Goal: Task Accomplishment & Management: Use online tool/utility

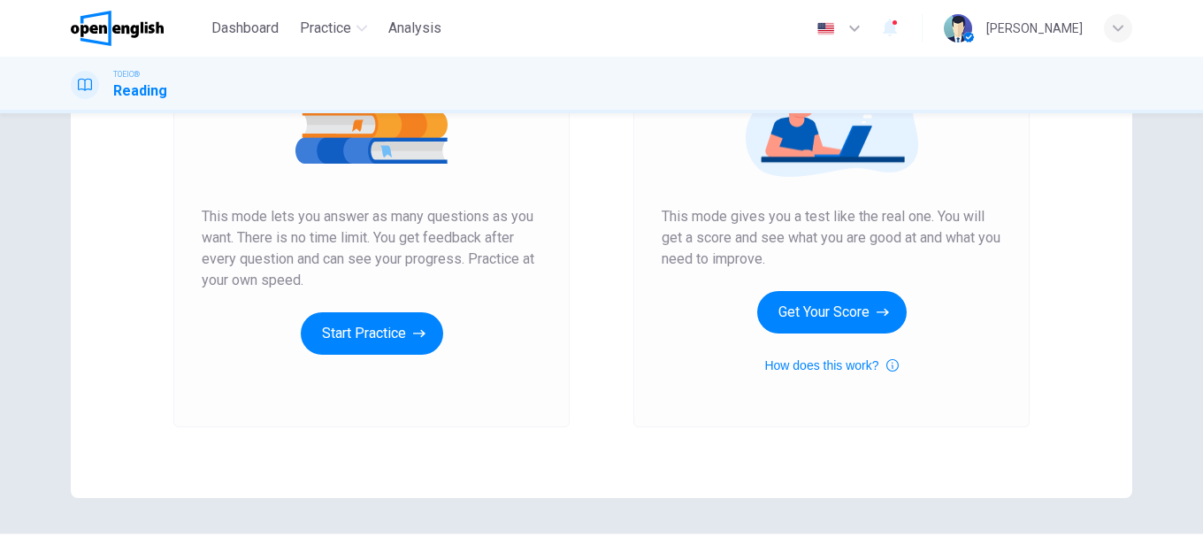
scroll to position [177, 0]
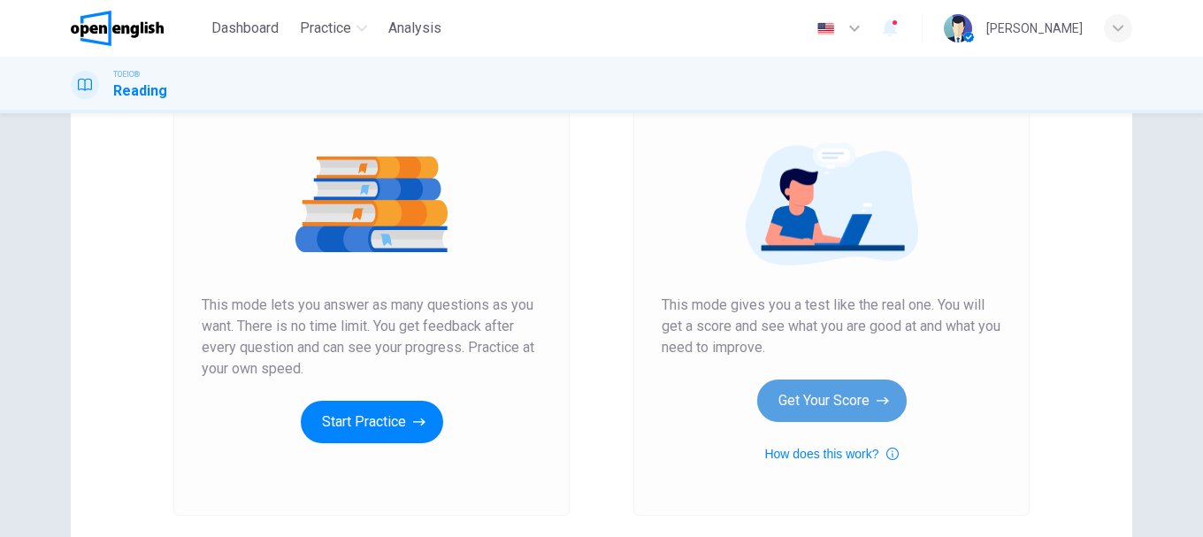
click at [812, 387] on button "Get Your Score" at bounding box center [831, 400] width 149 height 42
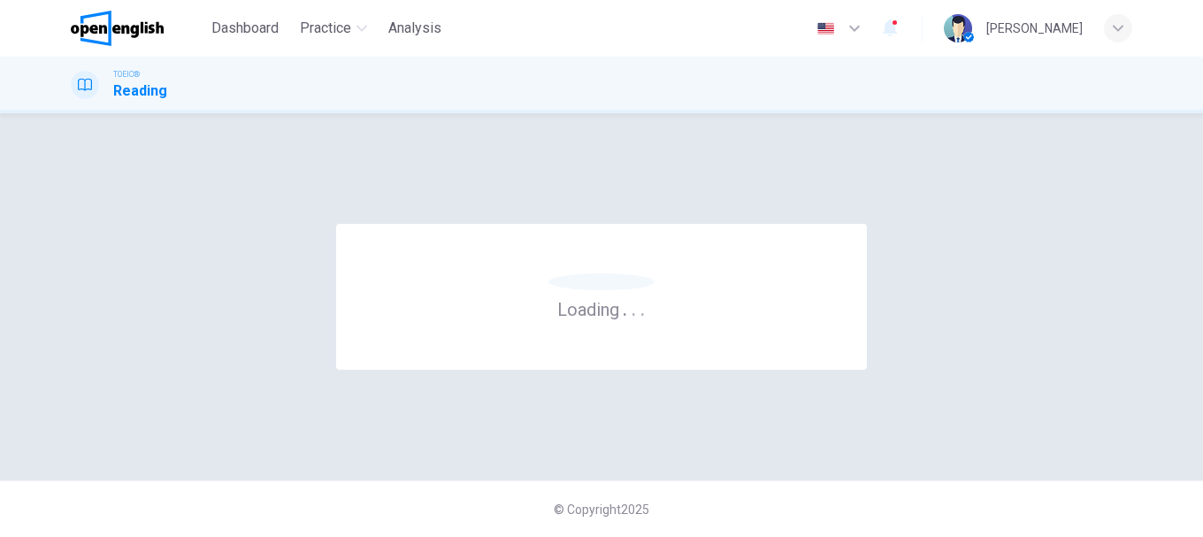
scroll to position [0, 0]
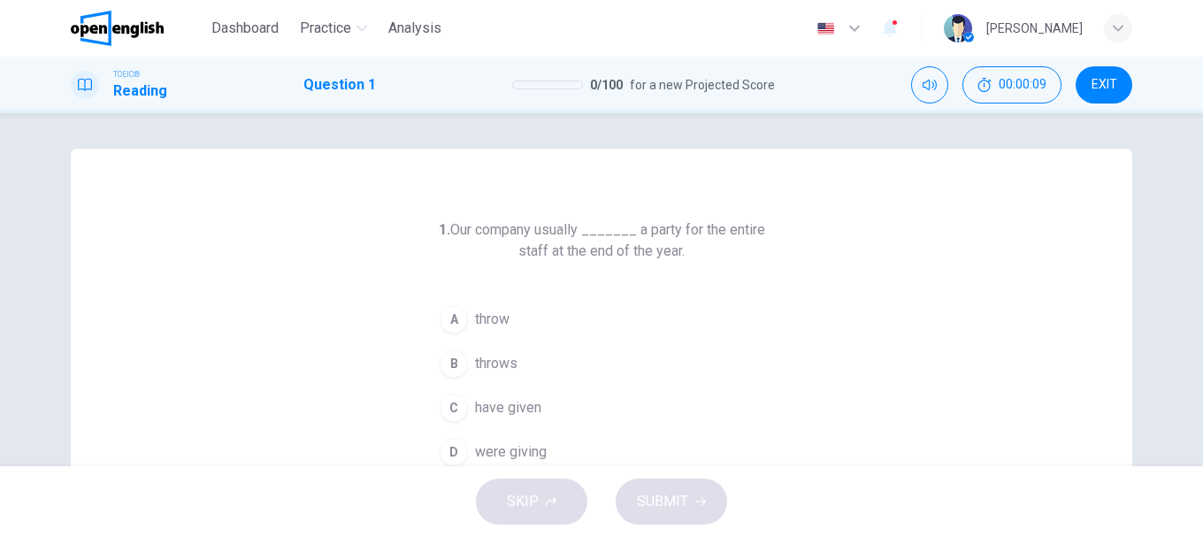
click at [486, 375] on button "B throws" at bounding box center [602, 363] width 340 height 44
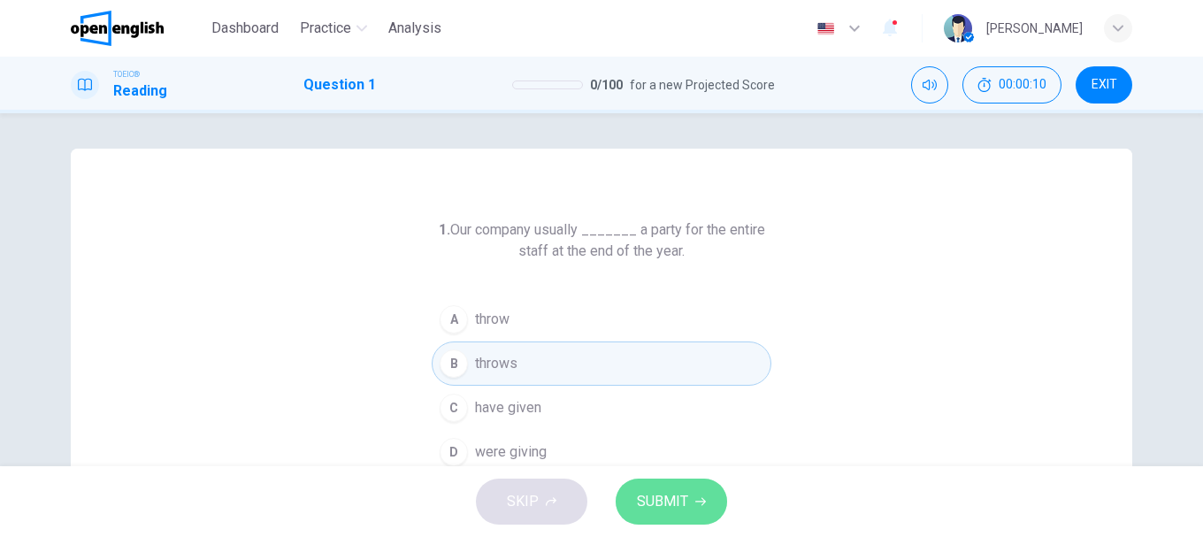
click at [678, 506] on span "SUBMIT" at bounding box center [662, 501] width 51 height 25
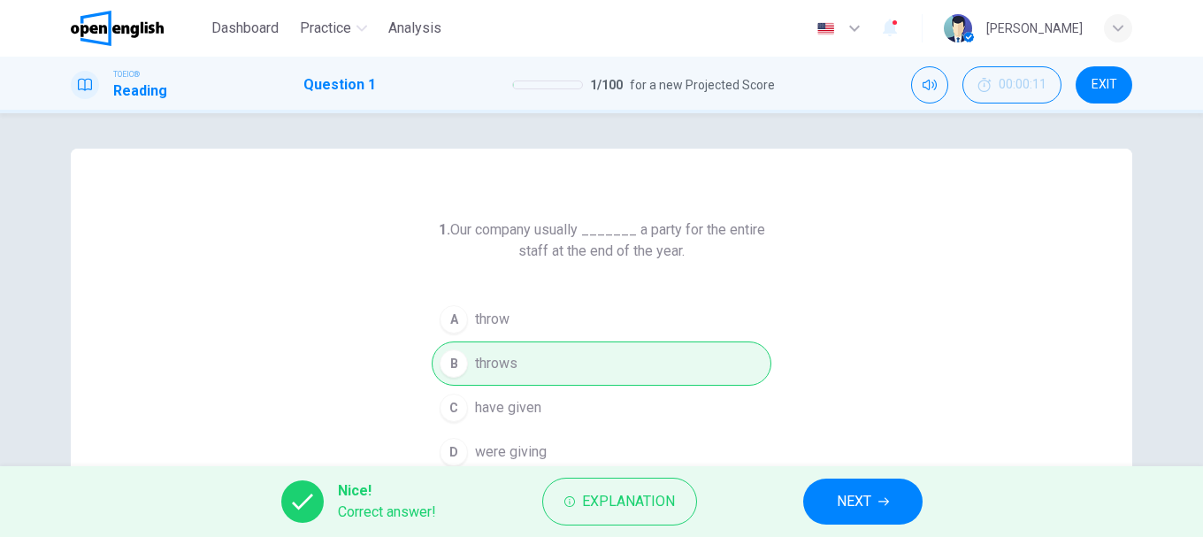
click at [846, 498] on span "NEXT" at bounding box center [854, 501] width 34 height 25
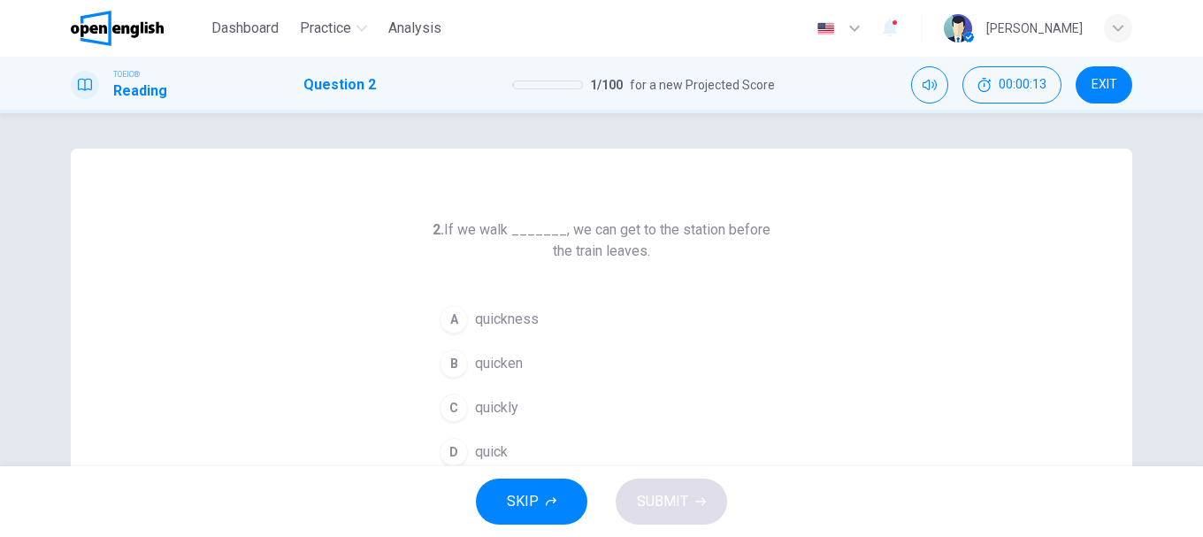
click at [475, 408] on span "quickly" at bounding box center [496, 407] width 43 height 21
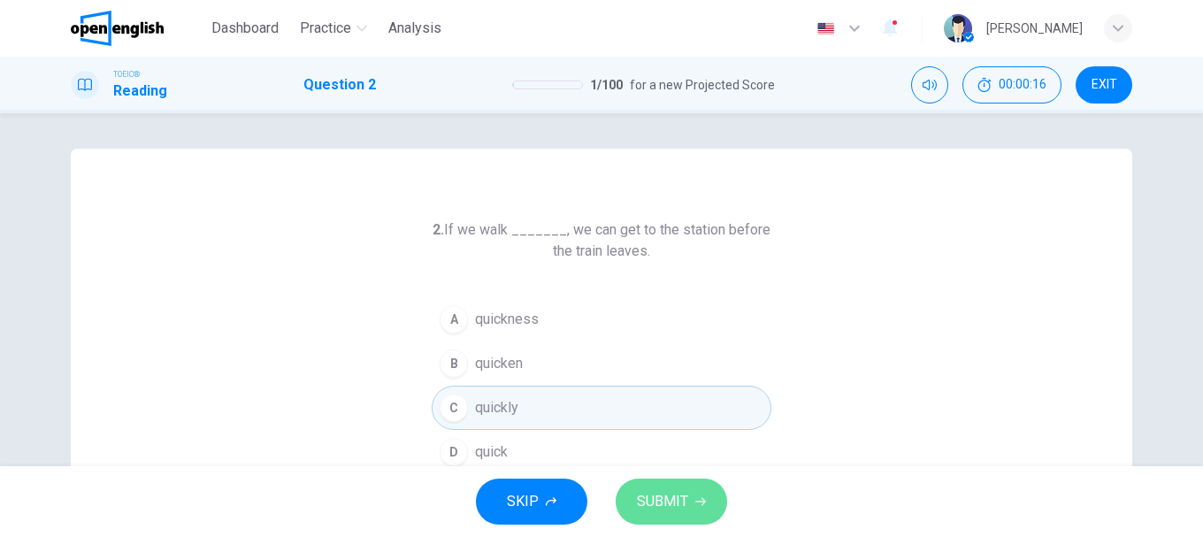
click at [652, 493] on span "SUBMIT" at bounding box center [662, 501] width 51 height 25
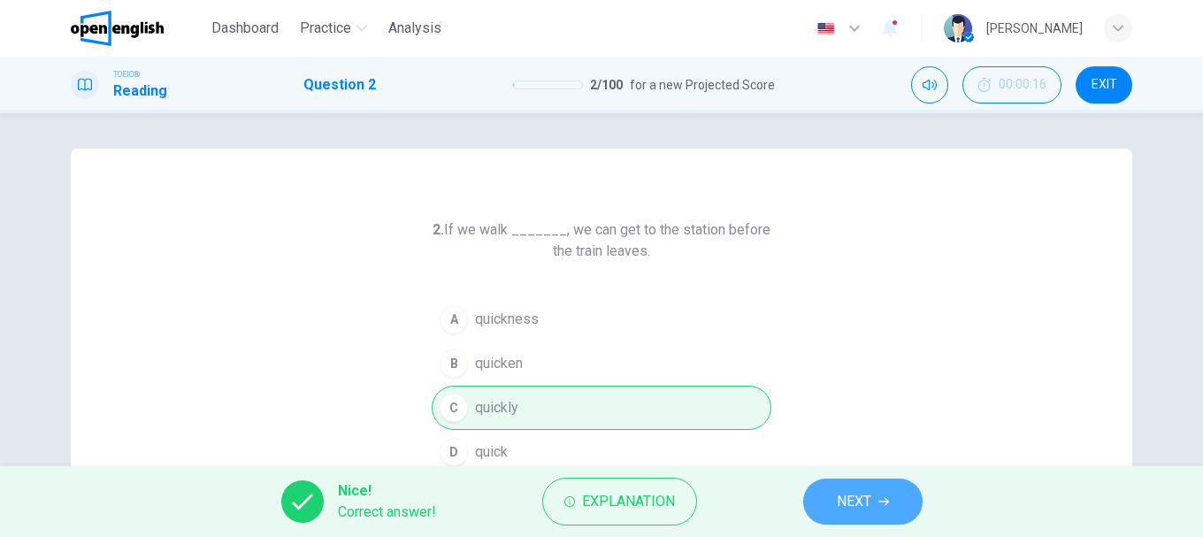
click at [832, 496] on button "NEXT" at bounding box center [862, 502] width 119 height 46
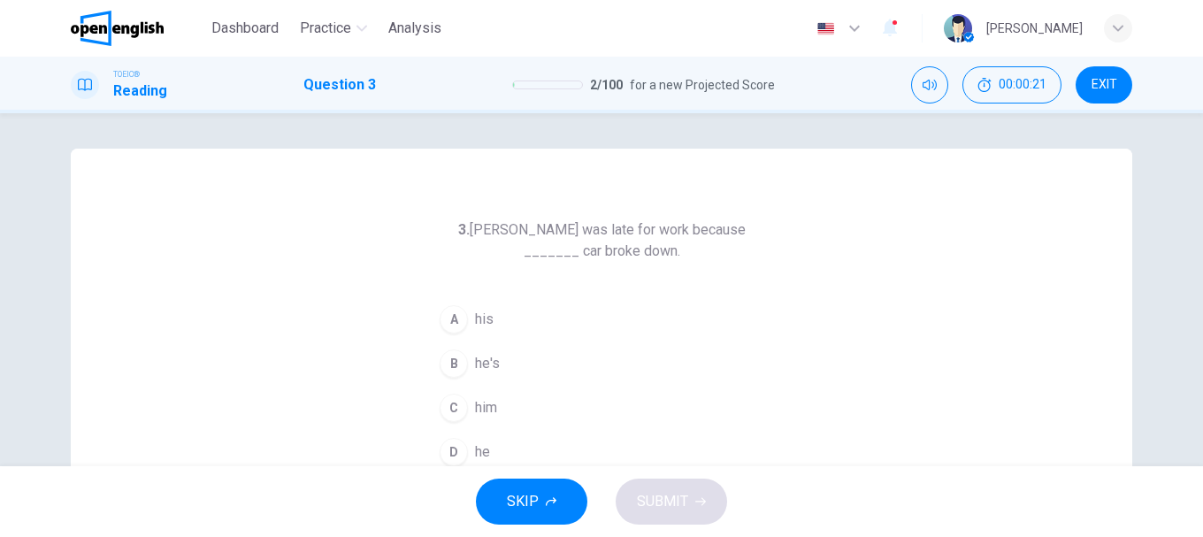
click at [467, 326] on button "A his" at bounding box center [602, 319] width 340 height 44
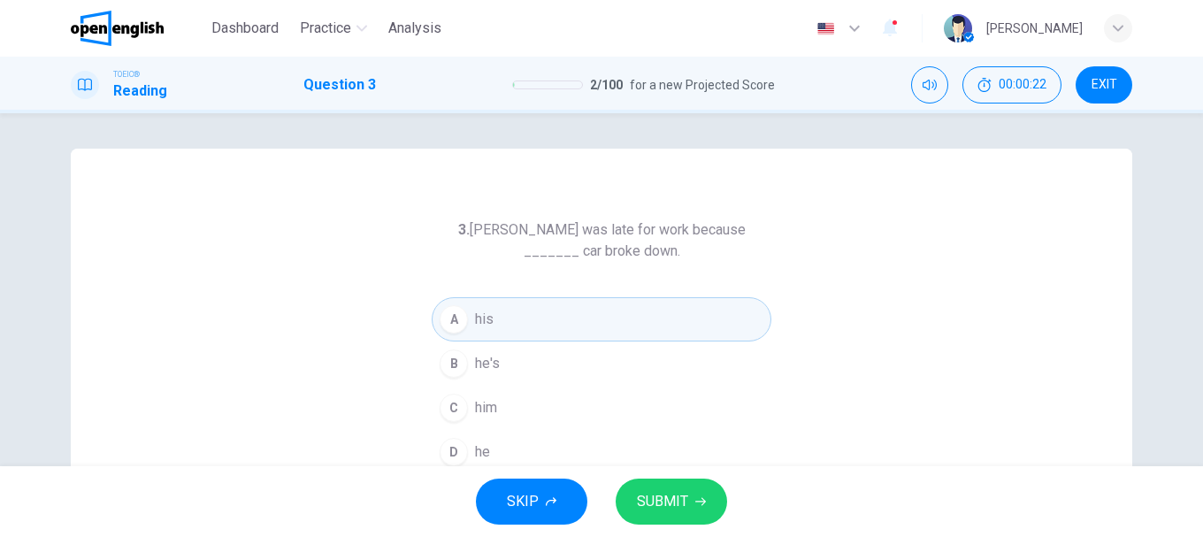
click at [700, 480] on button "SUBMIT" at bounding box center [671, 502] width 111 height 46
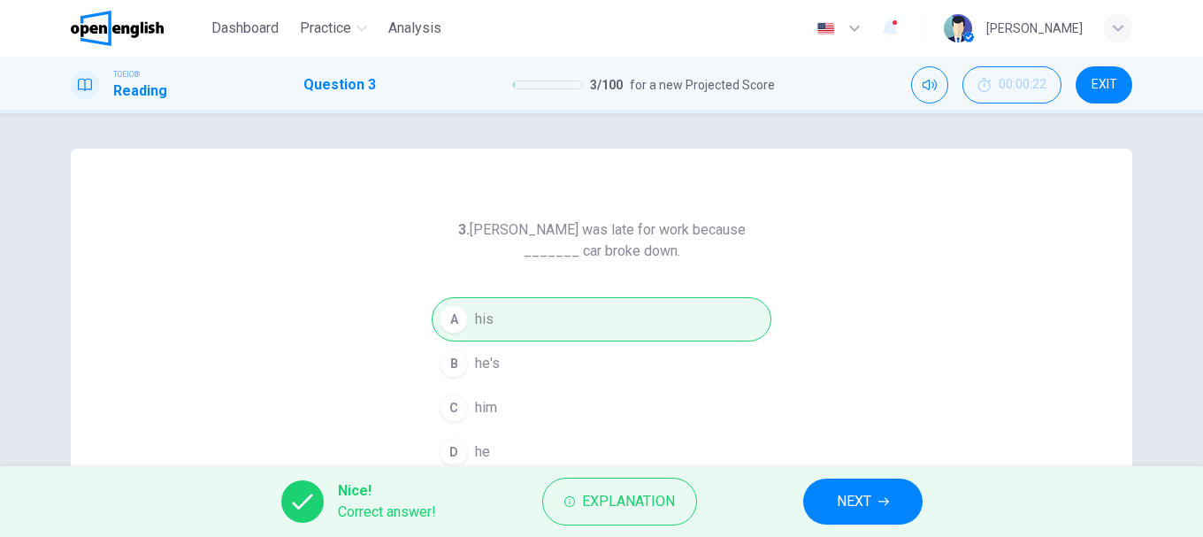
click at [837, 491] on span "NEXT" at bounding box center [854, 501] width 34 height 25
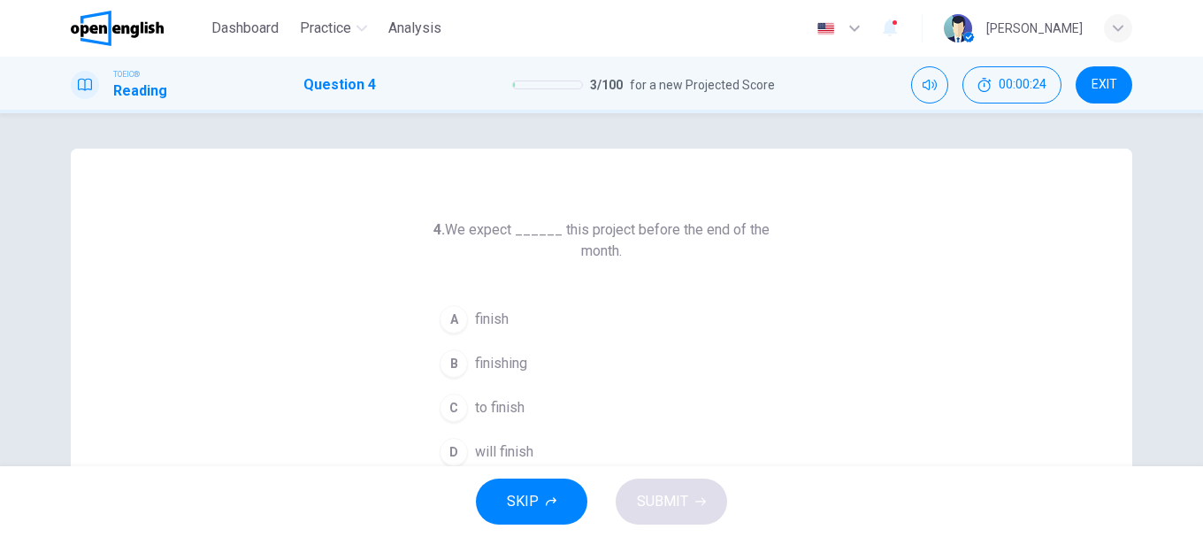
click at [469, 402] on button "C to finish" at bounding box center [602, 408] width 340 height 44
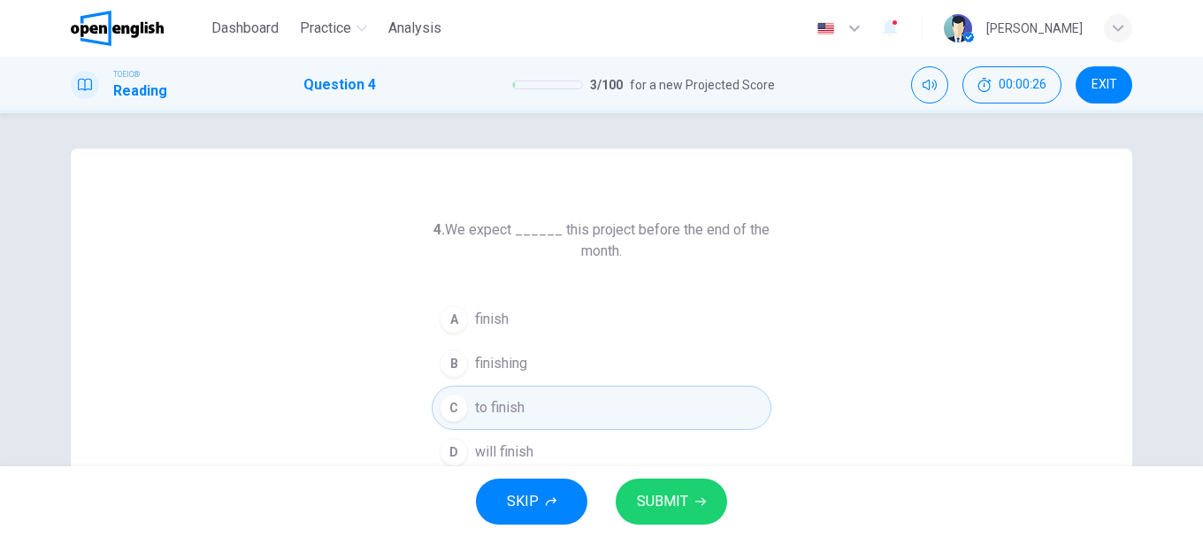
click at [678, 499] on span "SUBMIT" at bounding box center [662, 501] width 51 height 25
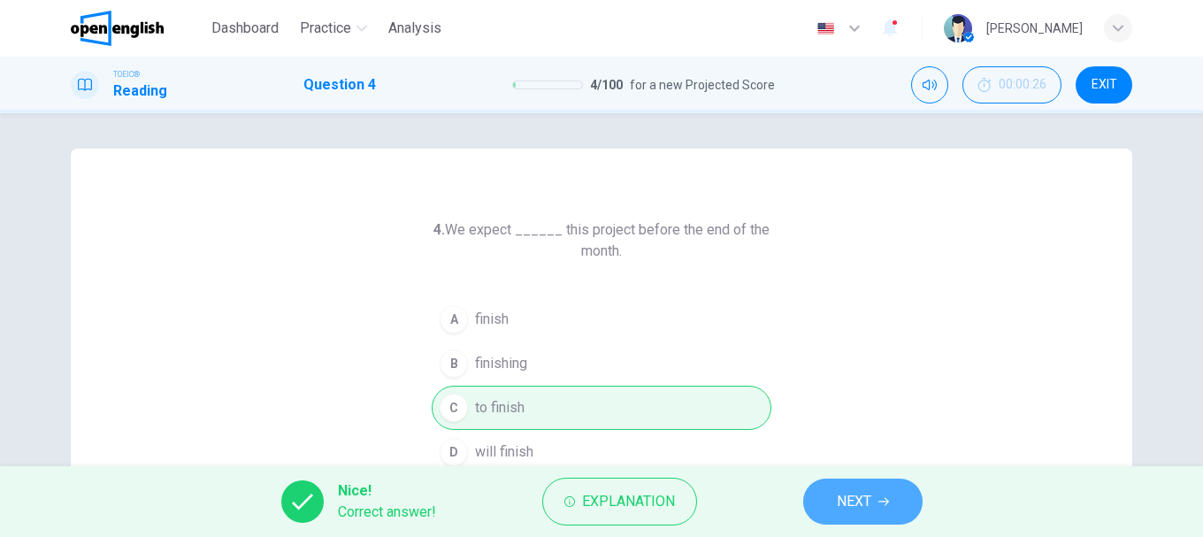
click at [861, 499] on span "NEXT" at bounding box center [854, 501] width 34 height 25
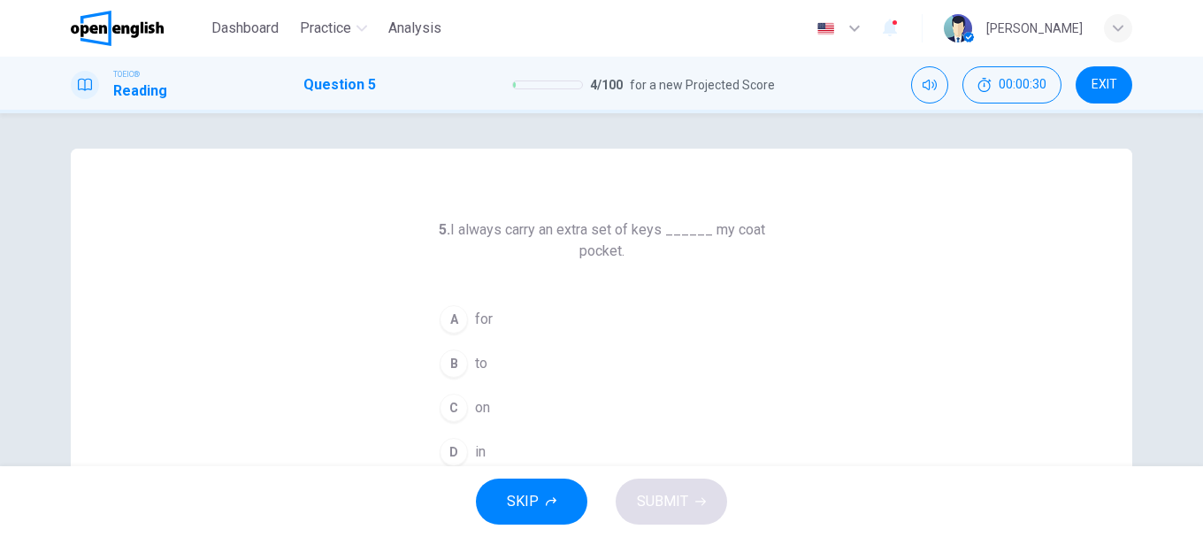
click at [464, 445] on button "D in" at bounding box center [602, 452] width 340 height 44
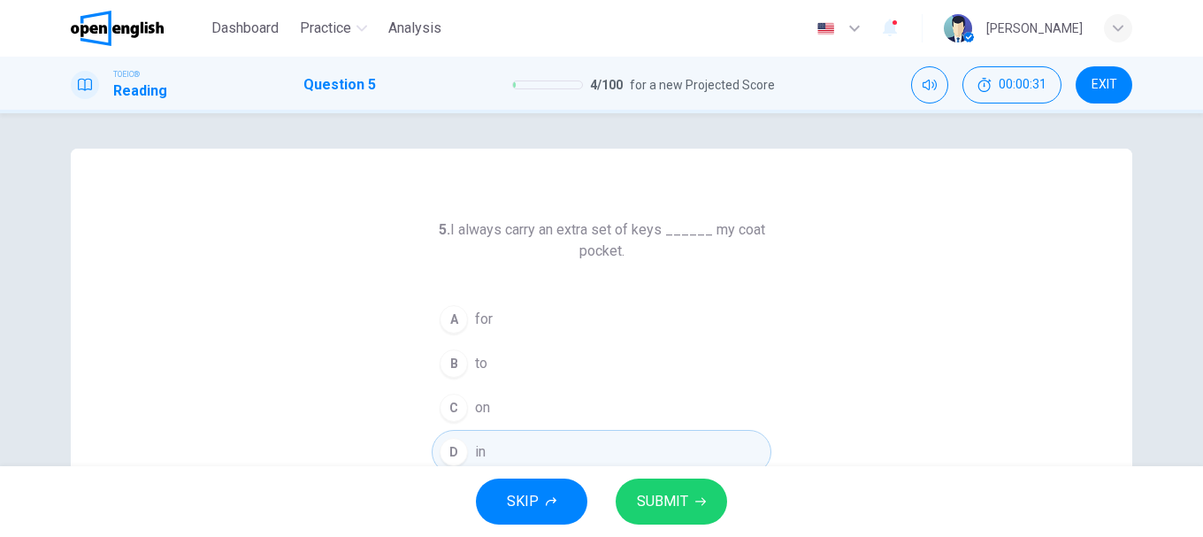
click at [685, 494] on span "SUBMIT" at bounding box center [662, 501] width 51 height 25
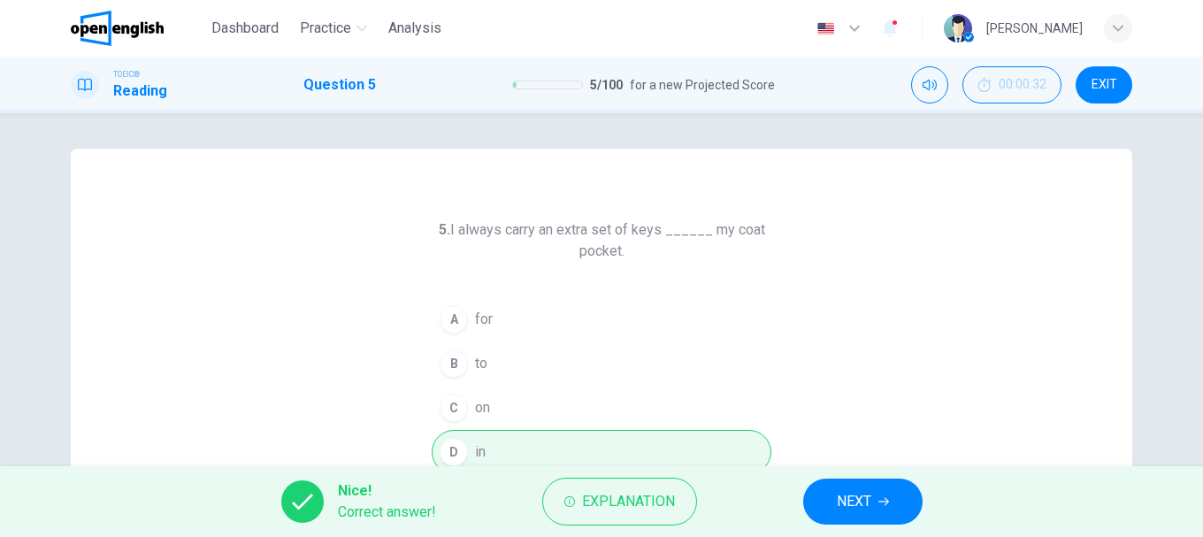
click at [862, 495] on span "NEXT" at bounding box center [854, 501] width 34 height 25
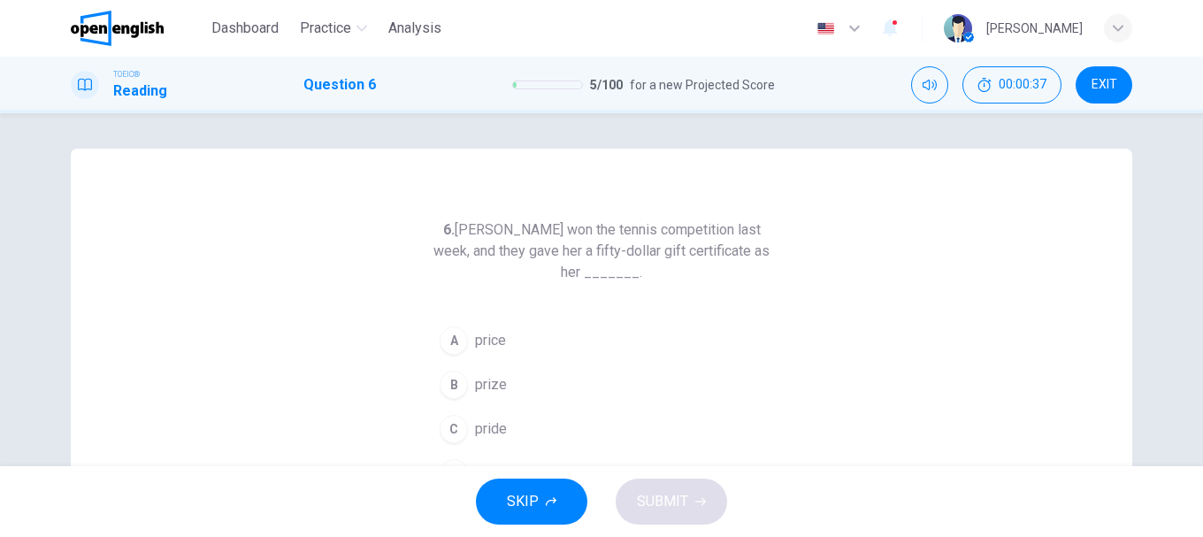
click at [465, 379] on button "B prize" at bounding box center [602, 385] width 340 height 44
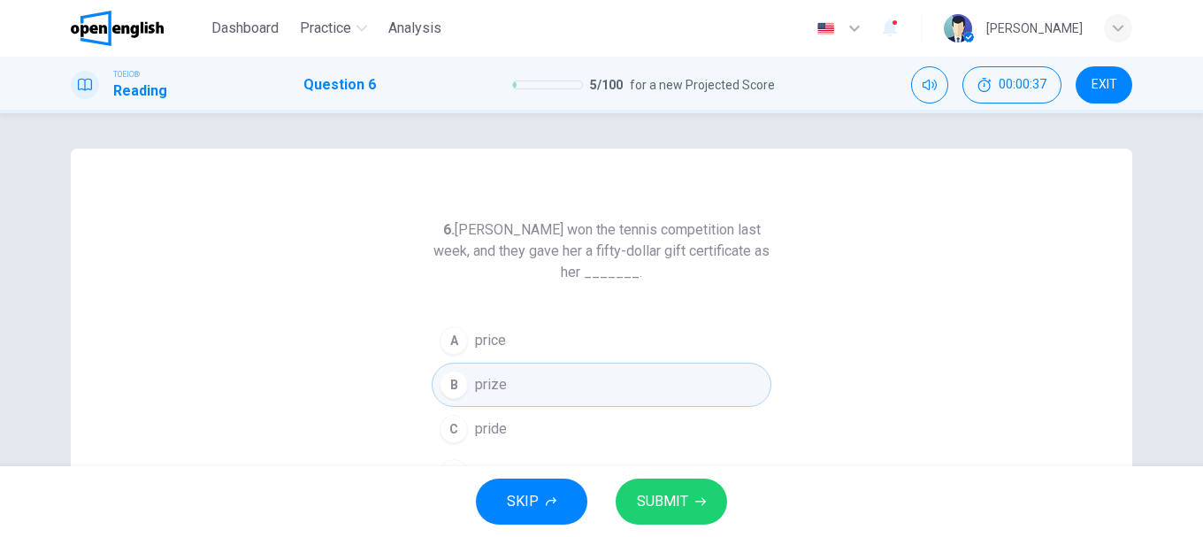
click at [703, 503] on icon "button" at bounding box center [700, 502] width 11 height 8
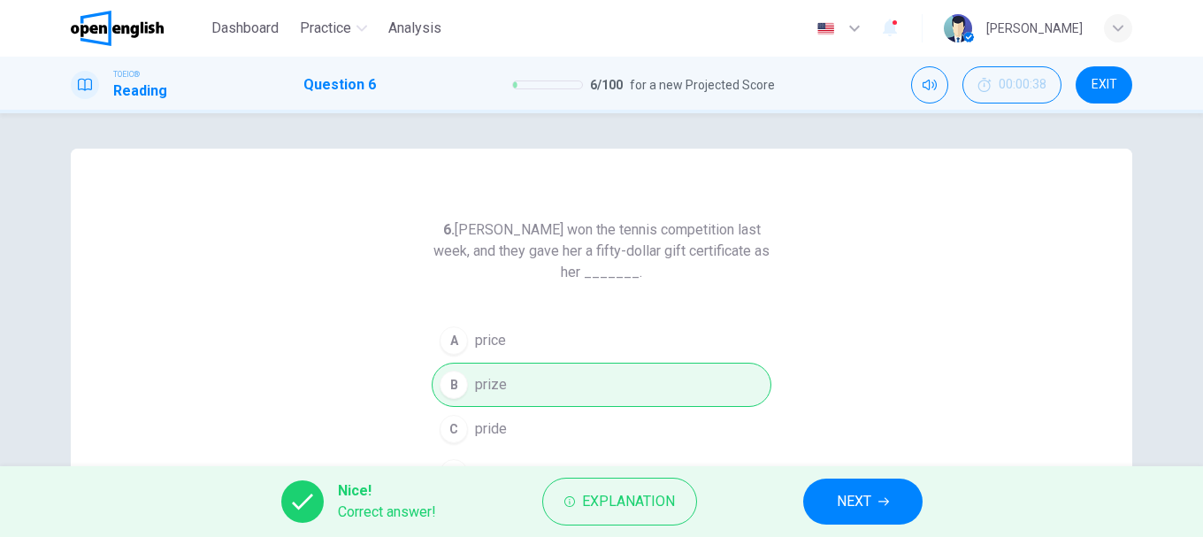
click at [876, 501] on button "NEXT" at bounding box center [862, 502] width 119 height 46
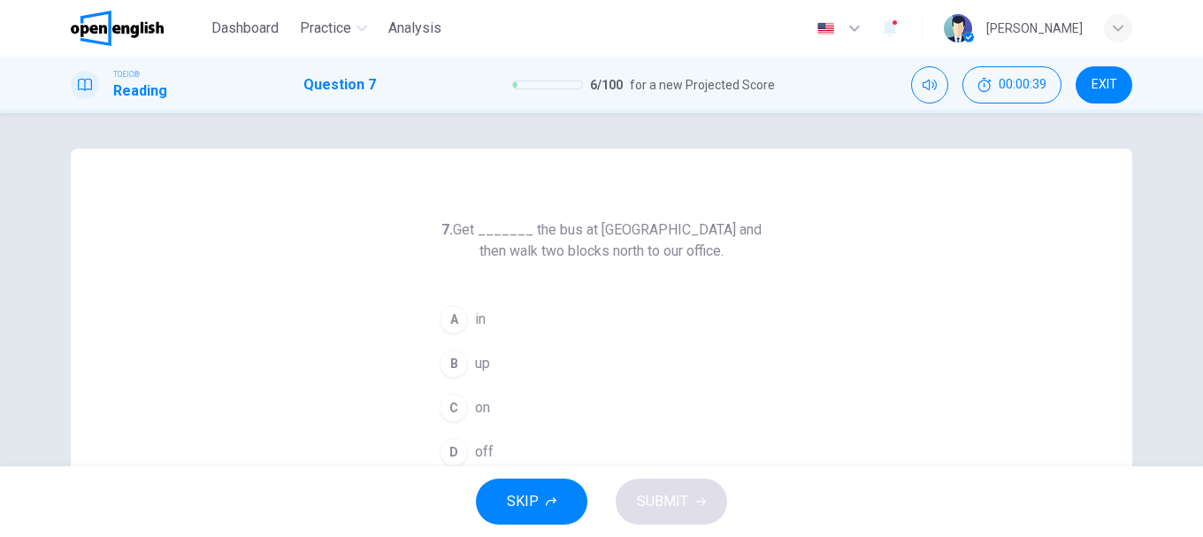
scroll to position [88, 0]
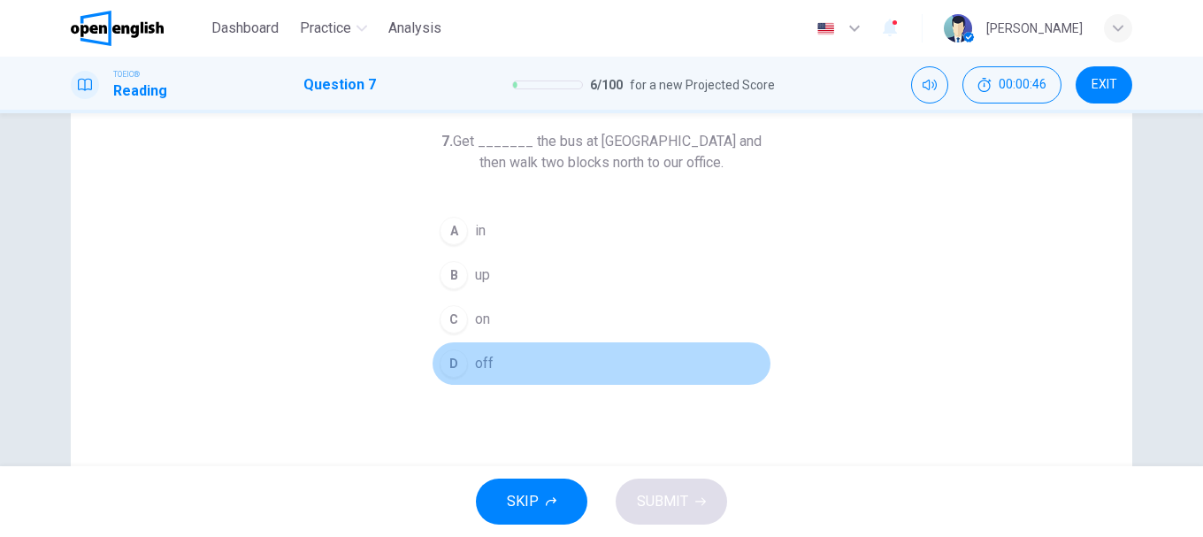
click at [466, 348] on button "D off" at bounding box center [602, 363] width 340 height 44
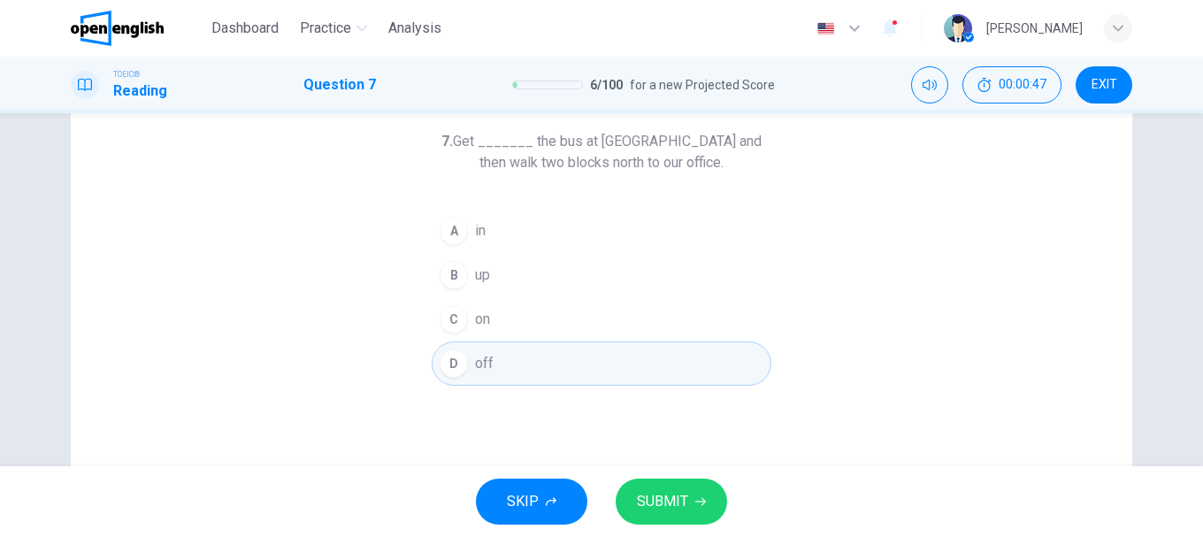
click at [680, 475] on div "SKIP SUBMIT" at bounding box center [601, 501] width 1203 height 71
click at [691, 482] on button "SUBMIT" at bounding box center [671, 502] width 111 height 46
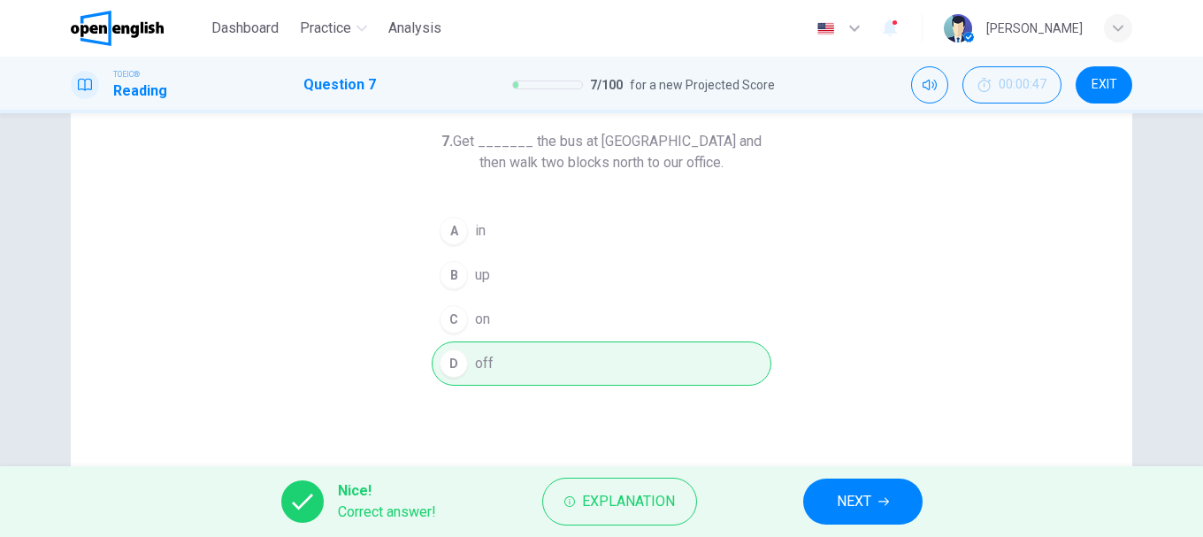
click at [838, 505] on span "NEXT" at bounding box center [854, 501] width 34 height 25
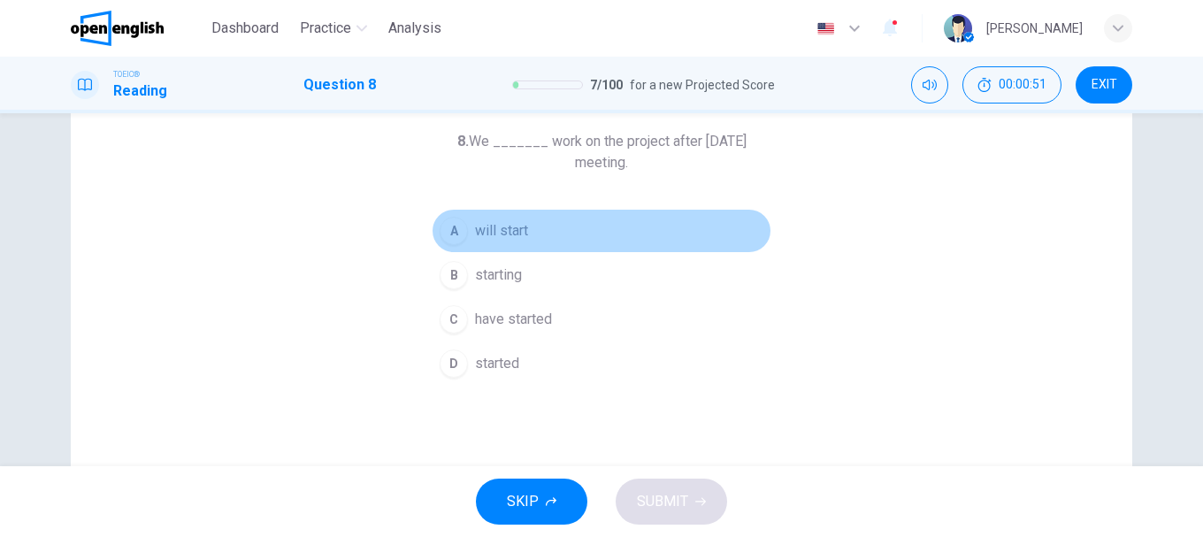
click at [442, 236] on div "A" at bounding box center [454, 231] width 28 height 28
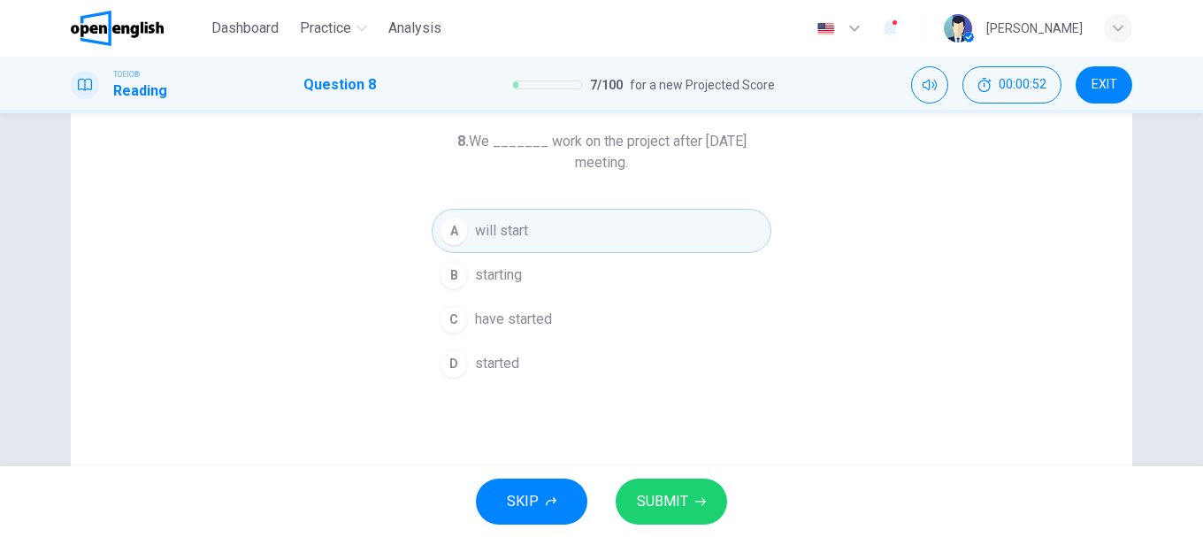
click at [707, 507] on button "SUBMIT" at bounding box center [671, 502] width 111 height 46
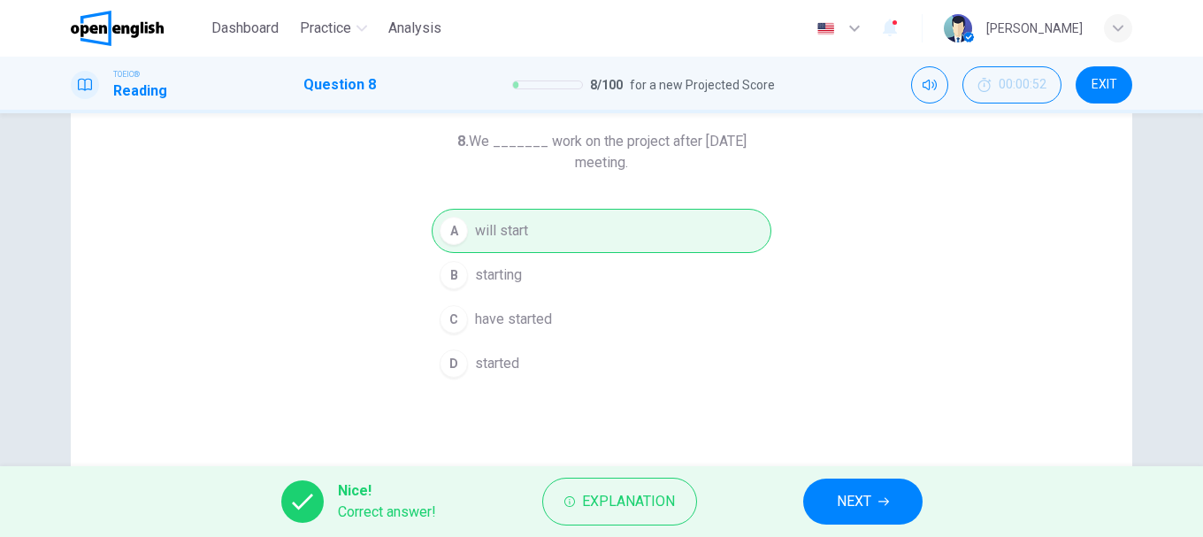
click at [844, 500] on span "NEXT" at bounding box center [854, 501] width 34 height 25
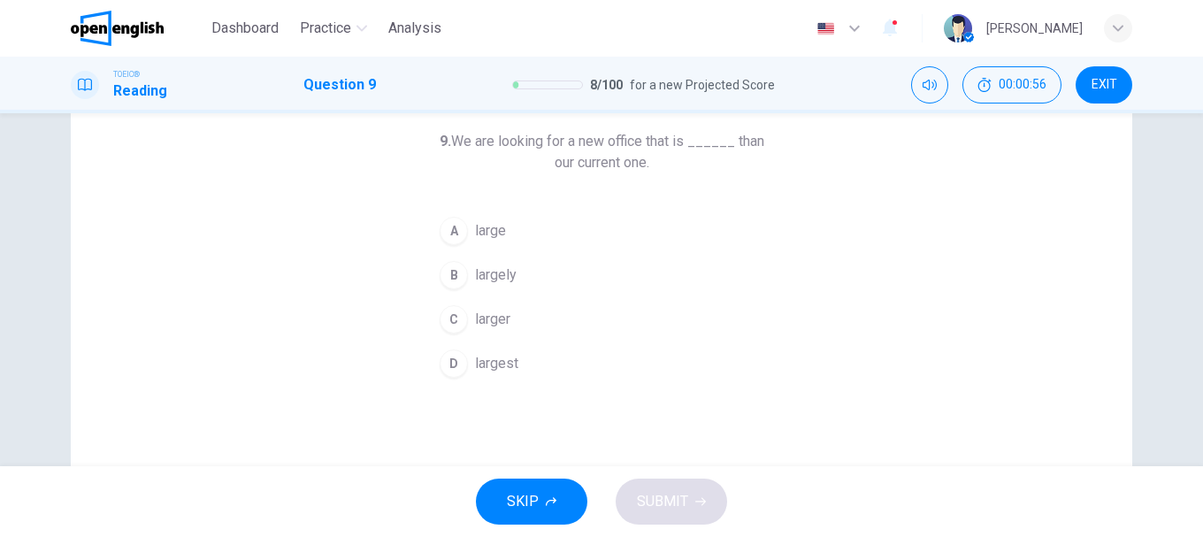
click at [463, 312] on button "C larger" at bounding box center [602, 319] width 340 height 44
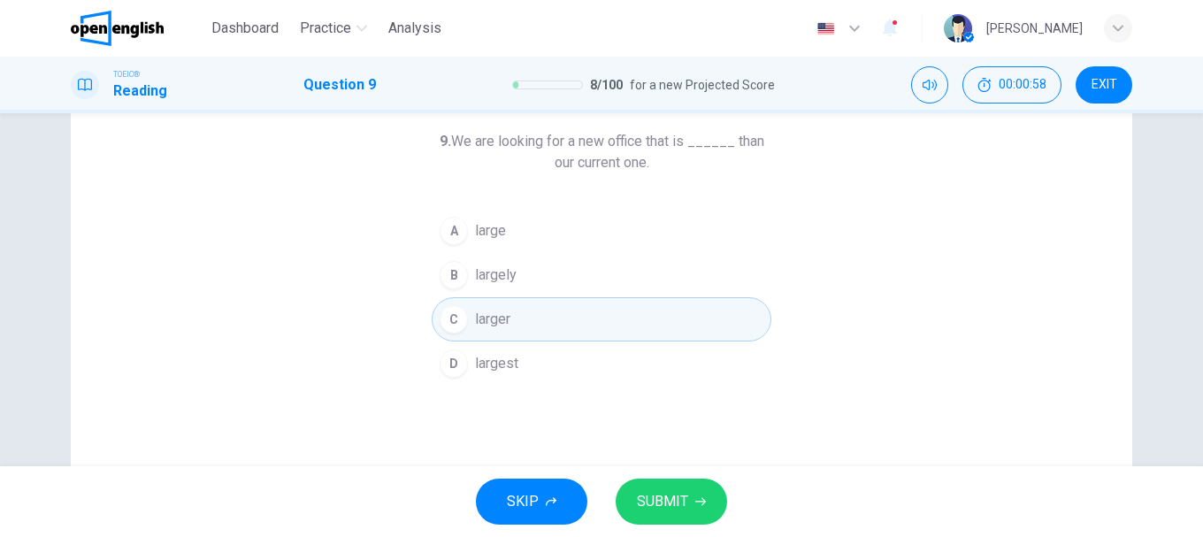
click at [689, 493] on button "SUBMIT" at bounding box center [671, 502] width 111 height 46
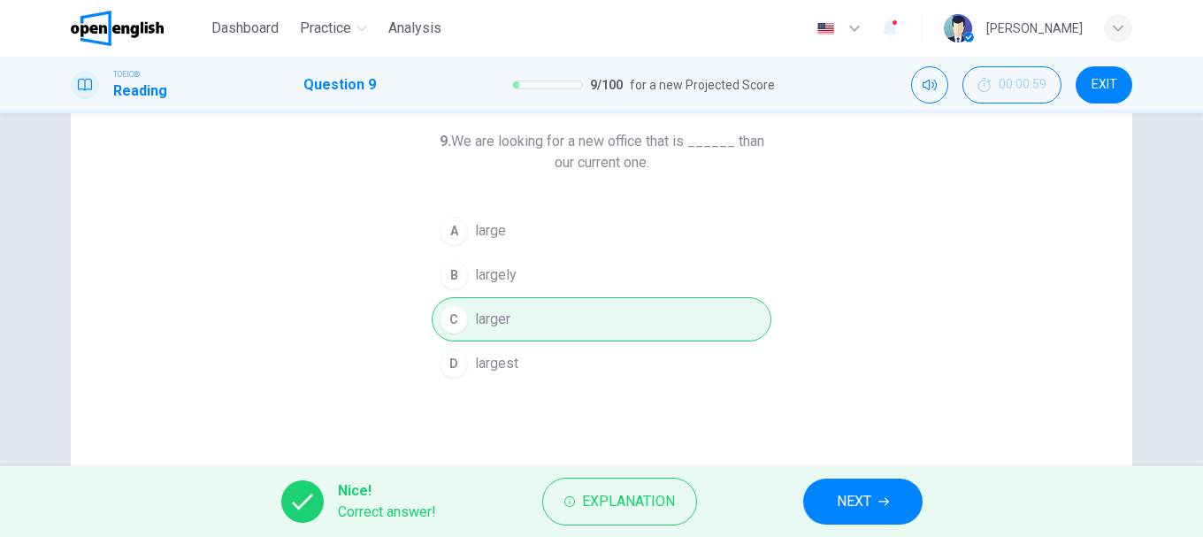
click at [842, 502] on span "NEXT" at bounding box center [854, 501] width 34 height 25
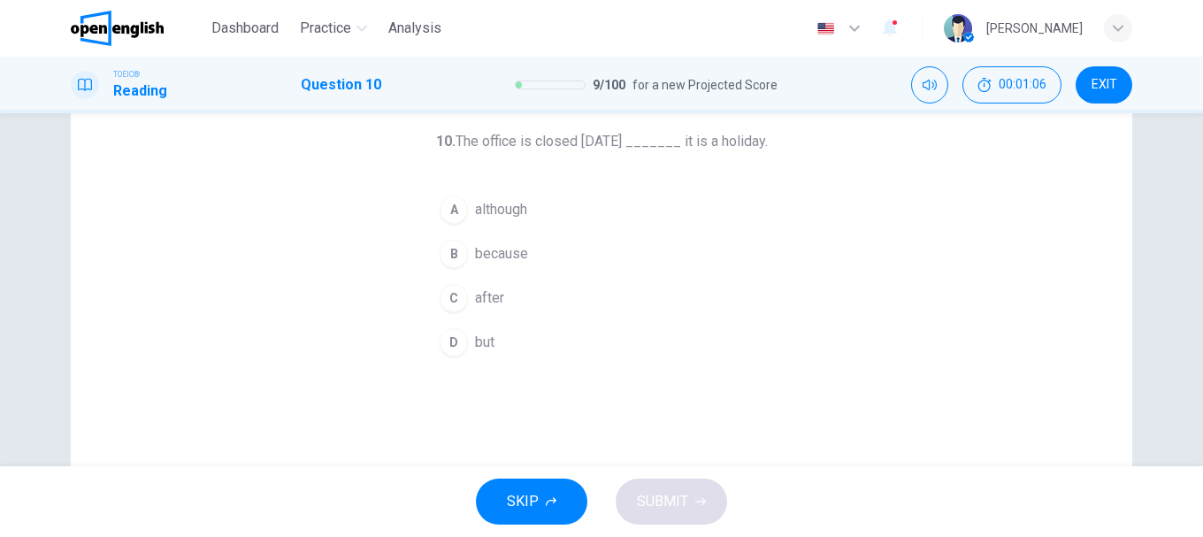
click at [484, 253] on span "because" at bounding box center [501, 253] width 53 height 21
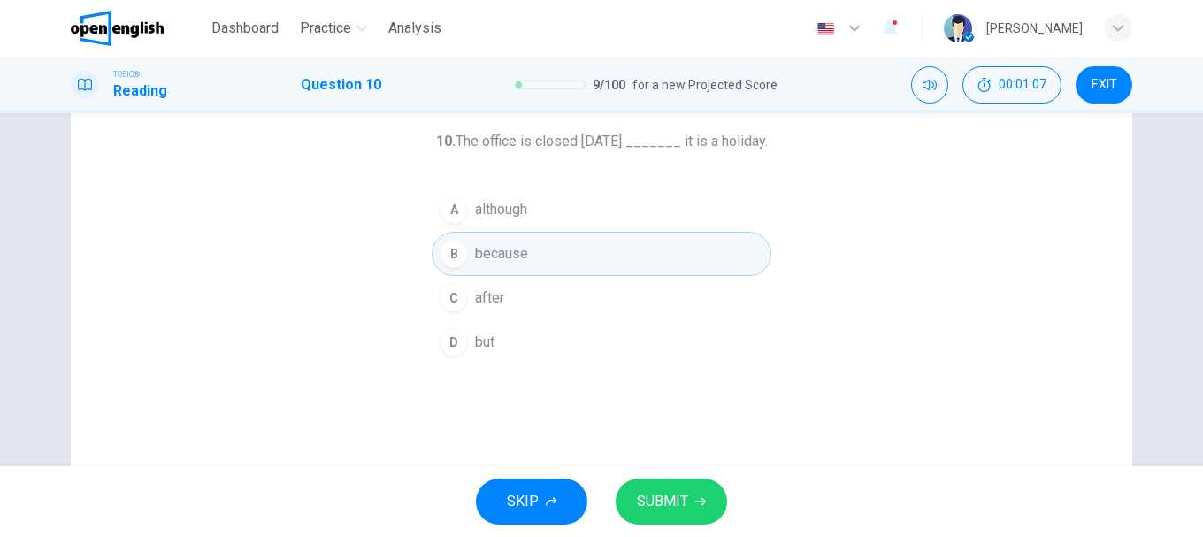
click at [698, 489] on button "SUBMIT" at bounding box center [671, 502] width 111 height 46
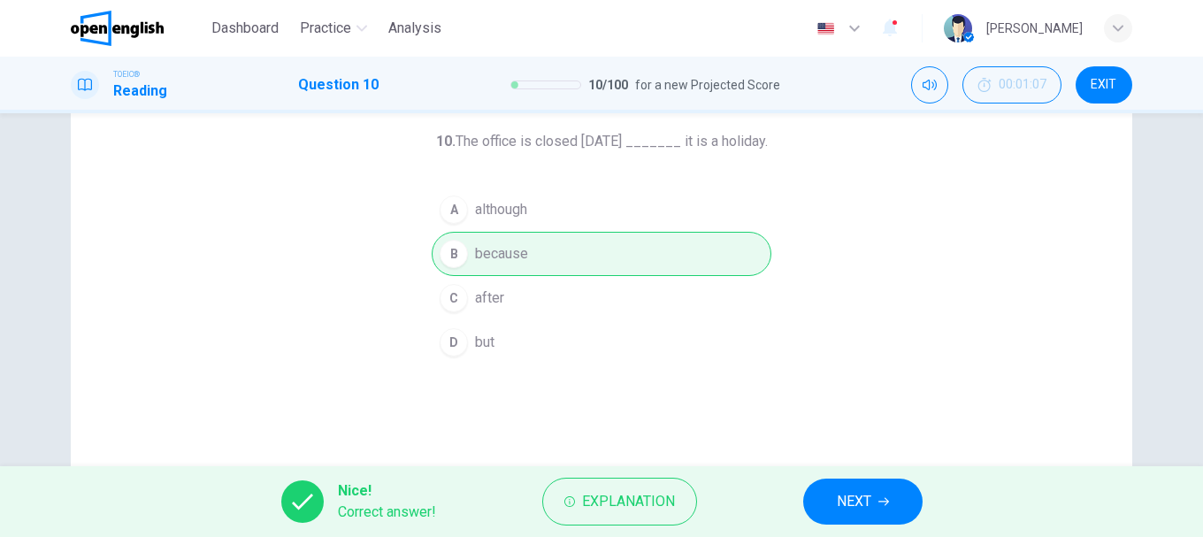
click at [855, 492] on span "NEXT" at bounding box center [854, 501] width 34 height 25
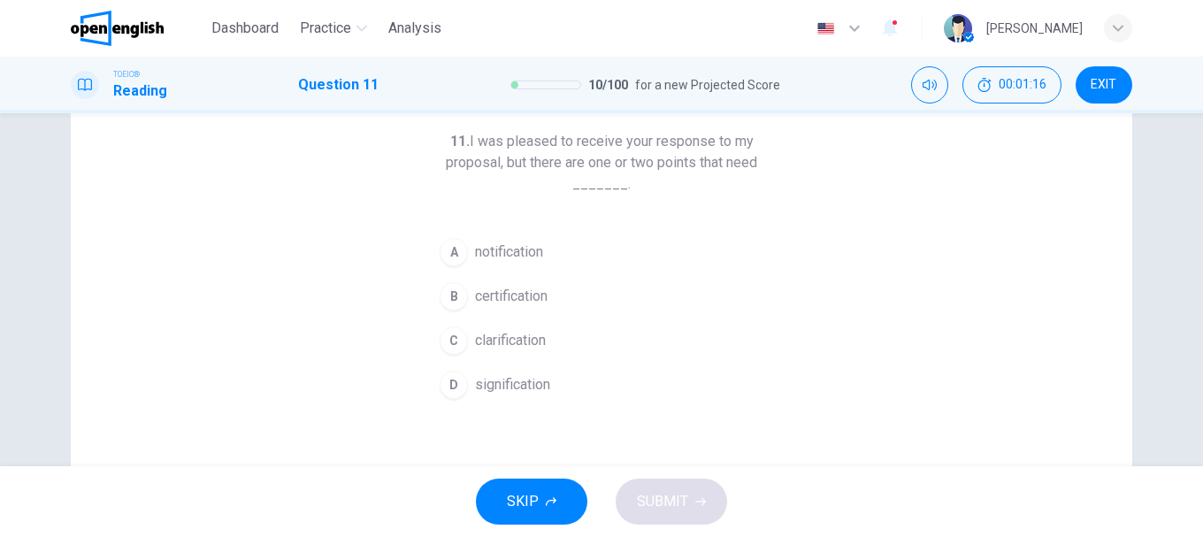
click at [486, 343] on span "clarification" at bounding box center [510, 340] width 71 height 21
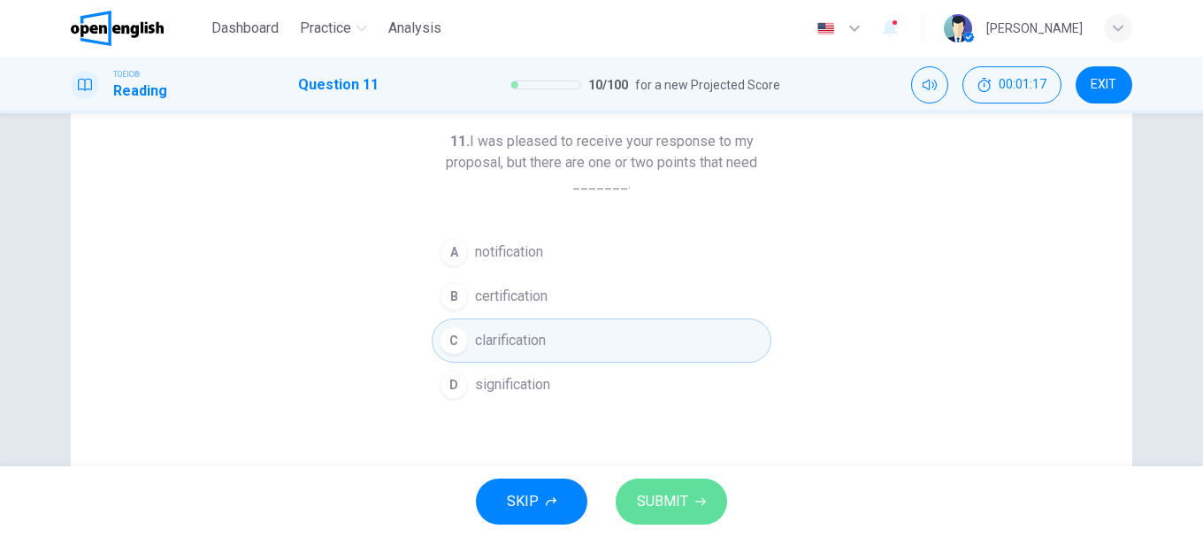
click at [673, 483] on button "SUBMIT" at bounding box center [671, 502] width 111 height 46
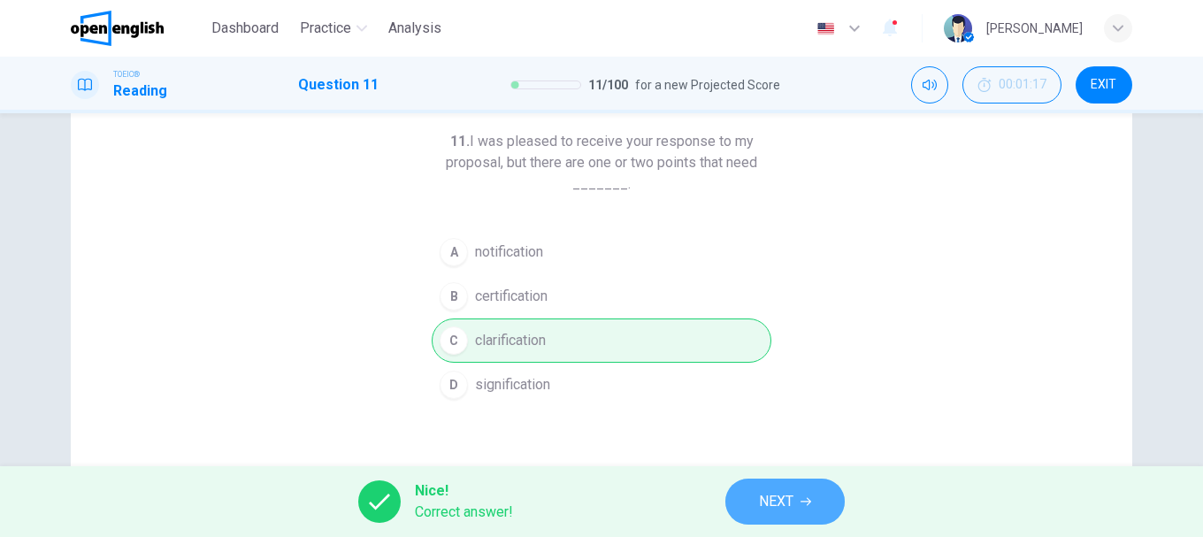
click at [818, 509] on button "NEXT" at bounding box center [784, 502] width 119 height 46
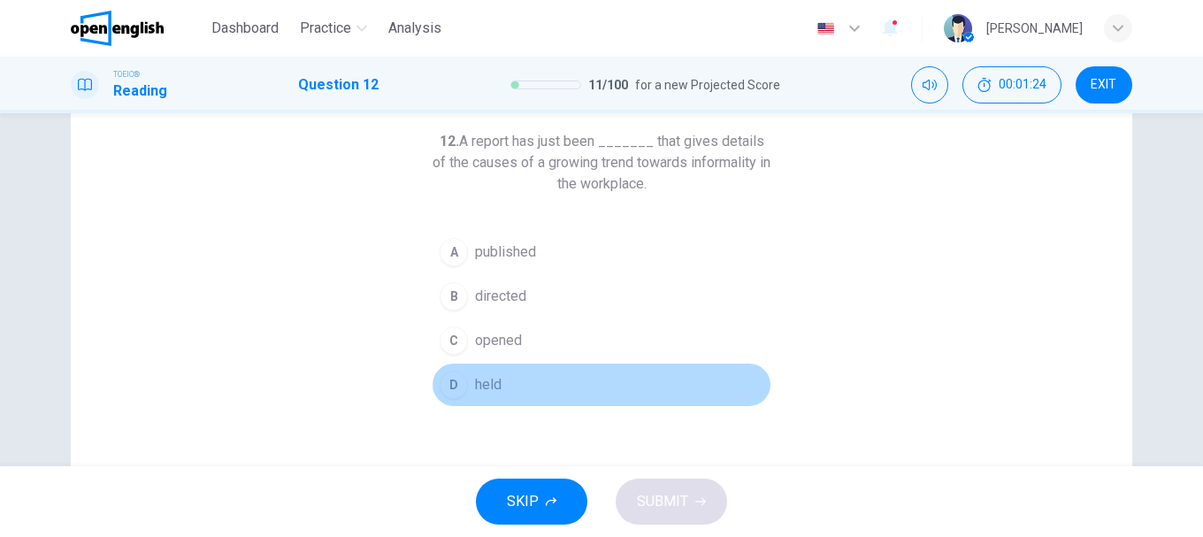
click at [456, 387] on div "D" at bounding box center [454, 385] width 28 height 28
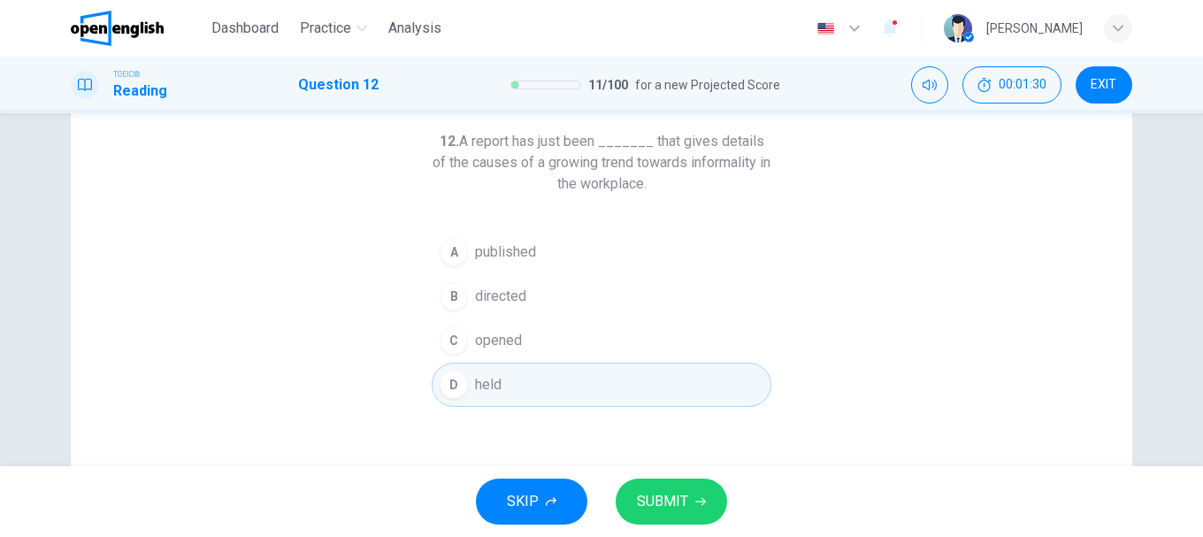
click at [687, 494] on button "SUBMIT" at bounding box center [671, 502] width 111 height 46
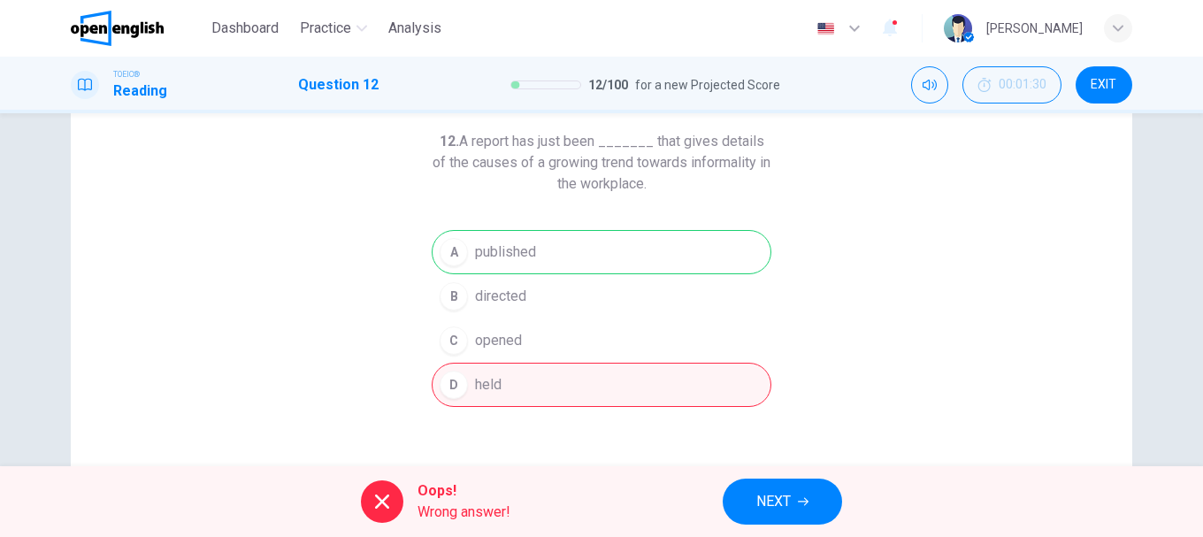
click at [799, 506] on icon "button" at bounding box center [803, 501] width 11 height 11
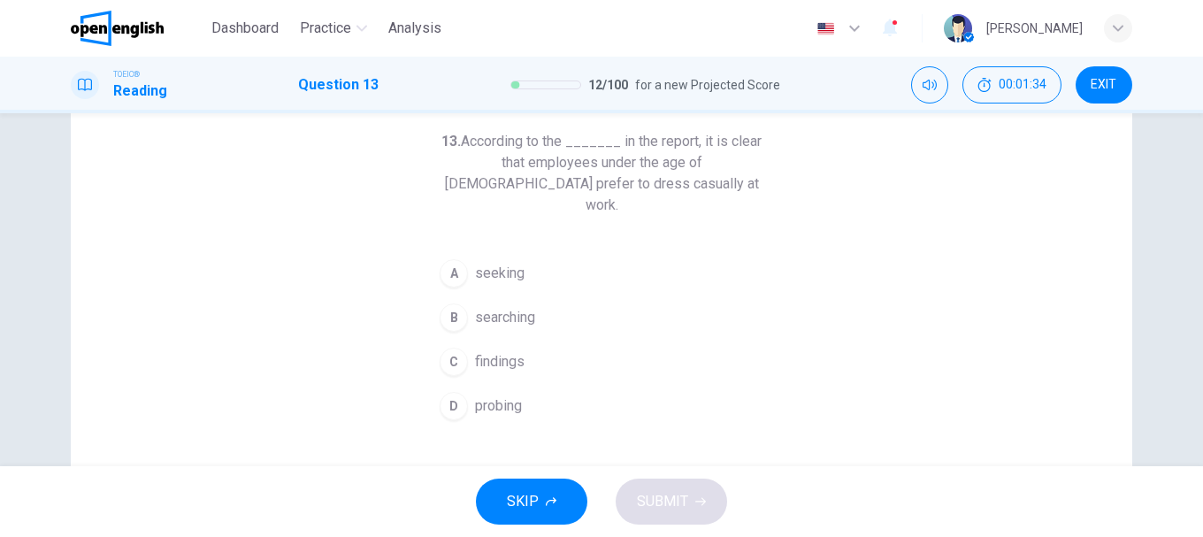
click at [466, 340] on button "C findings" at bounding box center [602, 362] width 340 height 44
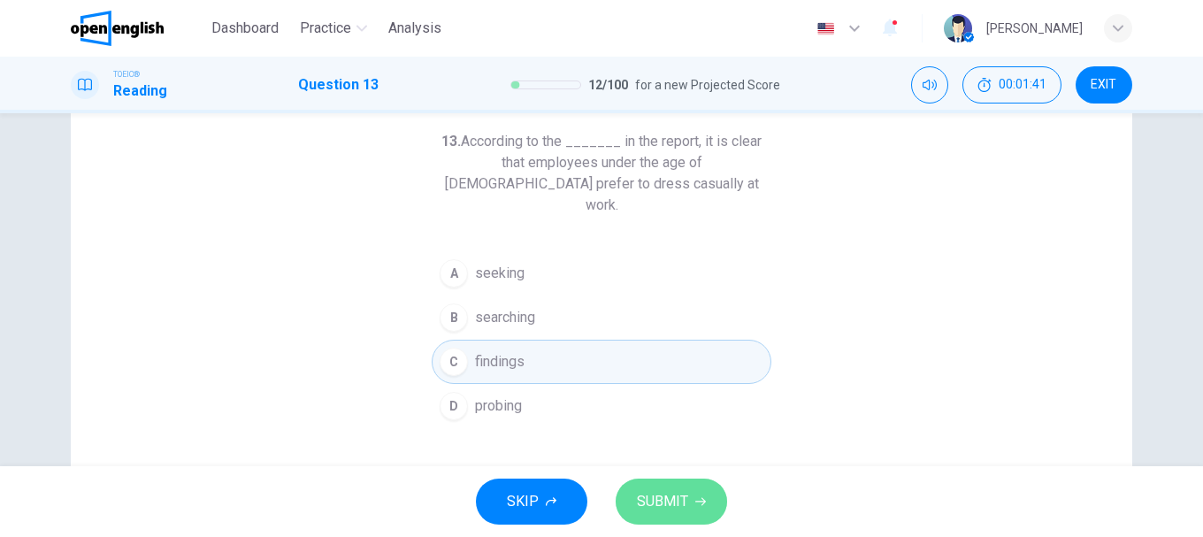
click at [693, 503] on button "SUBMIT" at bounding box center [671, 502] width 111 height 46
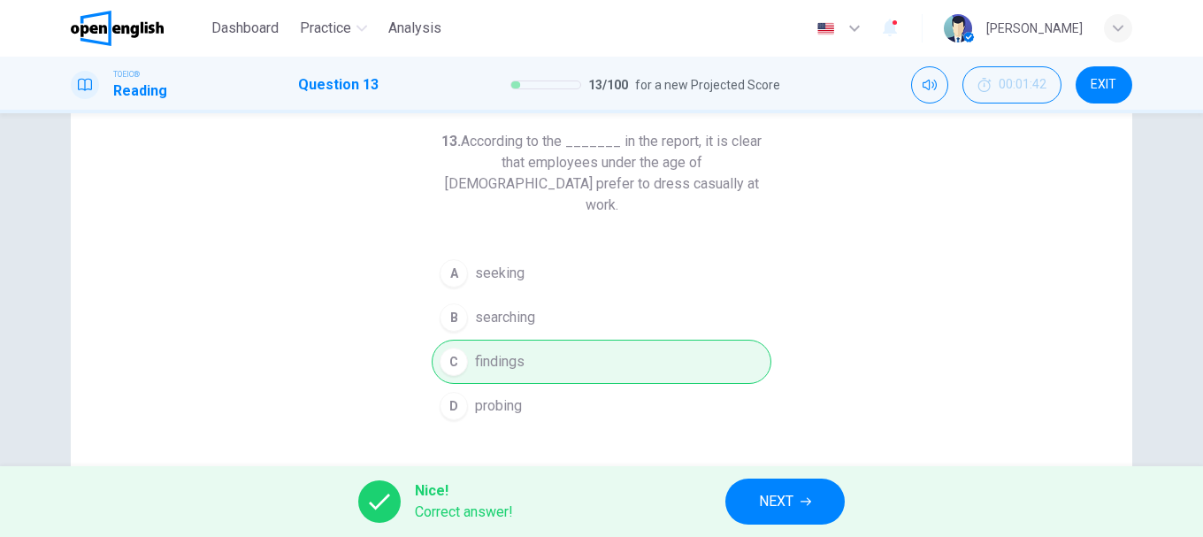
click at [797, 498] on button "NEXT" at bounding box center [784, 502] width 119 height 46
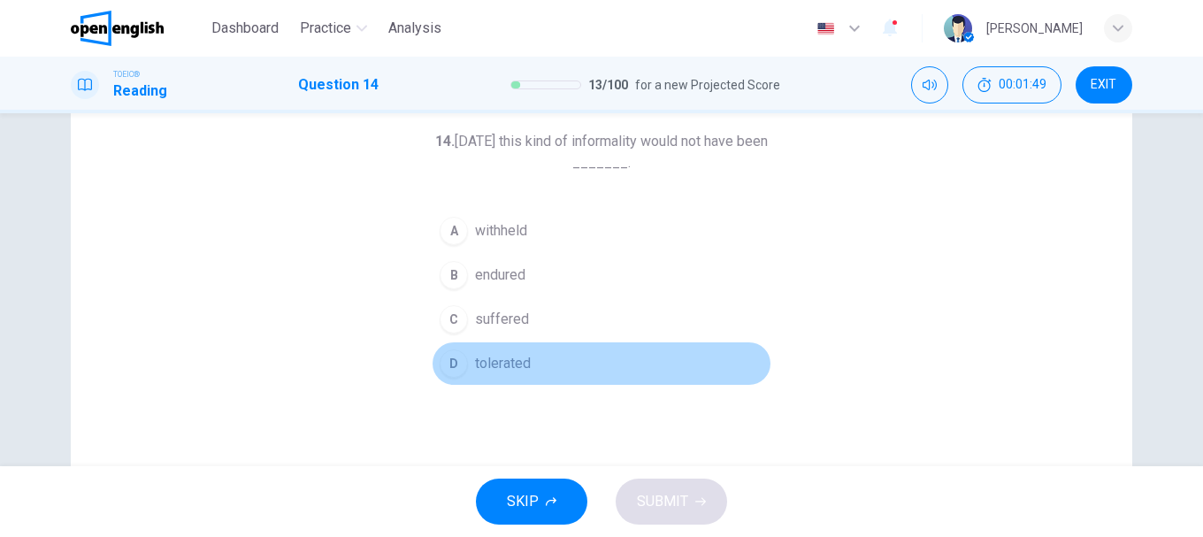
click at [475, 359] on span "tolerated" at bounding box center [503, 363] width 56 height 21
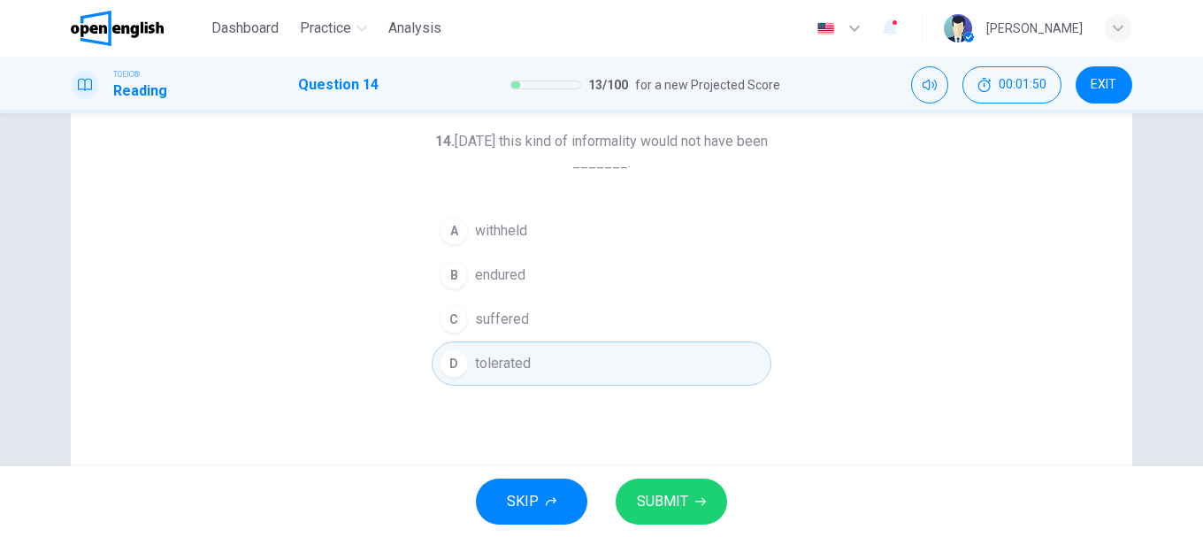
click at [690, 498] on button "SUBMIT" at bounding box center [671, 502] width 111 height 46
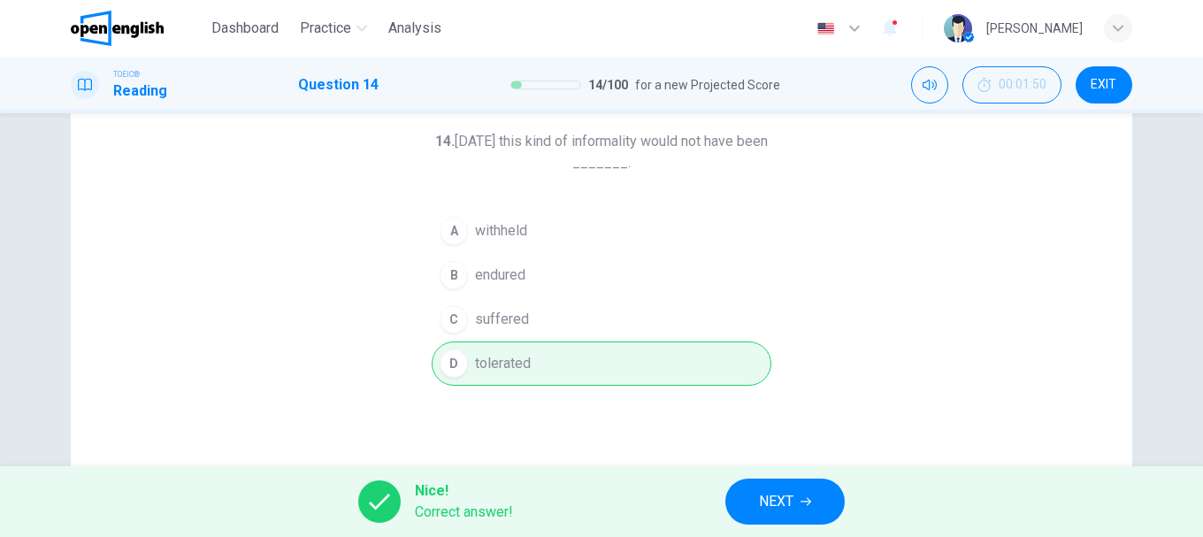
click at [777, 495] on span "NEXT" at bounding box center [776, 501] width 34 height 25
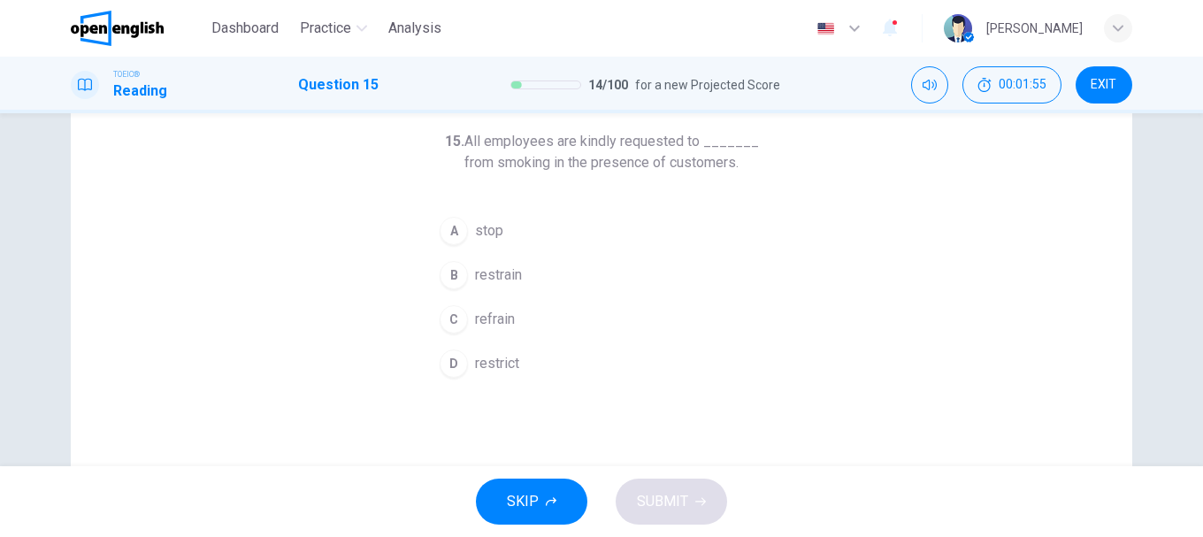
click at [456, 328] on div "C" at bounding box center [454, 319] width 28 height 28
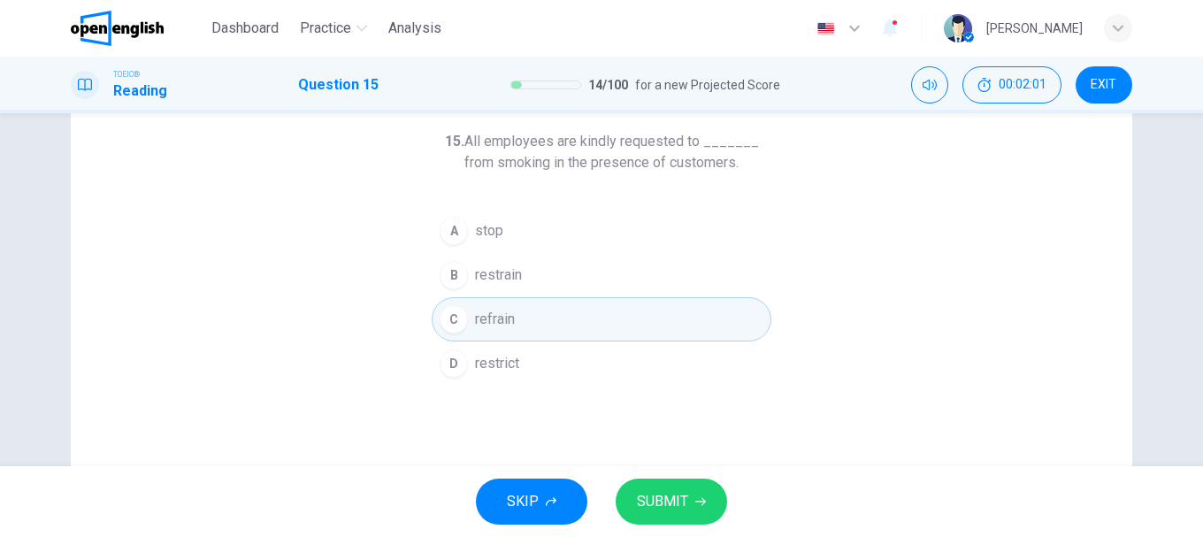
click at [685, 485] on button "SUBMIT" at bounding box center [671, 502] width 111 height 46
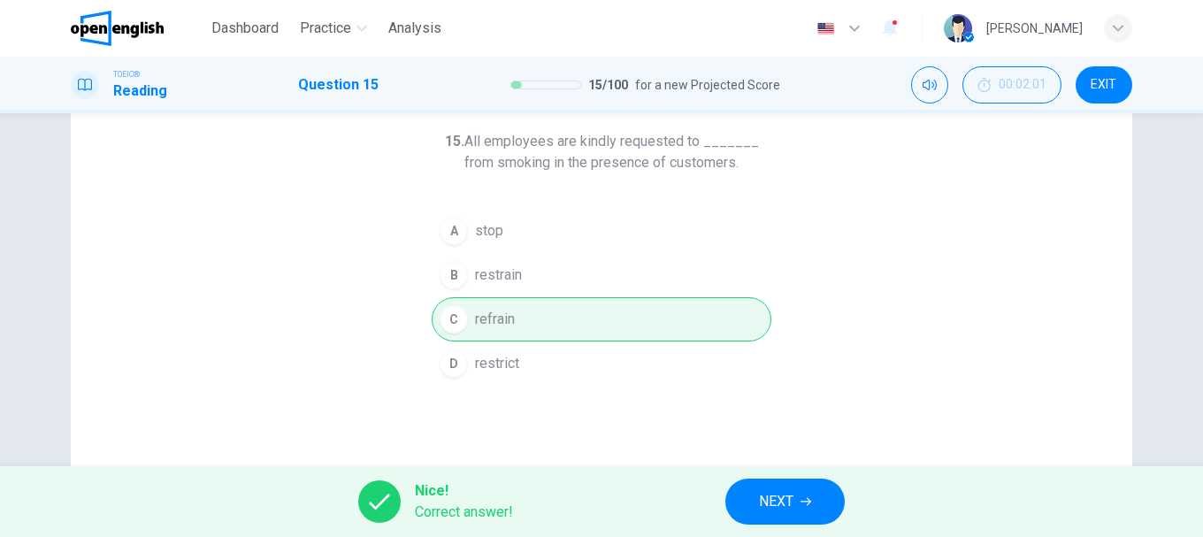
click at [753, 502] on button "NEXT" at bounding box center [784, 502] width 119 height 46
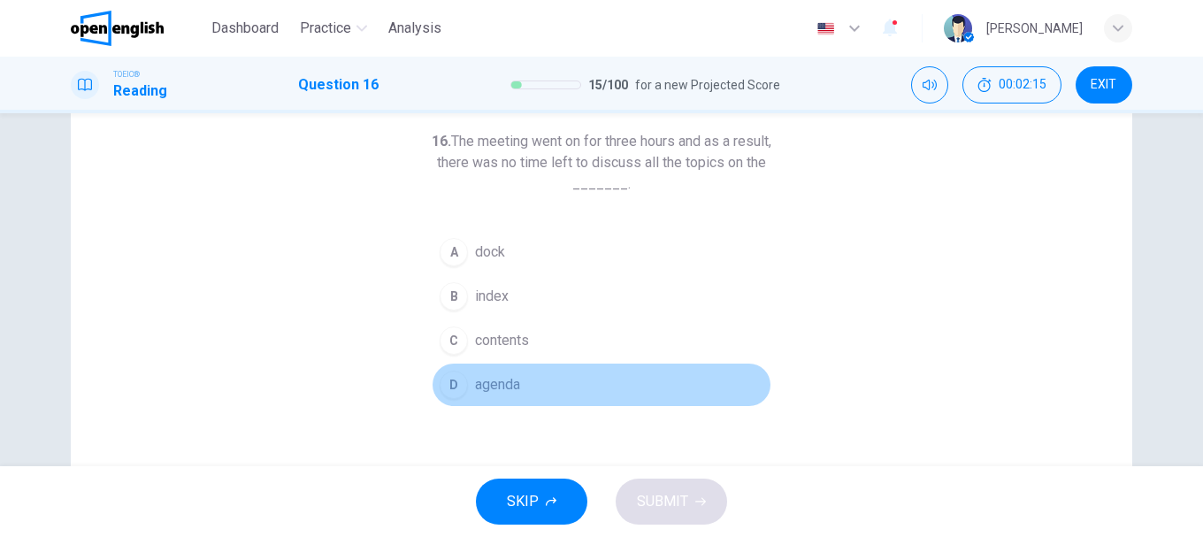
click at [505, 393] on span "agenda" at bounding box center [497, 384] width 45 height 21
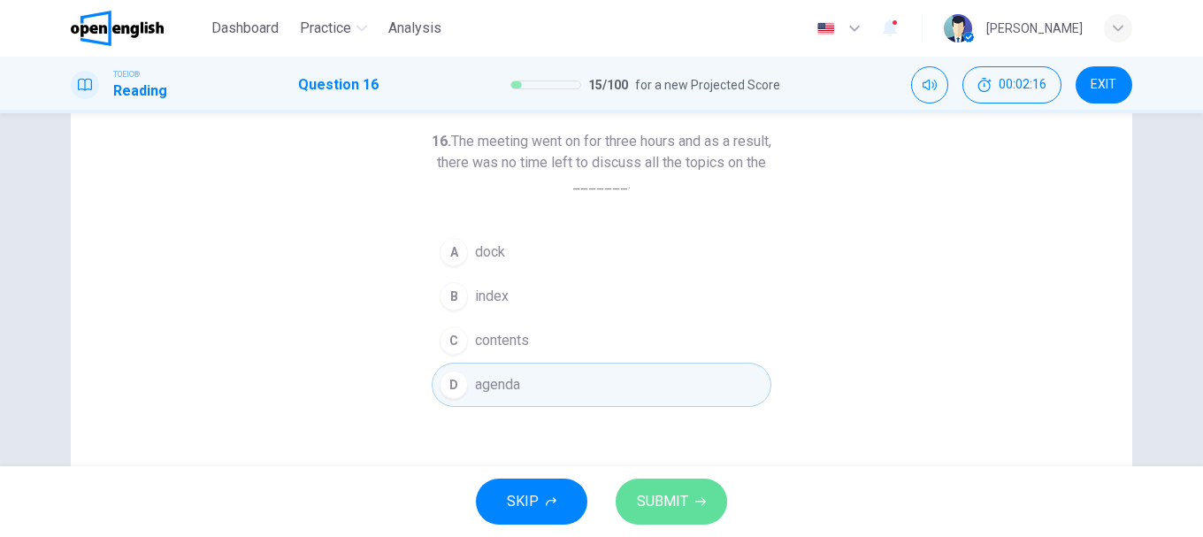
click at [674, 486] on button "SUBMIT" at bounding box center [671, 502] width 111 height 46
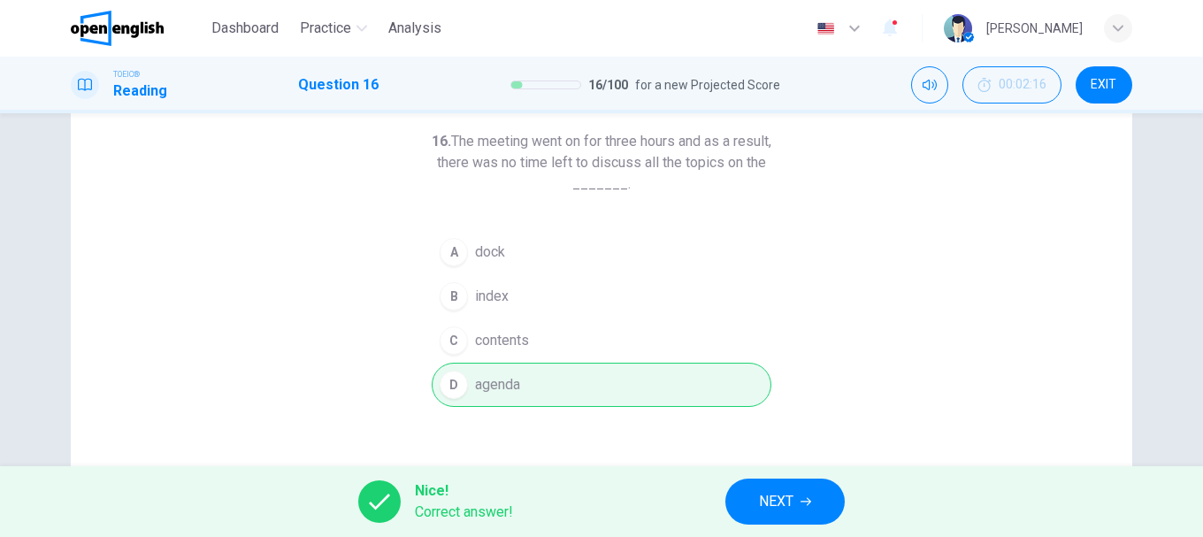
click at [786, 488] on button "NEXT" at bounding box center [784, 502] width 119 height 46
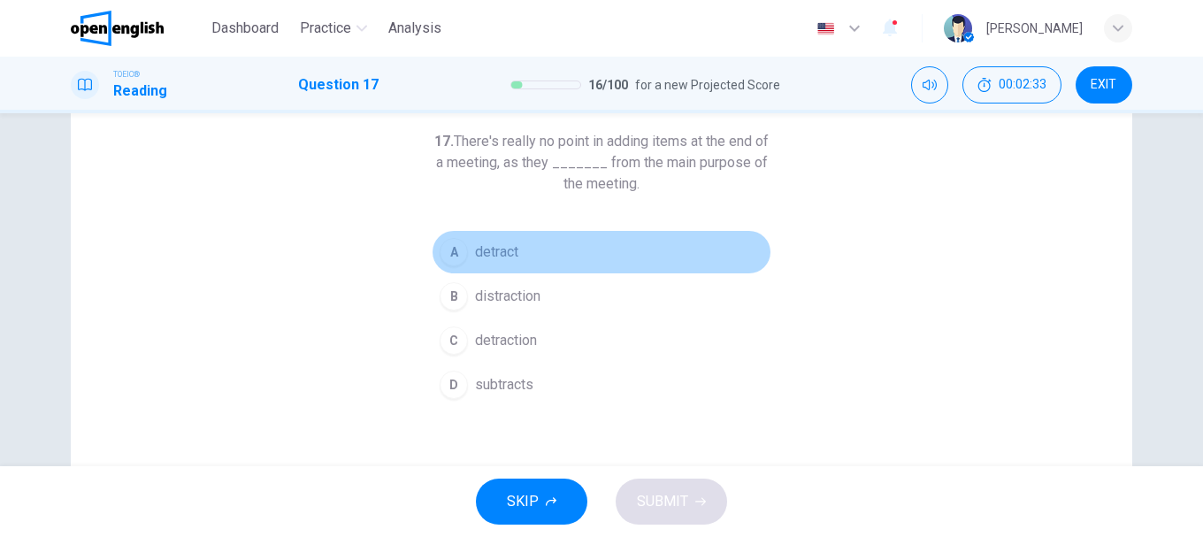
click at [461, 247] on div "A" at bounding box center [454, 252] width 28 height 28
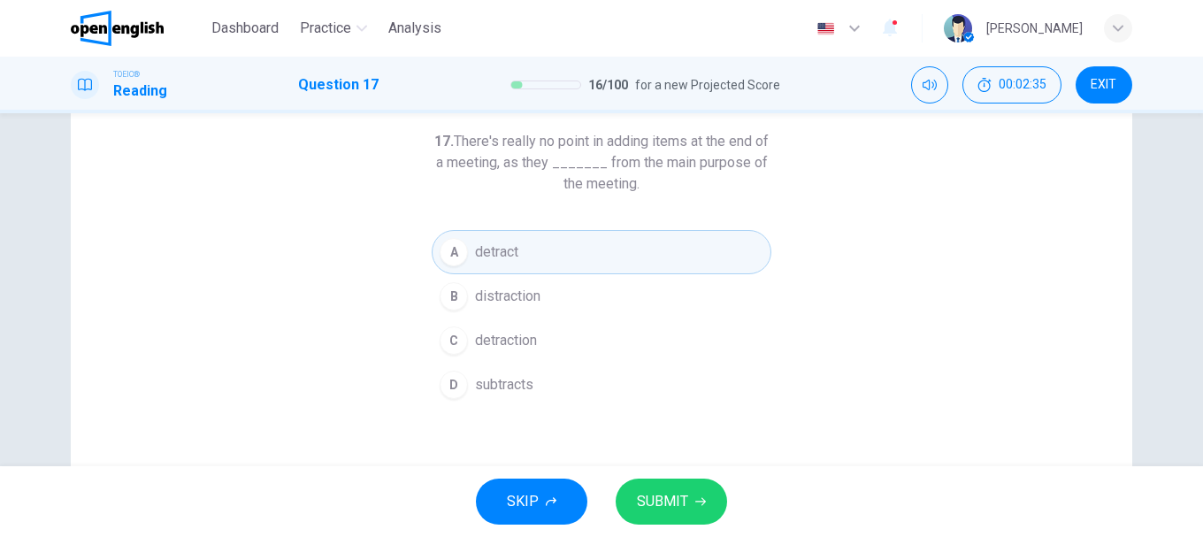
click at [685, 502] on span "SUBMIT" at bounding box center [662, 501] width 51 height 25
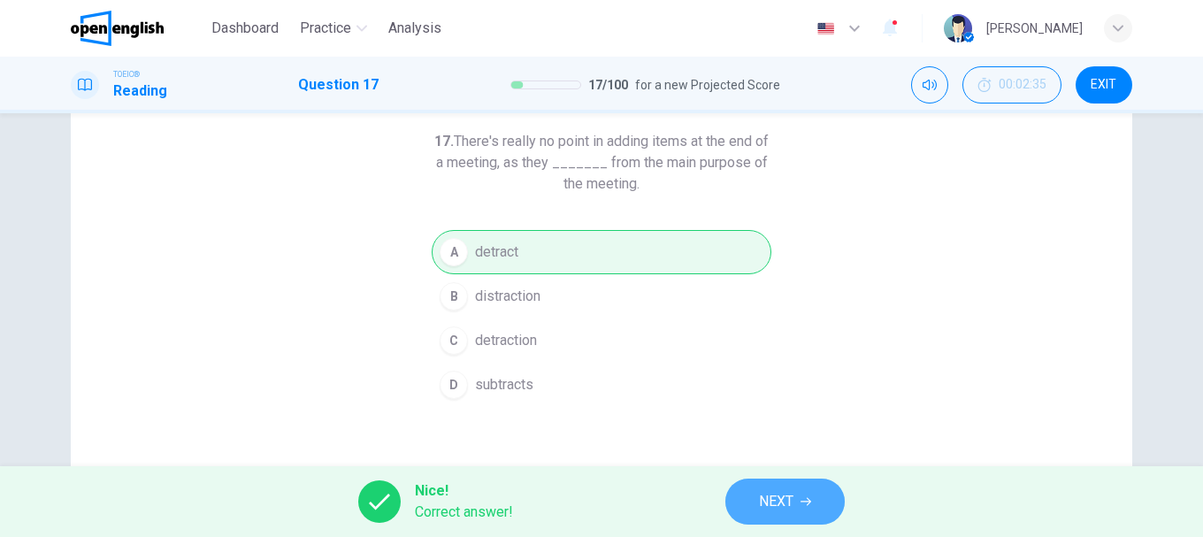
click at [800, 496] on icon "button" at bounding box center [805, 501] width 11 height 11
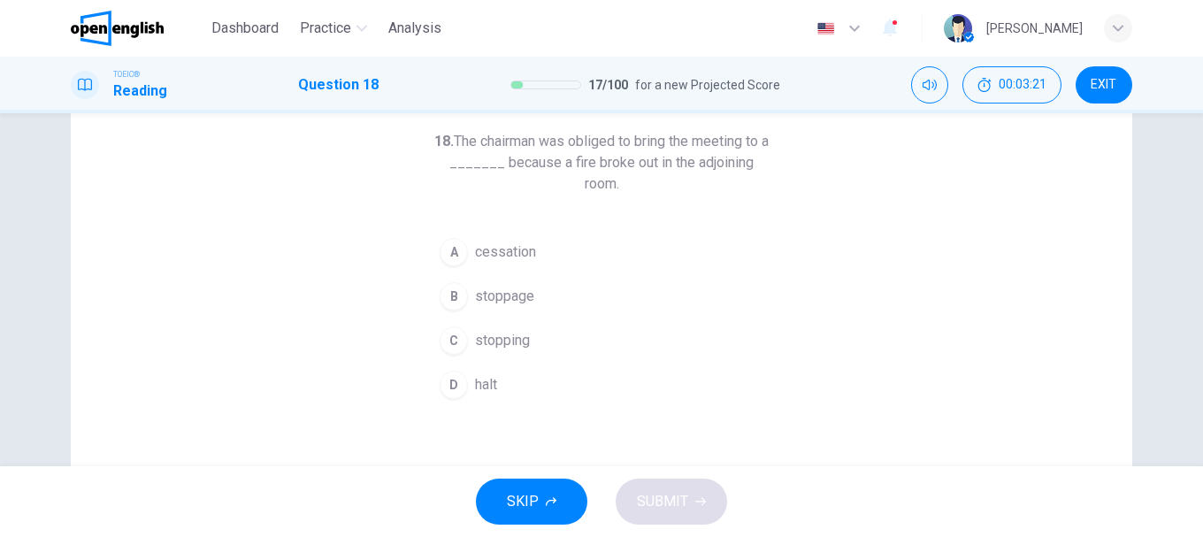
click at [385, 276] on div "18. The chairman was obliged to bring the meeting to a _______ because a fire b…" at bounding box center [601, 367] width 1061 height 615
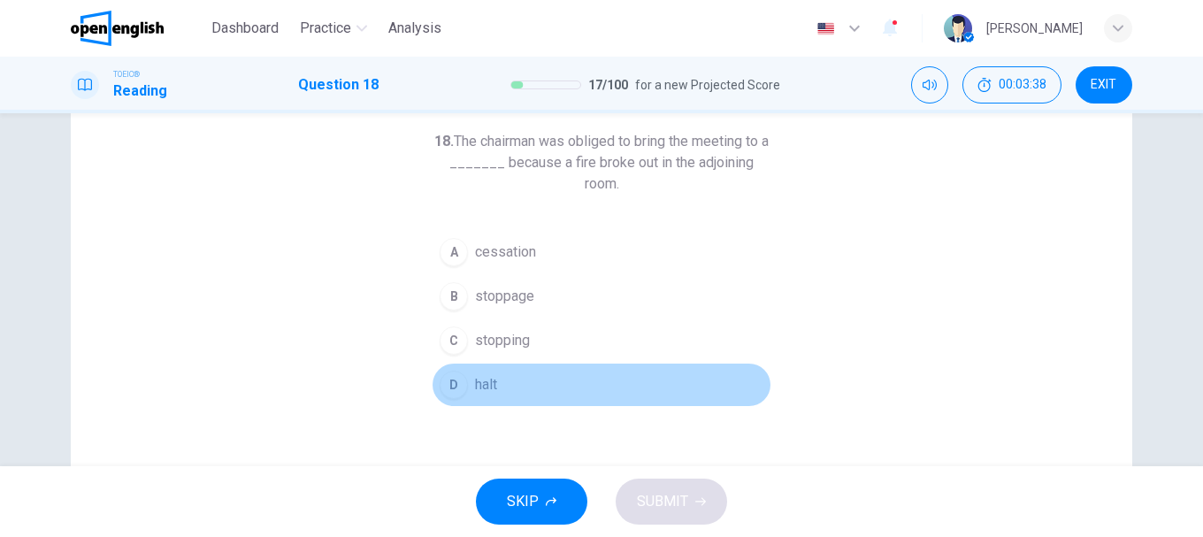
click at [485, 365] on button "D halt" at bounding box center [602, 385] width 340 height 44
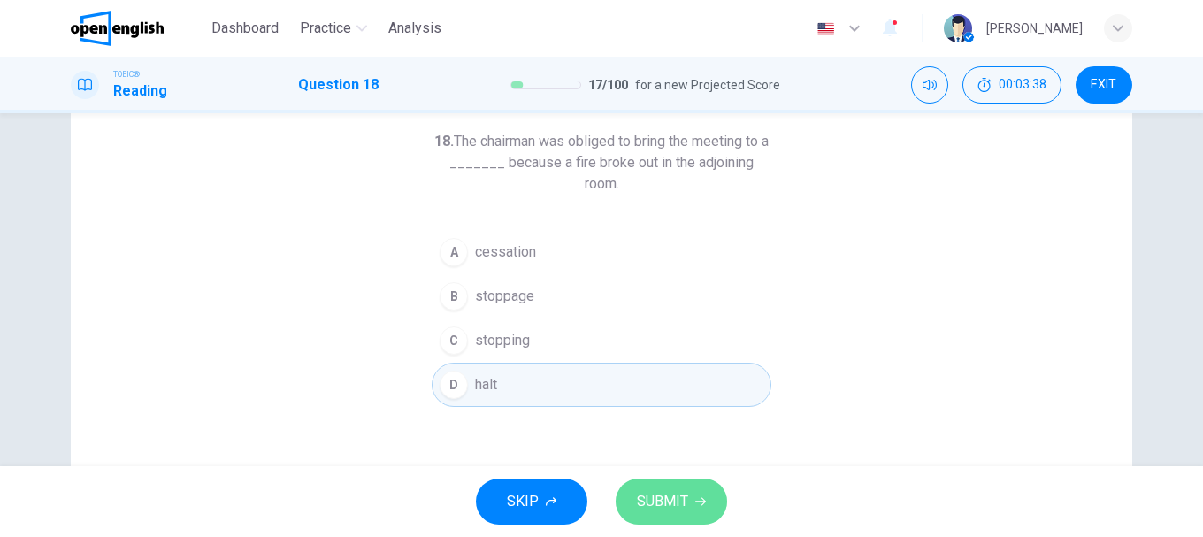
click at [693, 492] on button "SUBMIT" at bounding box center [671, 502] width 111 height 46
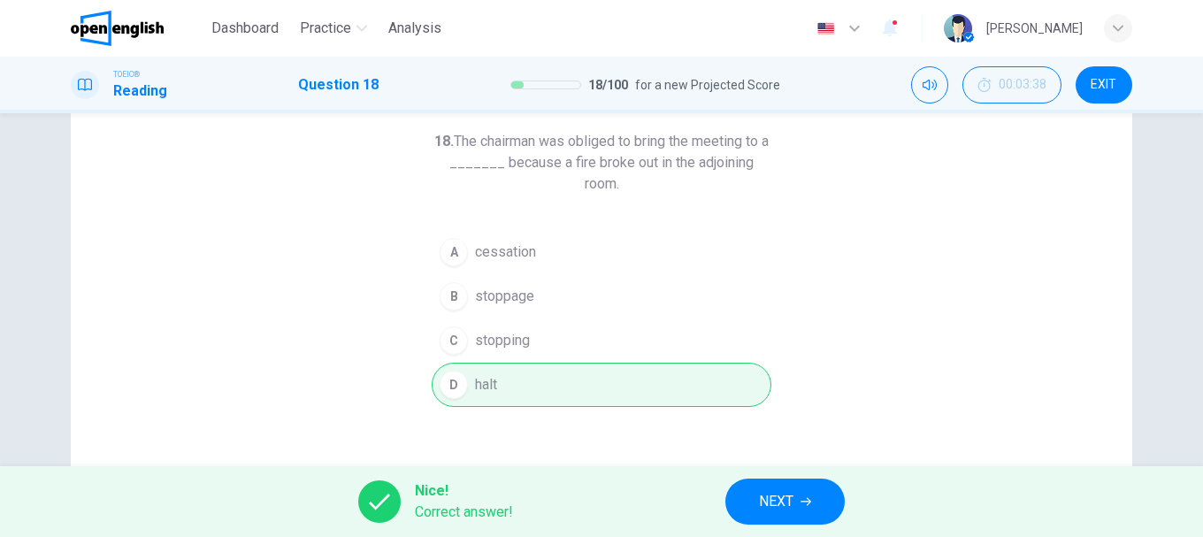
click at [372, 302] on div "18. The chairman was obliged to bring the meeting to a _______ because a fire b…" at bounding box center [601, 367] width 1061 height 615
click at [830, 510] on button "NEXT" at bounding box center [784, 502] width 119 height 46
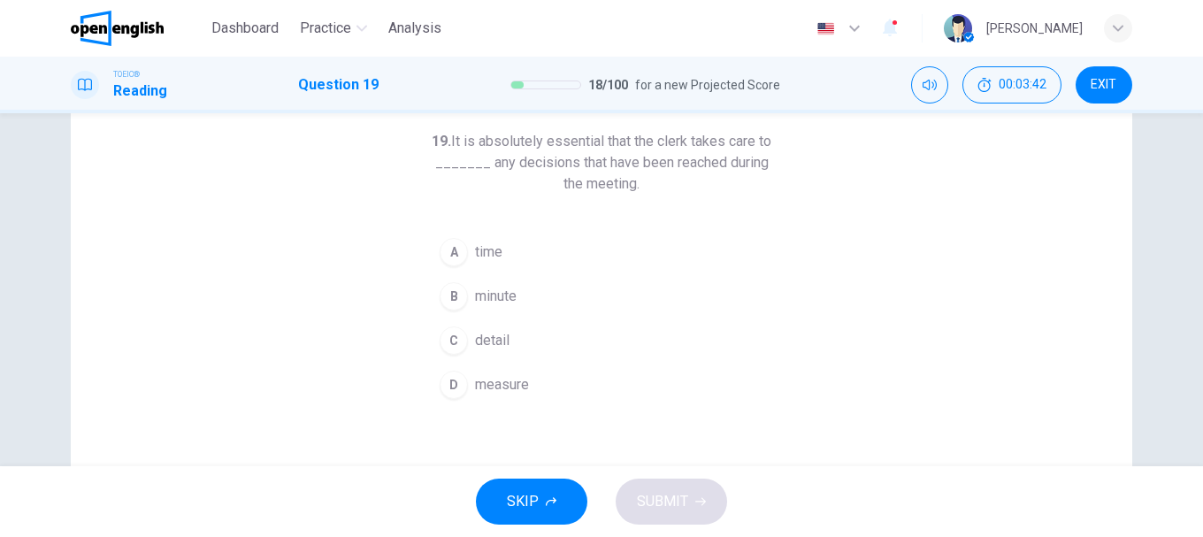
click at [682, 138] on h6 "19. It is absolutely essential that the clerk takes care to _______ any decisio…" at bounding box center [602, 163] width 340 height 64
click at [405, 275] on div "19. It is absolutely essential that the clerk takes care to _______ any decisio…" at bounding box center [601, 367] width 1061 height 615
click at [456, 342] on div "C" at bounding box center [454, 340] width 28 height 28
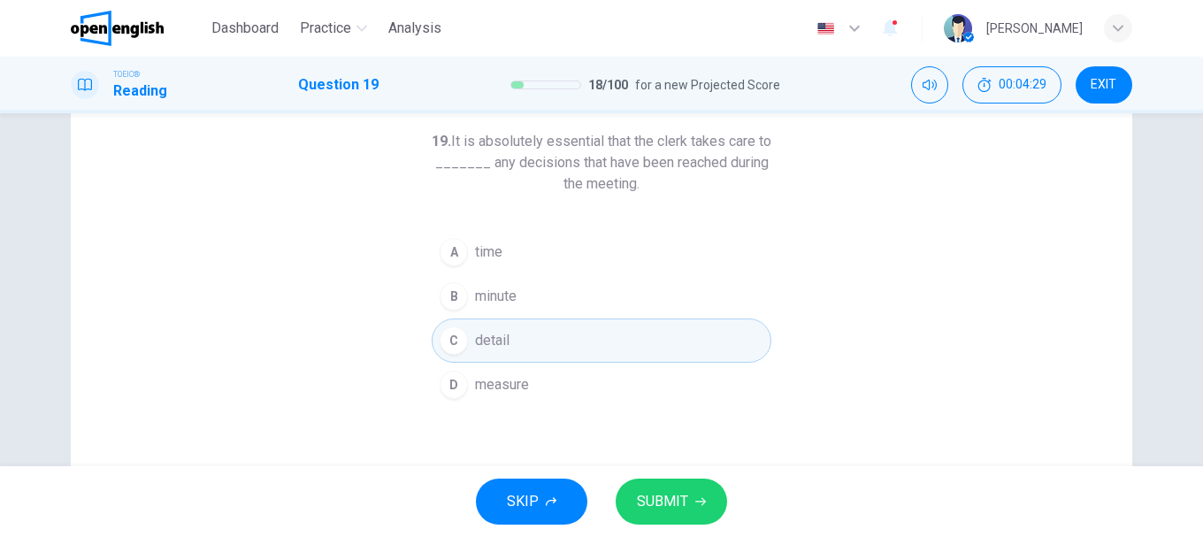
click at [689, 500] on button "SUBMIT" at bounding box center [671, 502] width 111 height 46
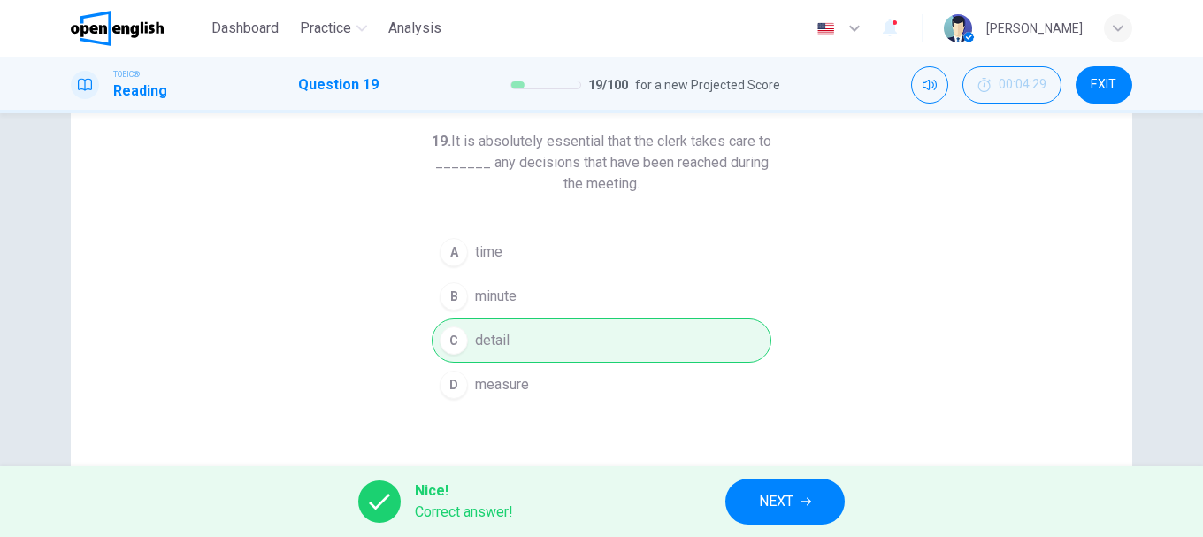
click at [785, 496] on span "NEXT" at bounding box center [776, 501] width 34 height 25
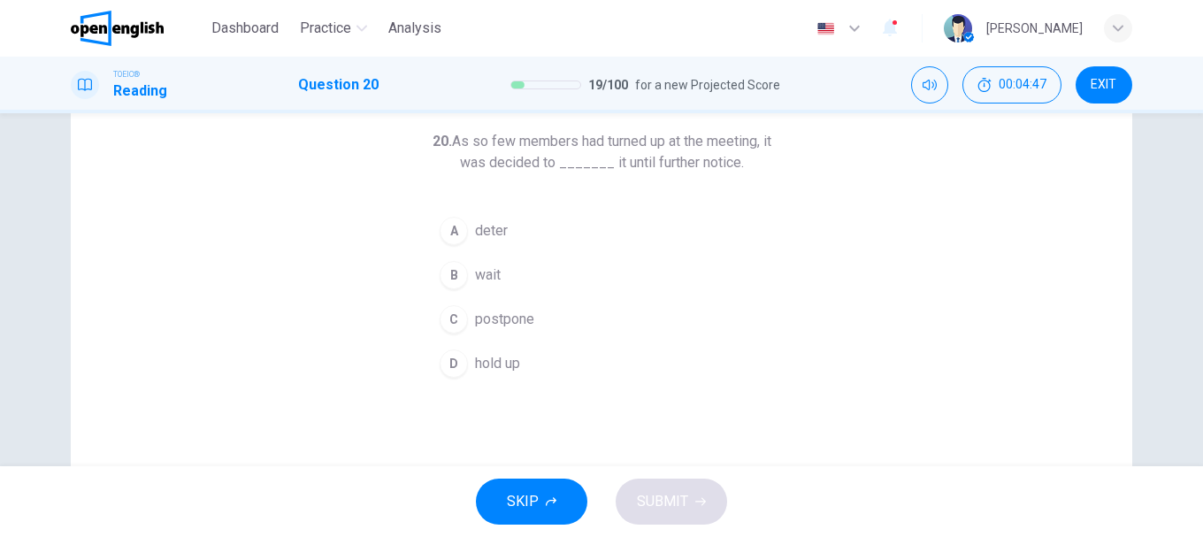
click at [457, 278] on div "B" at bounding box center [454, 275] width 28 height 28
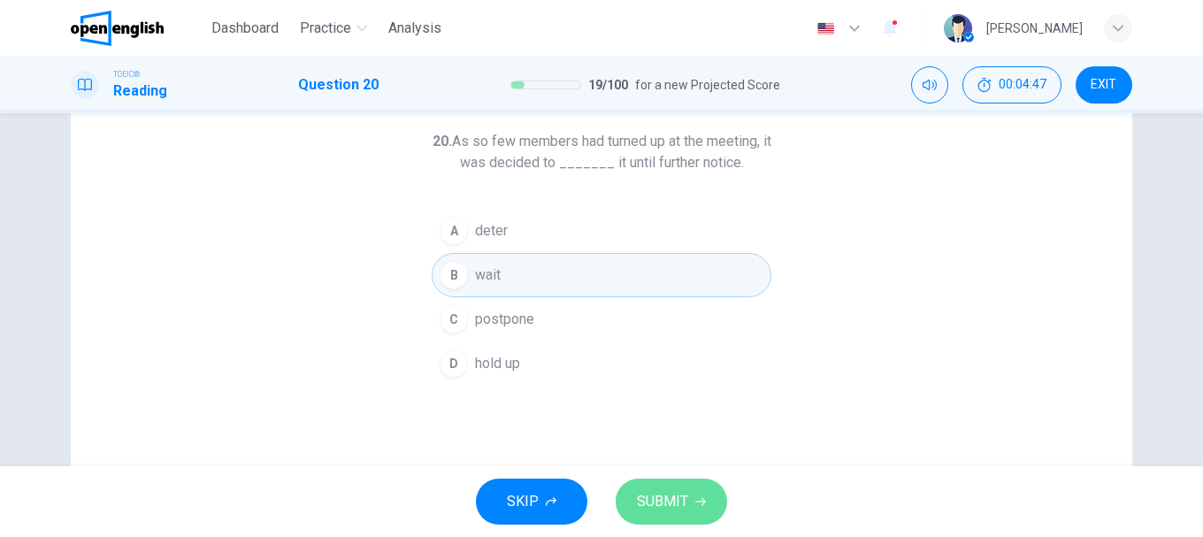
click at [693, 487] on button "SUBMIT" at bounding box center [671, 502] width 111 height 46
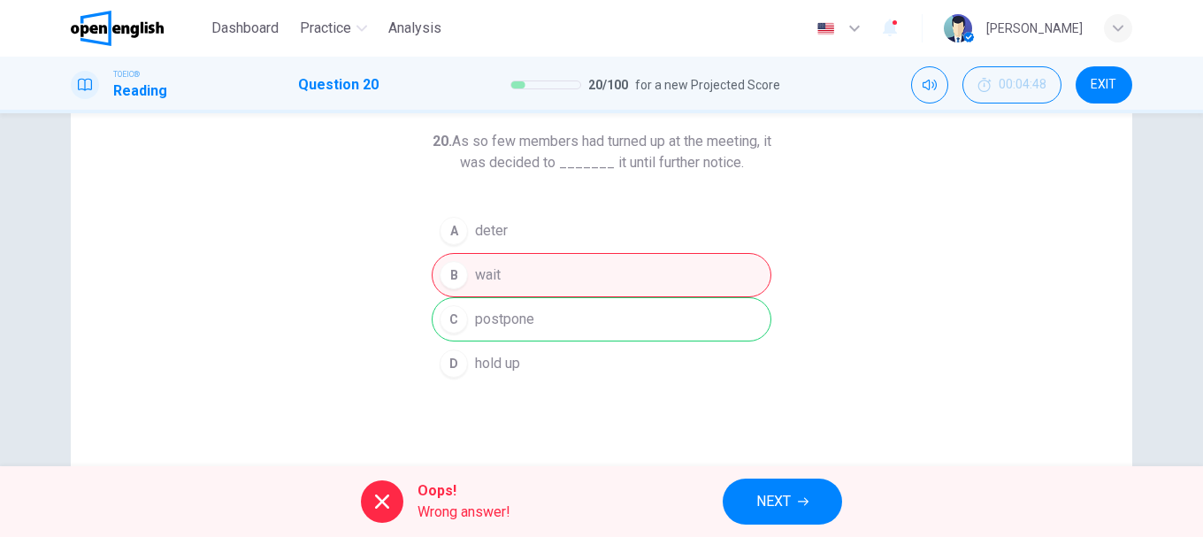
click at [327, 248] on div "20. As so few members had turned up at the meeting, it was decided to _______ i…" at bounding box center [601, 367] width 1061 height 615
click at [822, 497] on button "NEXT" at bounding box center [782, 502] width 119 height 46
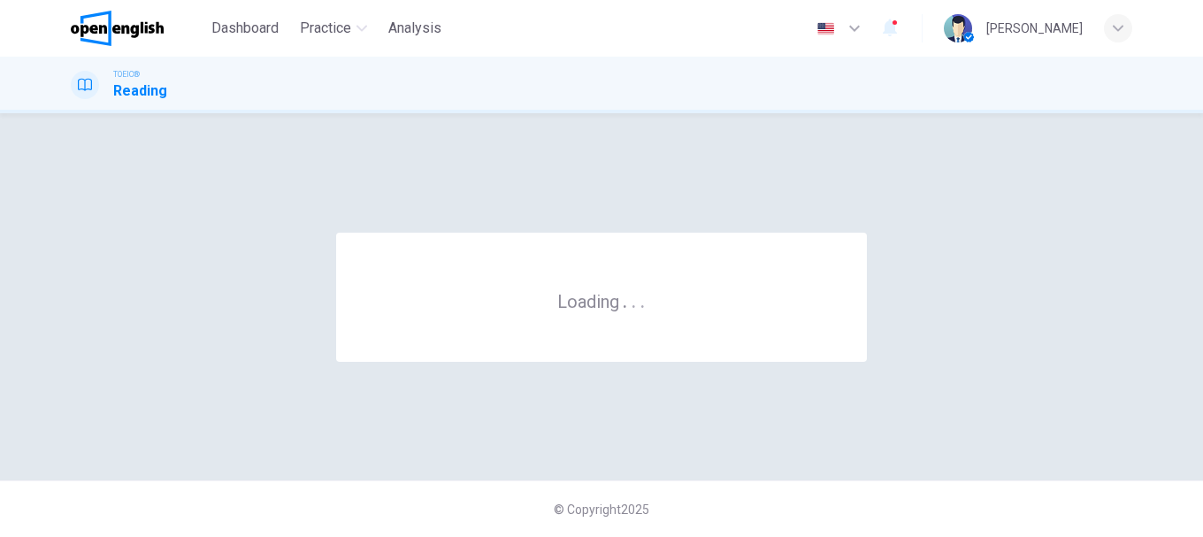
scroll to position [0, 0]
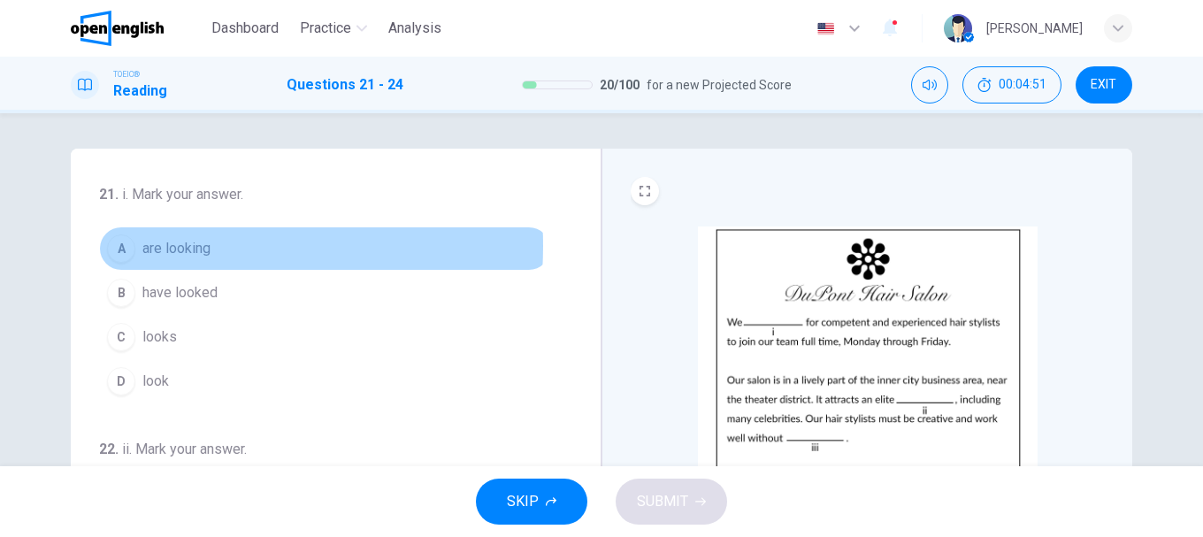
click at [148, 246] on span "are looking" at bounding box center [176, 248] width 68 height 21
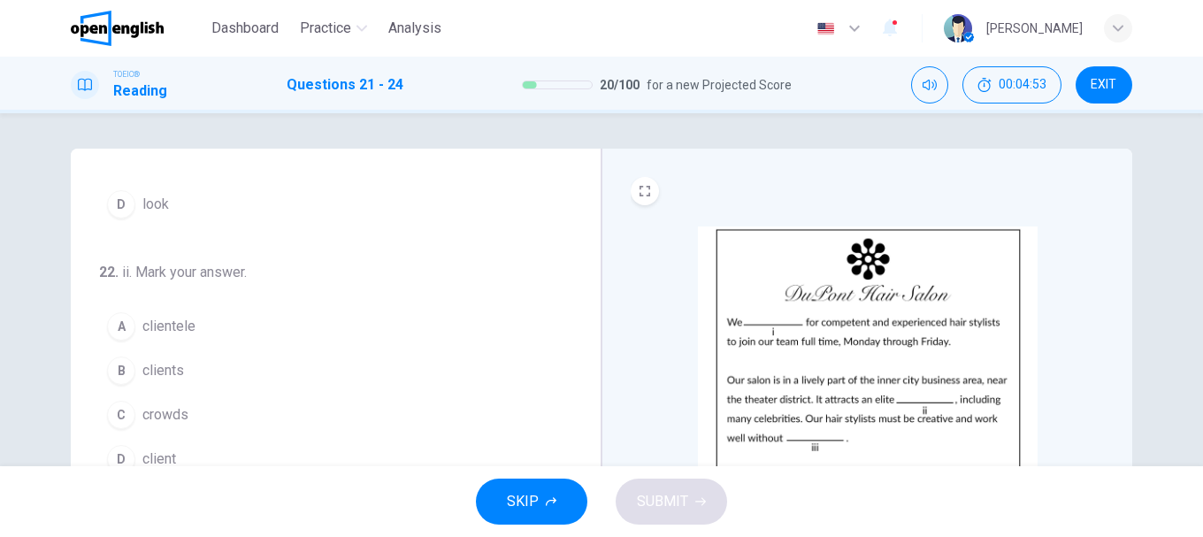
scroll to position [265, 0]
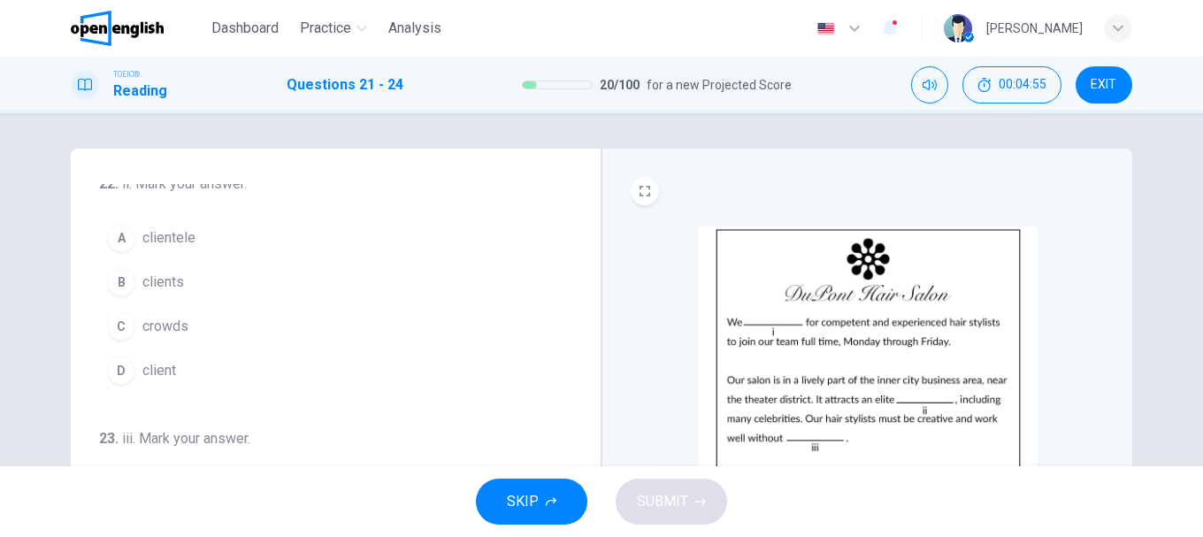
click at [134, 220] on button "A clientele" at bounding box center [325, 238] width 452 height 44
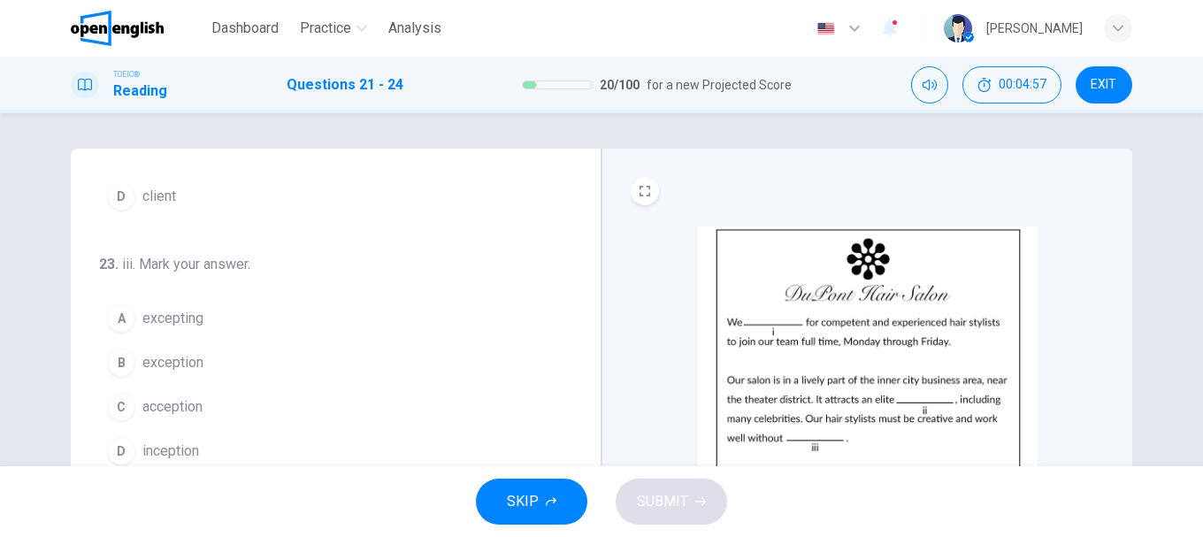
scroll to position [88, 0]
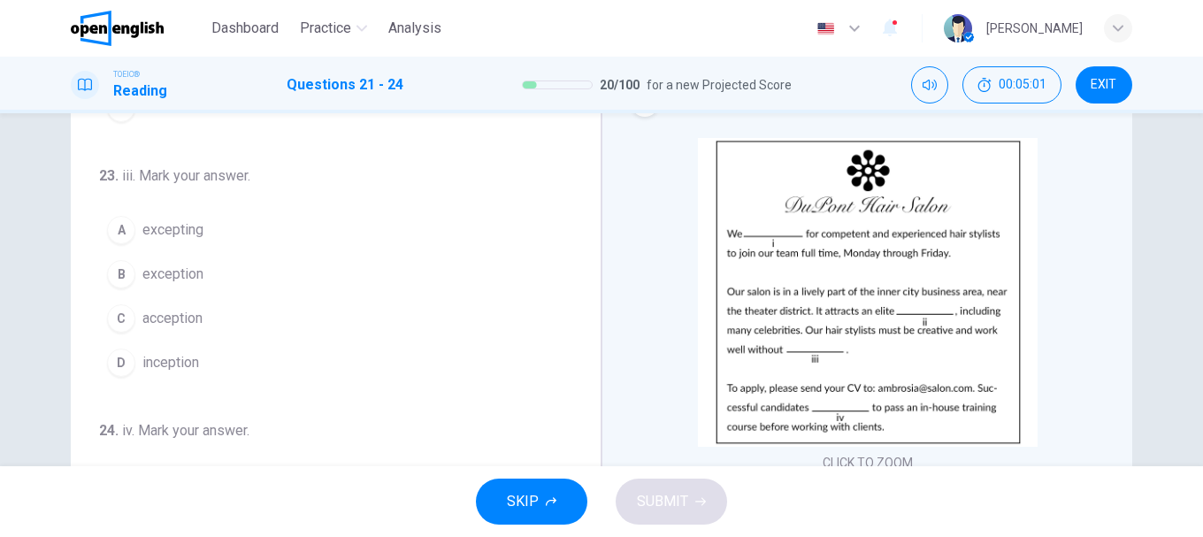
click at [157, 280] on span "exception" at bounding box center [172, 274] width 61 height 21
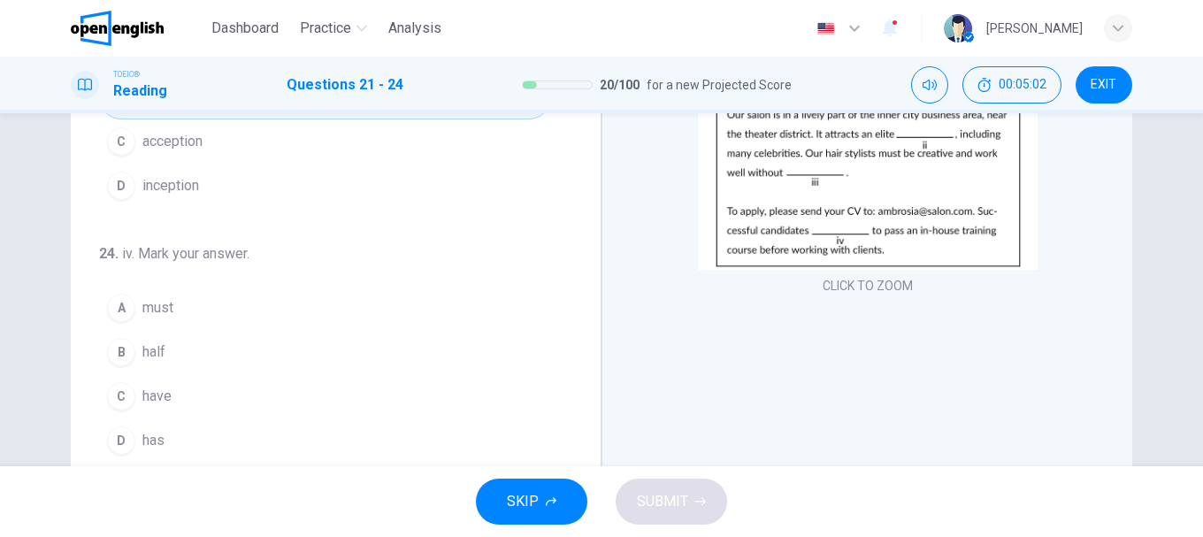
scroll to position [333, 0]
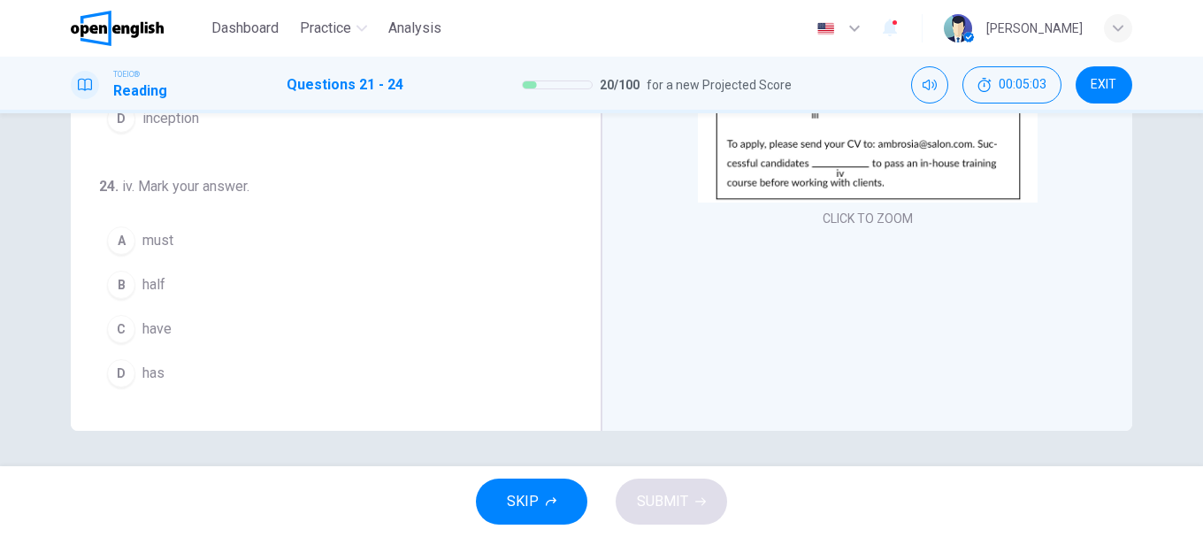
click at [152, 322] on span "have" at bounding box center [156, 328] width 29 height 21
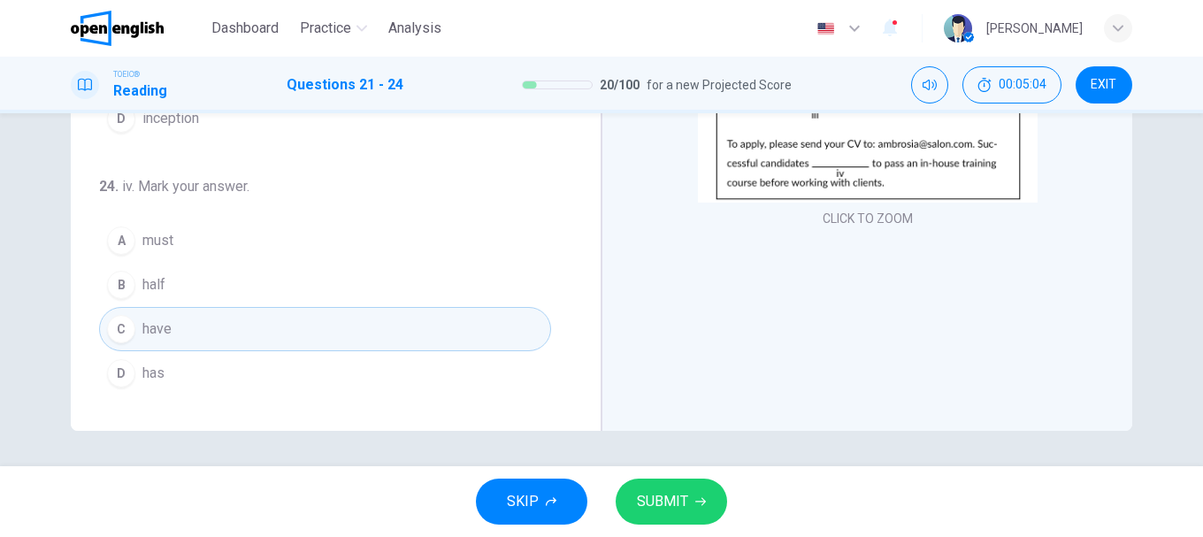
click at [677, 506] on span "SUBMIT" at bounding box center [662, 501] width 51 height 25
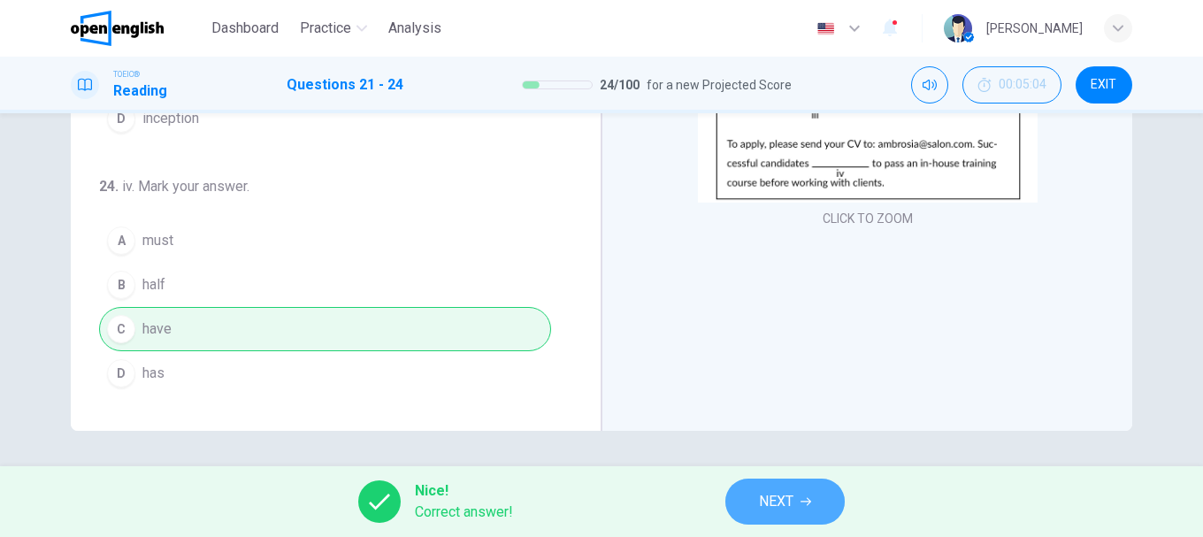
click at [798, 497] on button "NEXT" at bounding box center [784, 502] width 119 height 46
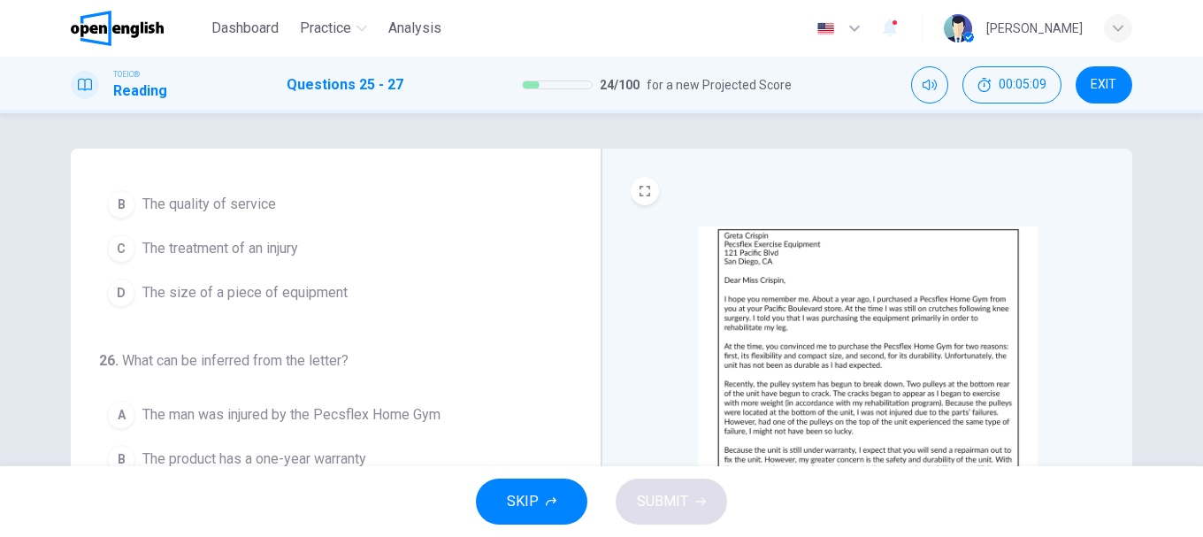
scroll to position [0, 0]
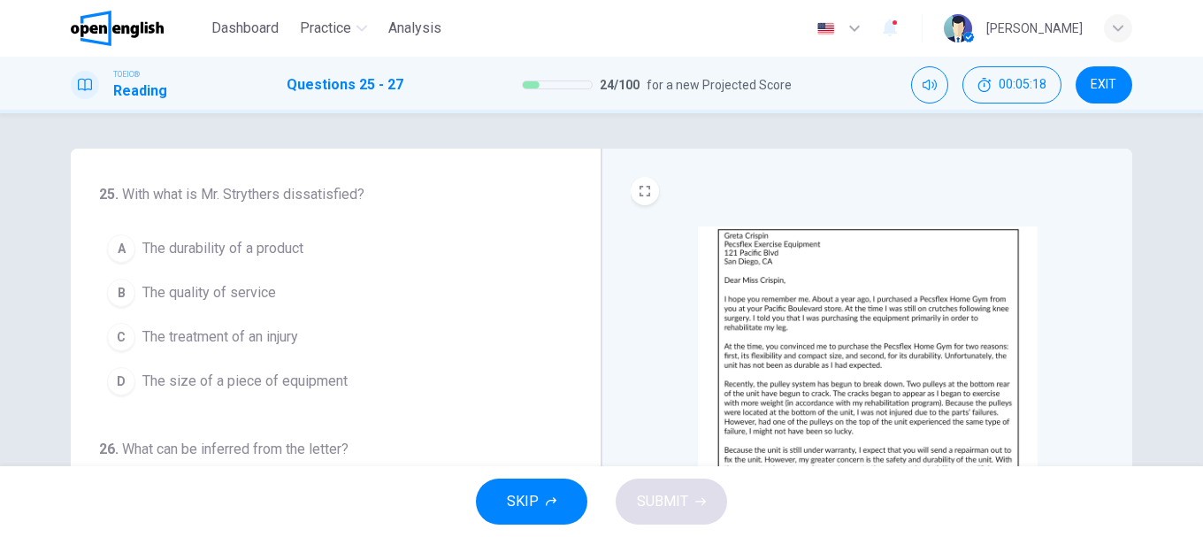
click at [207, 287] on span "The quality of service" at bounding box center [209, 292] width 134 height 21
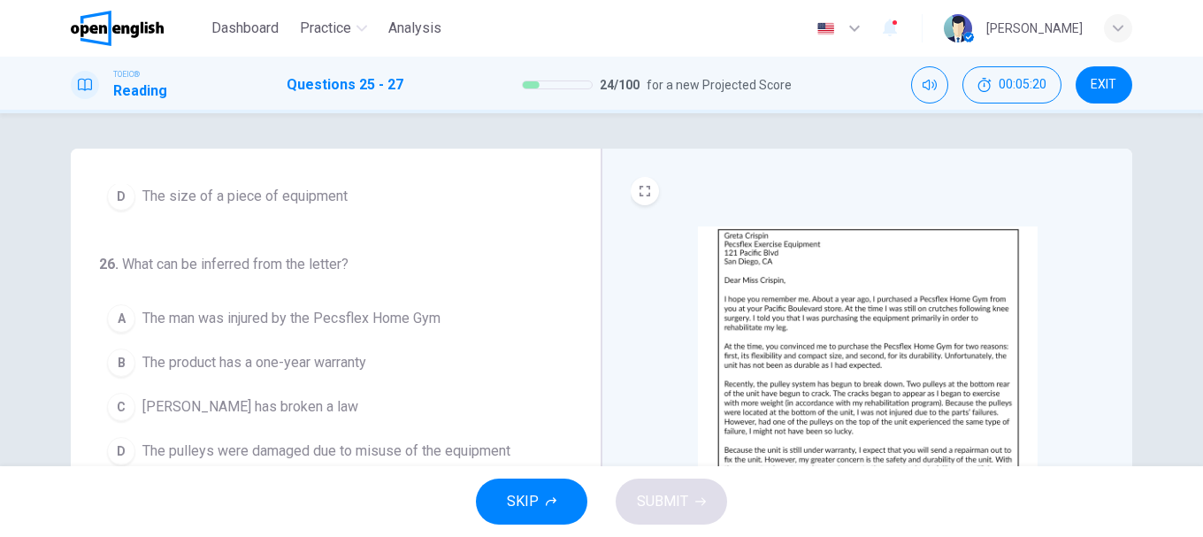
scroll to position [88, 0]
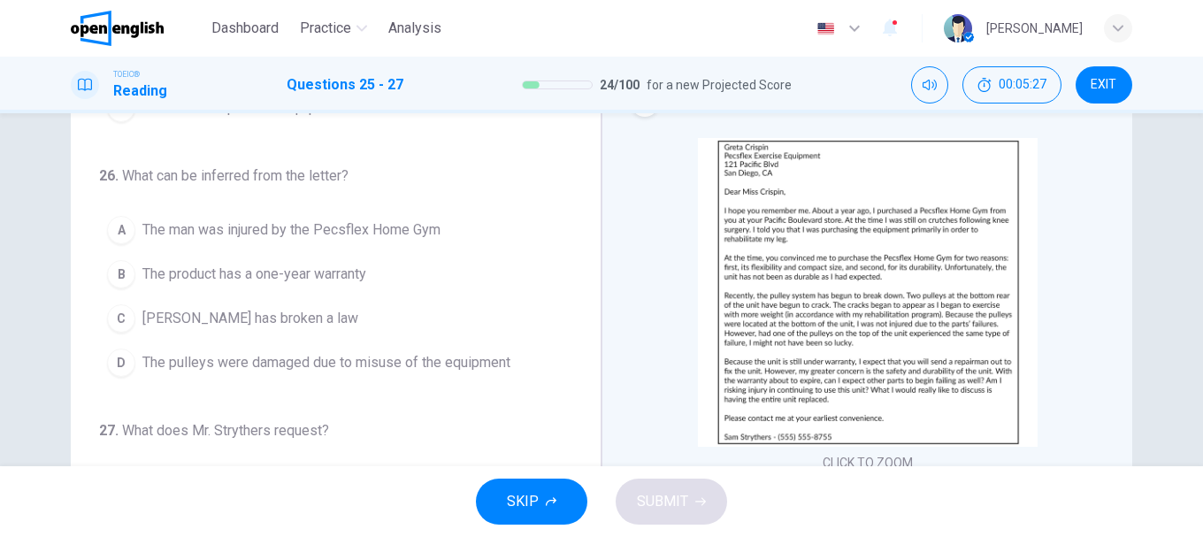
click at [249, 324] on span "[PERSON_NAME] has broken a law" at bounding box center [250, 318] width 216 height 21
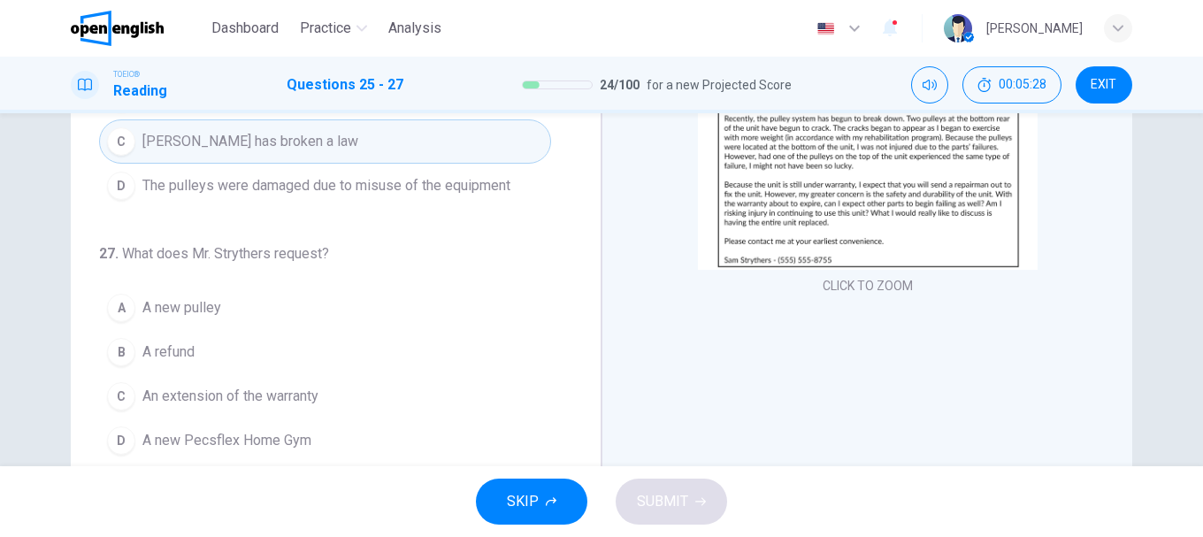
scroll to position [333, 0]
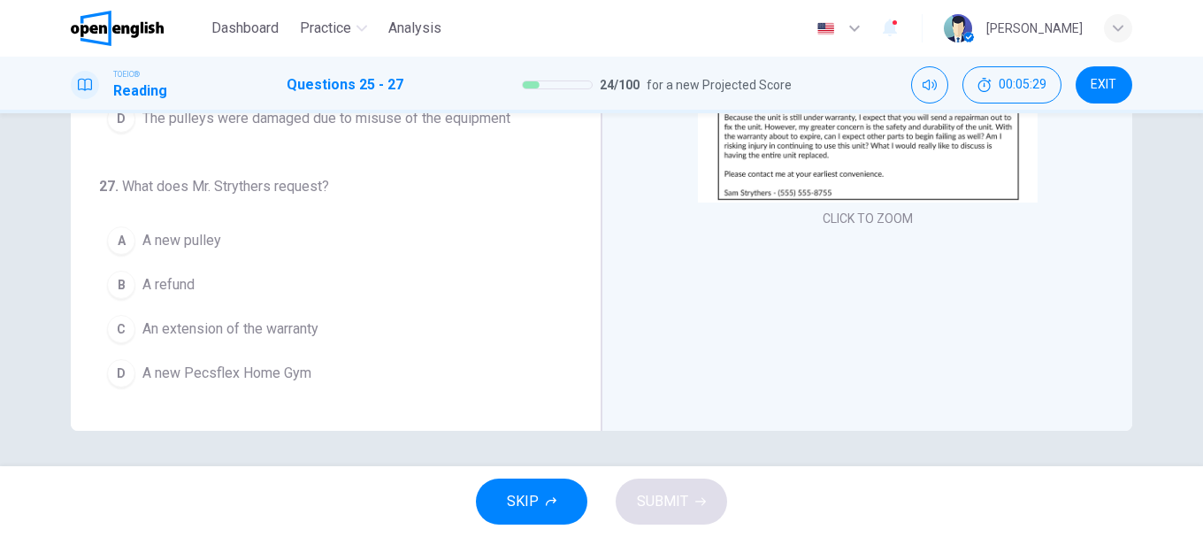
click at [169, 280] on span "A refund" at bounding box center [168, 284] width 52 height 21
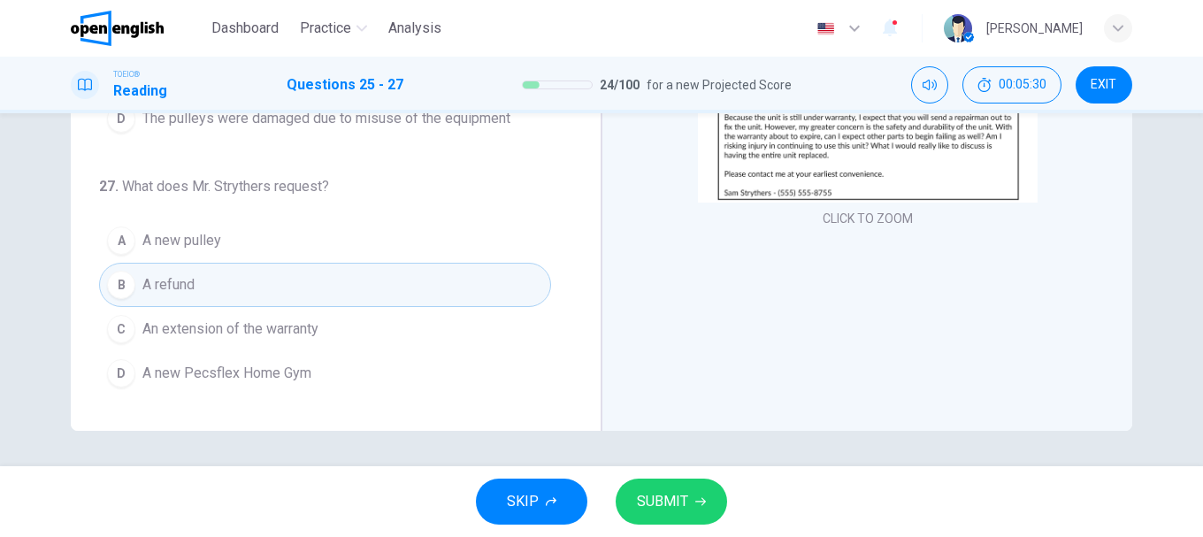
click at [643, 502] on span "SUBMIT" at bounding box center [662, 501] width 51 height 25
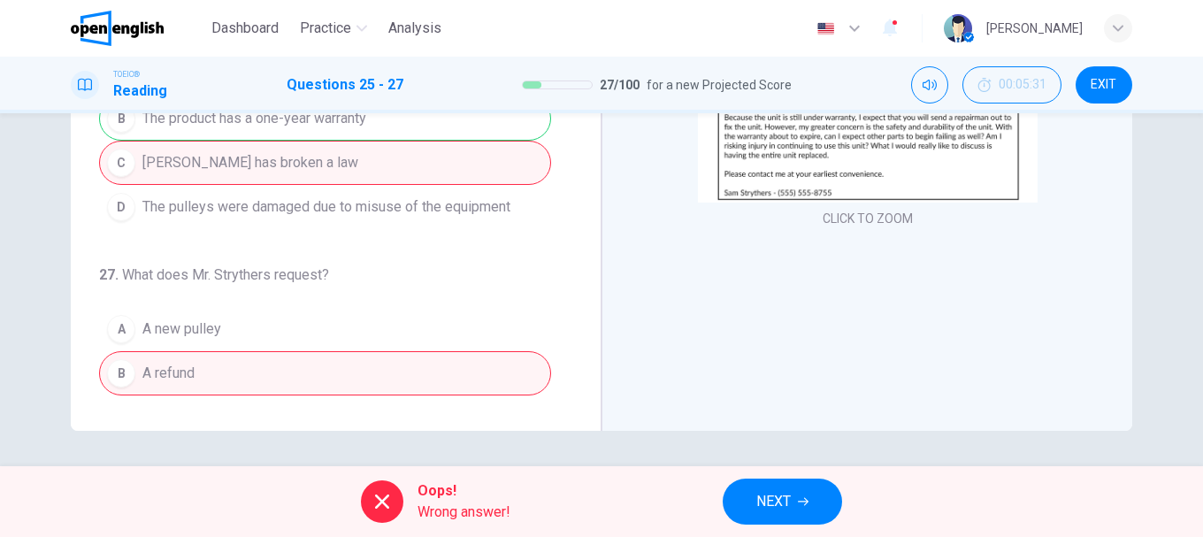
scroll to position [185, 0]
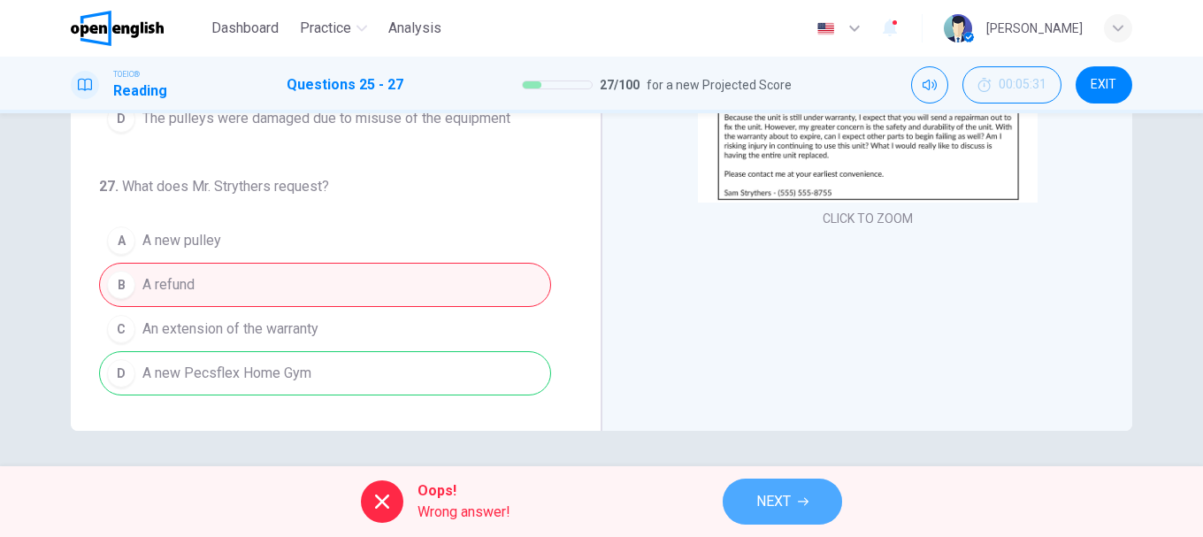
click at [778, 509] on span "NEXT" at bounding box center [773, 501] width 34 height 25
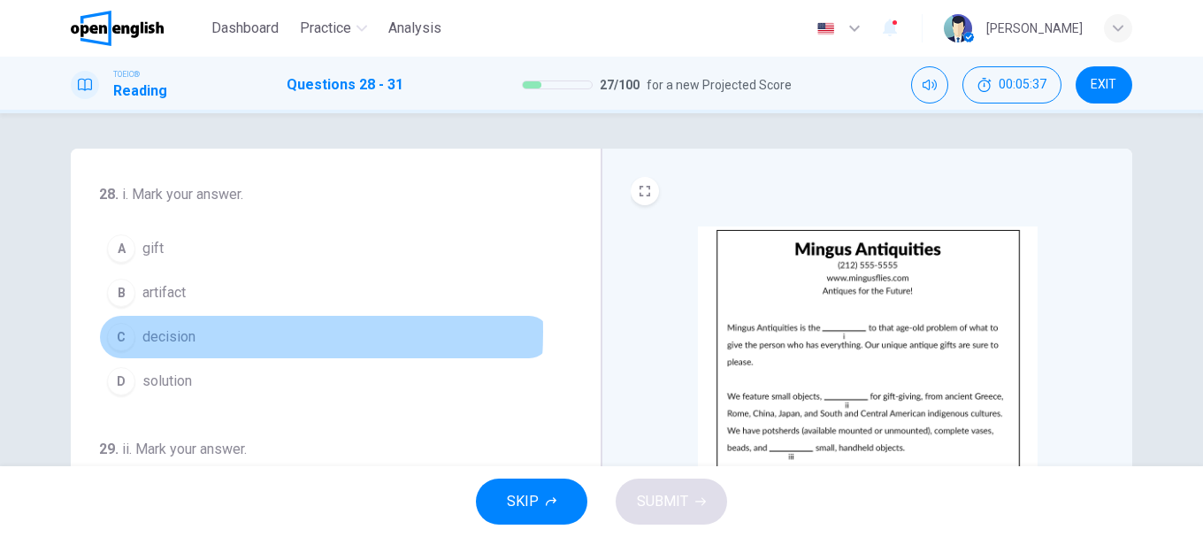
click at [152, 332] on span "decision" at bounding box center [168, 336] width 53 height 21
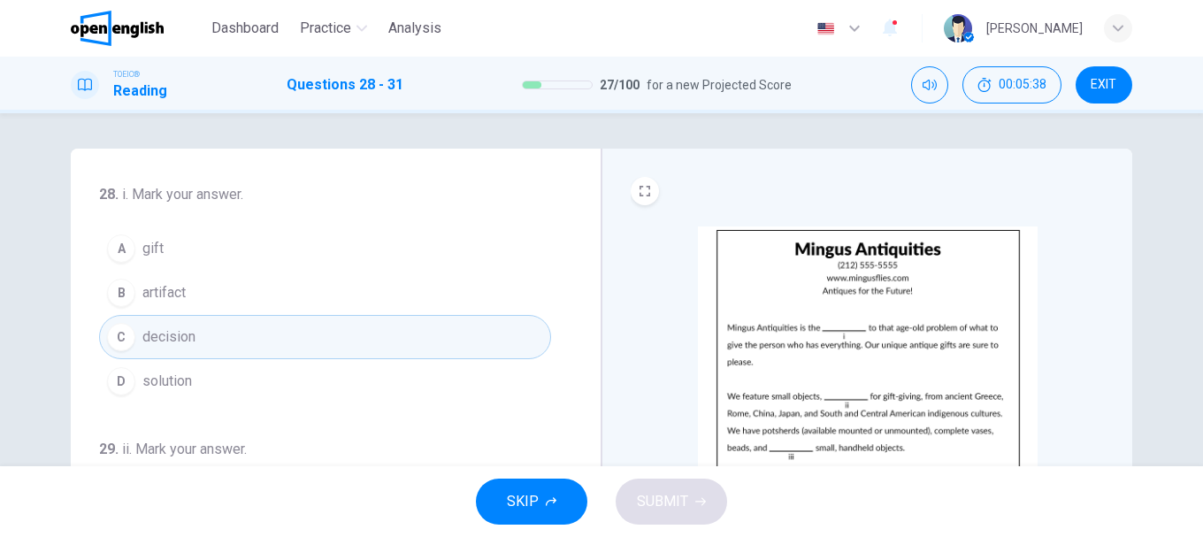
scroll to position [88, 0]
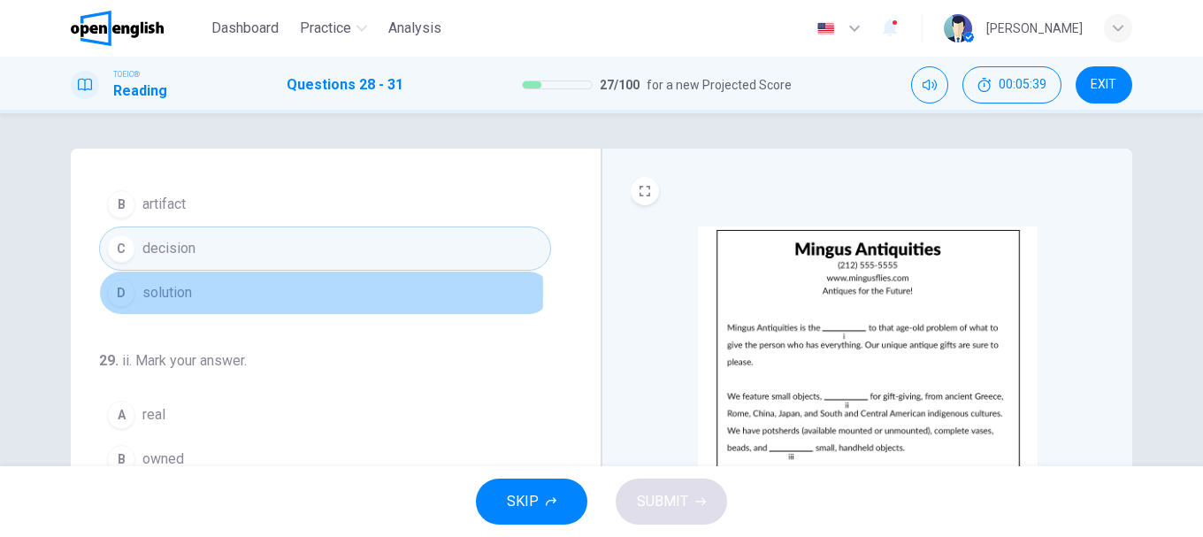
click at [185, 292] on span "solution" at bounding box center [167, 292] width 50 height 21
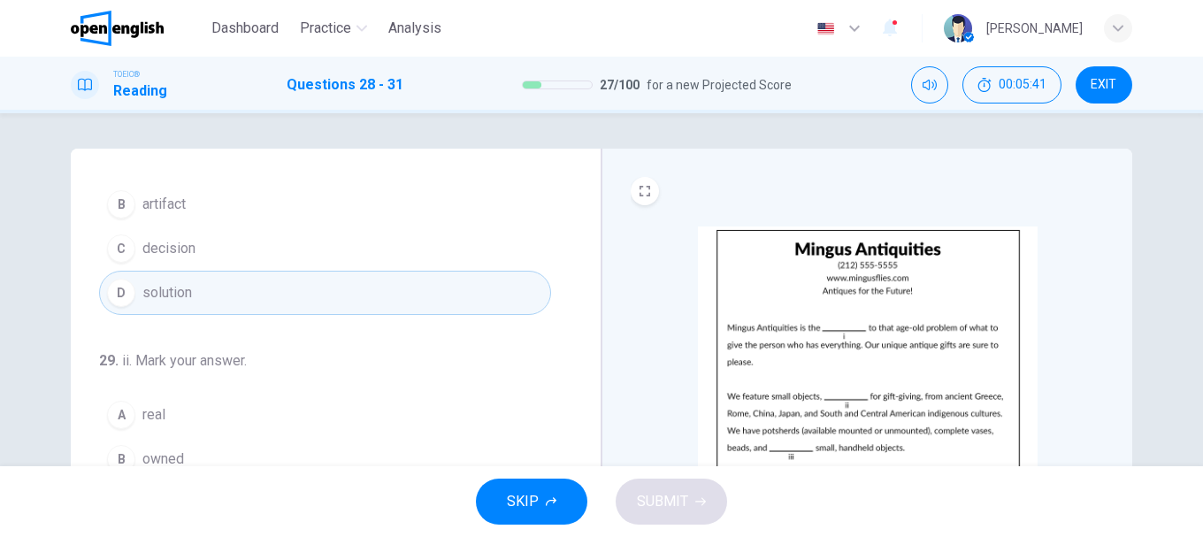
scroll to position [265, 0]
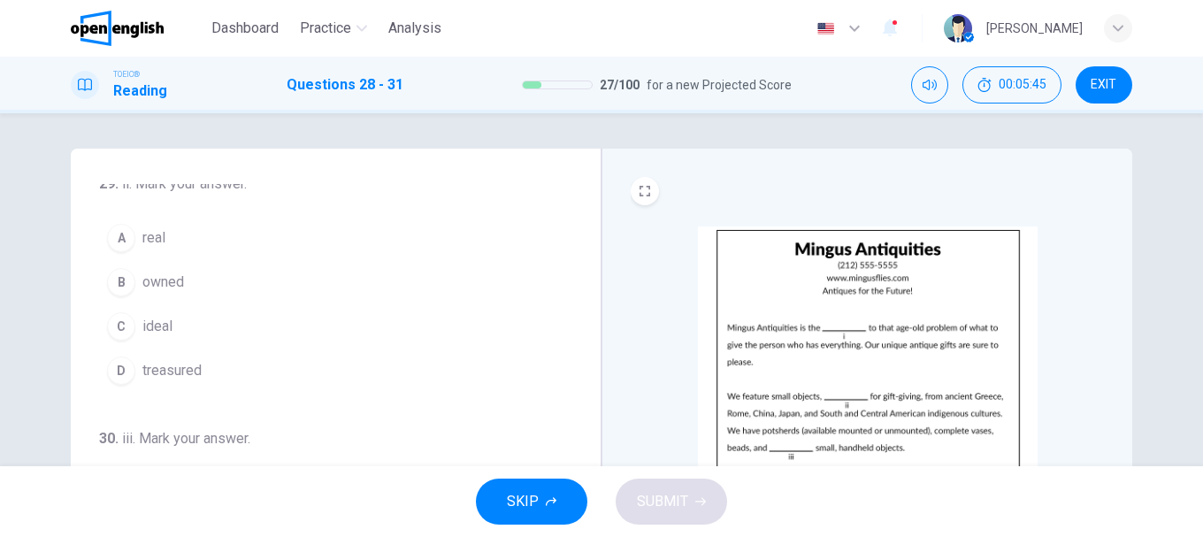
click at [162, 324] on span "ideal" at bounding box center [157, 326] width 30 height 21
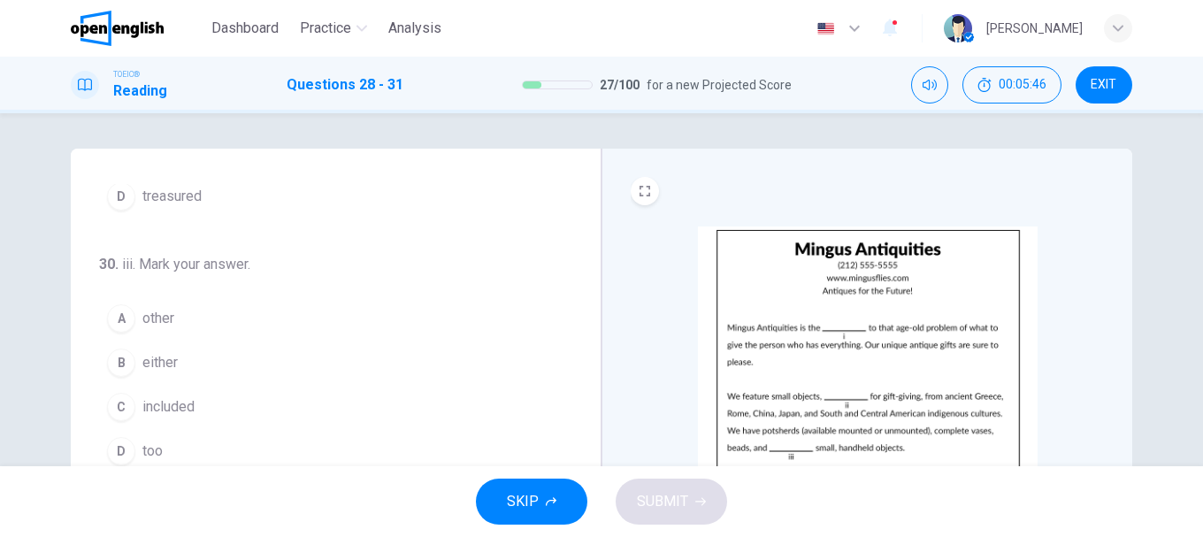
scroll to position [88, 0]
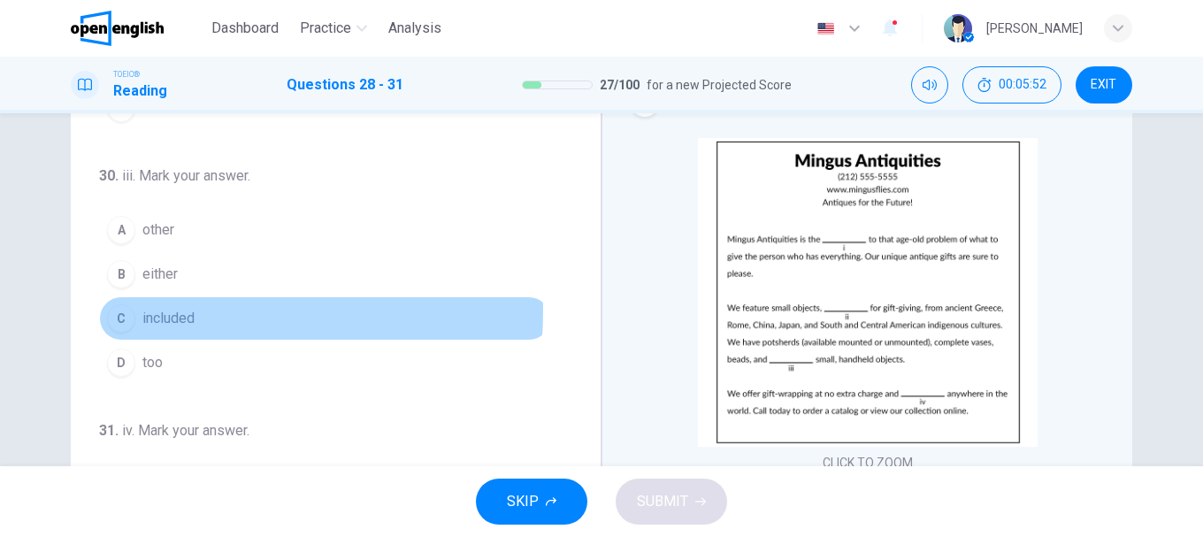
click at [169, 310] on span "included" at bounding box center [168, 318] width 52 height 21
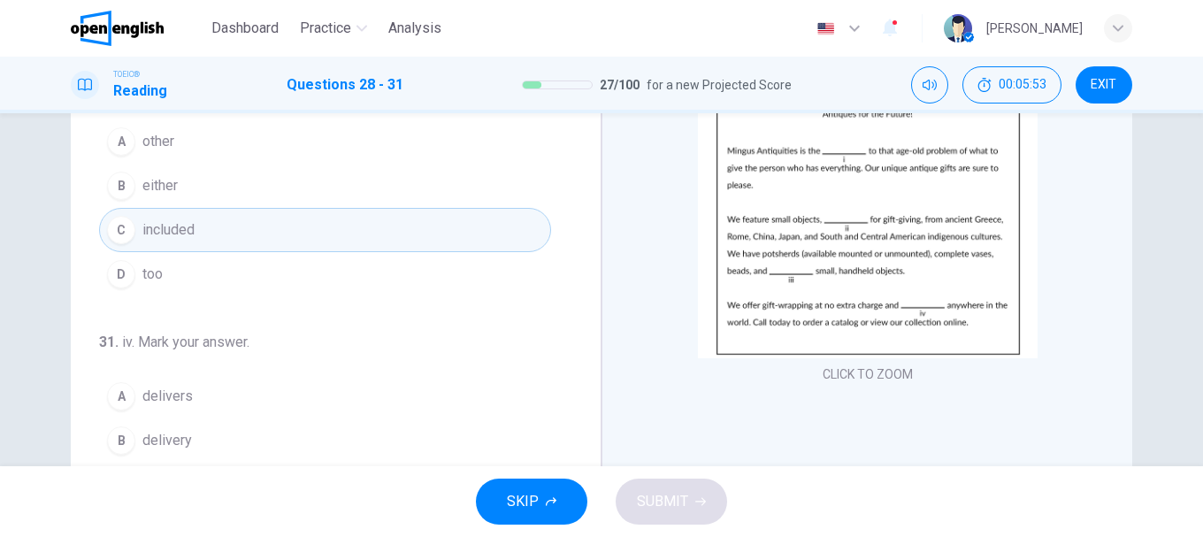
scroll to position [265, 0]
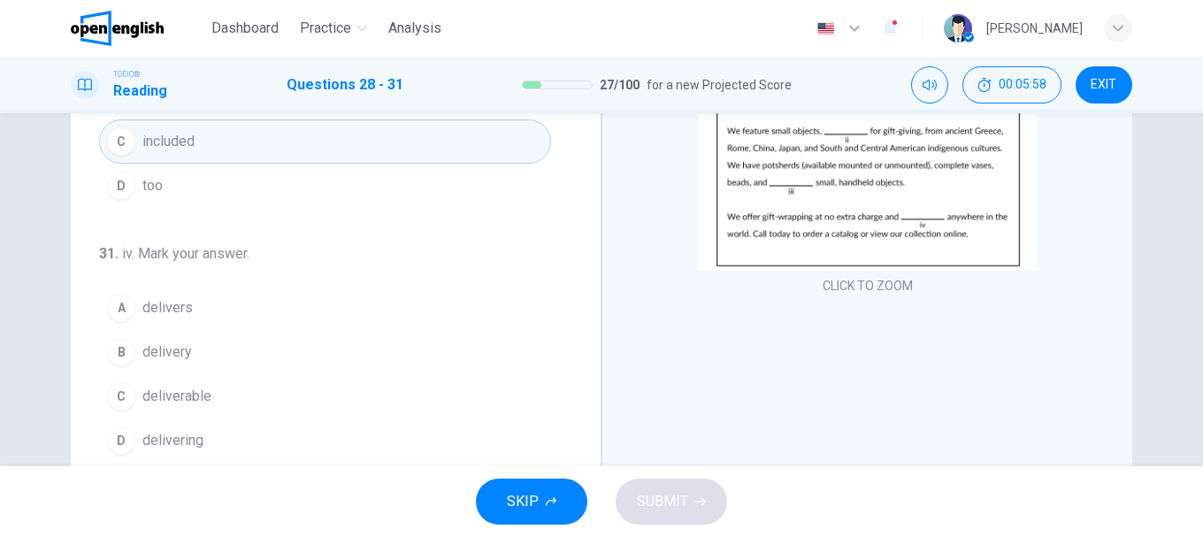
click at [154, 338] on button "B delivery" at bounding box center [325, 352] width 452 height 44
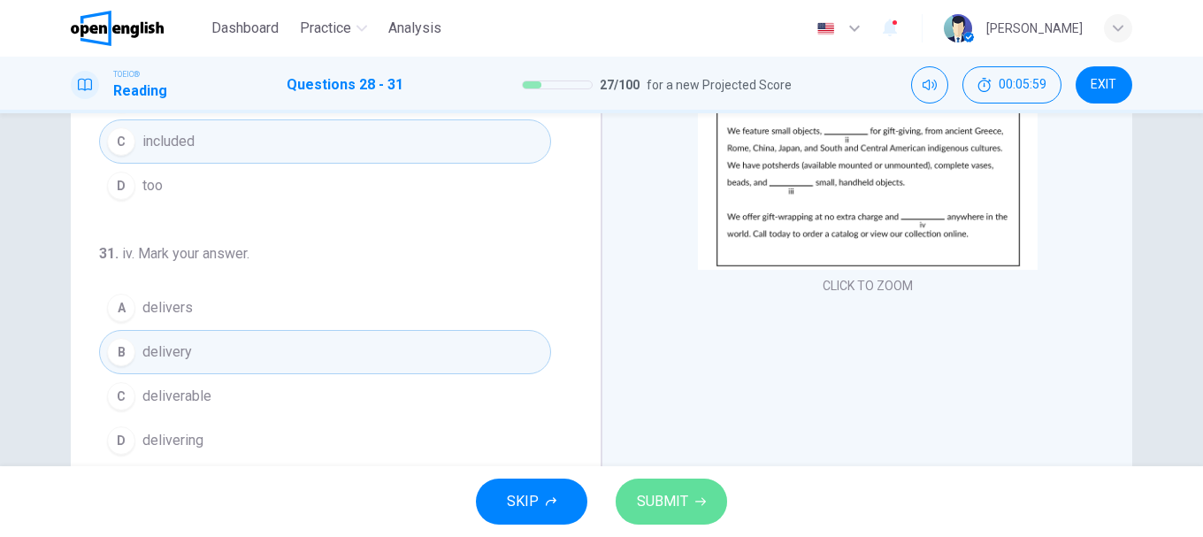
click at [668, 491] on span "SUBMIT" at bounding box center [662, 501] width 51 height 25
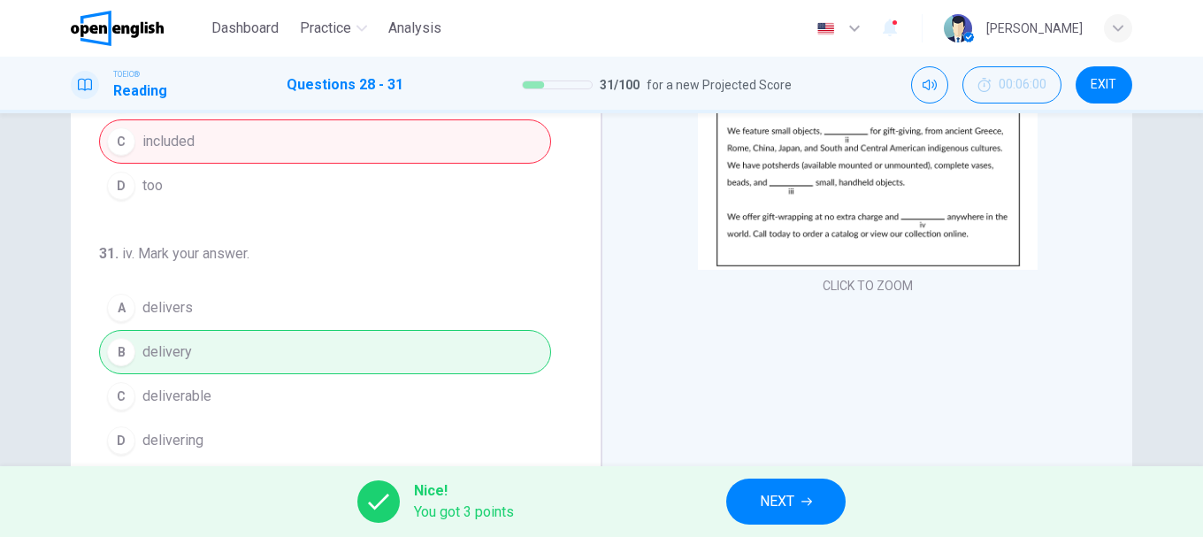
scroll to position [333, 0]
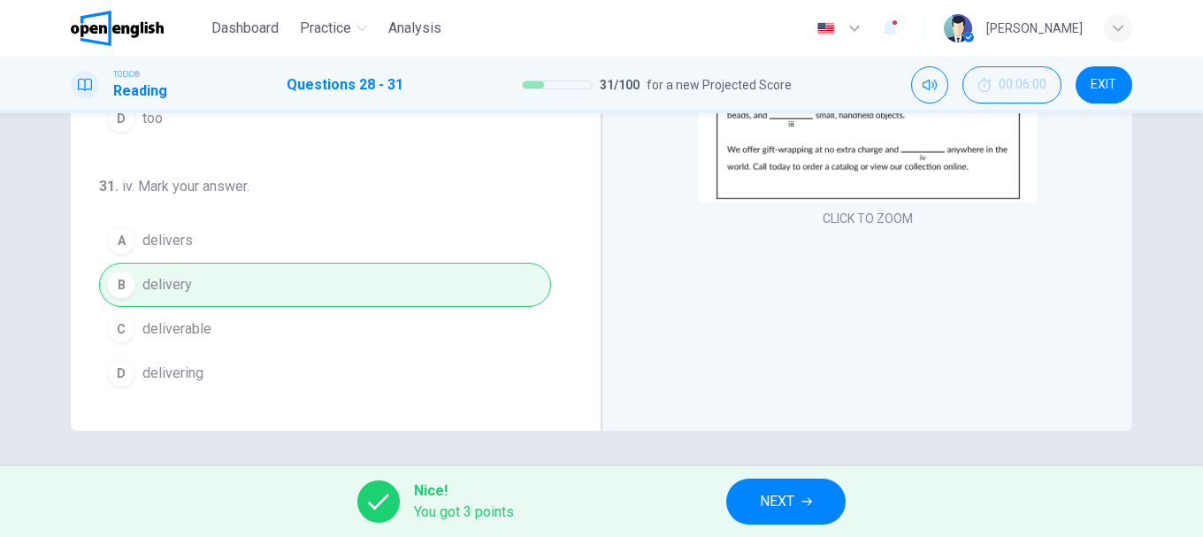
click at [790, 489] on span "NEXT" at bounding box center [777, 501] width 34 height 25
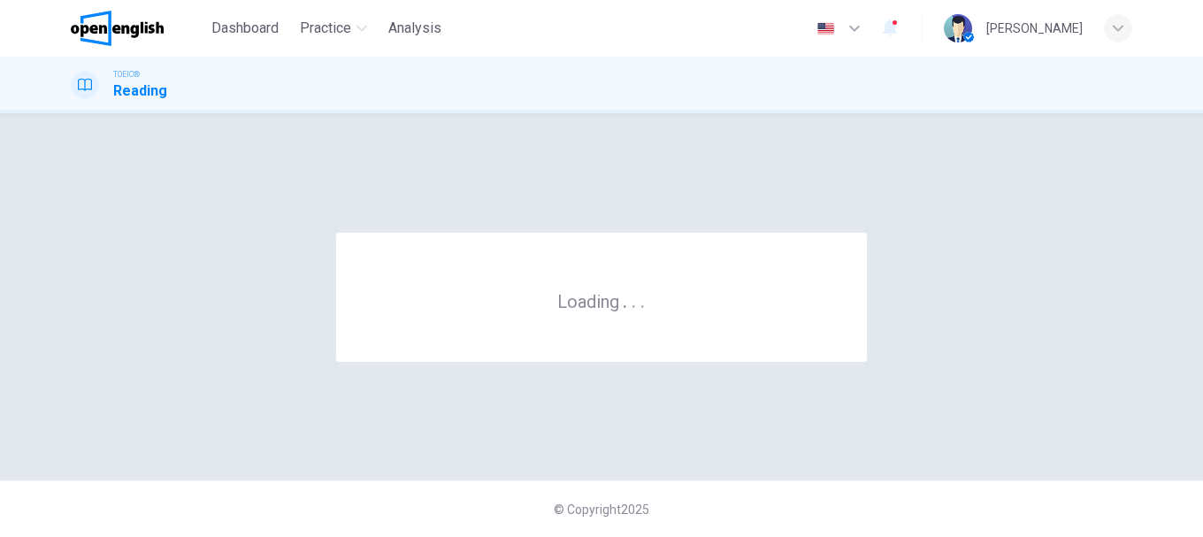
scroll to position [0, 0]
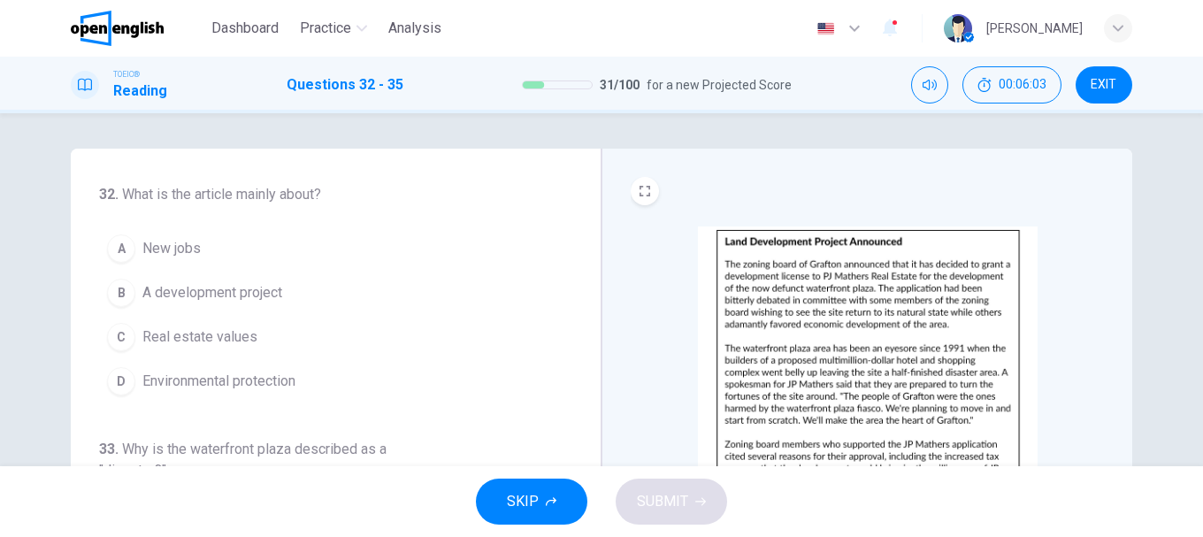
click at [225, 377] on span "Environmental protection" at bounding box center [218, 381] width 153 height 21
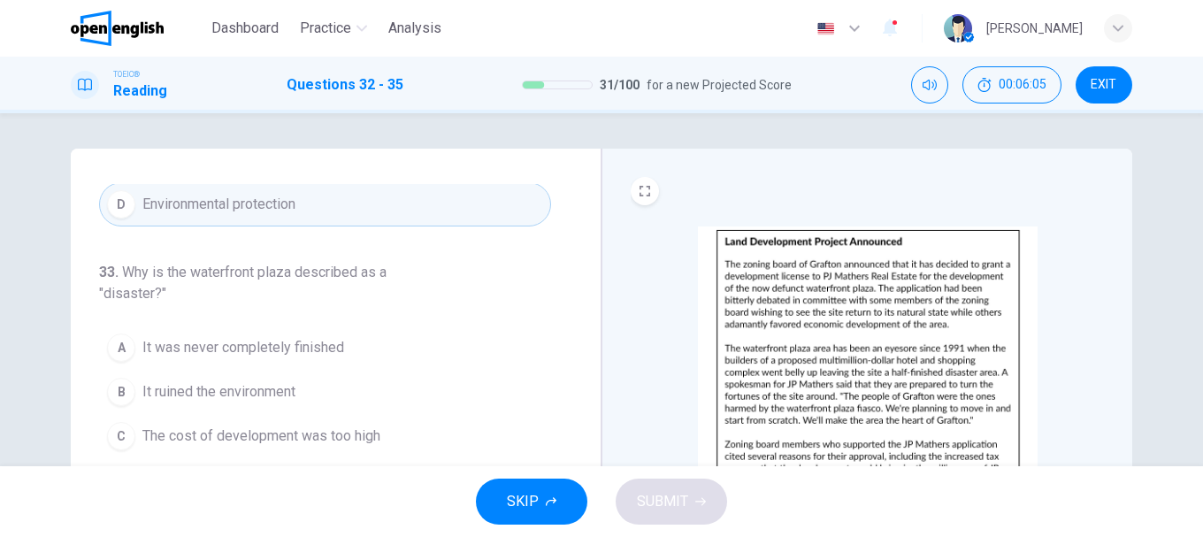
scroll to position [265, 0]
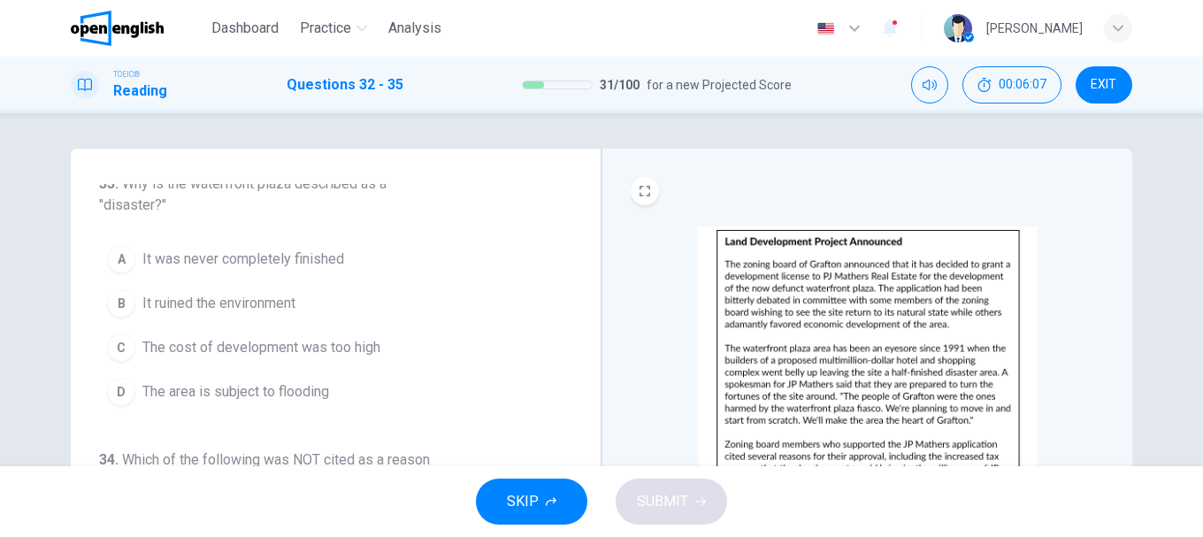
click at [229, 349] on span "The cost of development was too high" at bounding box center [261, 347] width 238 height 21
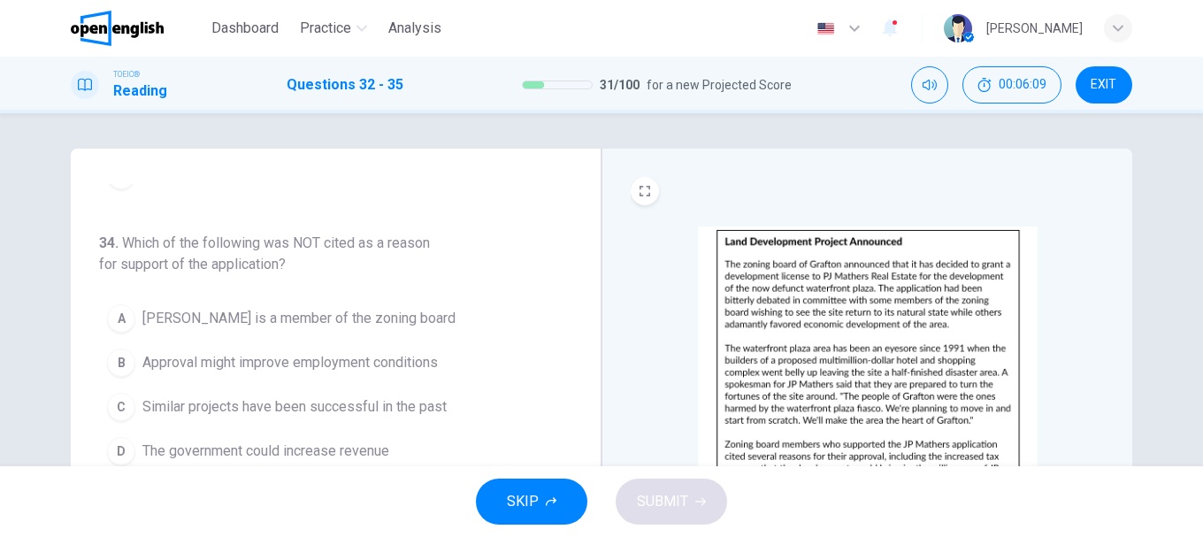
scroll to position [88, 0]
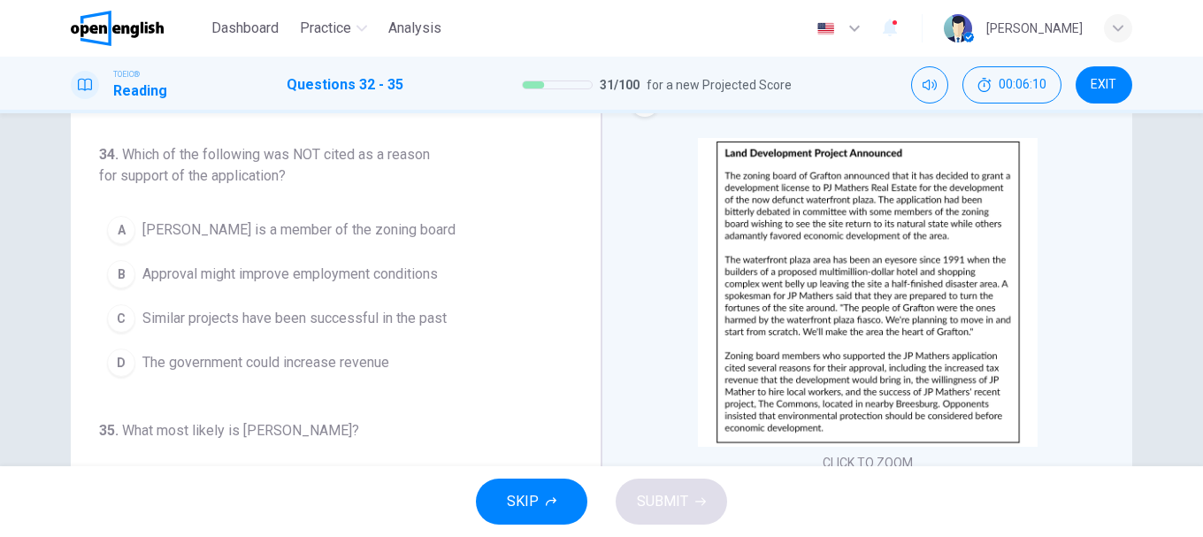
click at [255, 236] on span "[PERSON_NAME] is a member of the zoning board" at bounding box center [298, 229] width 313 height 21
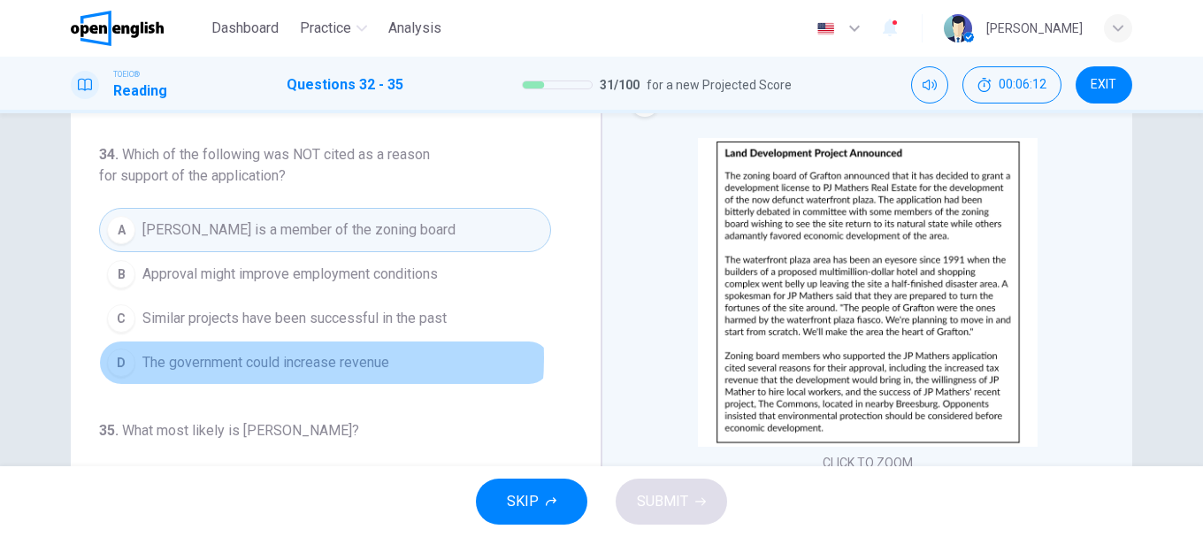
click at [278, 358] on span "The government could increase revenue" at bounding box center [265, 362] width 247 height 21
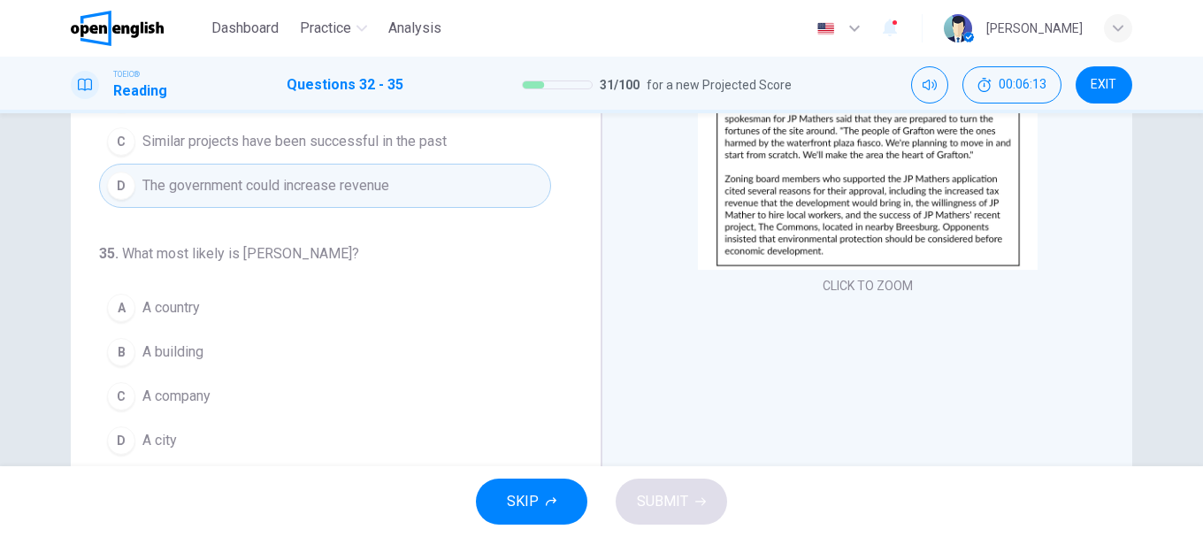
scroll to position [333, 0]
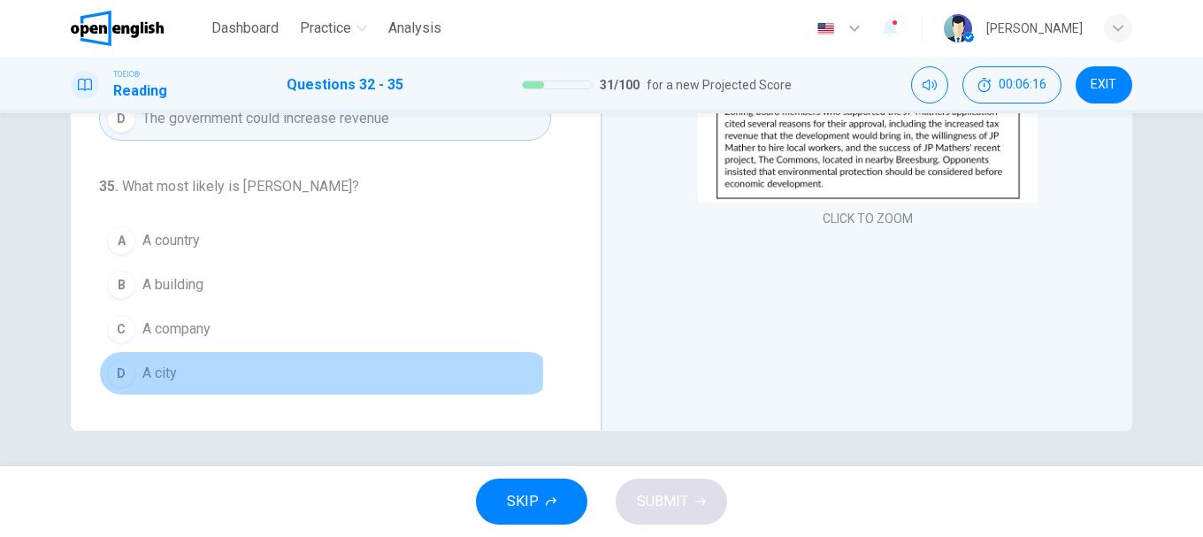
click at [161, 372] on span "A city" at bounding box center [159, 373] width 34 height 21
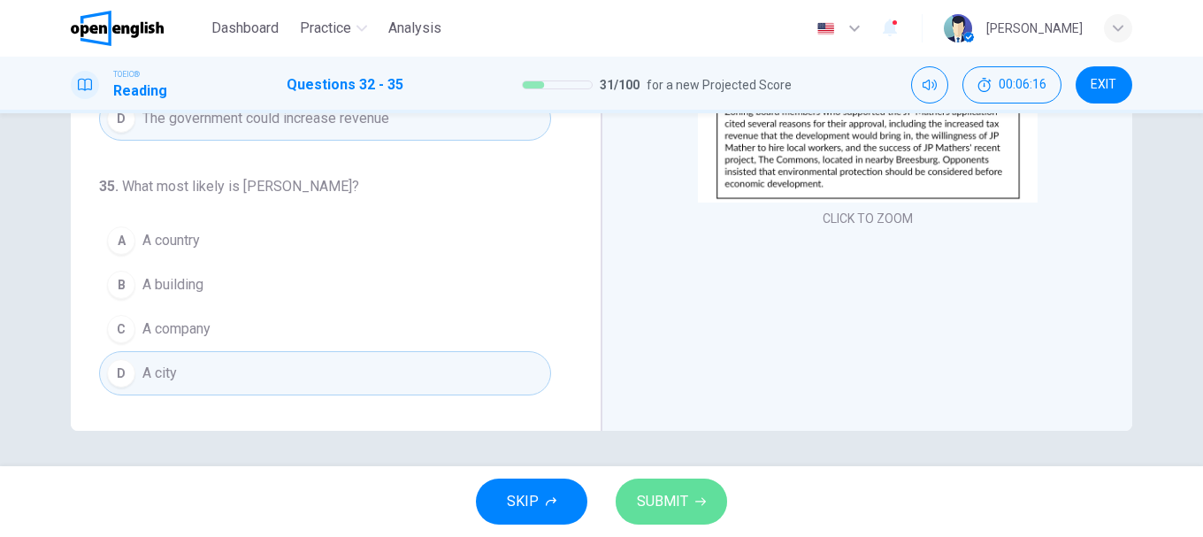
click at [666, 494] on span "SUBMIT" at bounding box center [662, 501] width 51 height 25
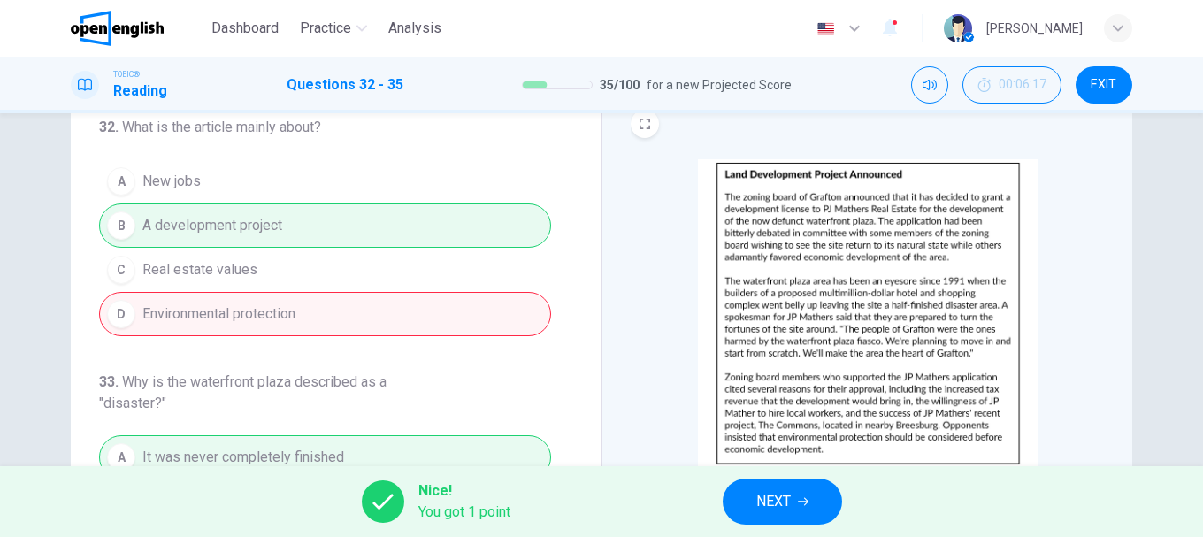
scroll to position [0, 0]
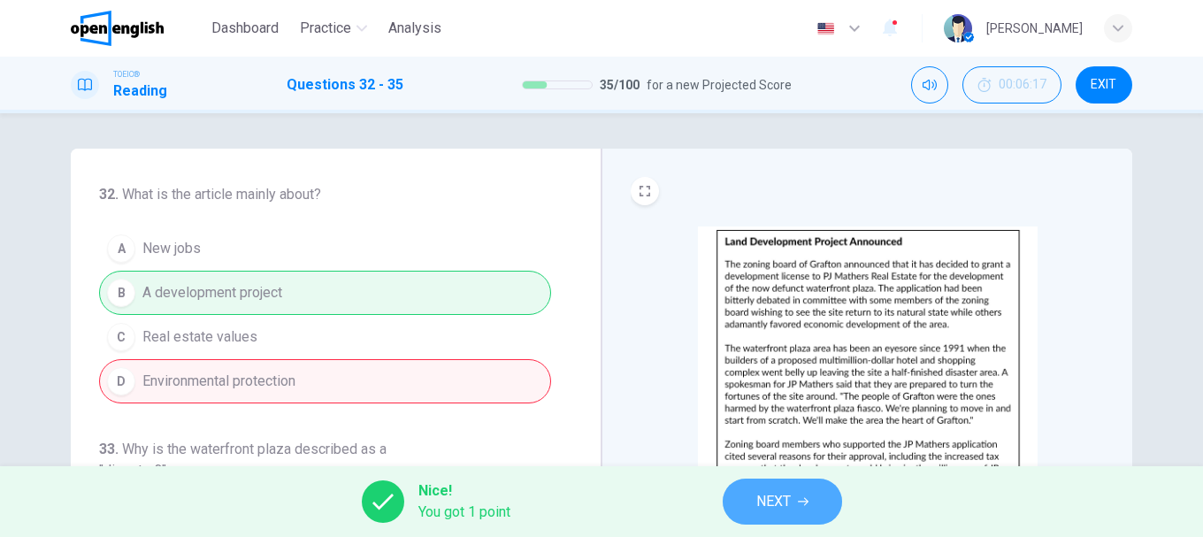
click at [785, 494] on span "NEXT" at bounding box center [773, 501] width 34 height 25
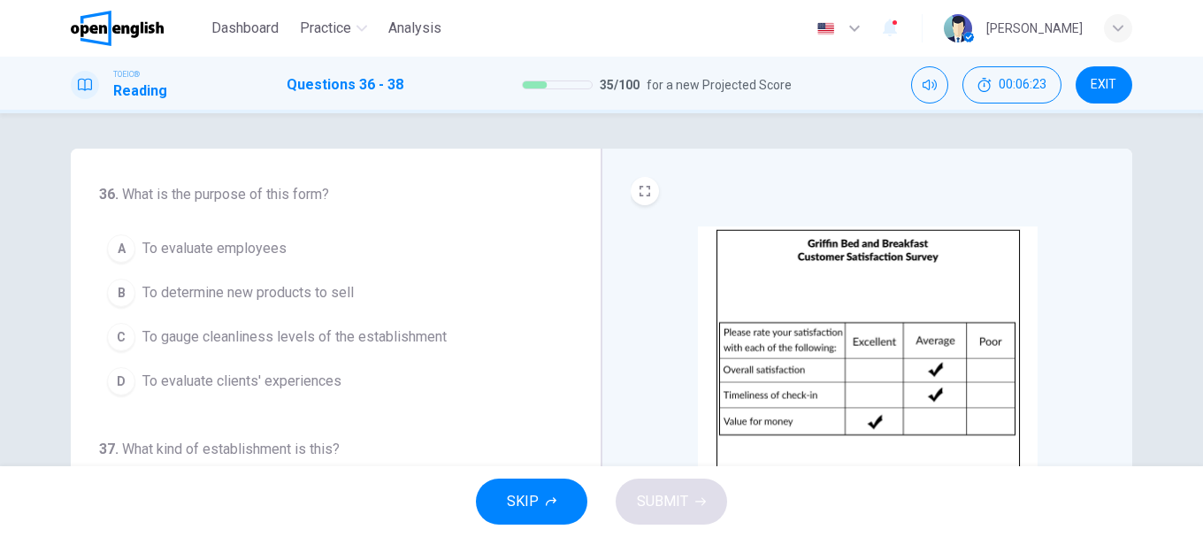
click at [188, 375] on span "To evaluate clients' experiences" at bounding box center [241, 381] width 199 height 21
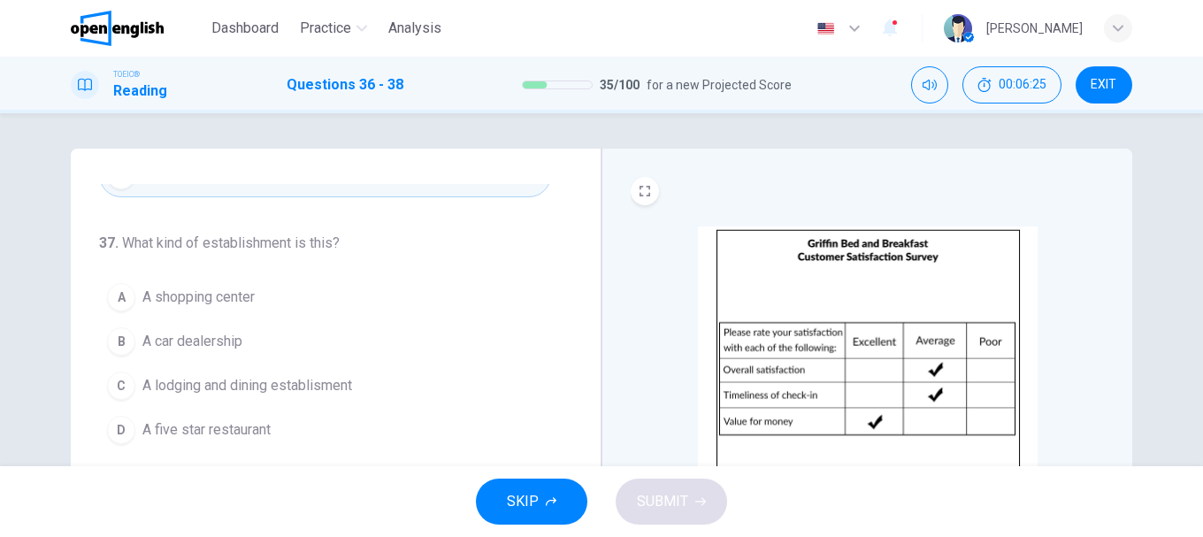
scroll to position [88, 0]
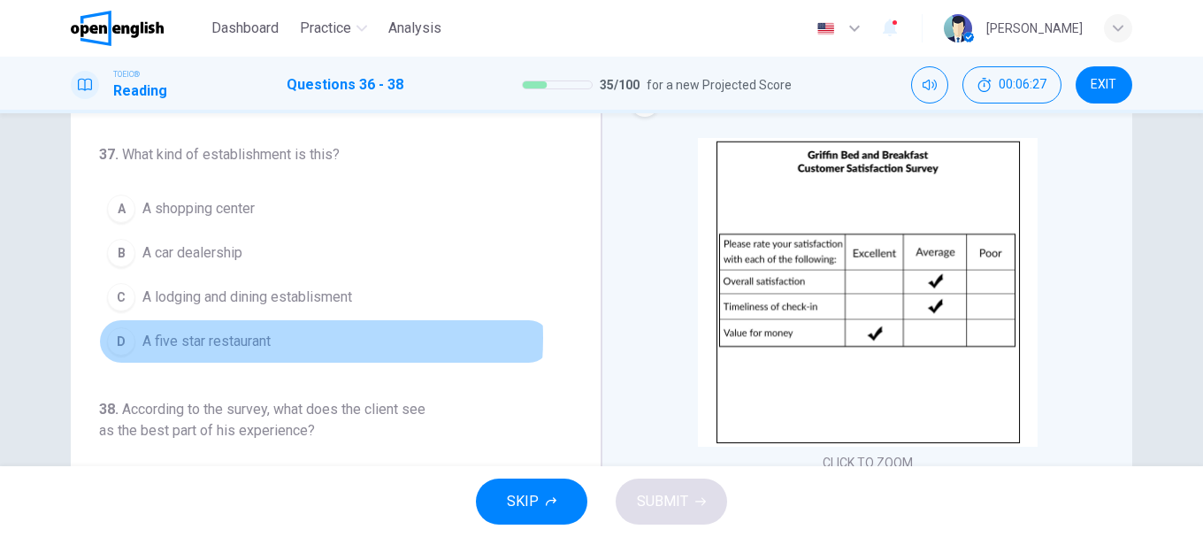
click at [234, 338] on span "A five star restaurant" at bounding box center [206, 341] width 128 height 21
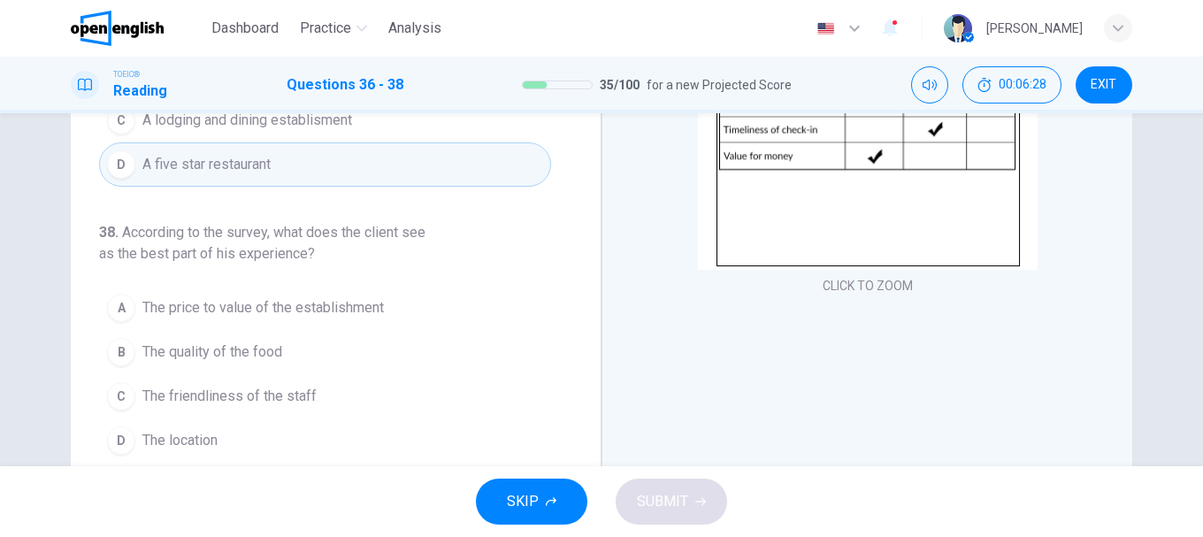
scroll to position [333, 0]
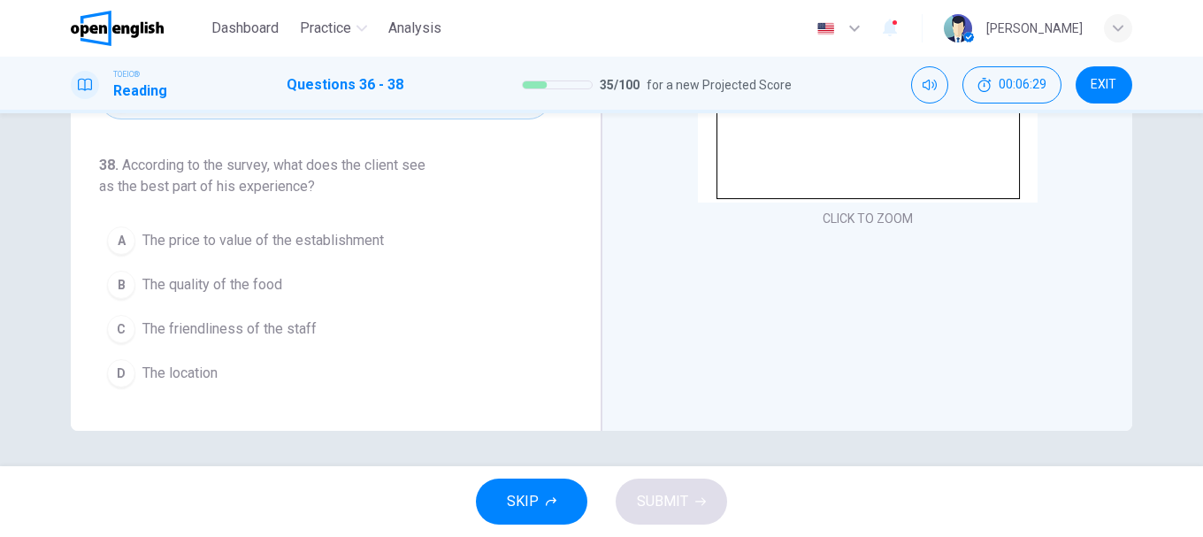
click at [229, 300] on button "B The quality of the food" at bounding box center [325, 285] width 452 height 44
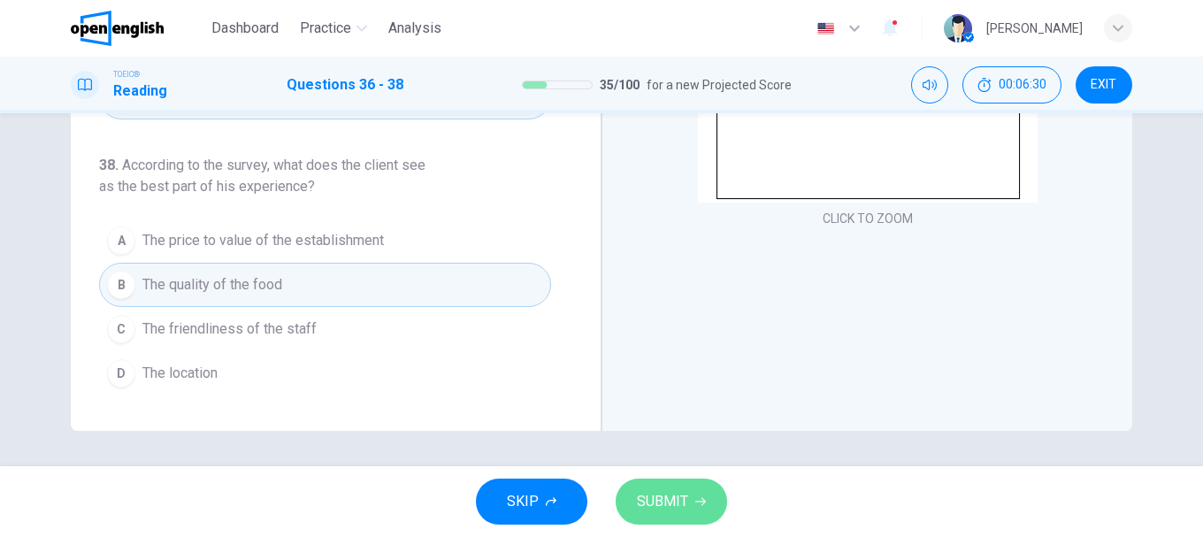
click at [671, 504] on span "SUBMIT" at bounding box center [662, 501] width 51 height 25
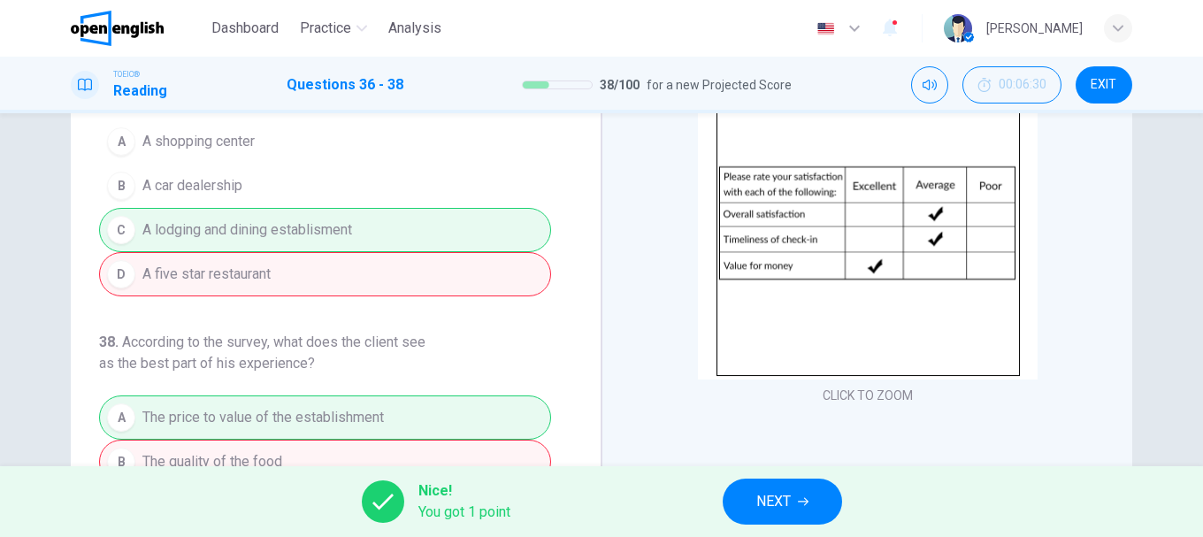
scroll to position [244, 0]
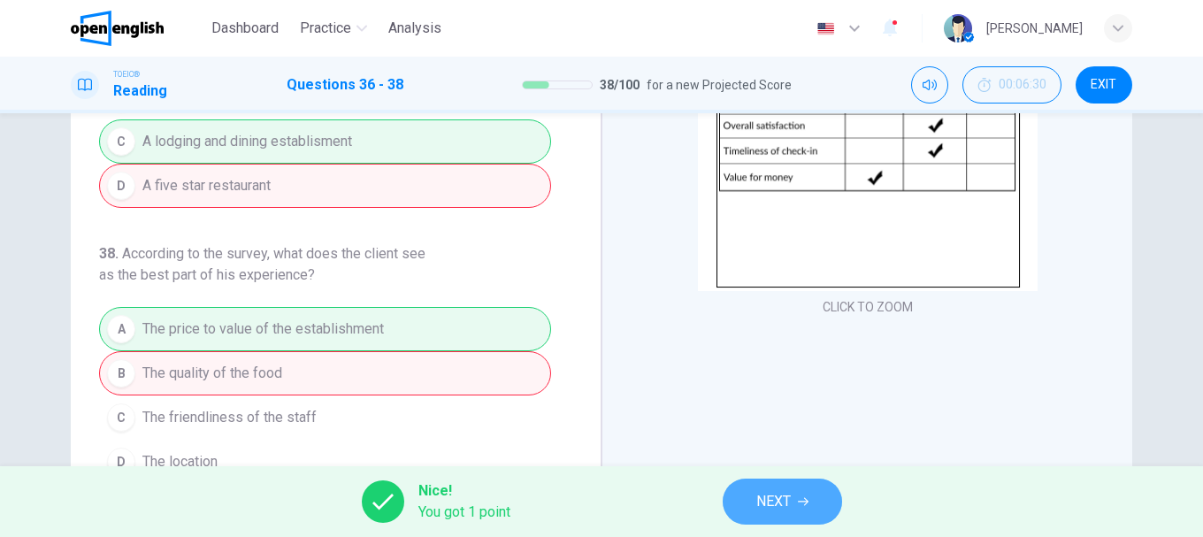
click at [832, 493] on button "NEXT" at bounding box center [782, 502] width 119 height 46
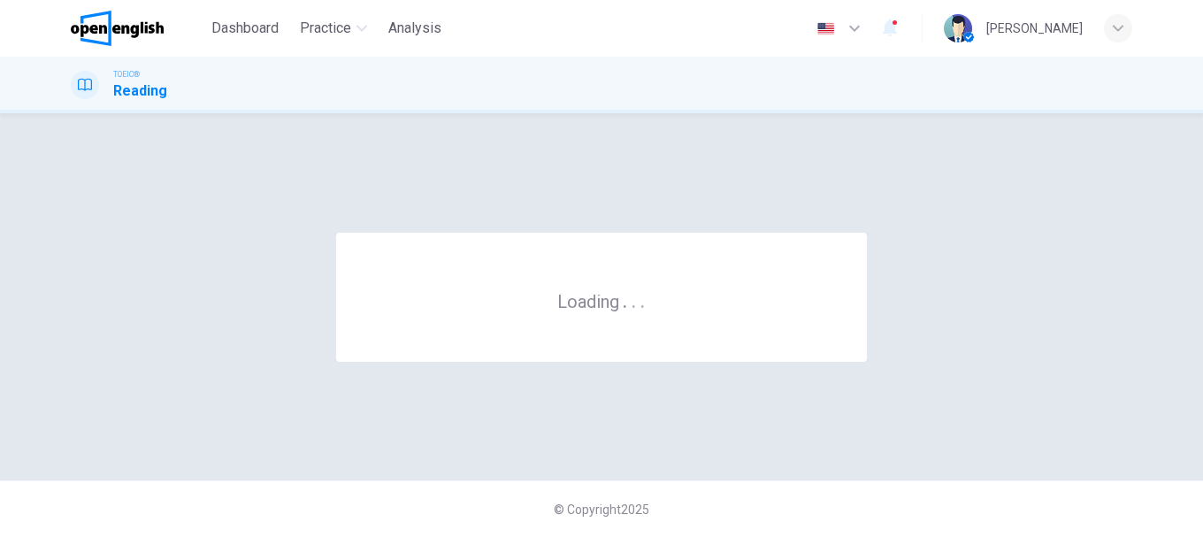
scroll to position [0, 0]
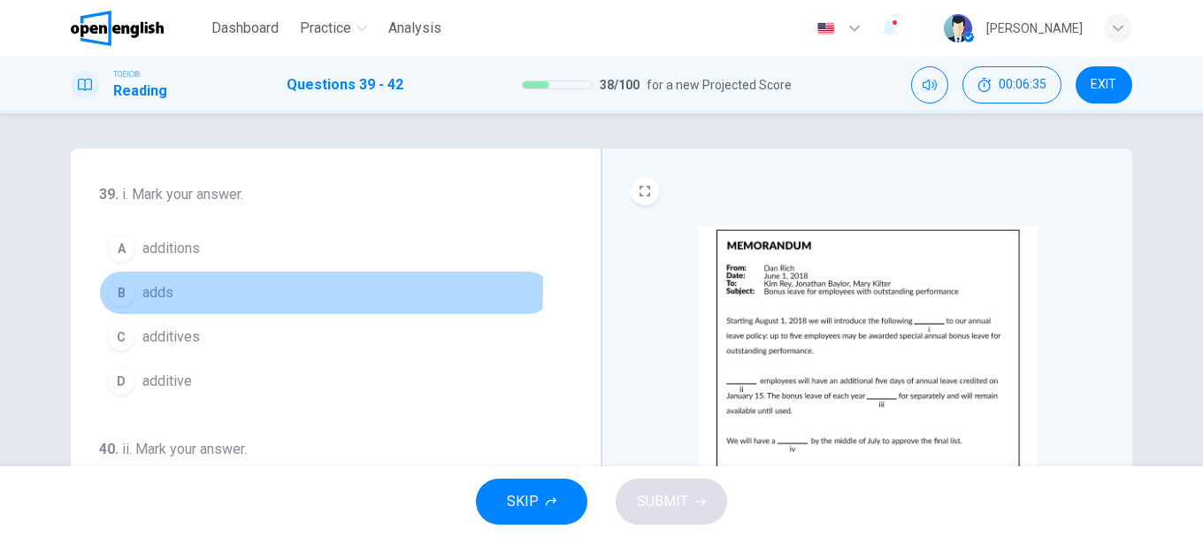
click at [155, 286] on span "adds" at bounding box center [157, 292] width 31 height 21
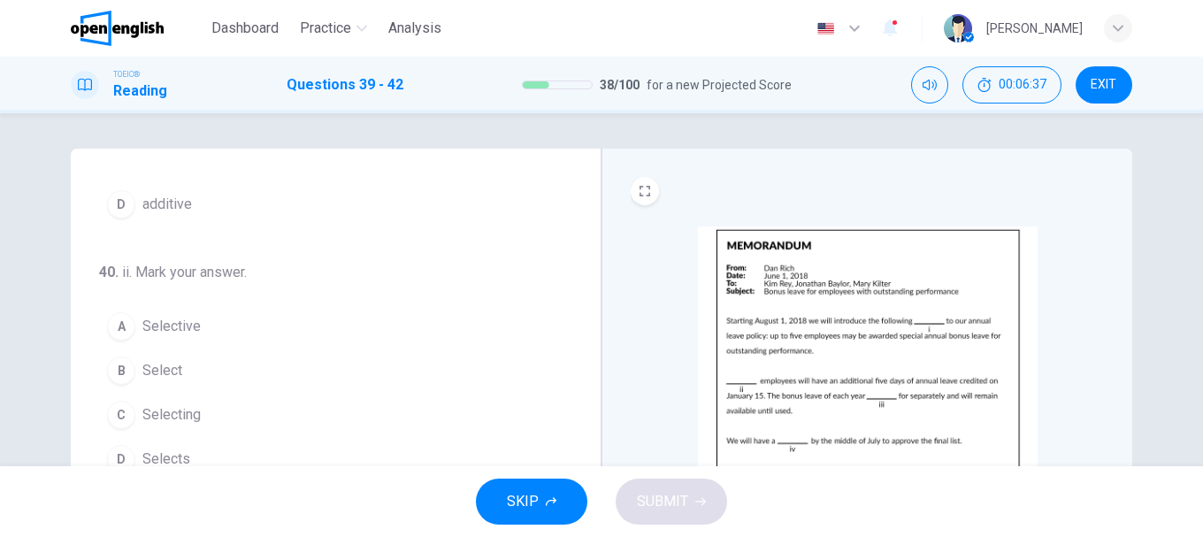
scroll to position [88, 0]
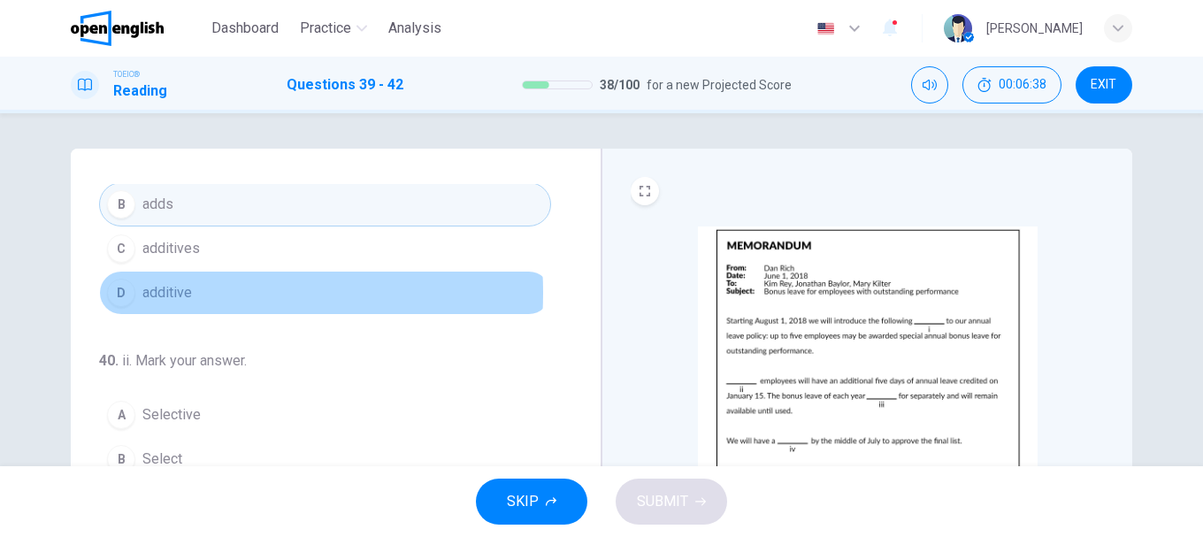
click at [162, 293] on span "additive" at bounding box center [167, 292] width 50 height 21
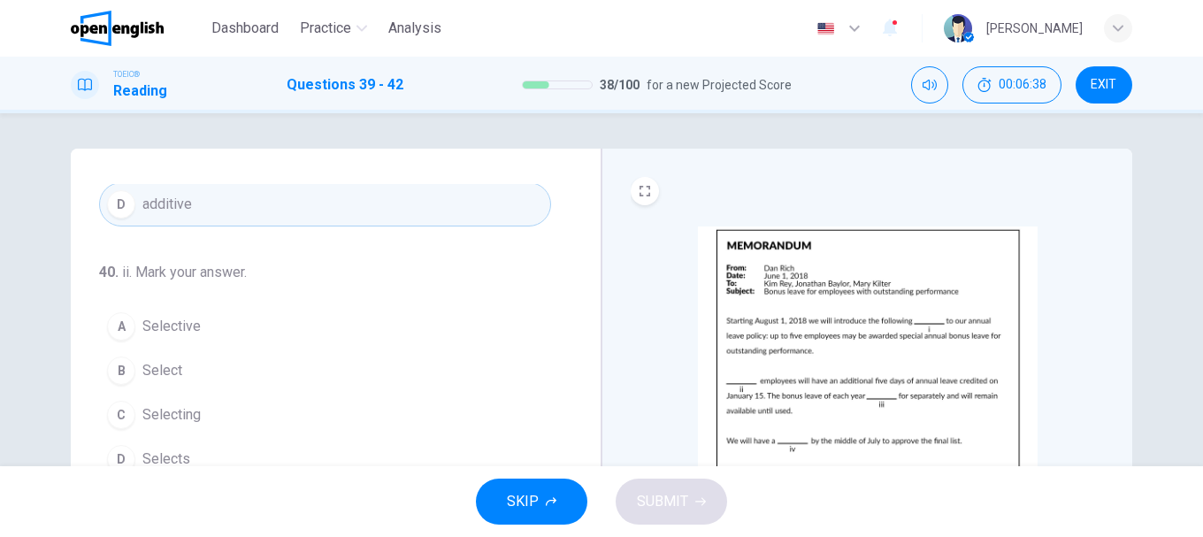
scroll to position [265, 0]
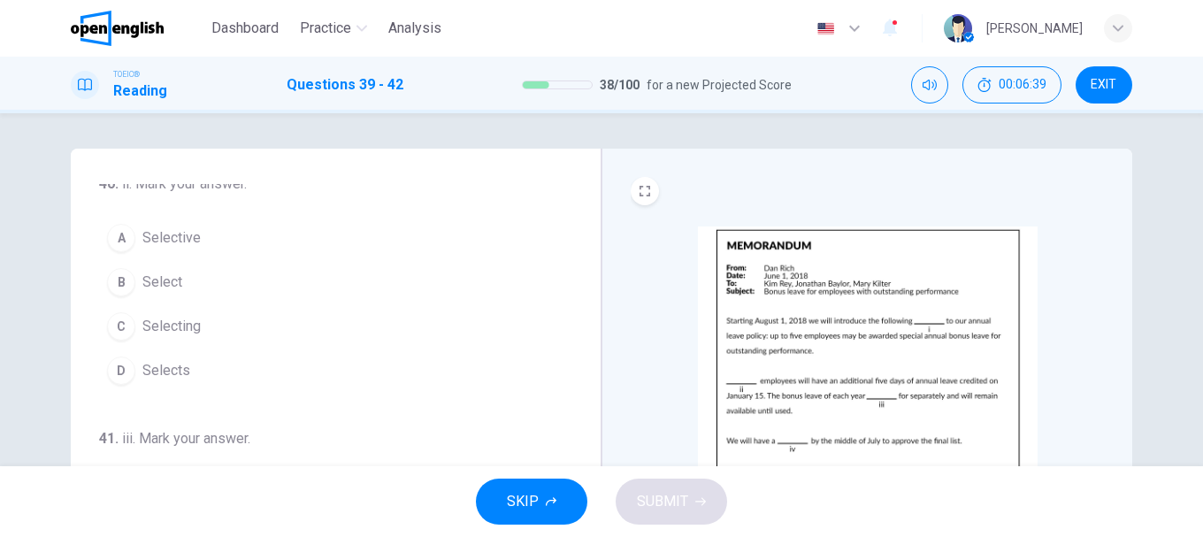
click at [160, 282] on span "Select" at bounding box center [162, 282] width 40 height 21
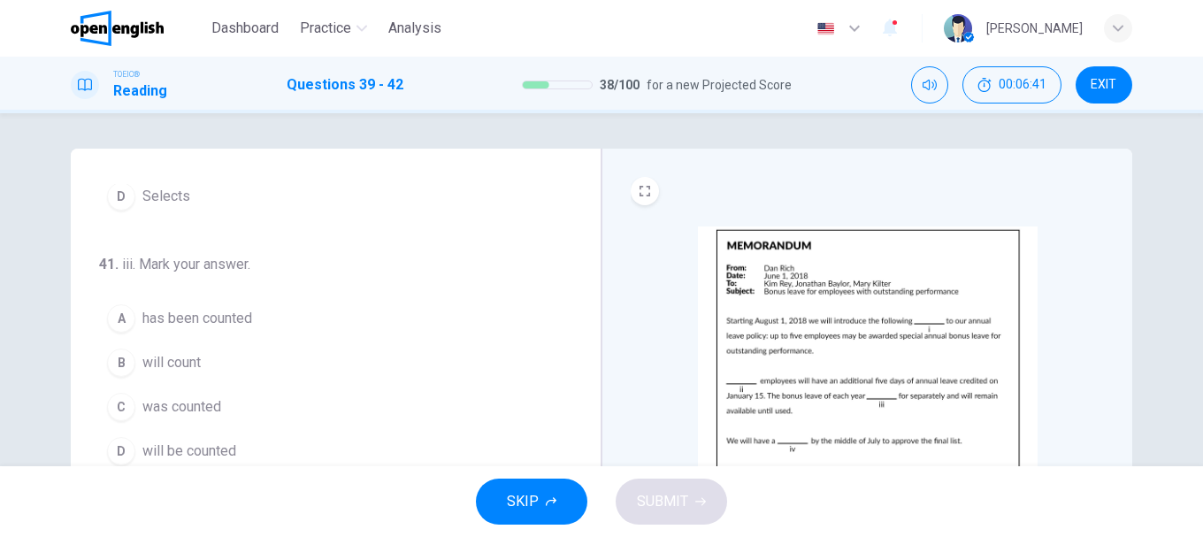
scroll to position [88, 0]
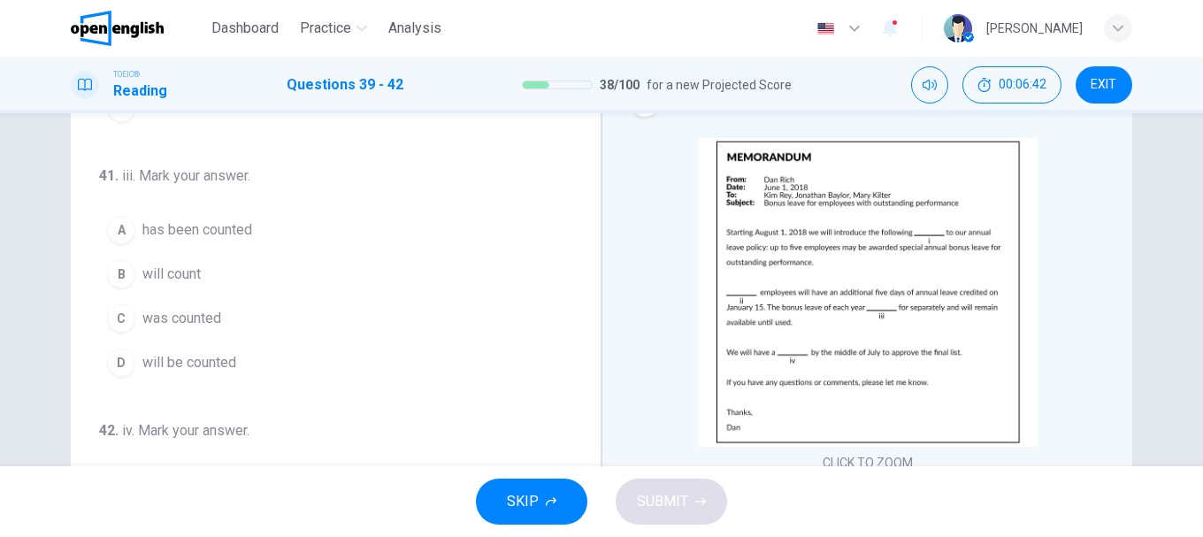
click at [168, 275] on span "will count" at bounding box center [171, 274] width 58 height 21
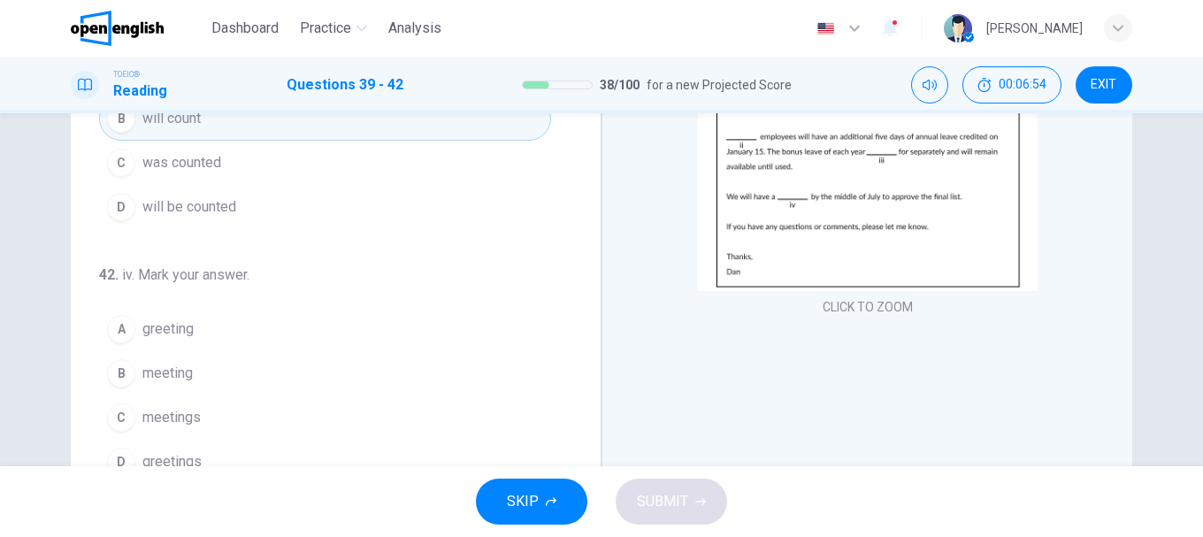
scroll to position [333, 0]
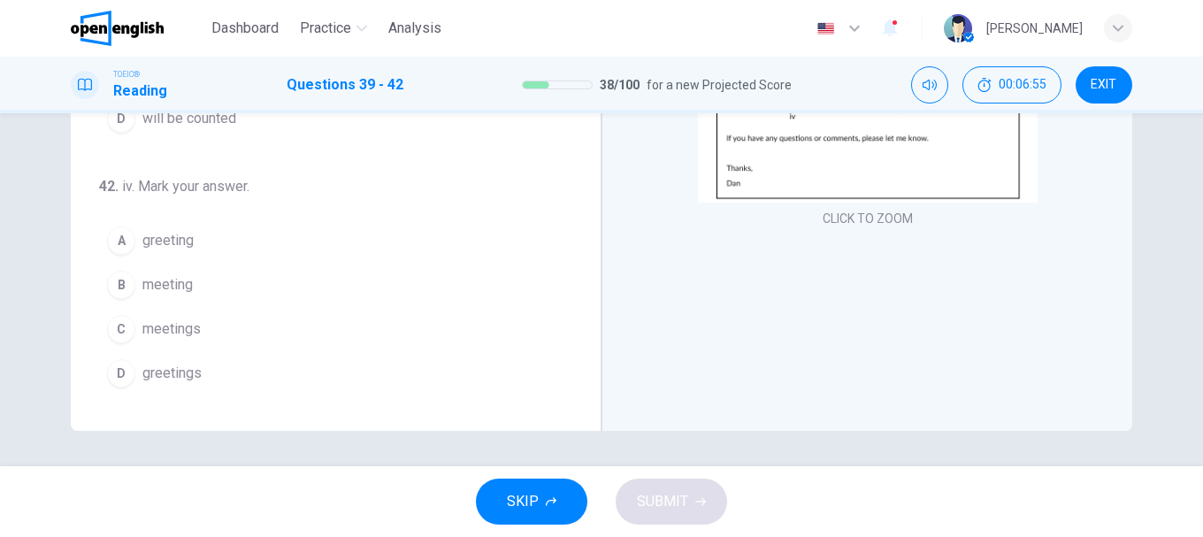
click at [166, 277] on span "meeting" at bounding box center [167, 284] width 50 height 21
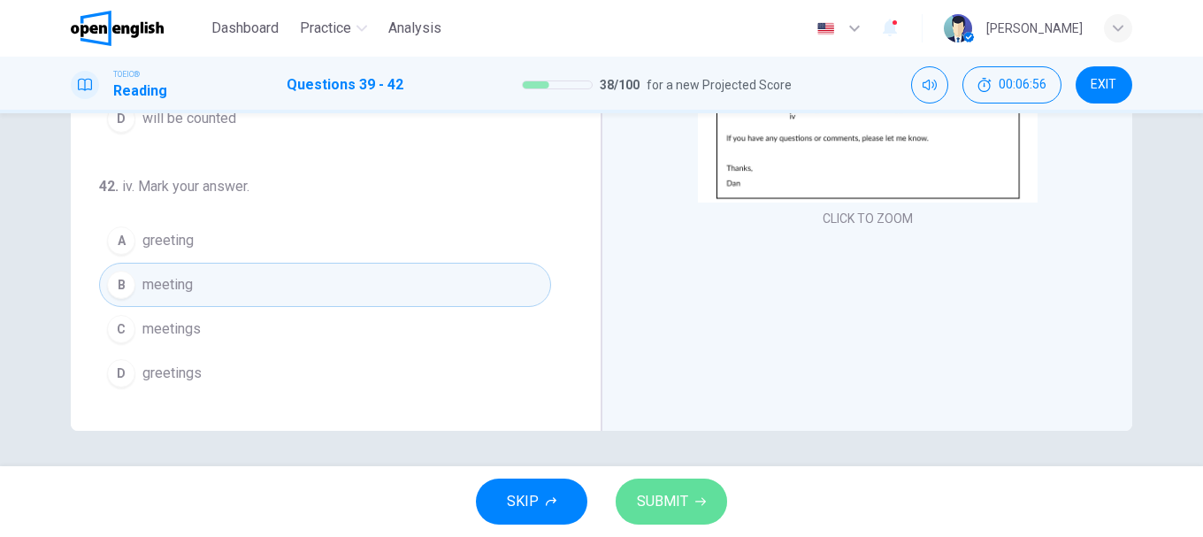
click at [661, 514] on button "SUBMIT" at bounding box center [671, 502] width 111 height 46
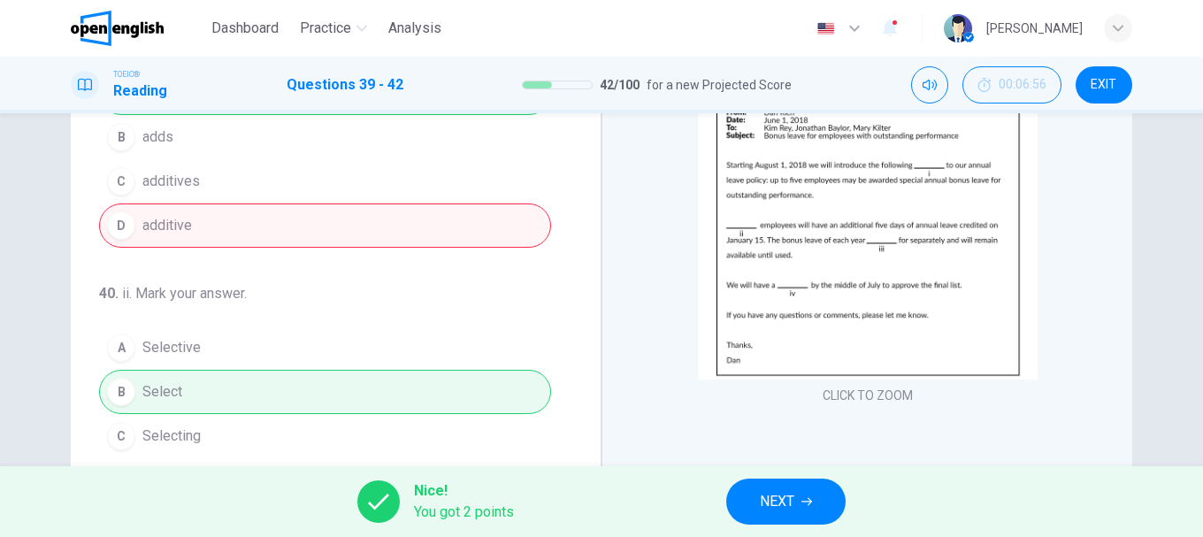
scroll to position [67, 0]
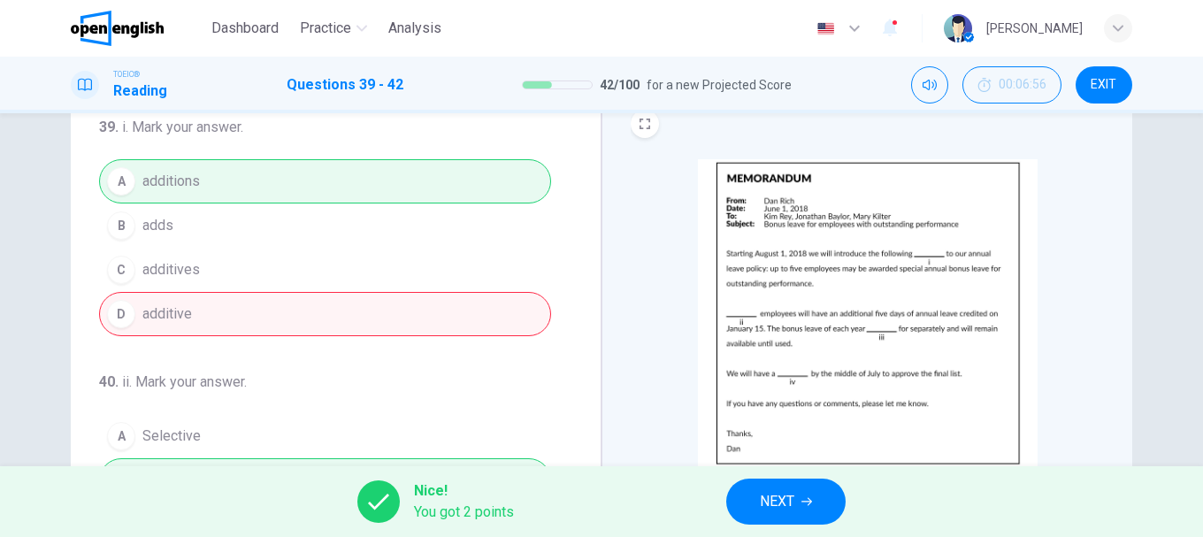
click at [776, 499] on span "NEXT" at bounding box center [777, 501] width 34 height 25
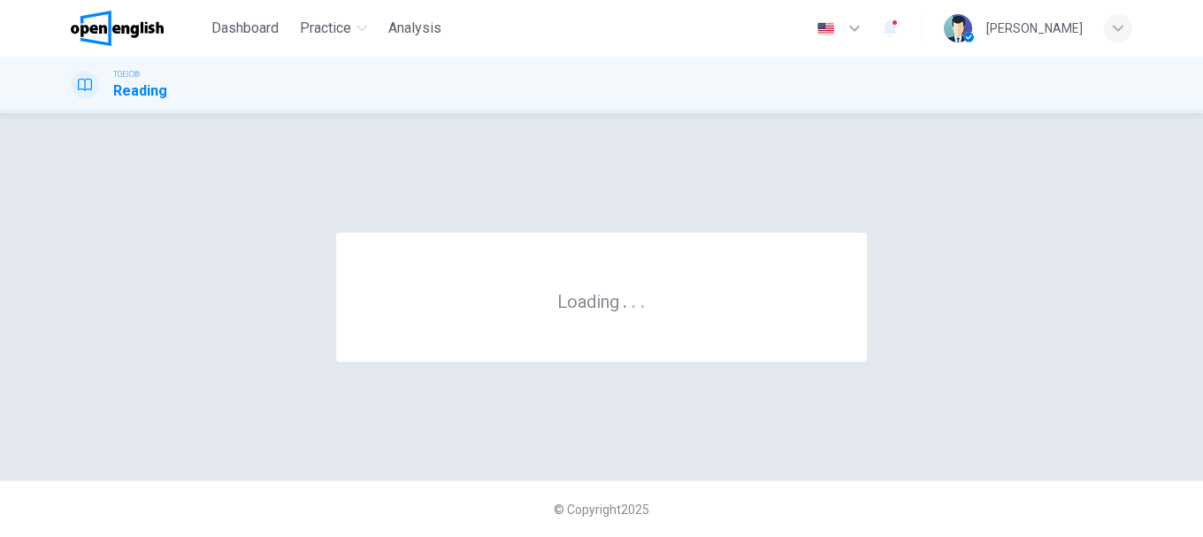
scroll to position [0, 0]
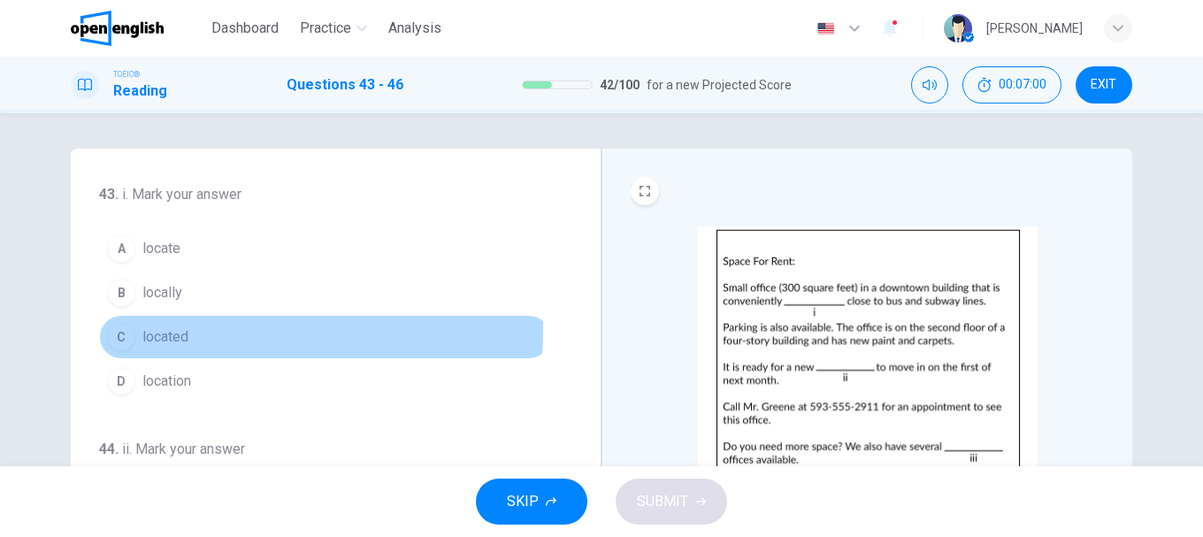
click at [163, 329] on span "located" at bounding box center [165, 336] width 46 height 21
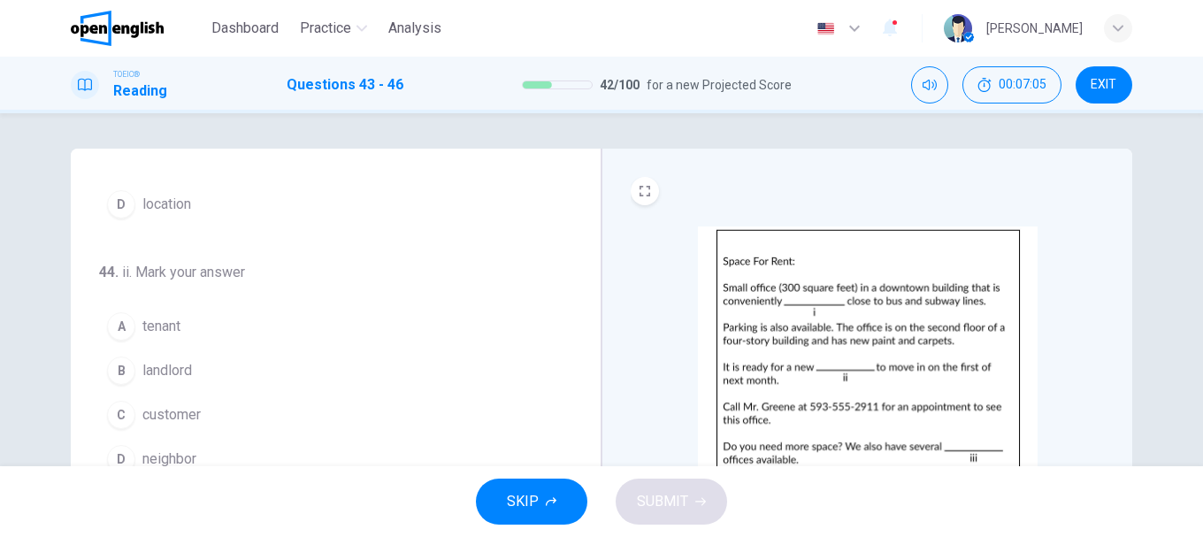
scroll to position [265, 0]
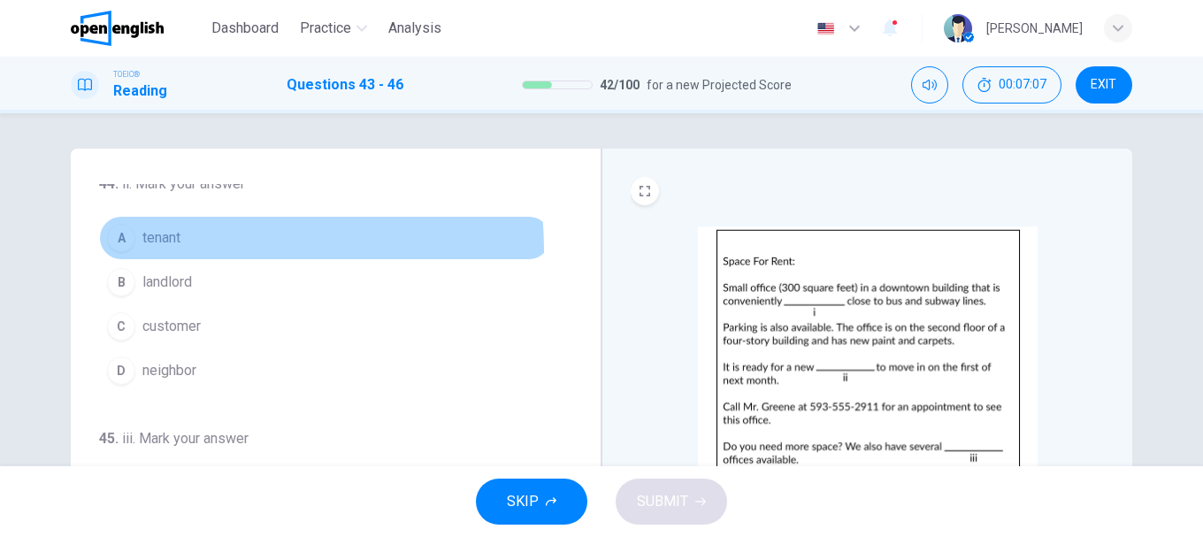
click at [162, 250] on button "A tenant" at bounding box center [325, 238] width 452 height 44
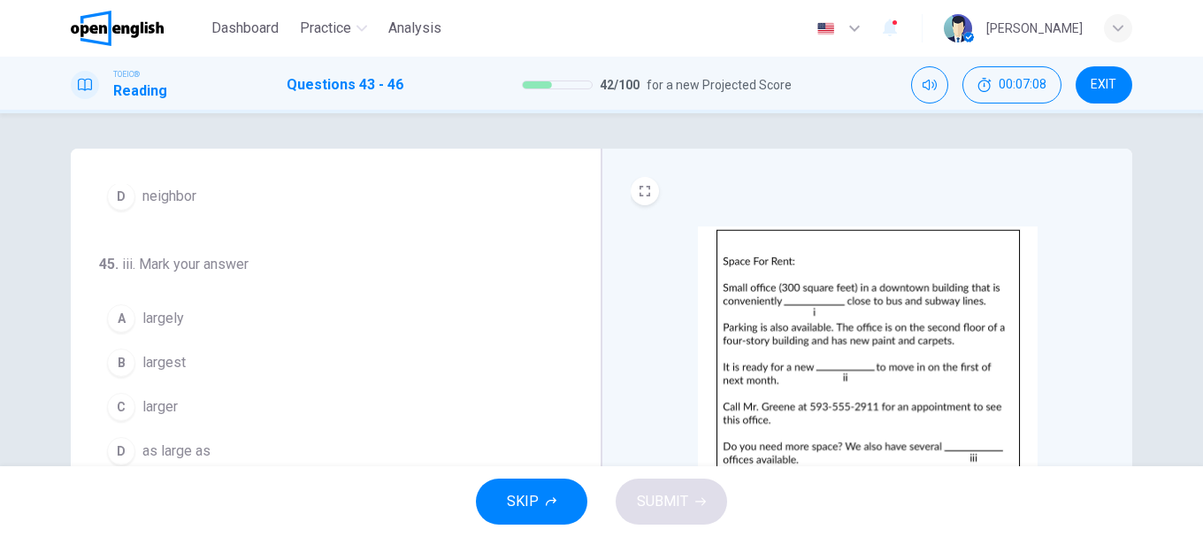
scroll to position [88, 0]
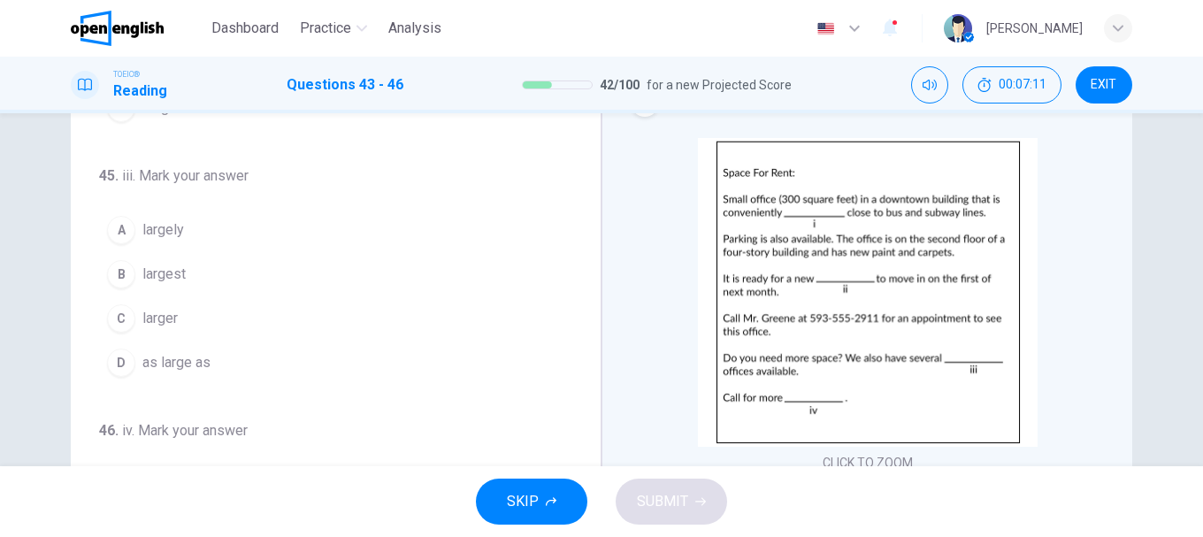
click at [172, 304] on button "C larger" at bounding box center [325, 318] width 452 height 44
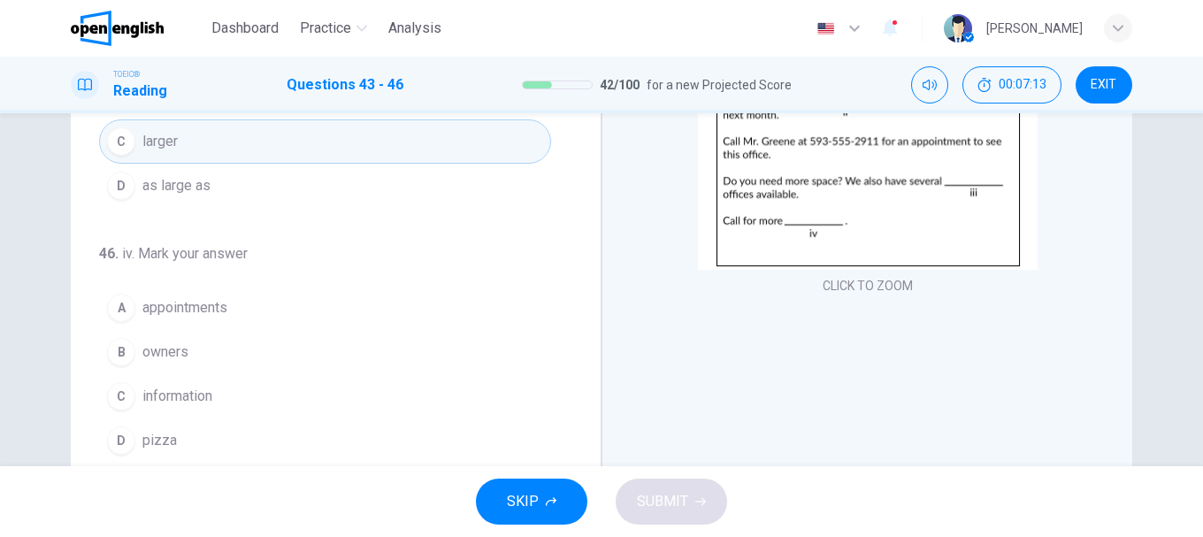
scroll to position [333, 0]
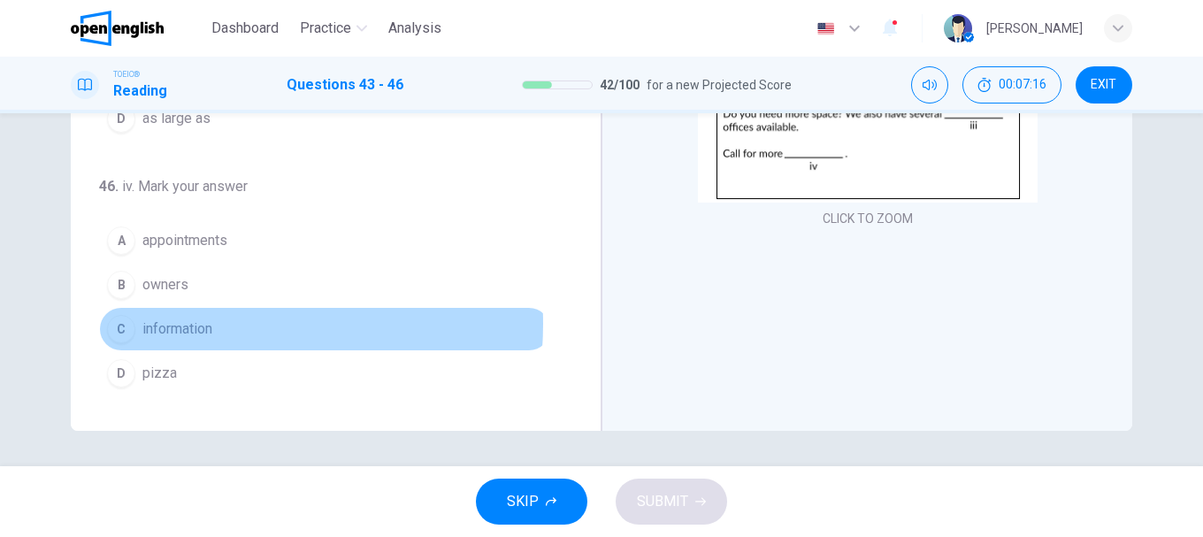
click at [195, 324] on span "information" at bounding box center [177, 328] width 70 height 21
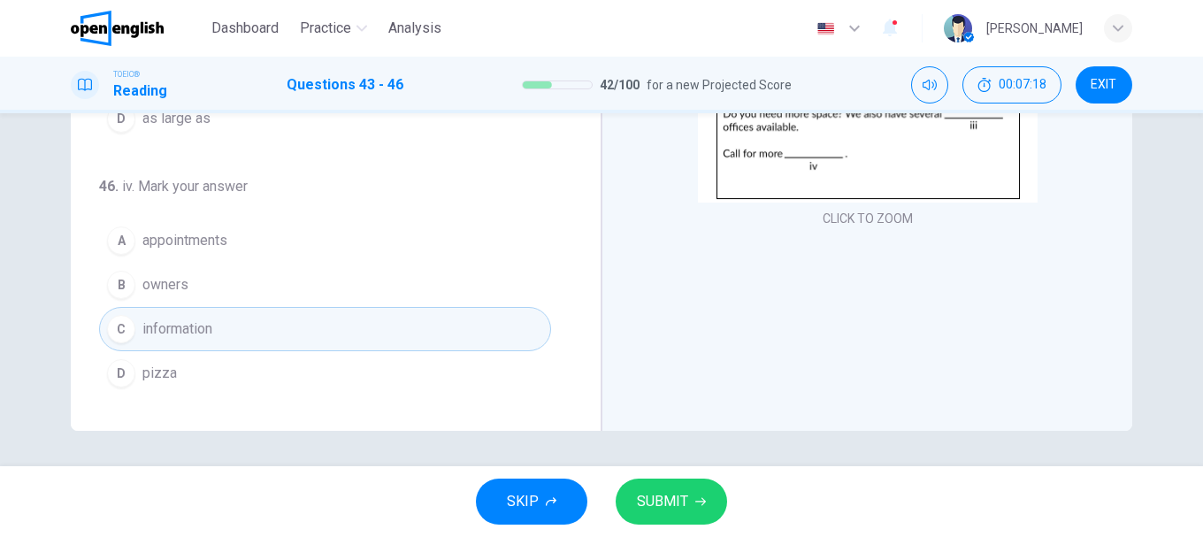
click at [663, 505] on span "SUBMIT" at bounding box center [662, 501] width 51 height 25
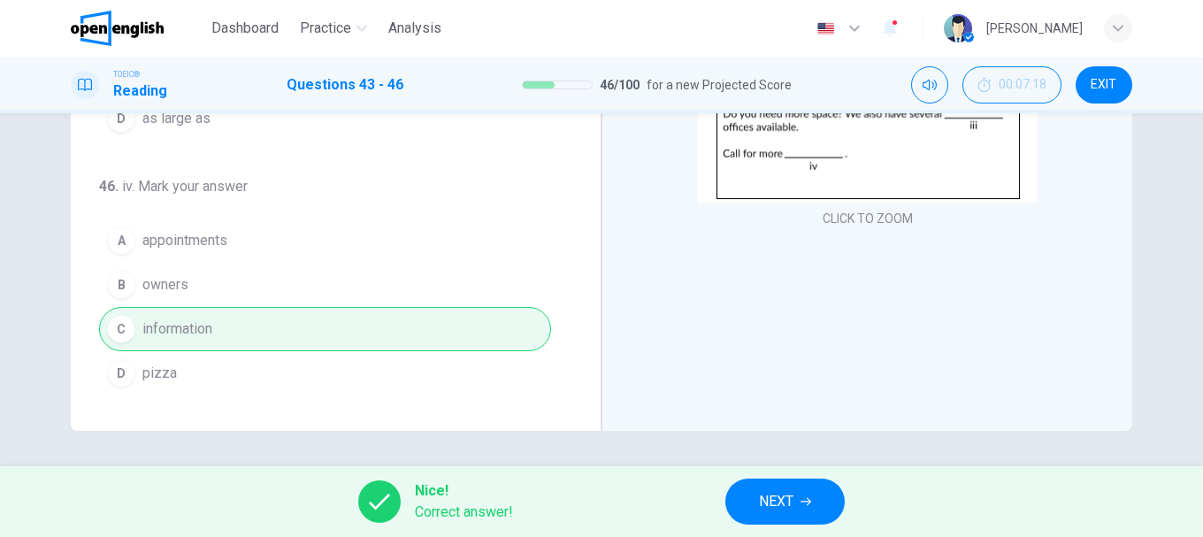
click at [759, 495] on span "NEXT" at bounding box center [776, 501] width 34 height 25
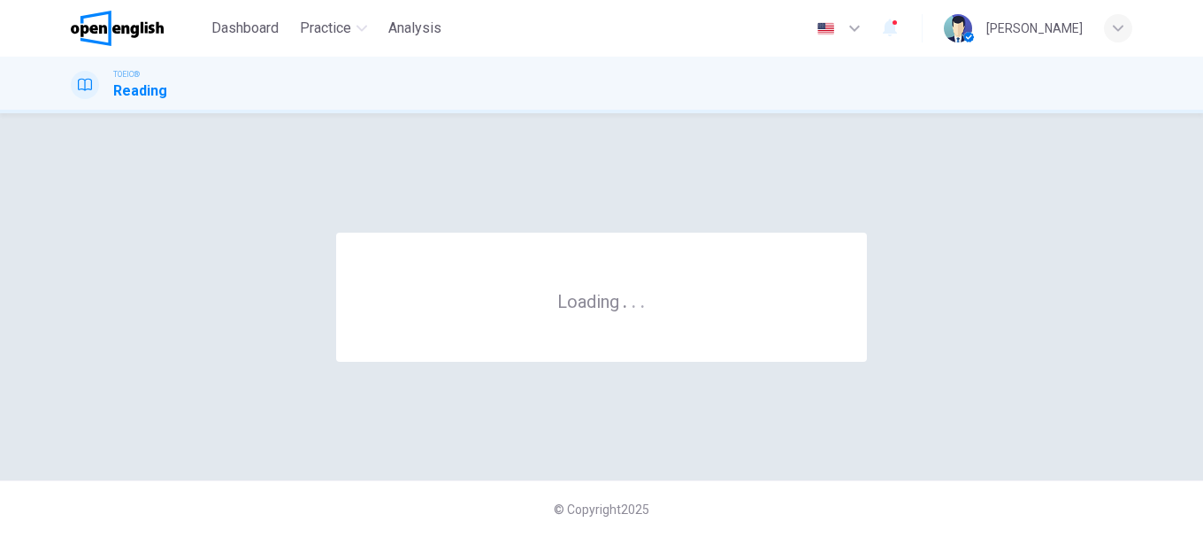
scroll to position [0, 0]
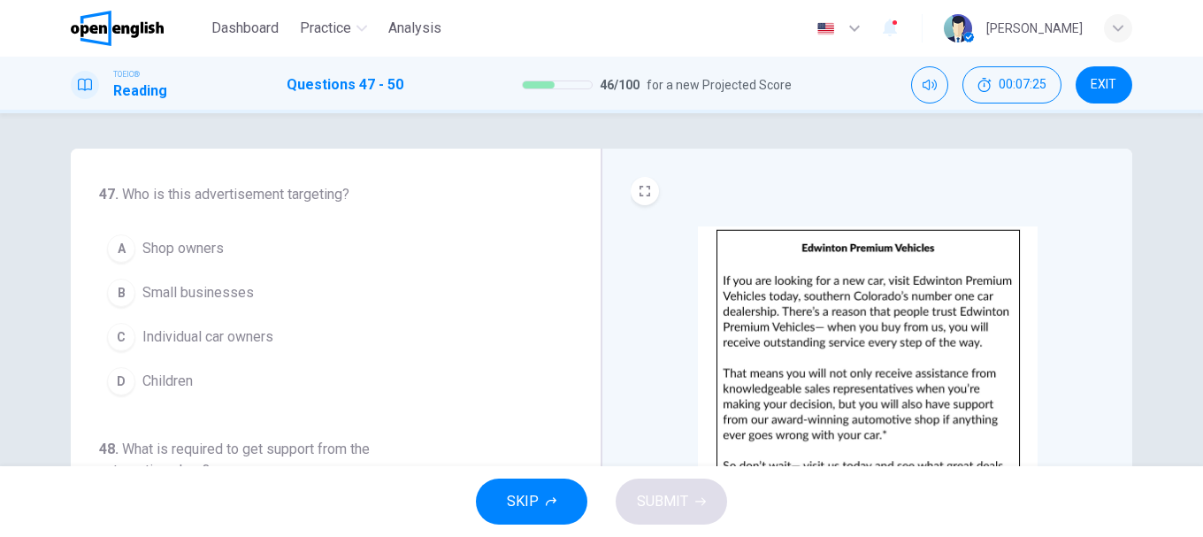
click at [204, 333] on span "Individual car owners" at bounding box center [207, 336] width 131 height 21
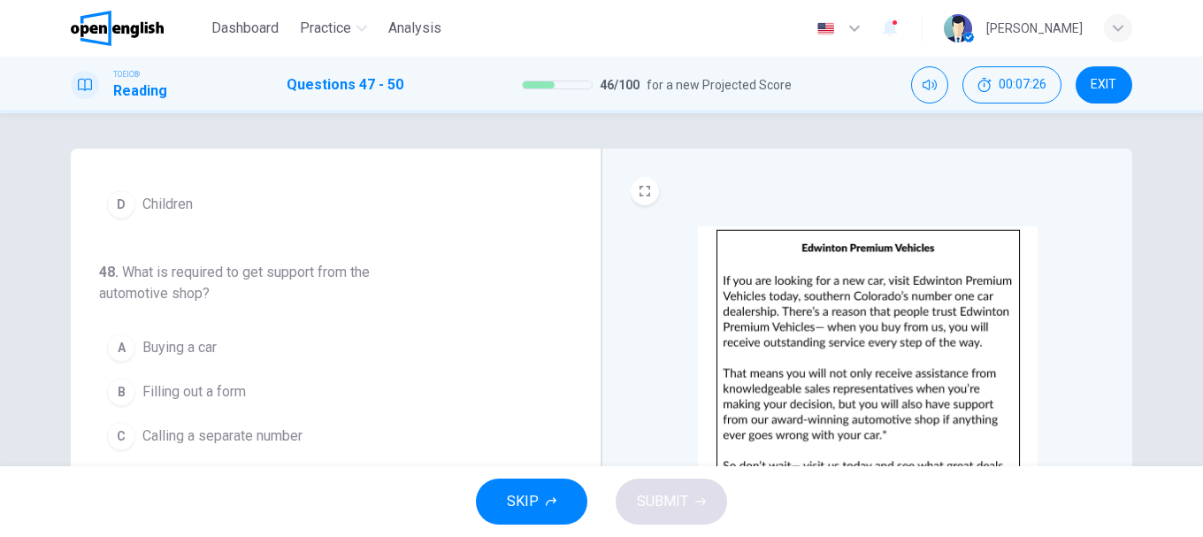
scroll to position [354, 0]
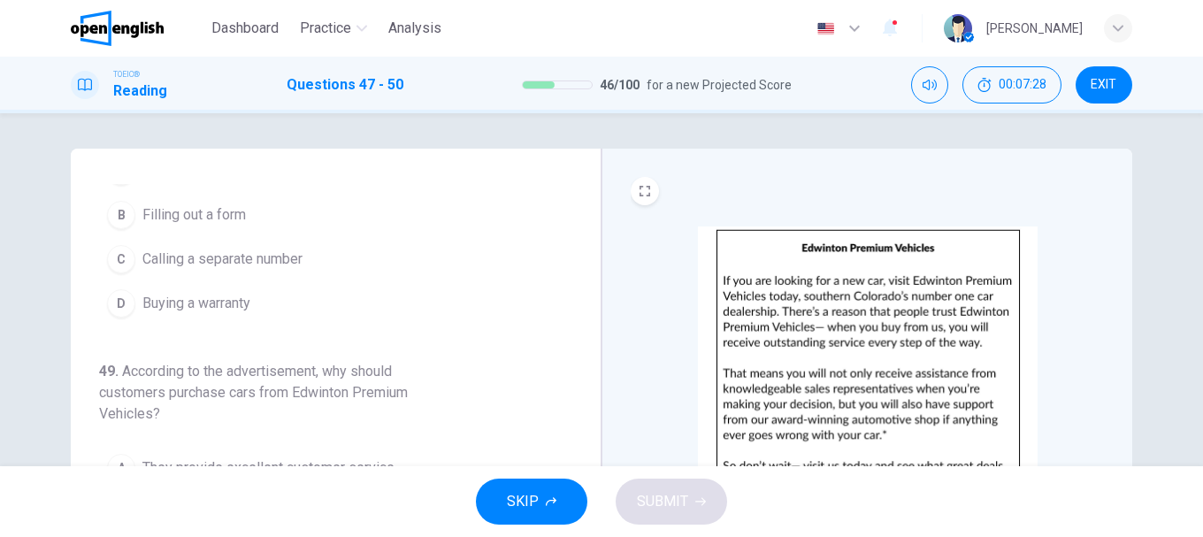
click at [219, 309] on span "Buying a warranty" at bounding box center [196, 303] width 108 height 21
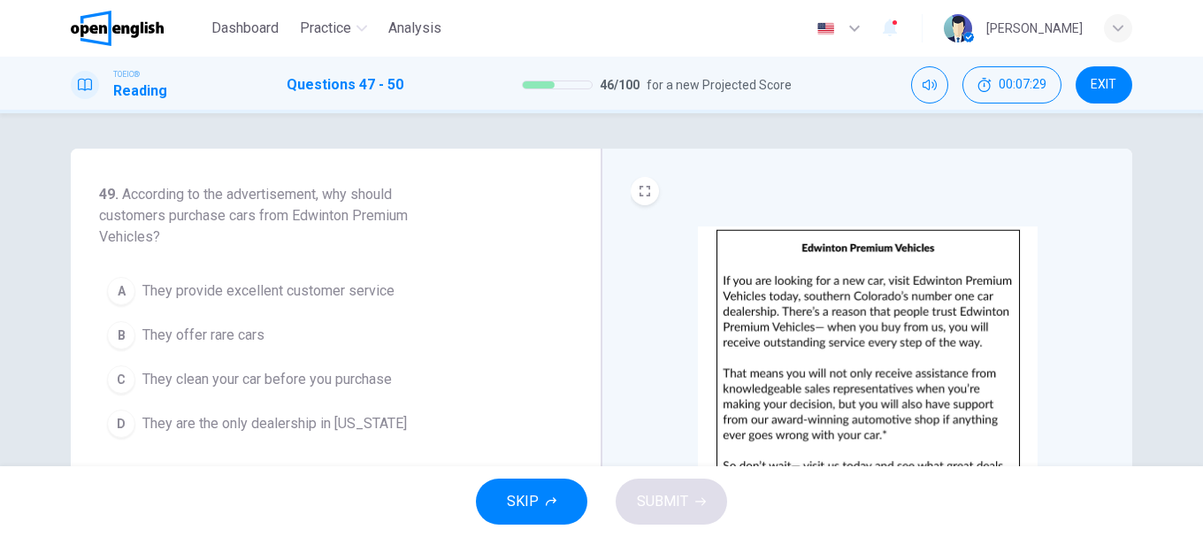
scroll to position [560, 0]
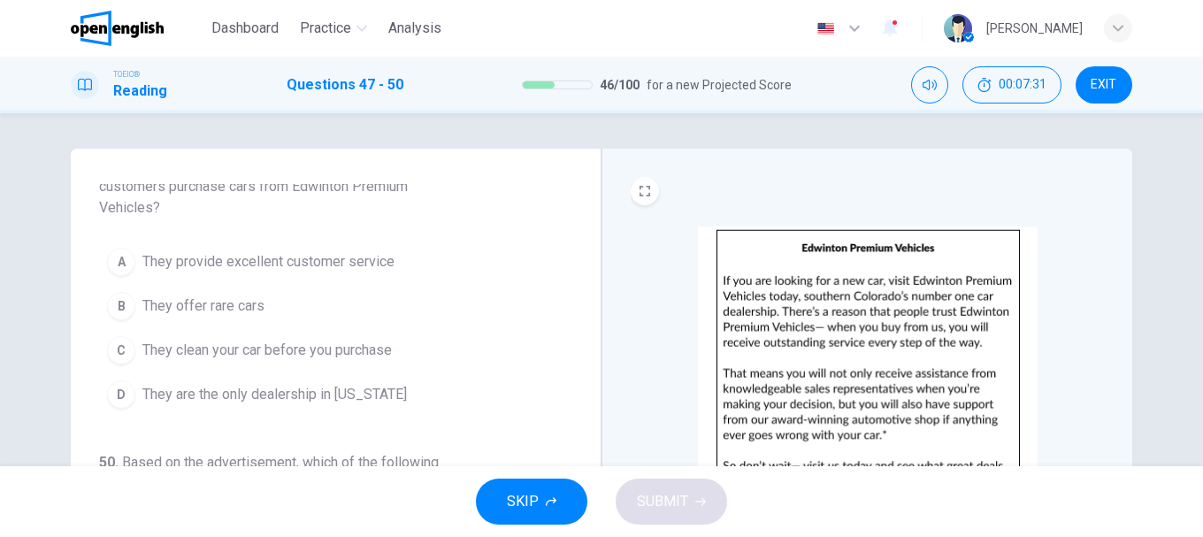
click at [254, 265] on span "They provide excellent customer service" at bounding box center [268, 261] width 252 height 21
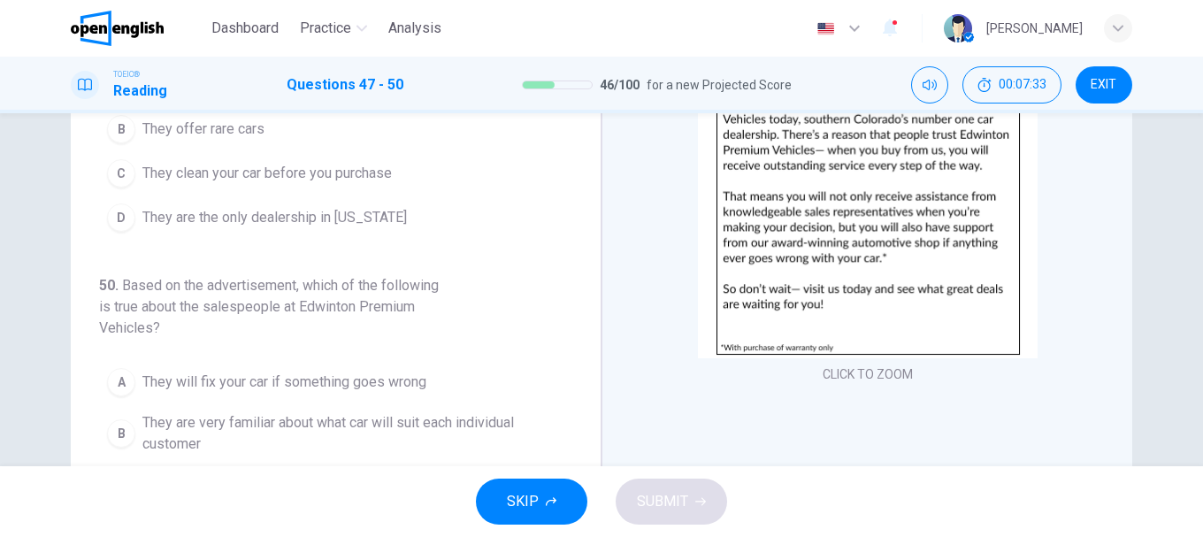
scroll to position [333, 0]
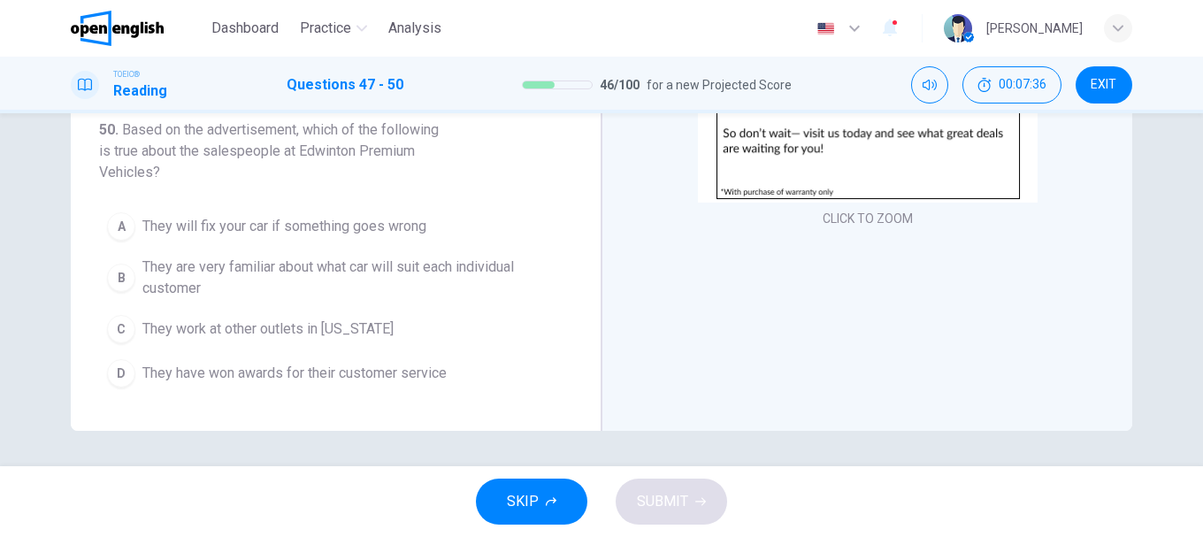
click at [287, 234] on span "They will fix your car if something goes wrong" at bounding box center [284, 226] width 284 height 21
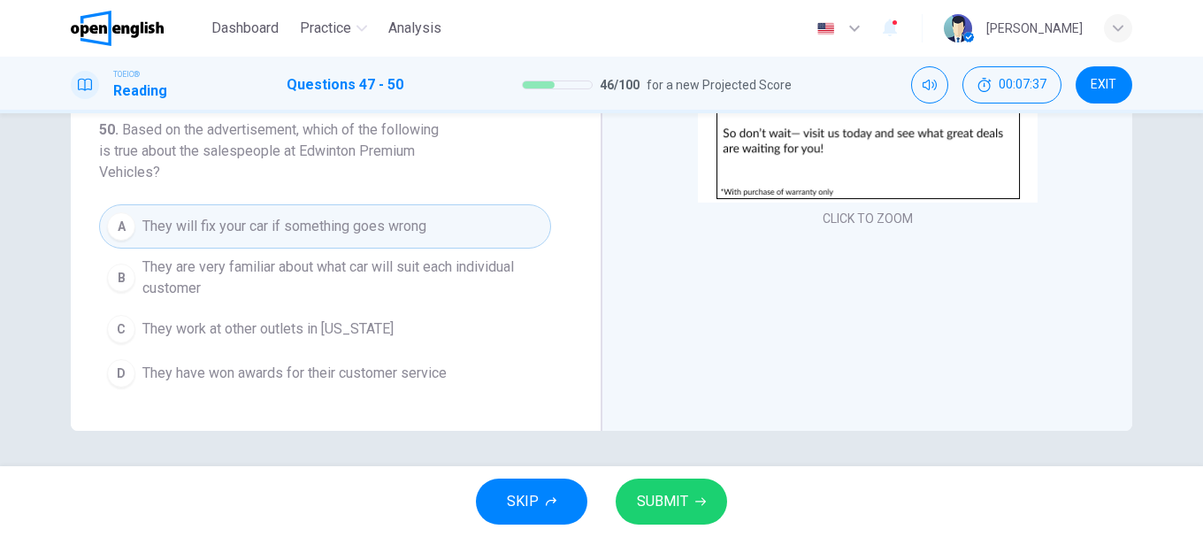
click at [708, 497] on button "SUBMIT" at bounding box center [671, 502] width 111 height 46
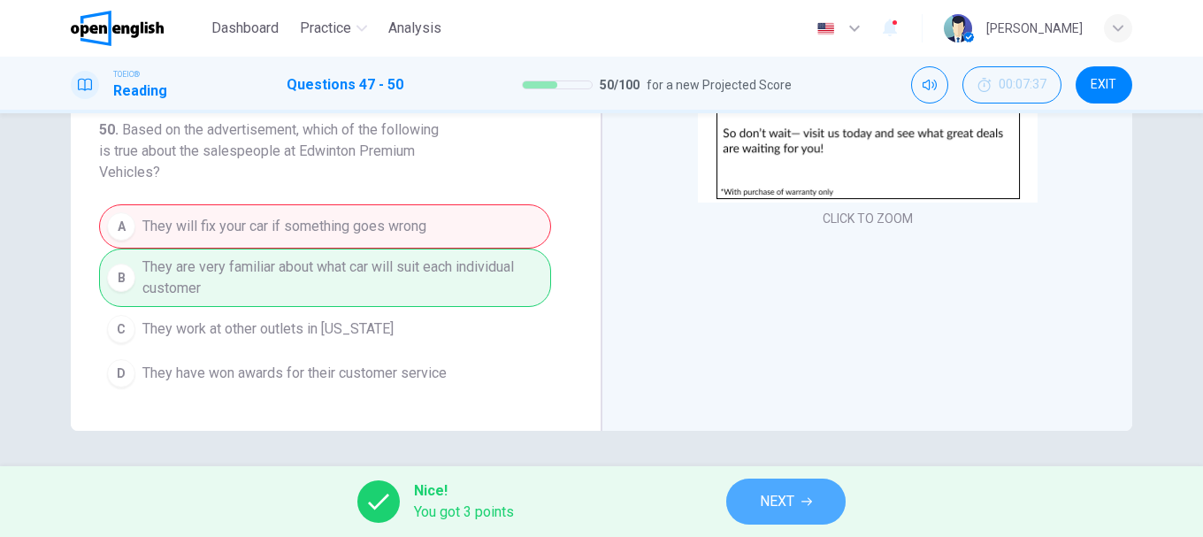
click at [800, 506] on button "NEXT" at bounding box center [785, 502] width 119 height 46
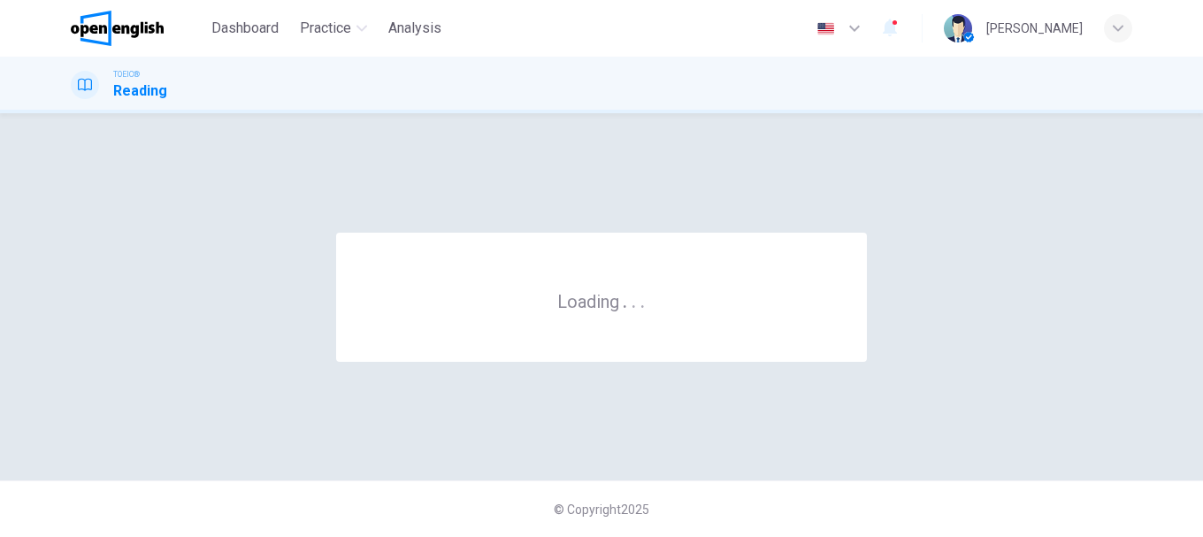
scroll to position [0, 0]
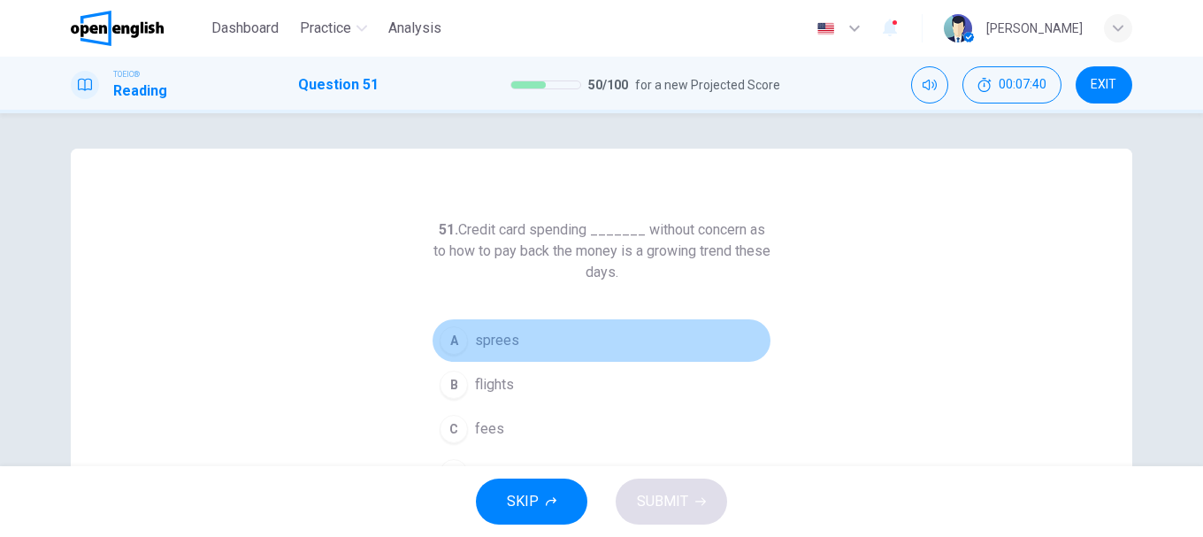
click at [470, 331] on button "A sprees" at bounding box center [602, 340] width 340 height 44
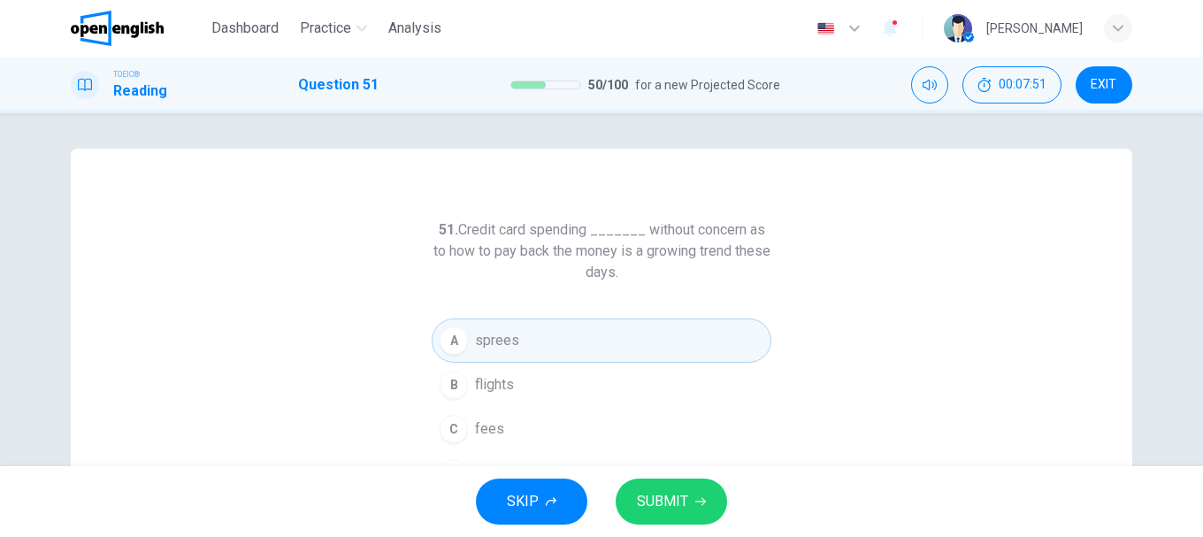
click at [409, 313] on div "51. Credit card spending _______ without concern as to how to pay back the mone…" at bounding box center [601, 456] width 1061 height 615
click at [687, 485] on button "SUBMIT" at bounding box center [671, 502] width 111 height 46
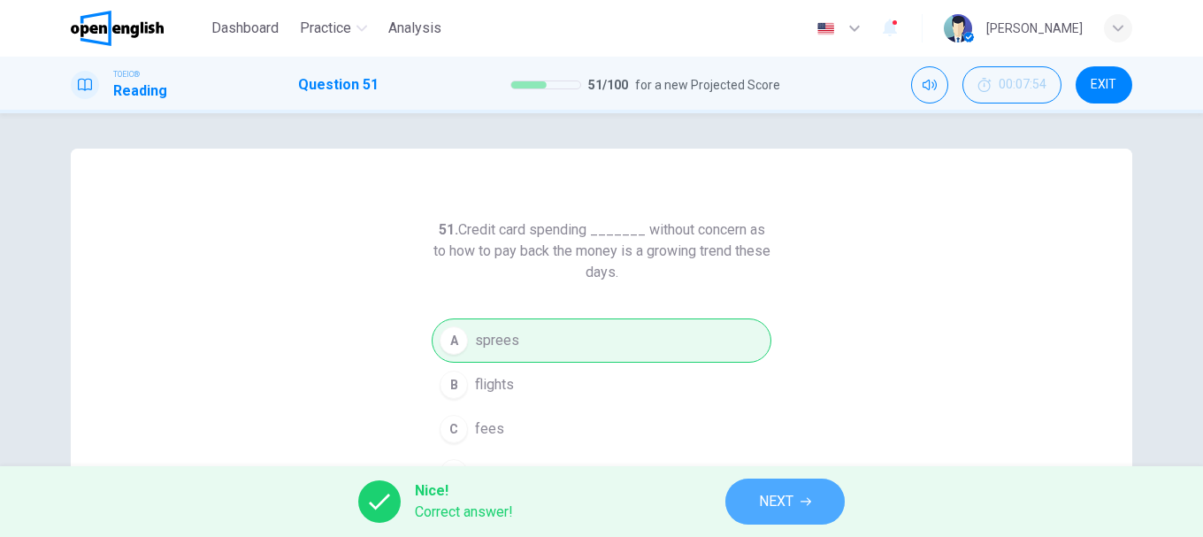
click at [773, 496] on span "NEXT" at bounding box center [776, 501] width 34 height 25
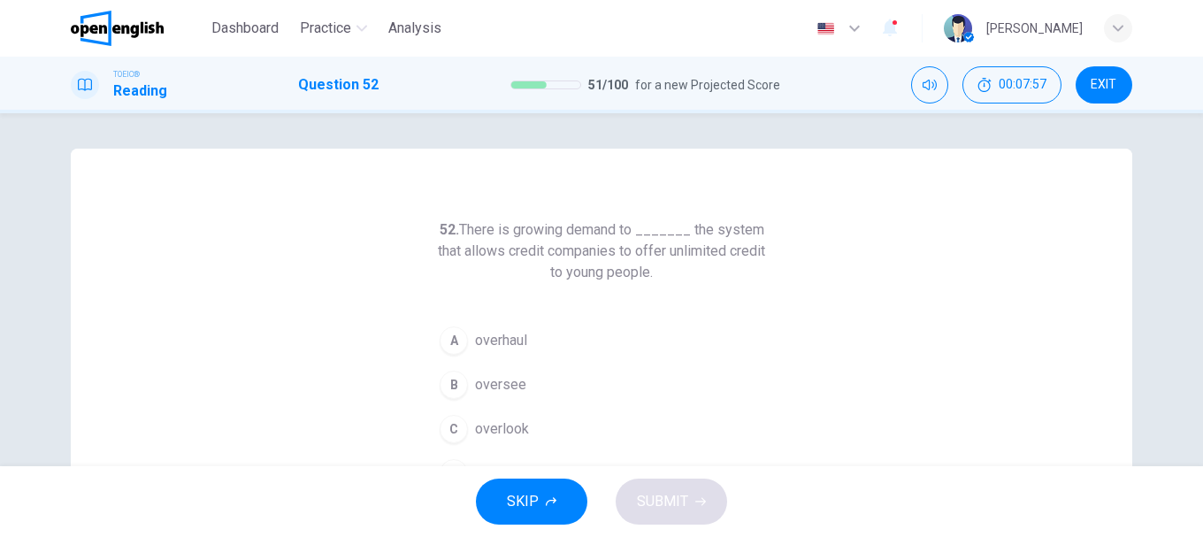
click at [494, 342] on span "overhaul" at bounding box center [501, 340] width 52 height 21
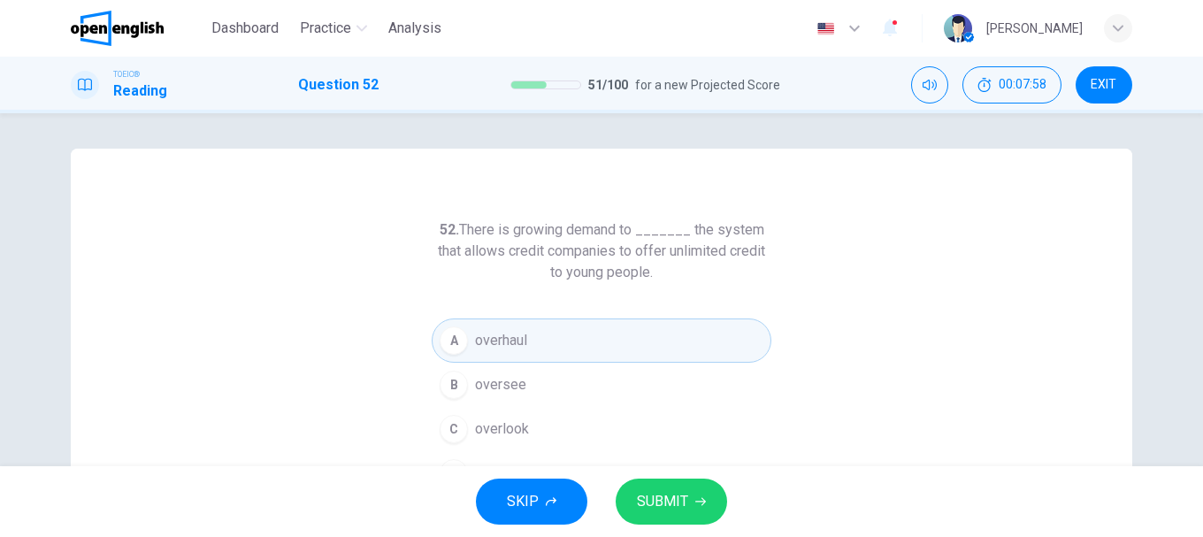
scroll to position [88, 0]
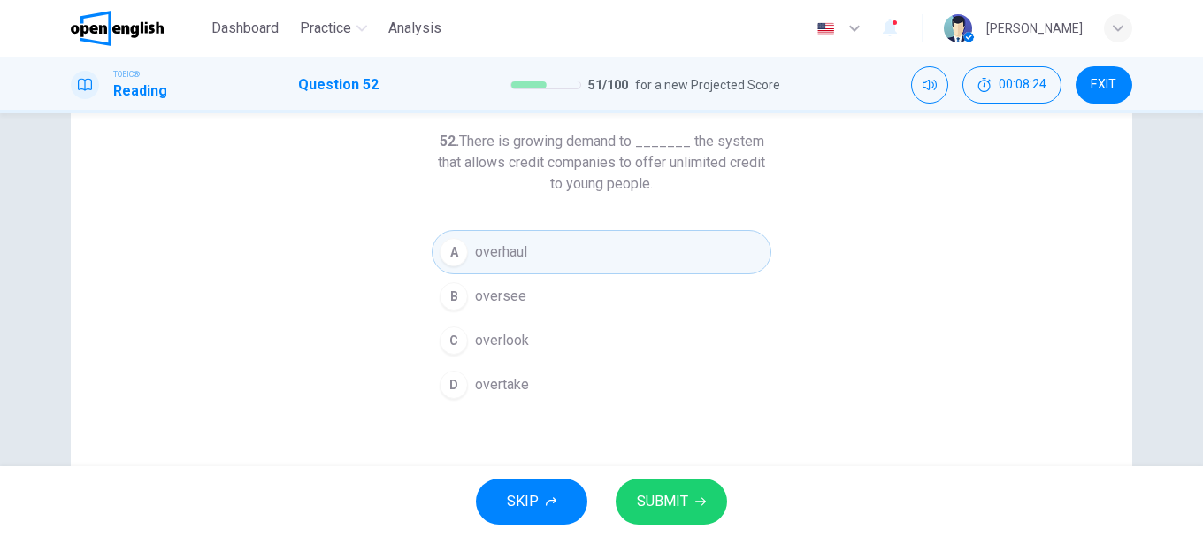
click at [655, 531] on div "SKIP SUBMIT" at bounding box center [601, 501] width 1203 height 71
click at [656, 515] on button "SUBMIT" at bounding box center [671, 502] width 111 height 46
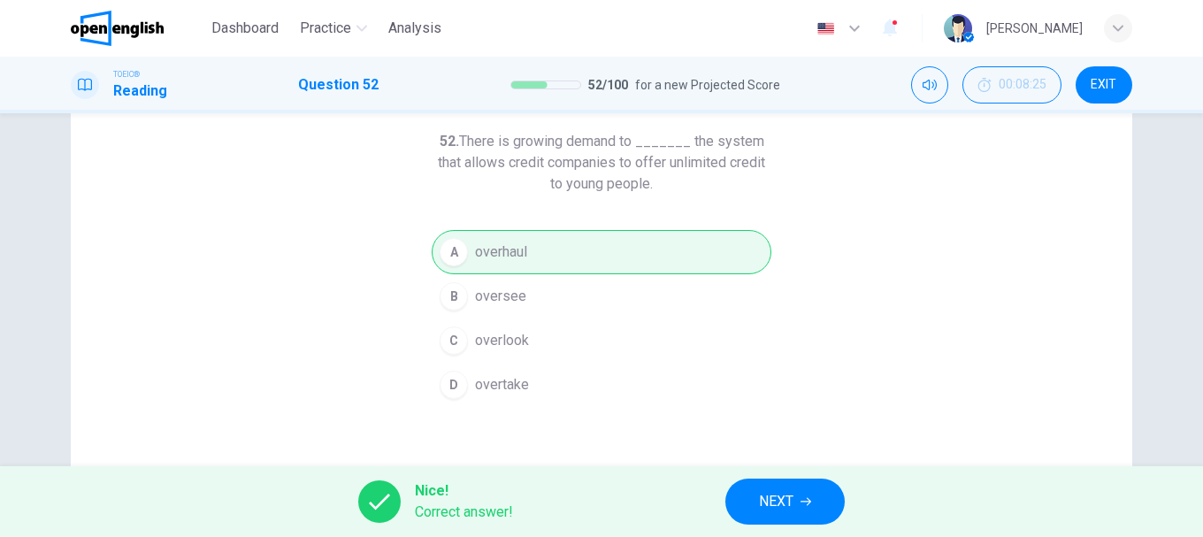
click at [797, 488] on button "NEXT" at bounding box center [784, 502] width 119 height 46
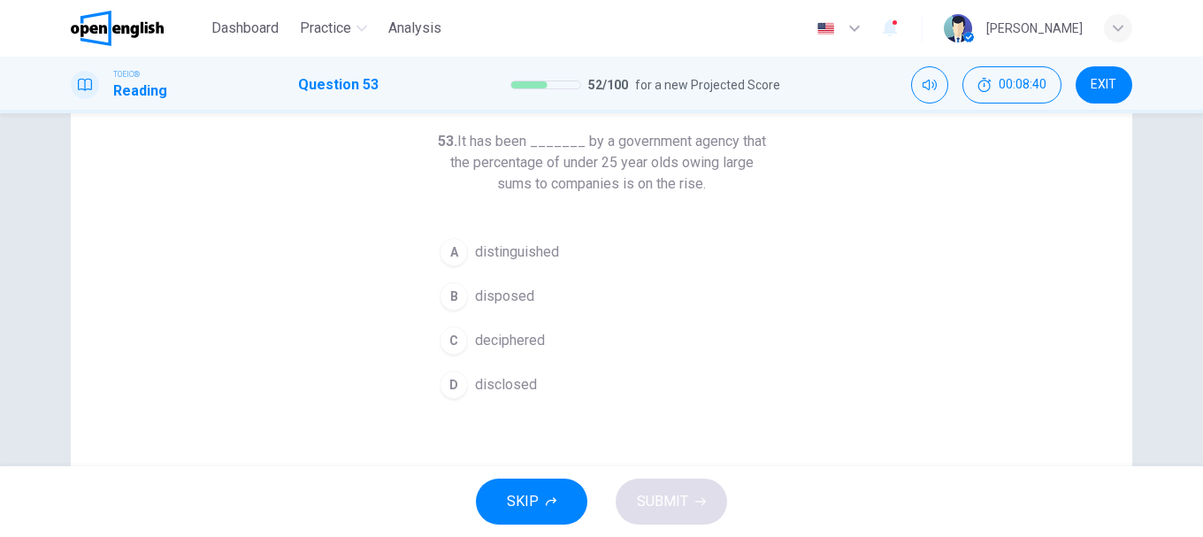
click at [489, 373] on button "D disclosed" at bounding box center [602, 385] width 340 height 44
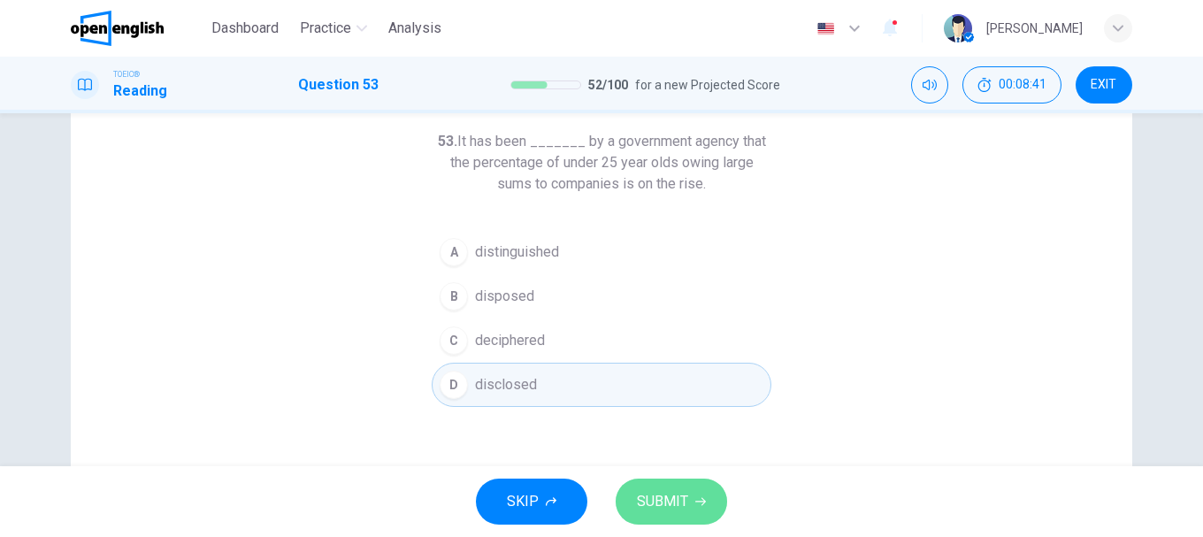
click at [672, 490] on span "SUBMIT" at bounding box center [662, 501] width 51 height 25
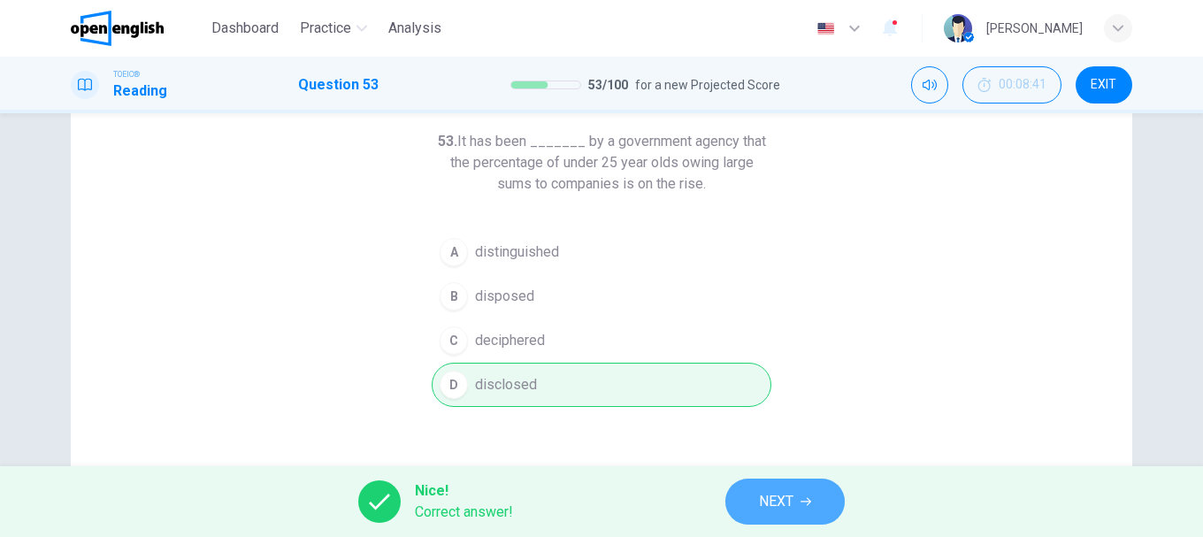
click at [827, 484] on button "NEXT" at bounding box center [784, 502] width 119 height 46
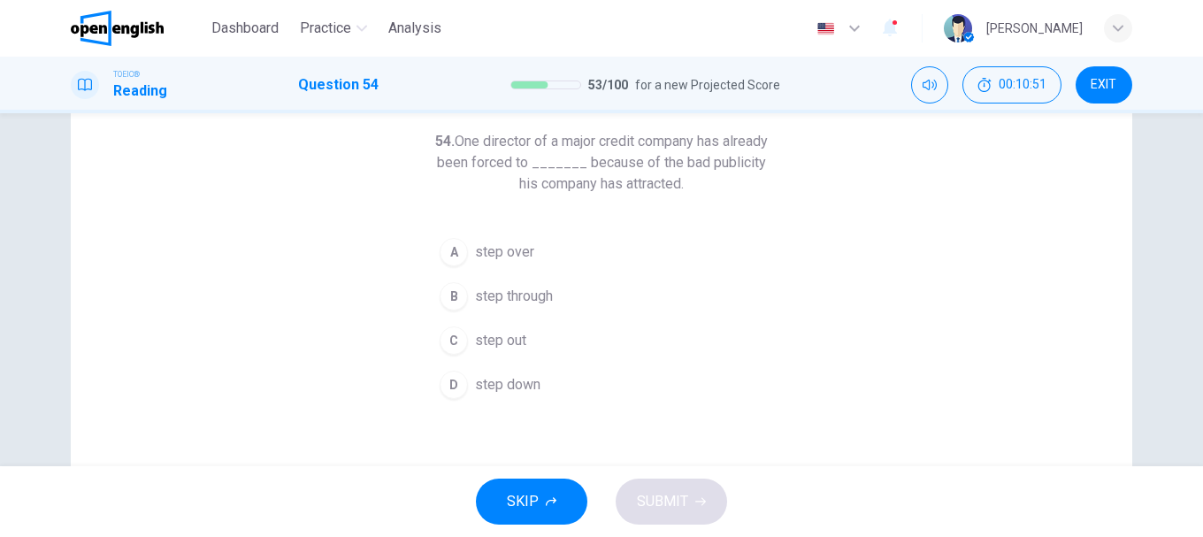
click at [494, 376] on span "step down" at bounding box center [507, 384] width 65 height 21
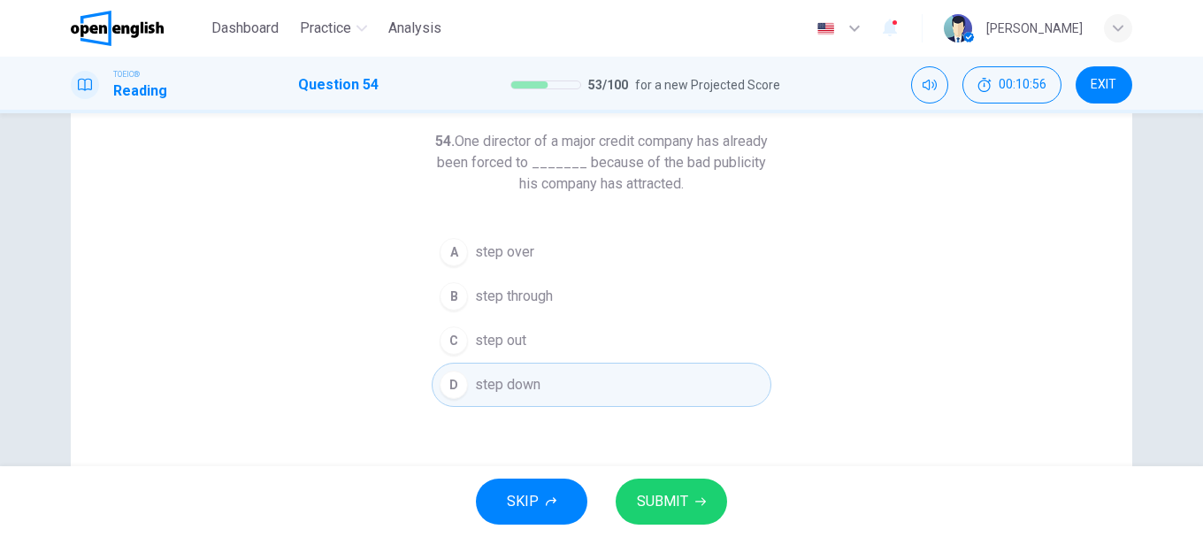
click at [687, 487] on button "SUBMIT" at bounding box center [671, 502] width 111 height 46
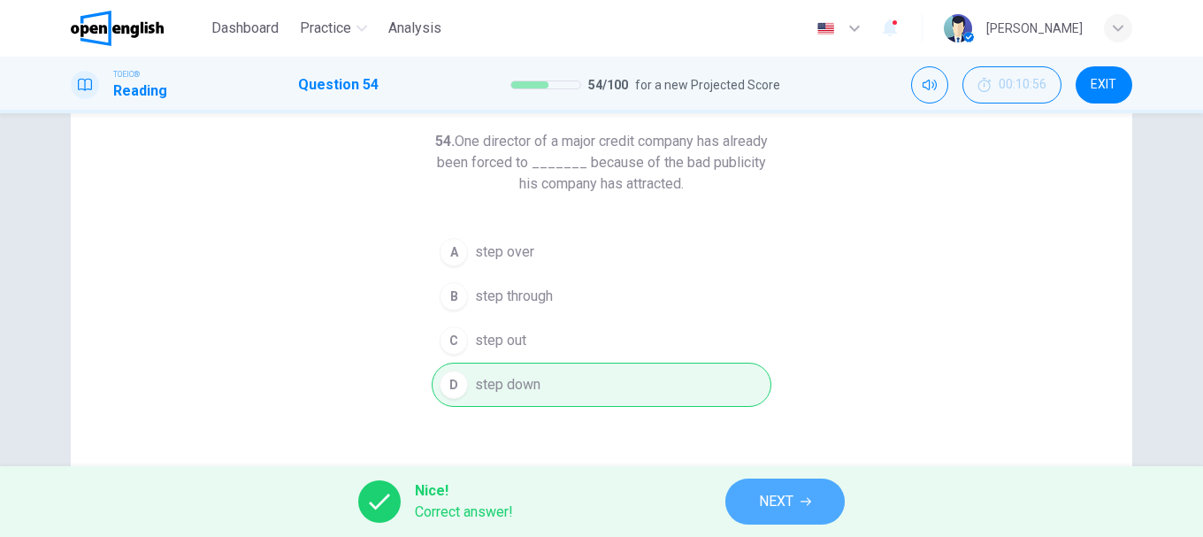
click at [787, 503] on span "NEXT" at bounding box center [776, 501] width 34 height 25
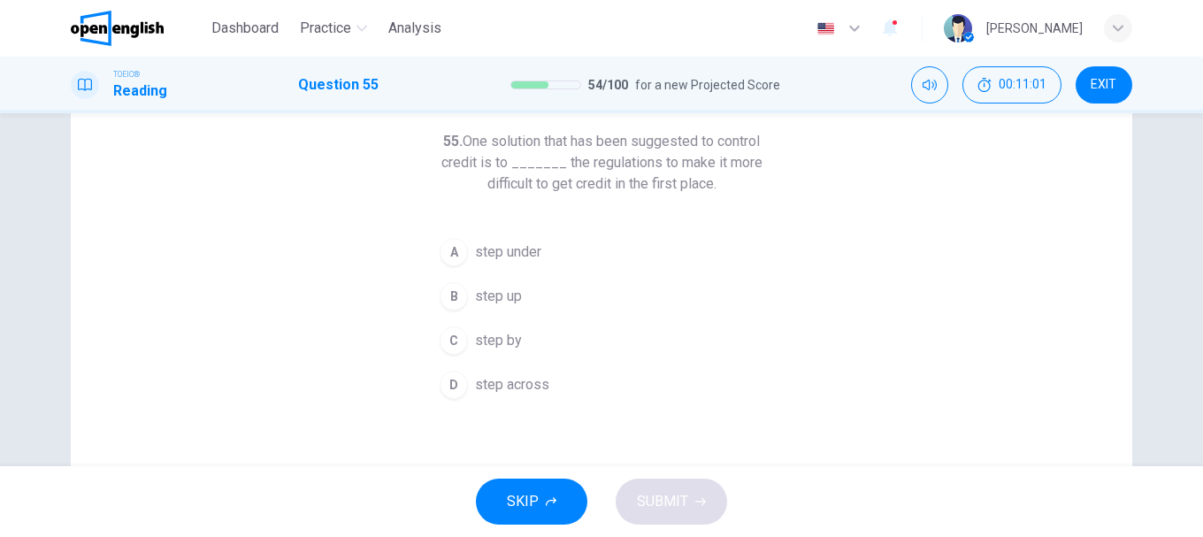
click at [498, 296] on span "step up" at bounding box center [498, 296] width 47 height 21
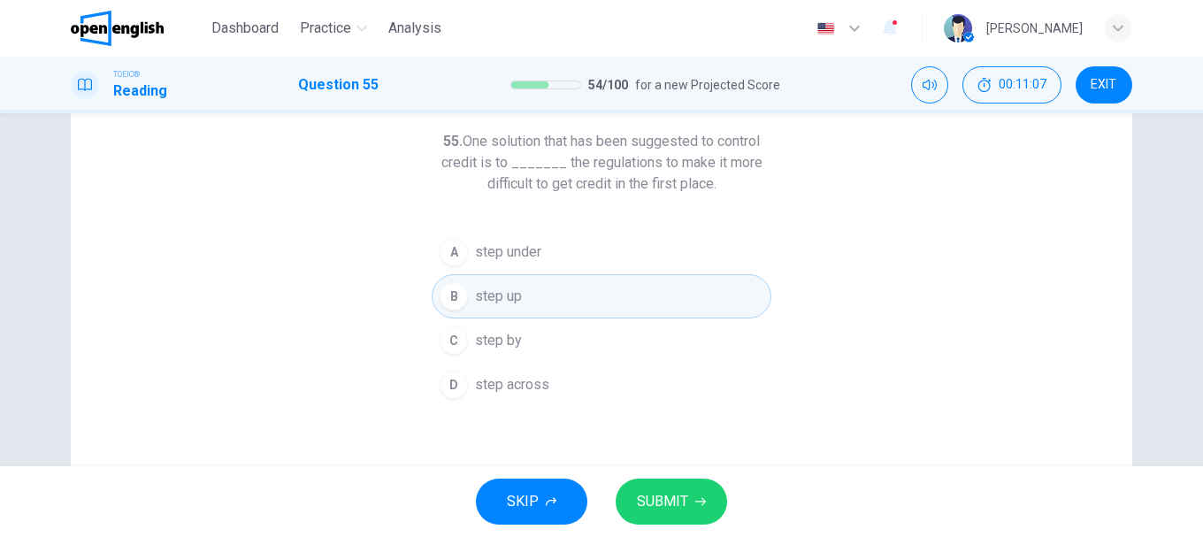
click at [679, 480] on button "SUBMIT" at bounding box center [671, 502] width 111 height 46
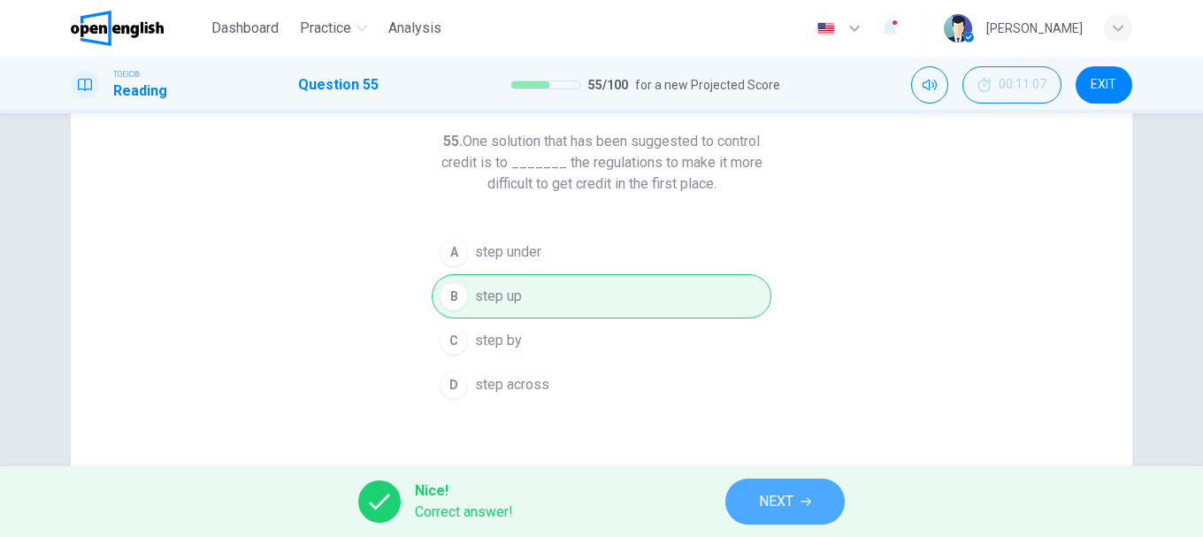
click at [786, 489] on span "NEXT" at bounding box center [776, 501] width 34 height 25
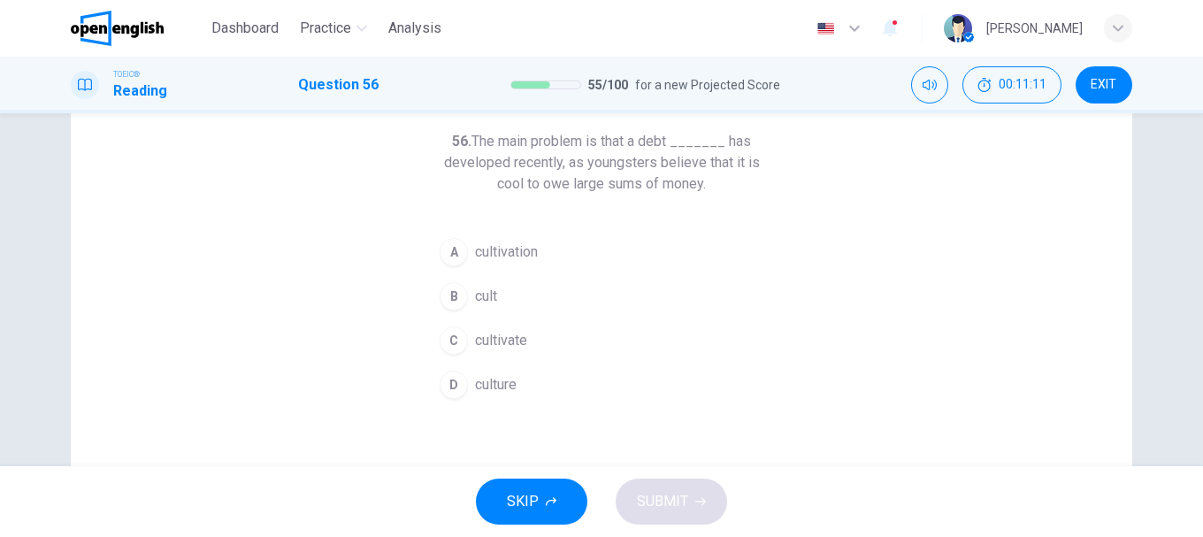
click at [487, 387] on span "culture" at bounding box center [496, 384] width 42 height 21
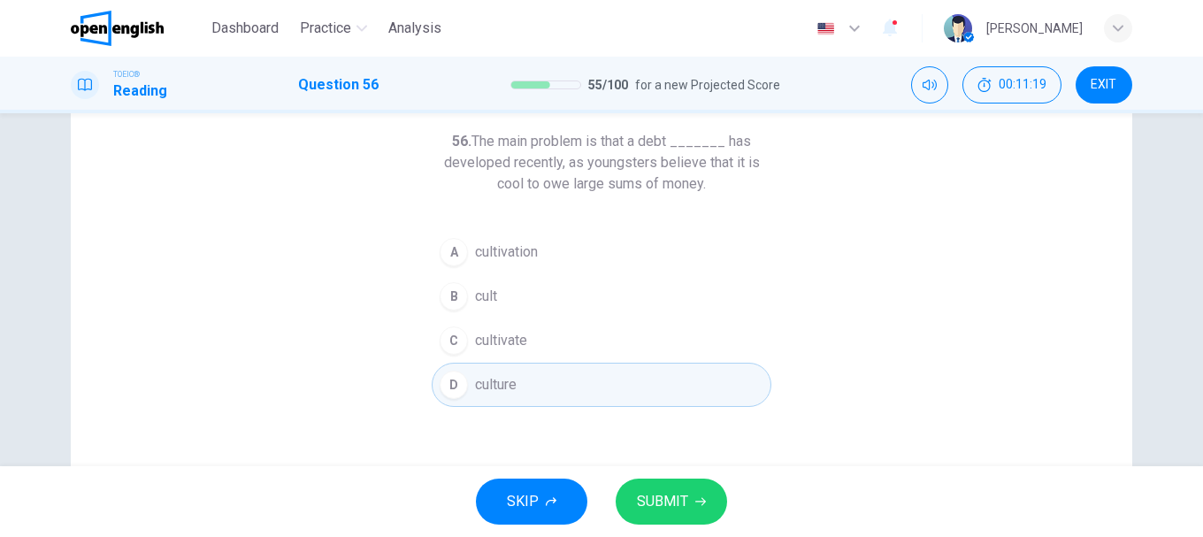
click at [686, 465] on div "56. The main problem is that a debt _______ has developed recently, as youngste…" at bounding box center [601, 367] width 1061 height 615
click at [696, 488] on button "SUBMIT" at bounding box center [671, 502] width 111 height 46
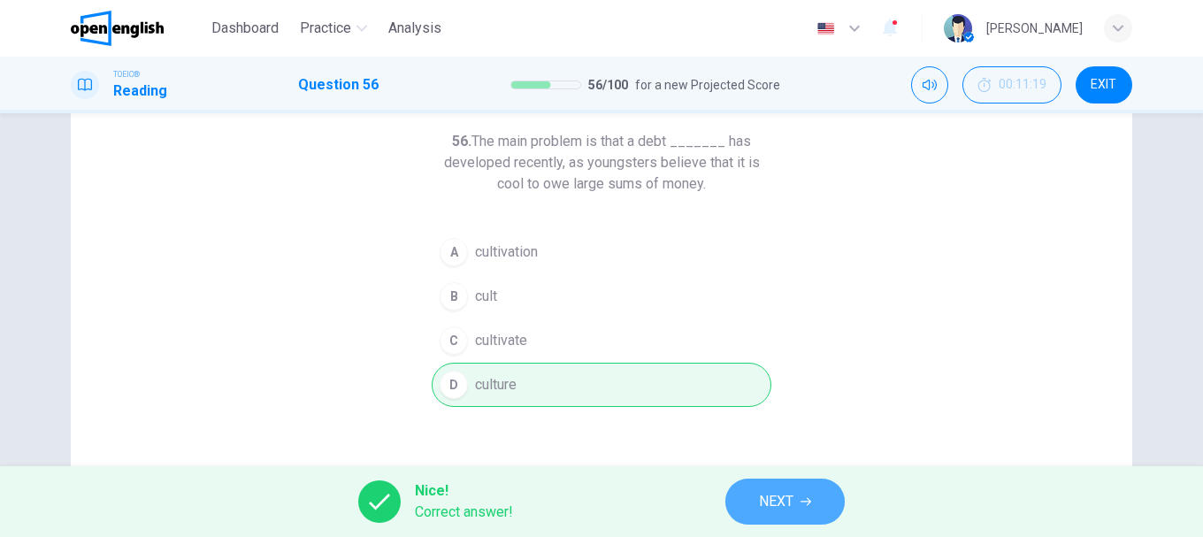
click at [755, 494] on button "NEXT" at bounding box center [784, 502] width 119 height 46
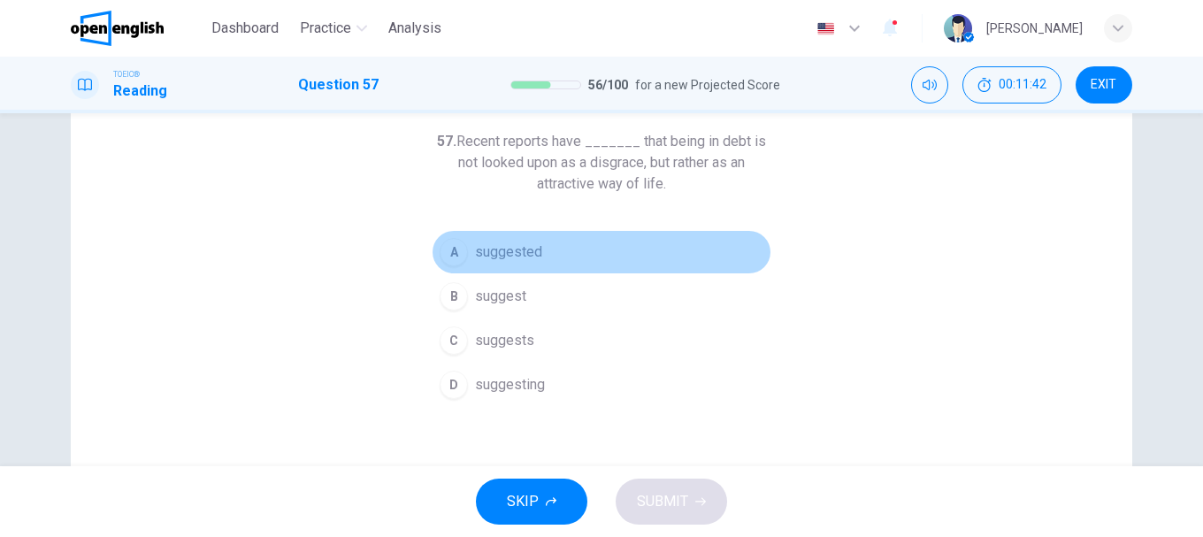
click at [451, 263] on div "A" at bounding box center [454, 252] width 28 height 28
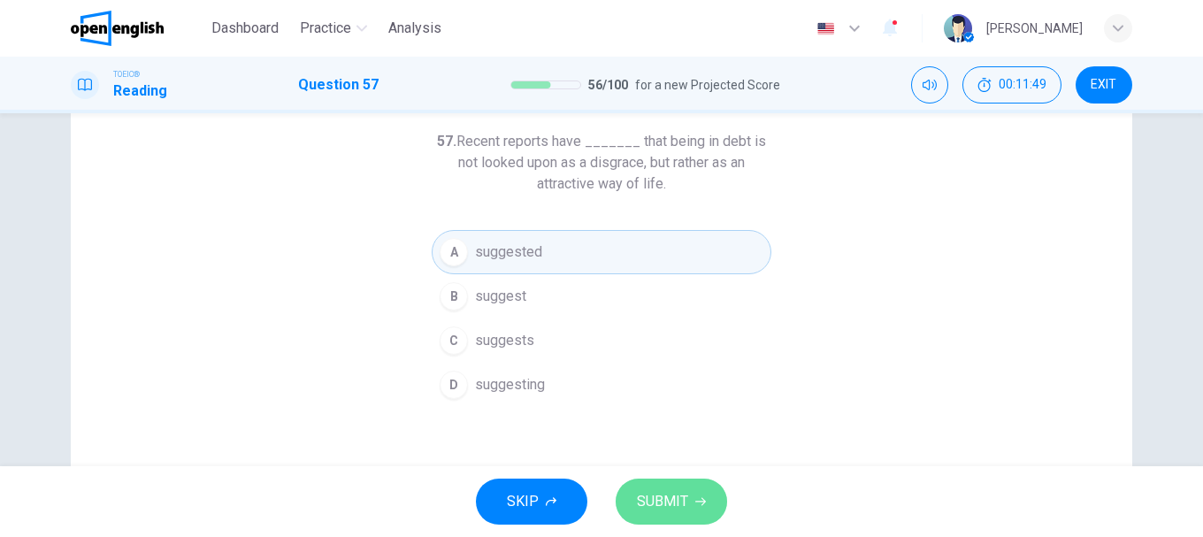
click at [688, 494] on button "SUBMIT" at bounding box center [671, 502] width 111 height 46
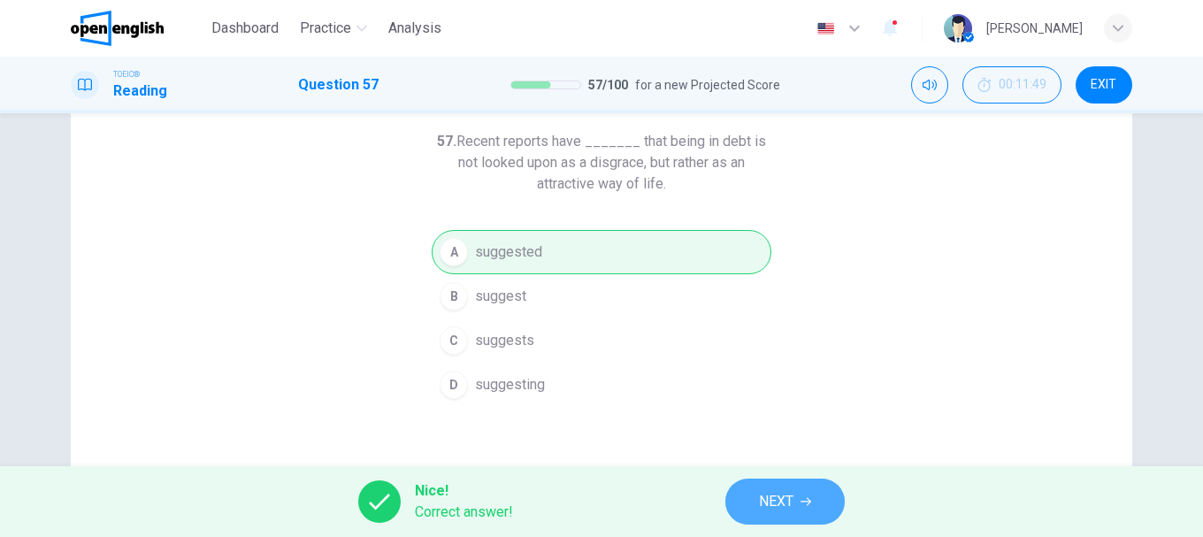
click at [778, 499] on span "NEXT" at bounding box center [776, 501] width 34 height 25
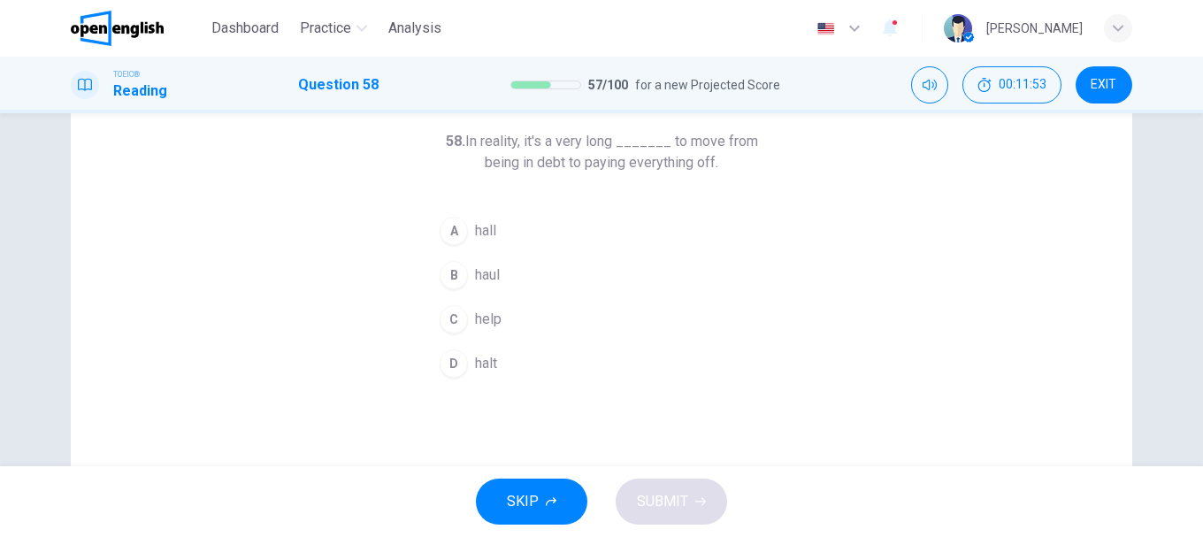
click at [440, 275] on div "B" at bounding box center [454, 275] width 28 height 28
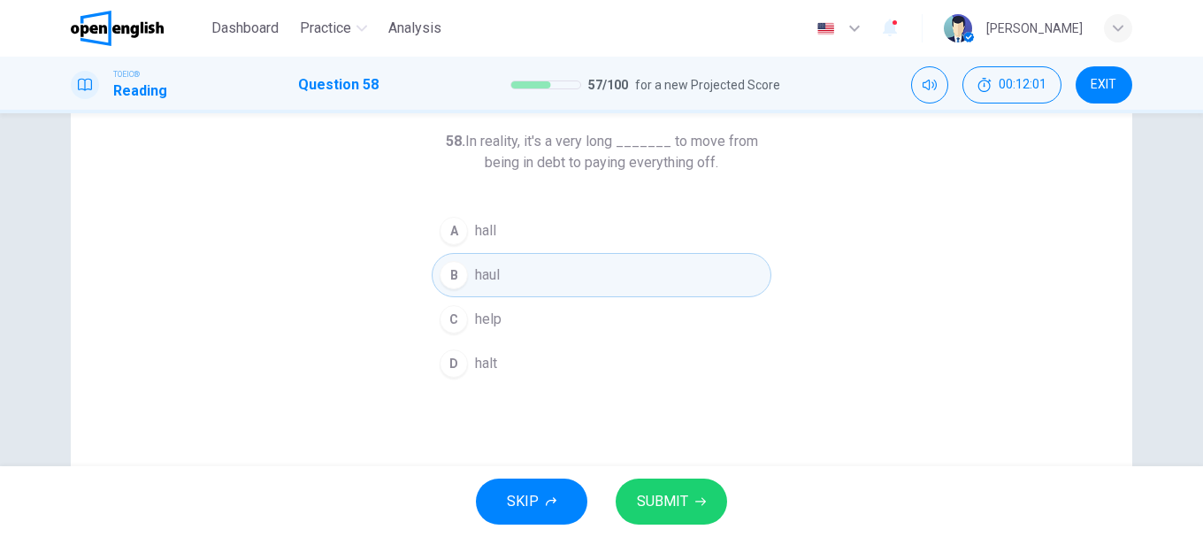
click at [680, 496] on span "SUBMIT" at bounding box center [662, 501] width 51 height 25
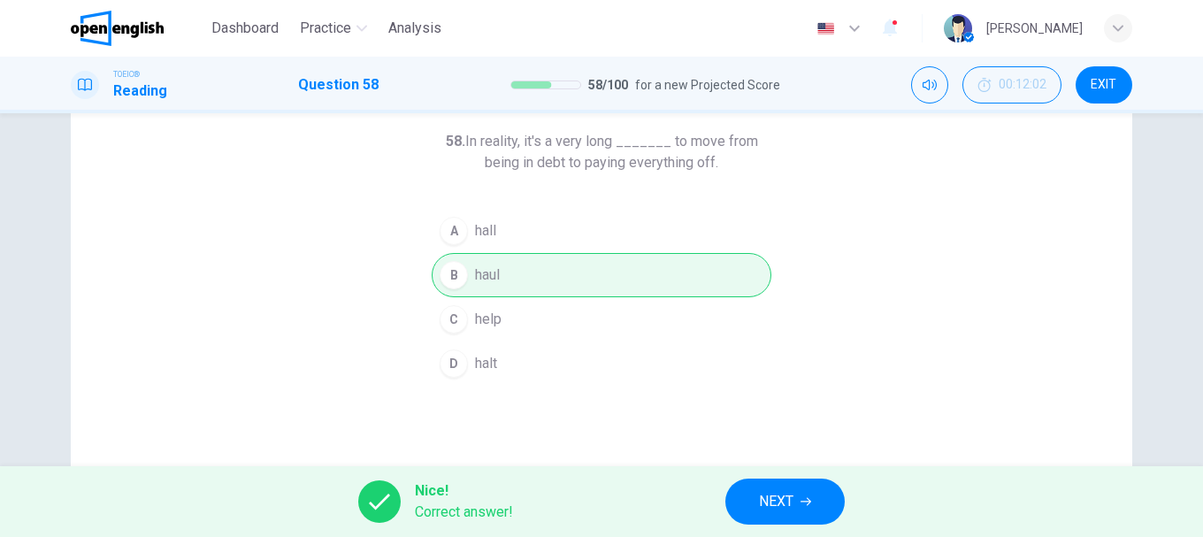
click at [806, 492] on button "NEXT" at bounding box center [784, 502] width 119 height 46
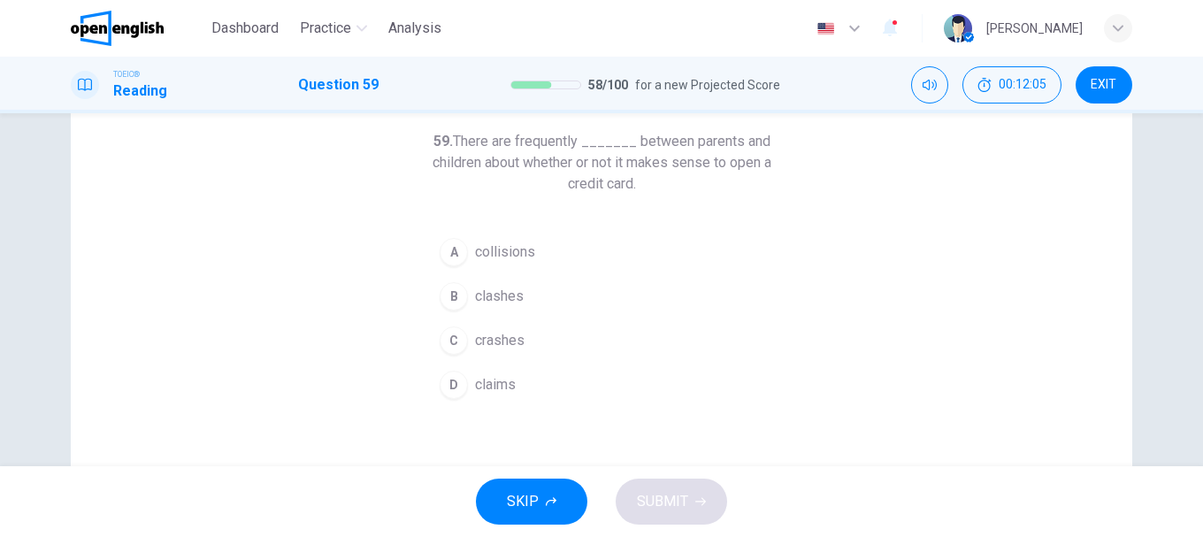
click at [479, 294] on span "clashes" at bounding box center [499, 296] width 49 height 21
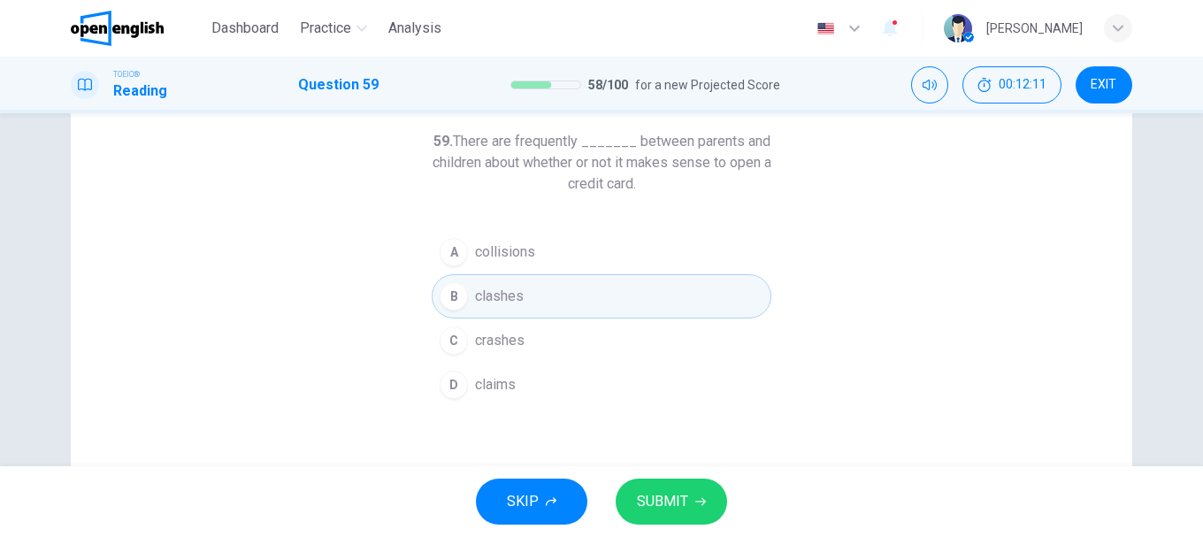
click at [695, 485] on button "SUBMIT" at bounding box center [671, 502] width 111 height 46
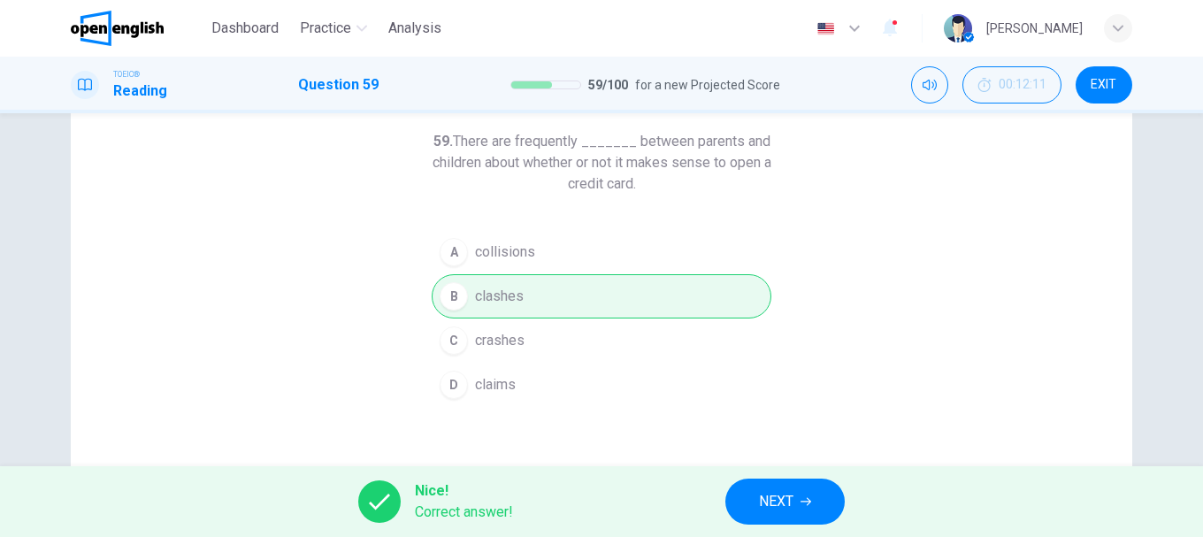
click at [773, 500] on span "NEXT" at bounding box center [776, 501] width 34 height 25
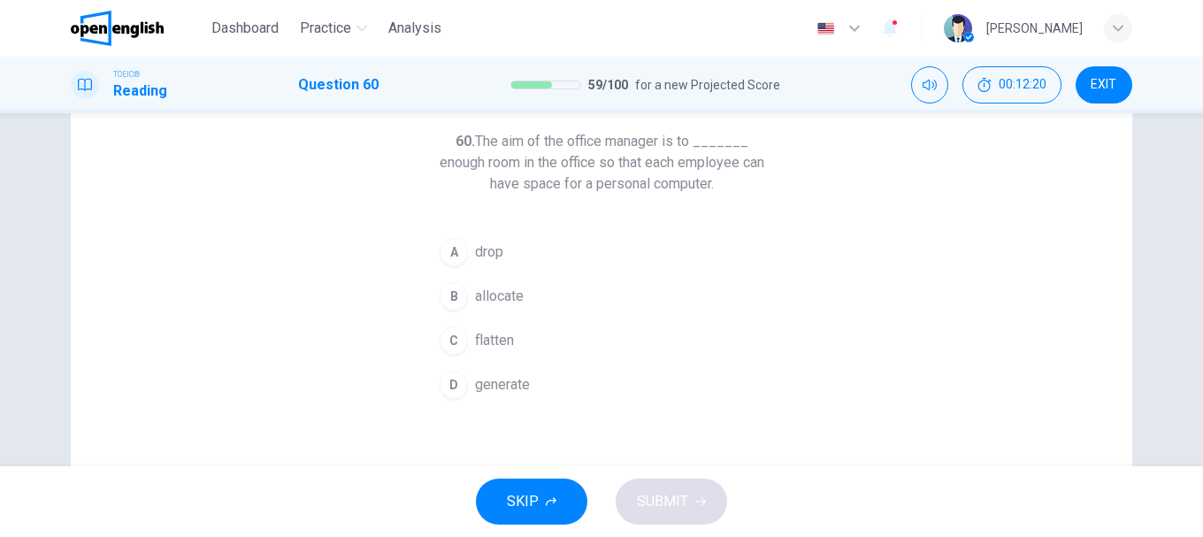
click at [497, 387] on span "generate" at bounding box center [502, 384] width 55 height 21
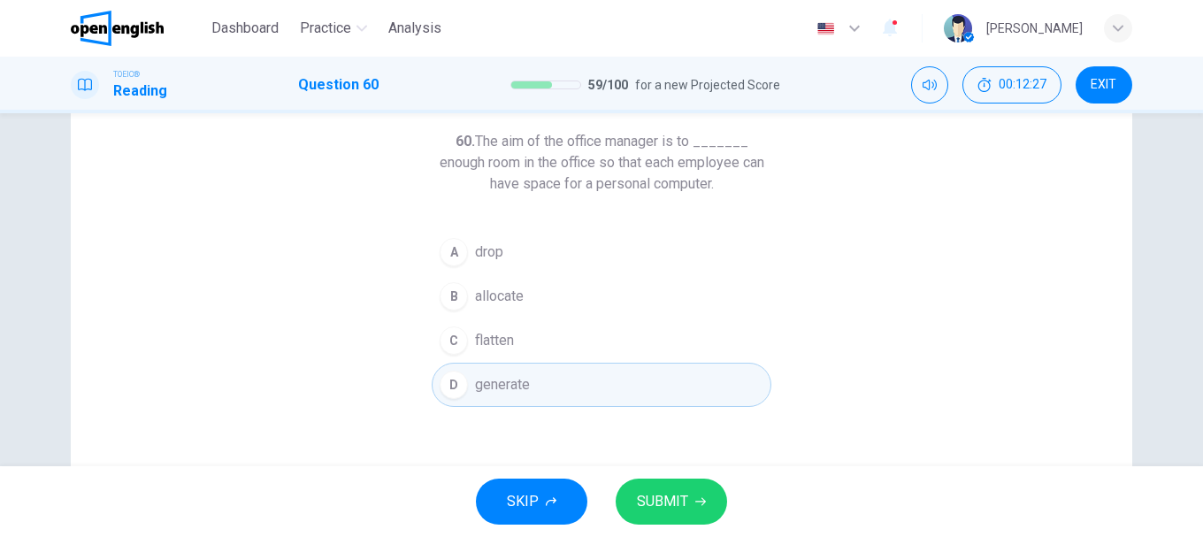
click at [687, 498] on button "SUBMIT" at bounding box center [671, 502] width 111 height 46
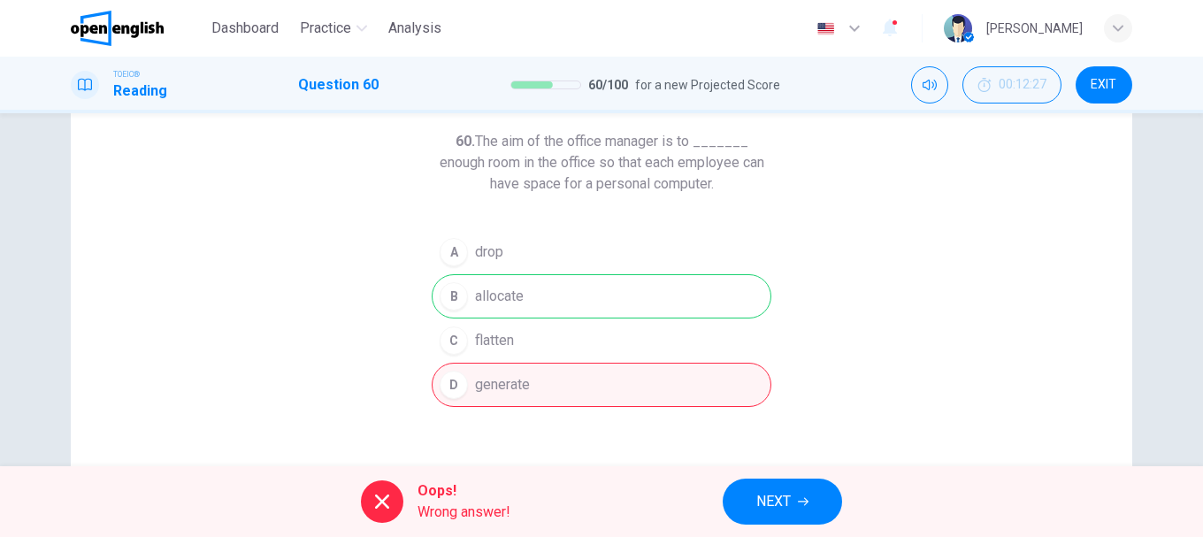
click at [787, 497] on span "NEXT" at bounding box center [773, 501] width 34 height 25
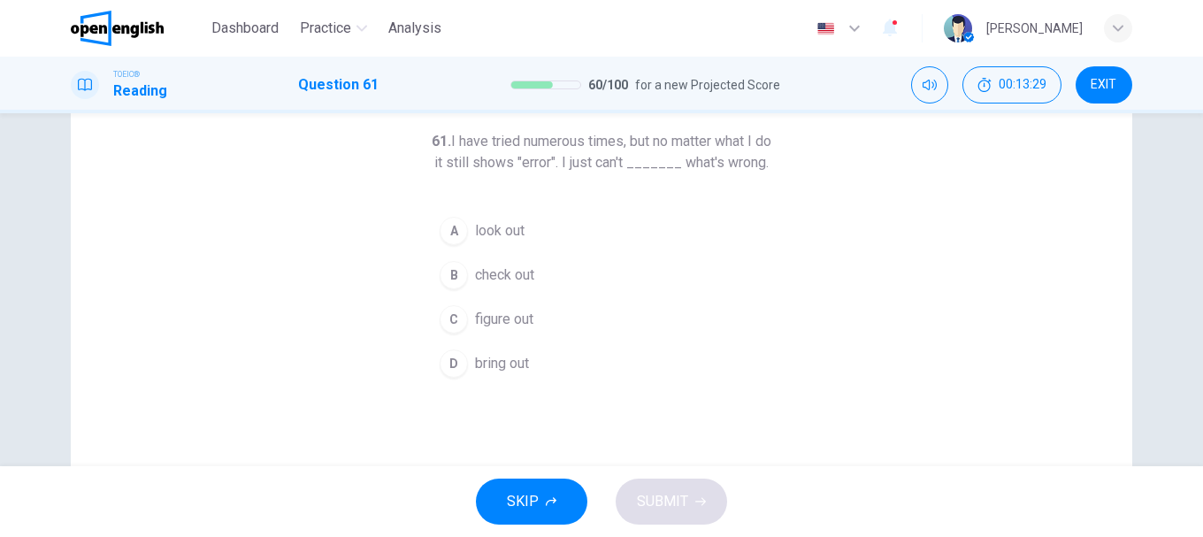
click at [364, 287] on div "61. I have tried numerous times, but no matter what I do it still shows "error"…" at bounding box center [601, 367] width 1061 height 615
click at [465, 330] on button "C figure out" at bounding box center [602, 319] width 340 height 44
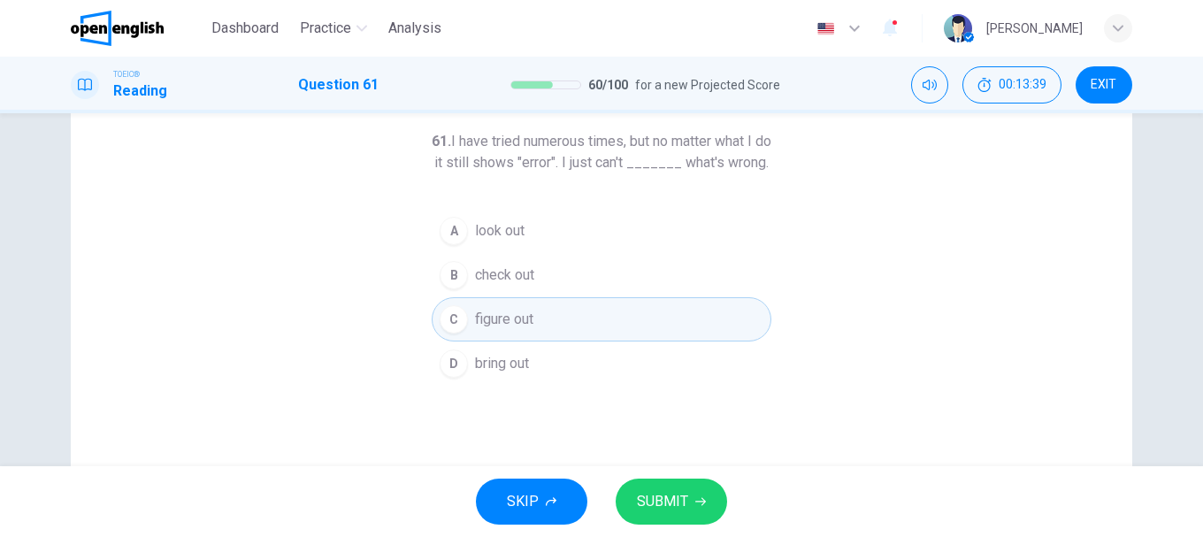
click at [693, 496] on button "SUBMIT" at bounding box center [671, 502] width 111 height 46
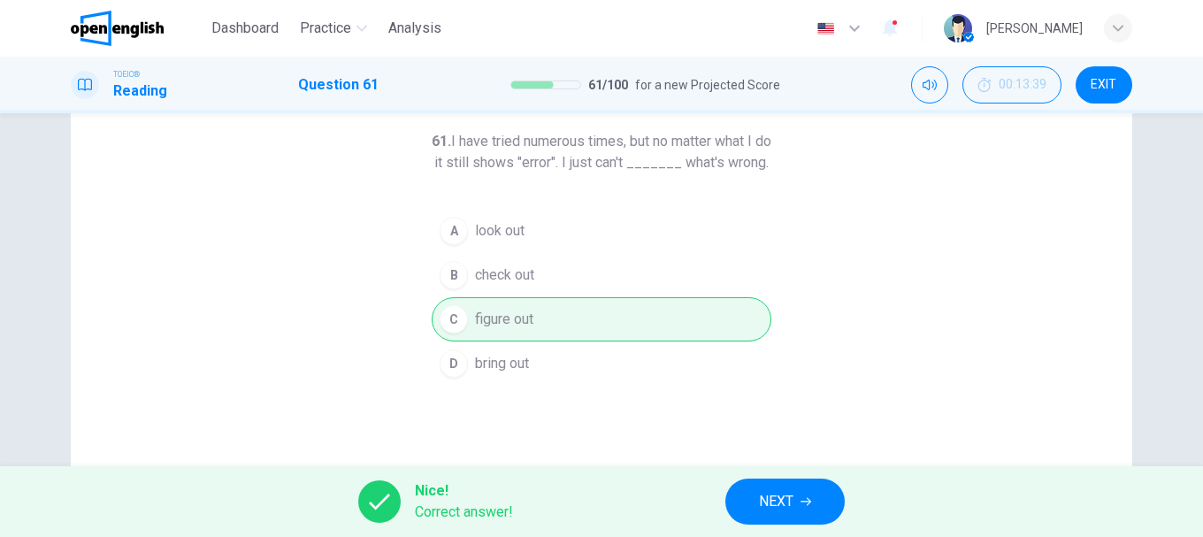
click at [783, 499] on span "NEXT" at bounding box center [776, 501] width 34 height 25
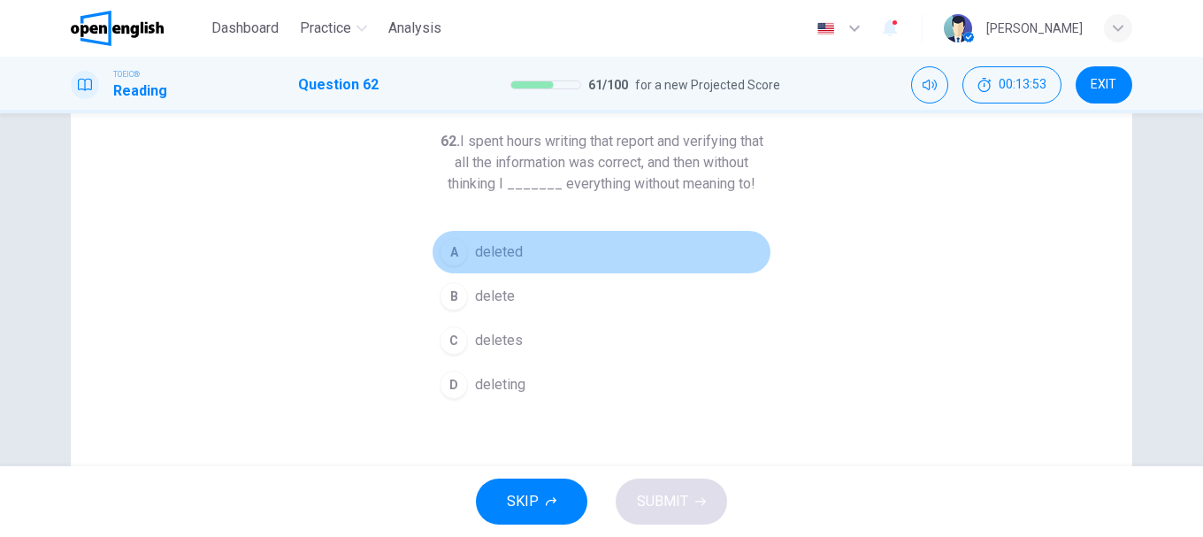
click at [479, 248] on span "deleted" at bounding box center [499, 251] width 48 height 21
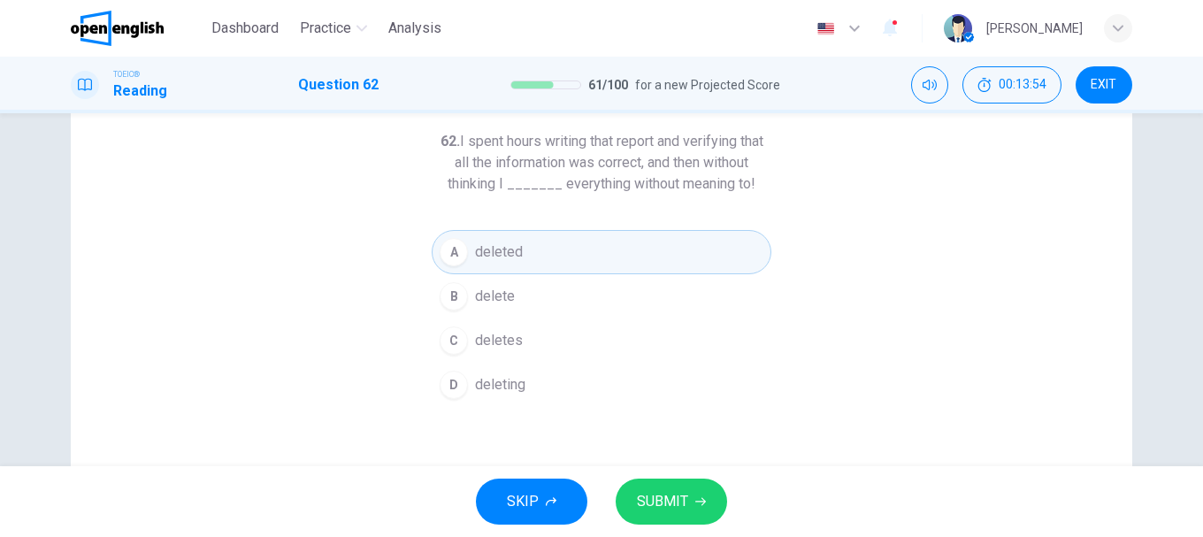
click at [687, 495] on button "SUBMIT" at bounding box center [671, 502] width 111 height 46
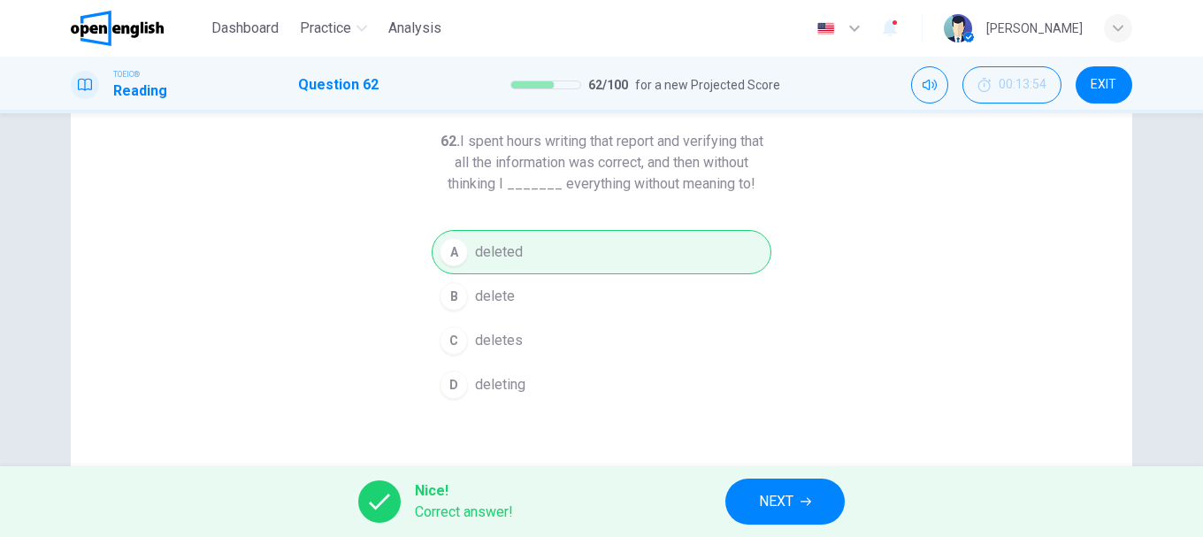
click at [789, 496] on span "NEXT" at bounding box center [776, 501] width 34 height 25
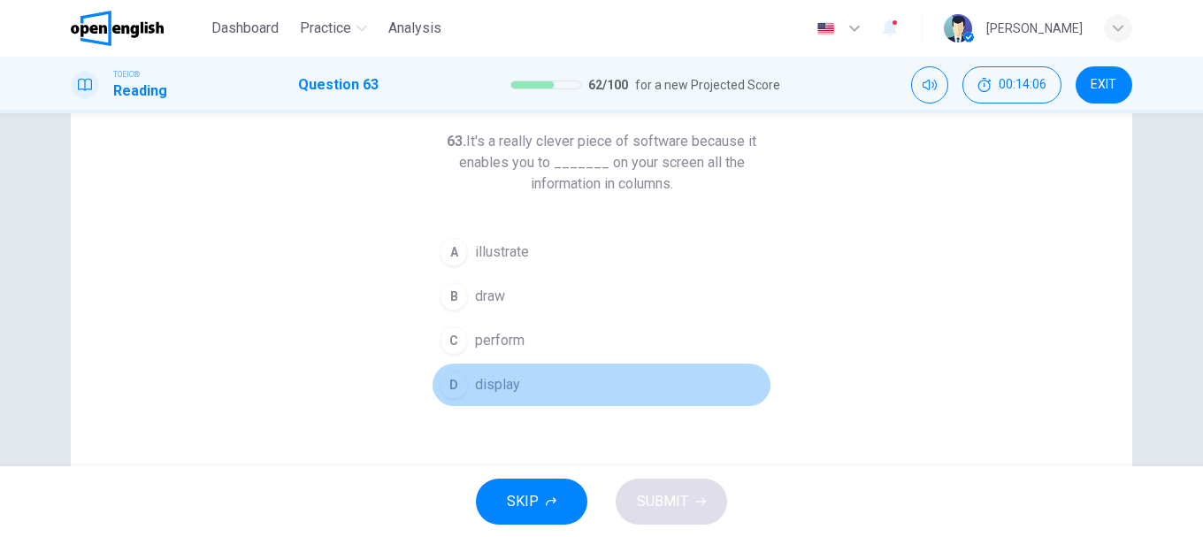
click at [517, 387] on button "D display" at bounding box center [602, 385] width 340 height 44
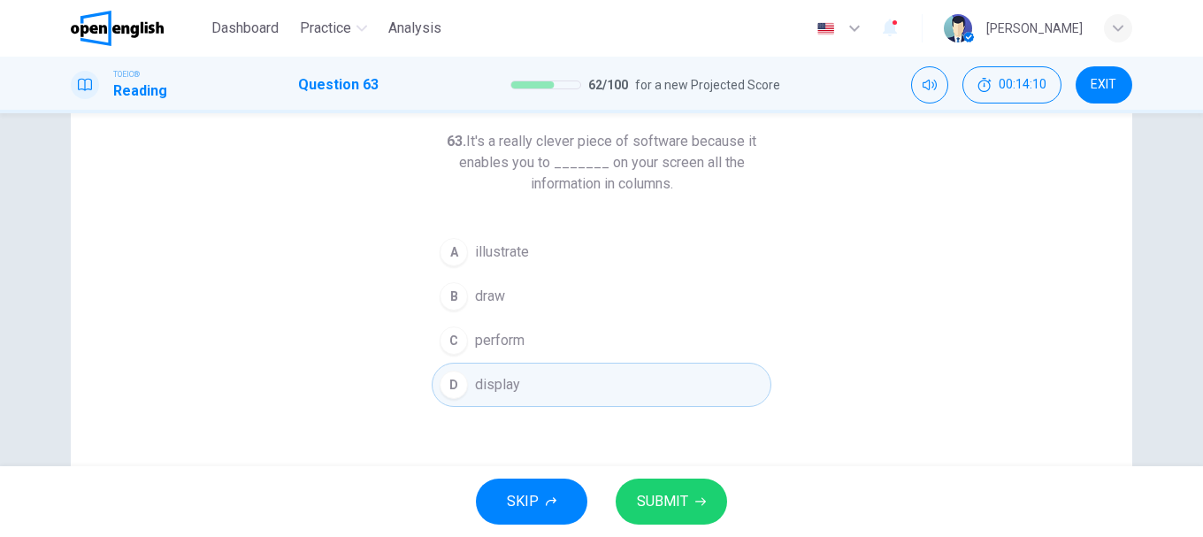
click at [667, 506] on span "SUBMIT" at bounding box center [662, 501] width 51 height 25
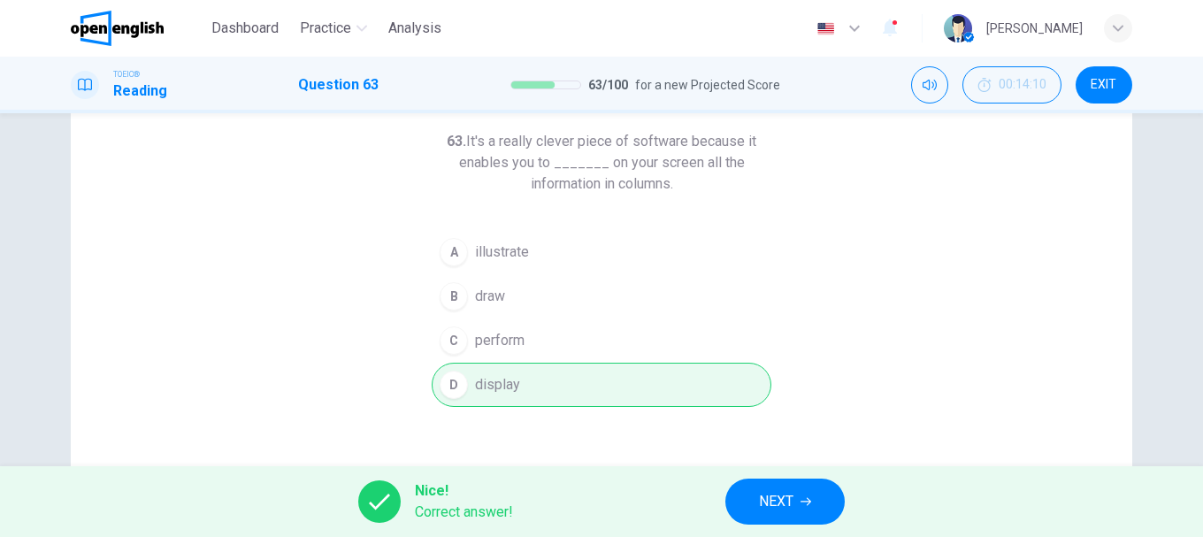
click at [761, 495] on span "NEXT" at bounding box center [776, 501] width 34 height 25
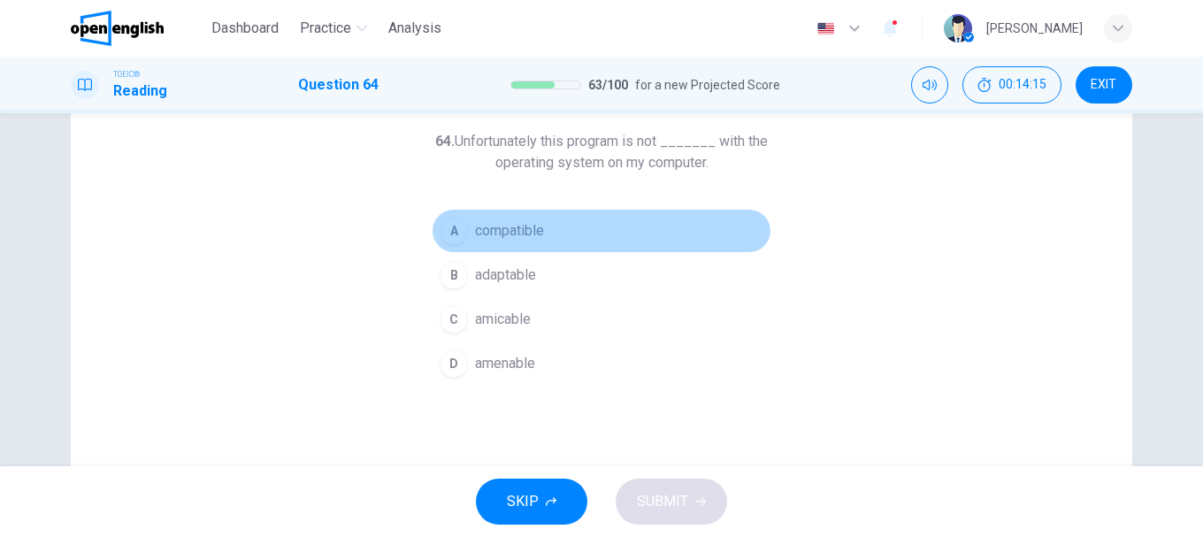
click at [497, 232] on span "compatible" at bounding box center [509, 230] width 69 height 21
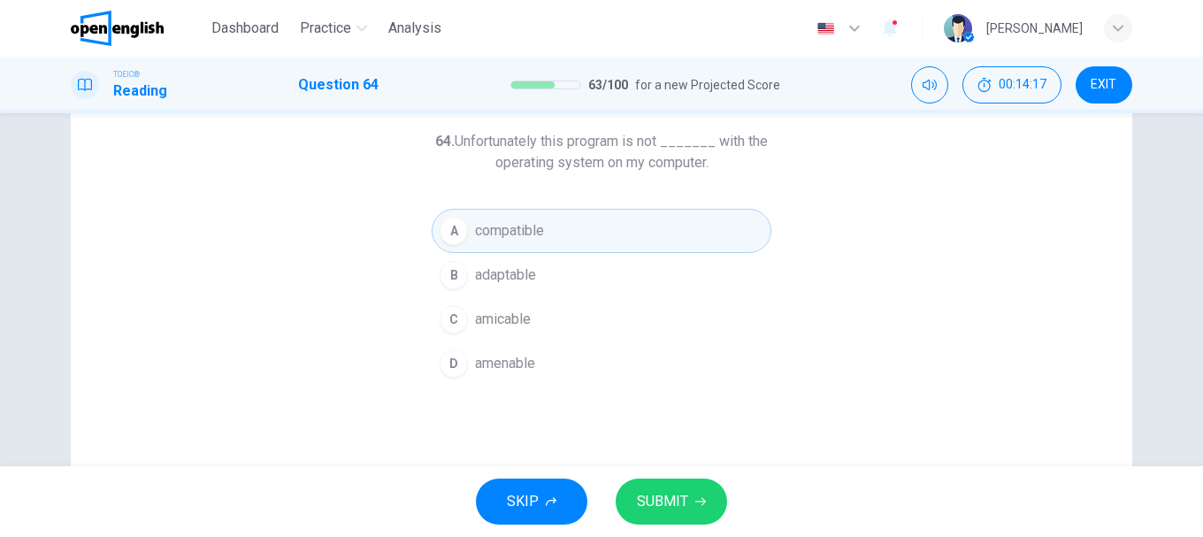
click at [684, 499] on span "SUBMIT" at bounding box center [662, 501] width 51 height 25
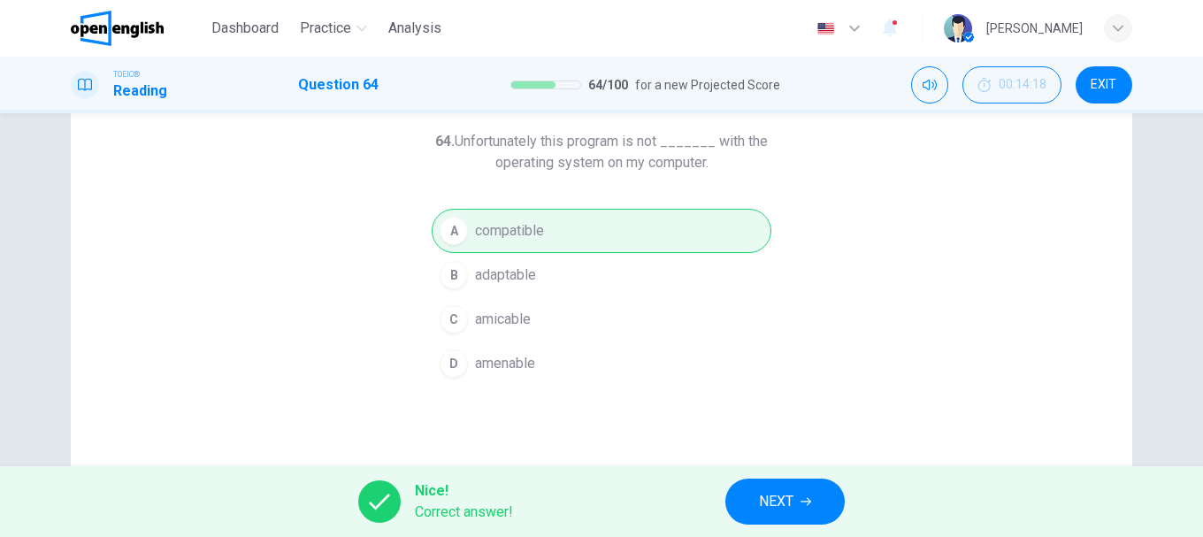
click at [772, 501] on span "NEXT" at bounding box center [776, 501] width 34 height 25
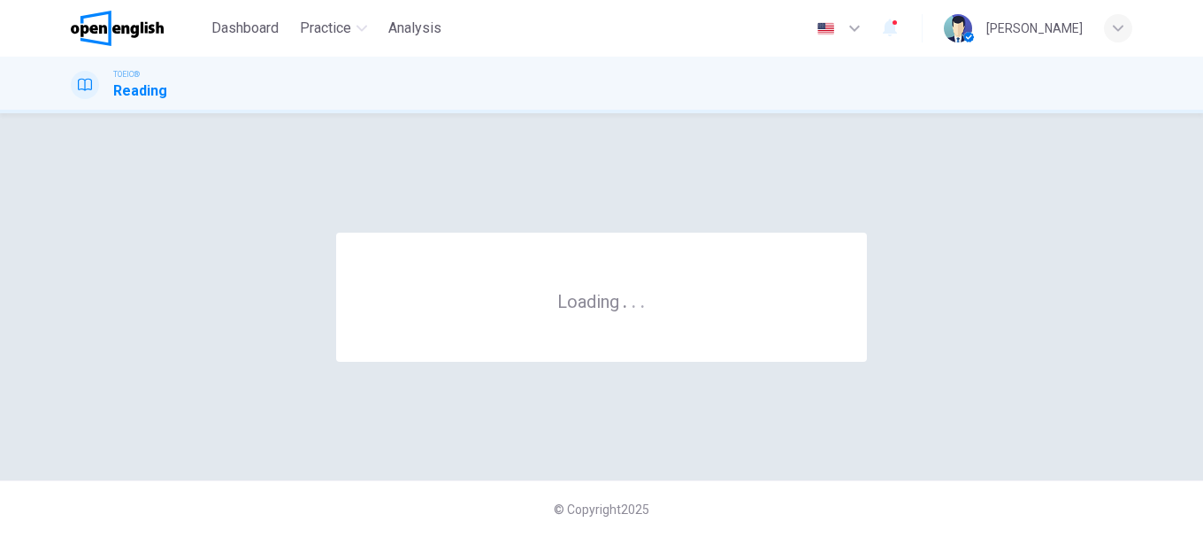
scroll to position [0, 0]
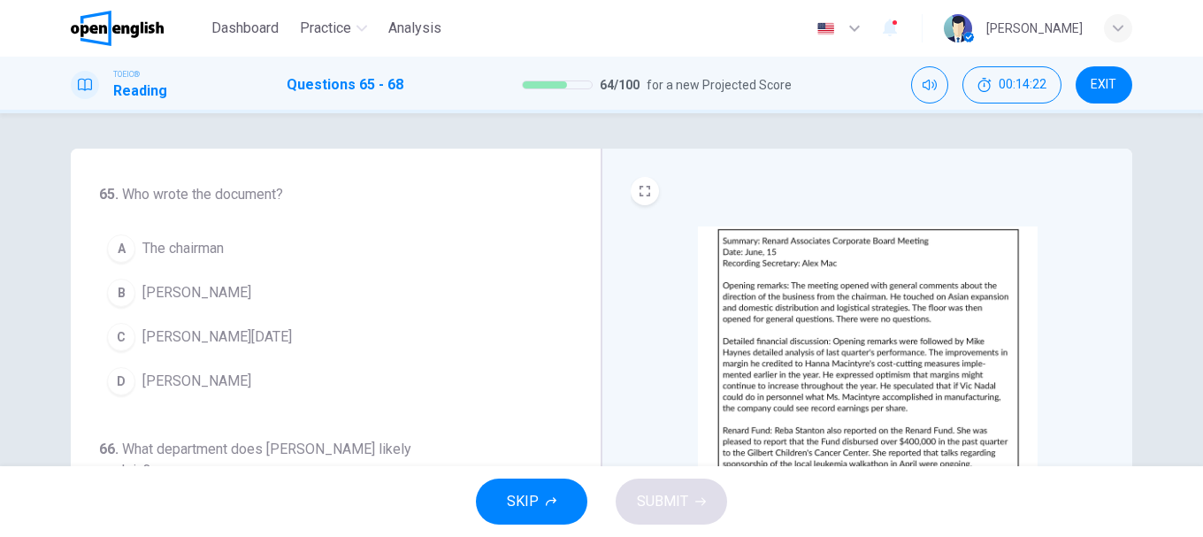
click at [149, 302] on span "[PERSON_NAME]" at bounding box center [196, 292] width 109 height 21
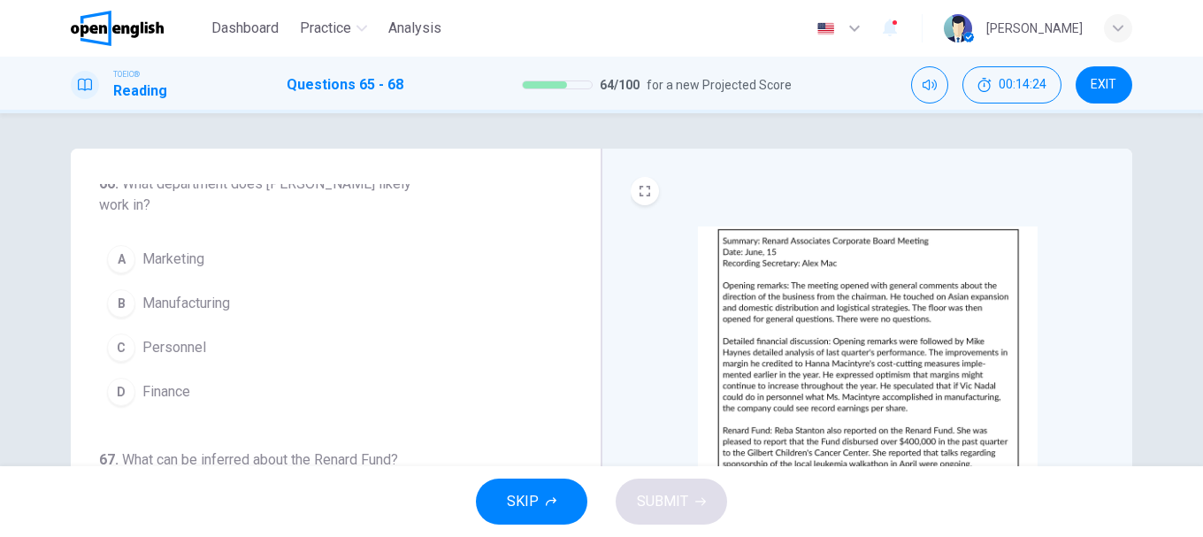
scroll to position [354, 0]
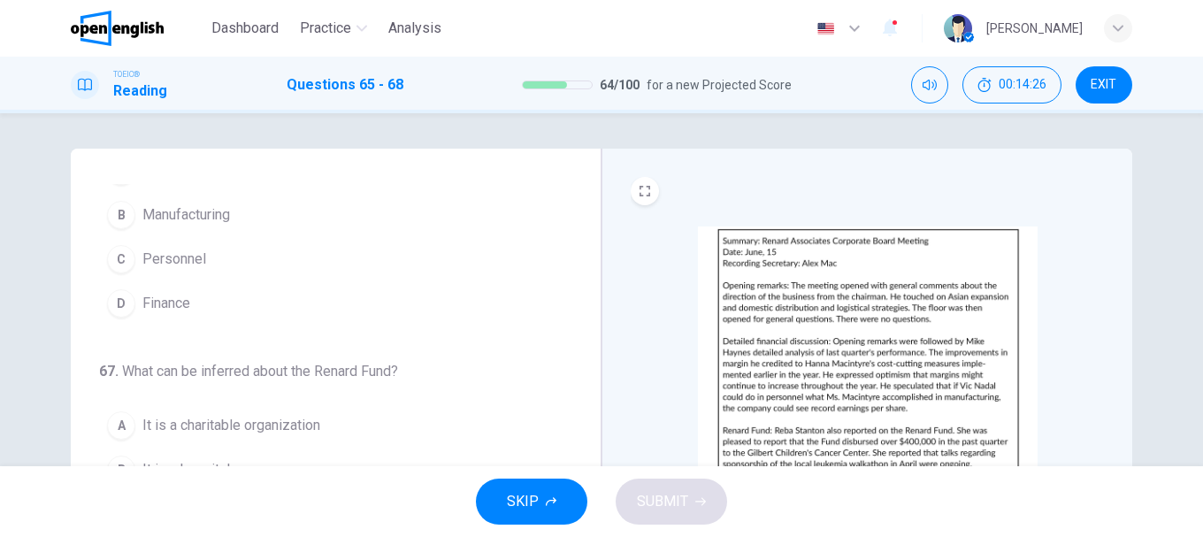
click at [172, 293] on span "Finance" at bounding box center [166, 303] width 48 height 21
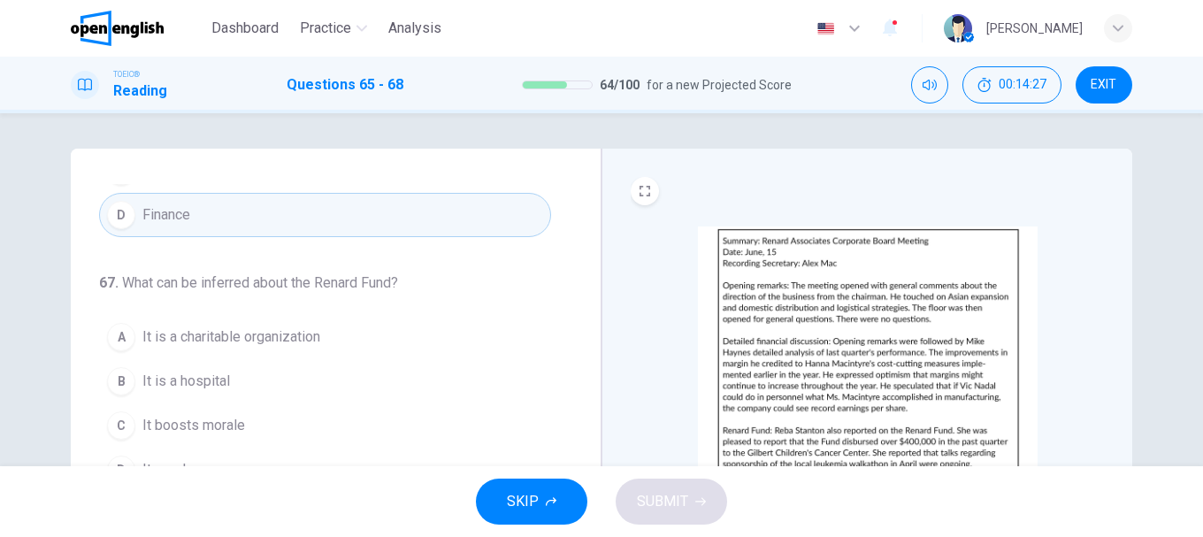
scroll to position [482, 0]
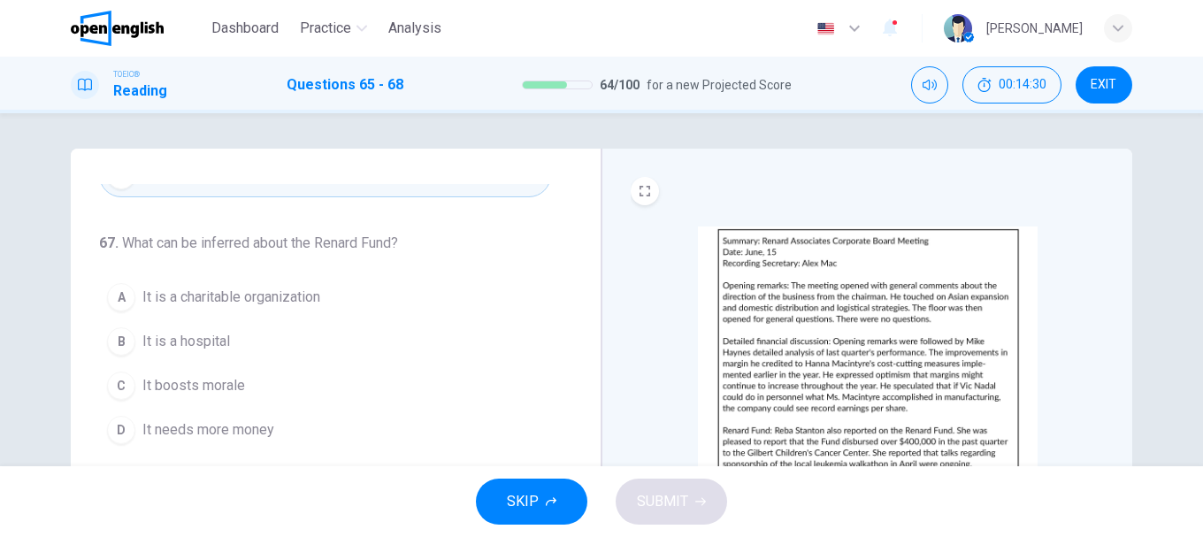
click at [195, 420] on span "It needs more money" at bounding box center [208, 429] width 132 height 21
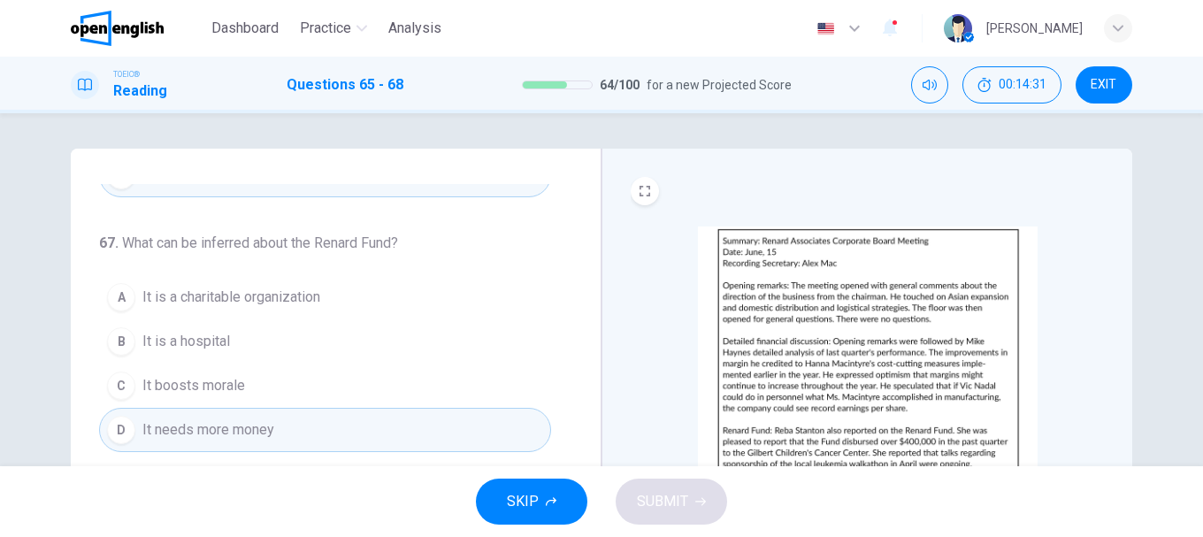
click at [211, 293] on span "It is a charitable organization" at bounding box center [231, 297] width 178 height 21
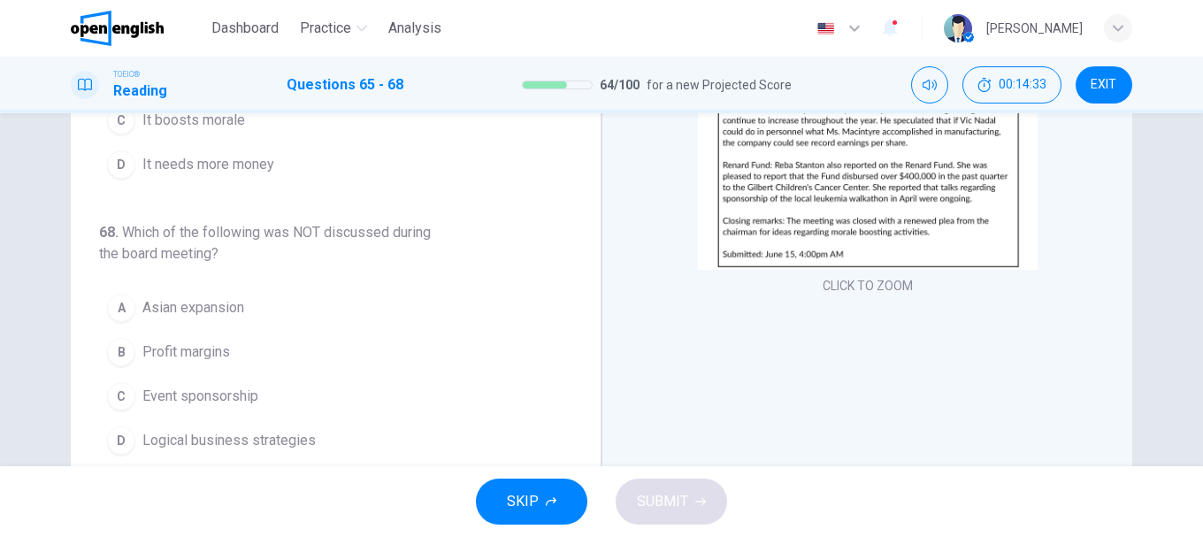
scroll to position [333, 0]
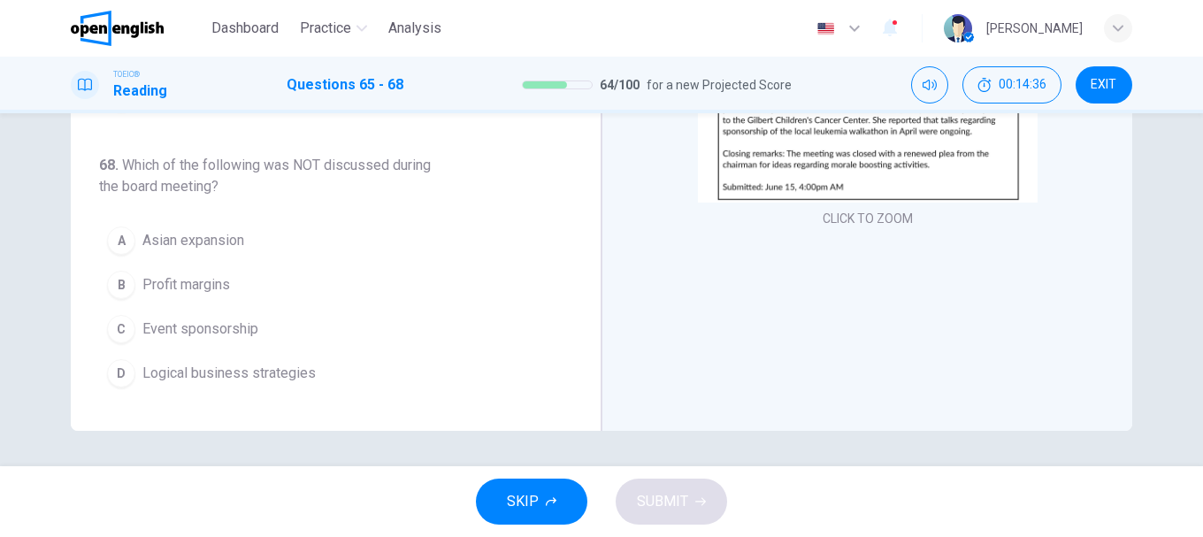
click at [175, 290] on span "Profit margins" at bounding box center [186, 284] width 88 height 21
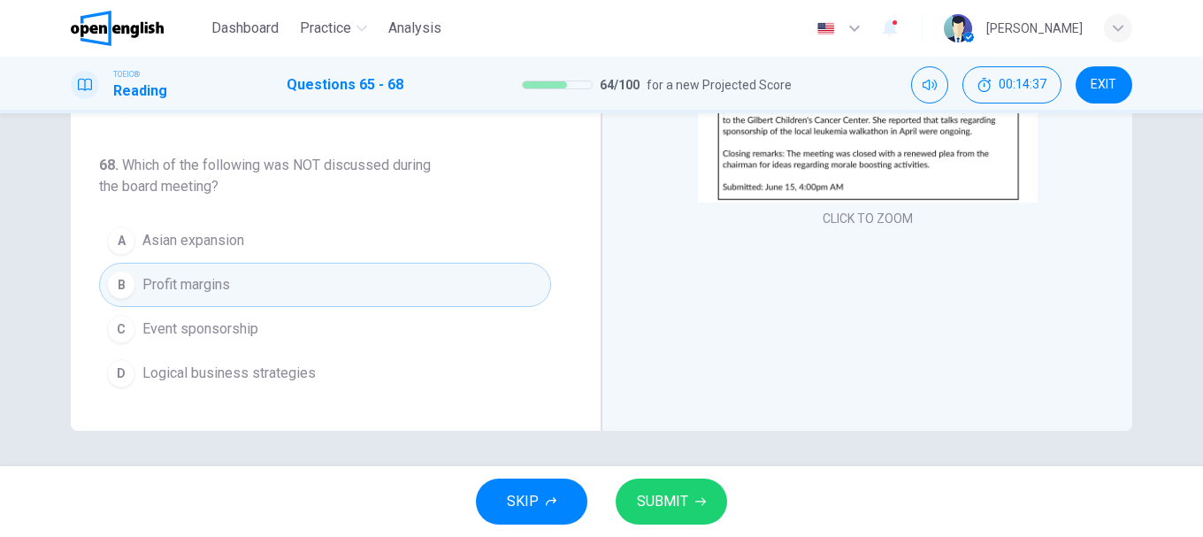
click at [665, 494] on span "SUBMIT" at bounding box center [662, 501] width 51 height 25
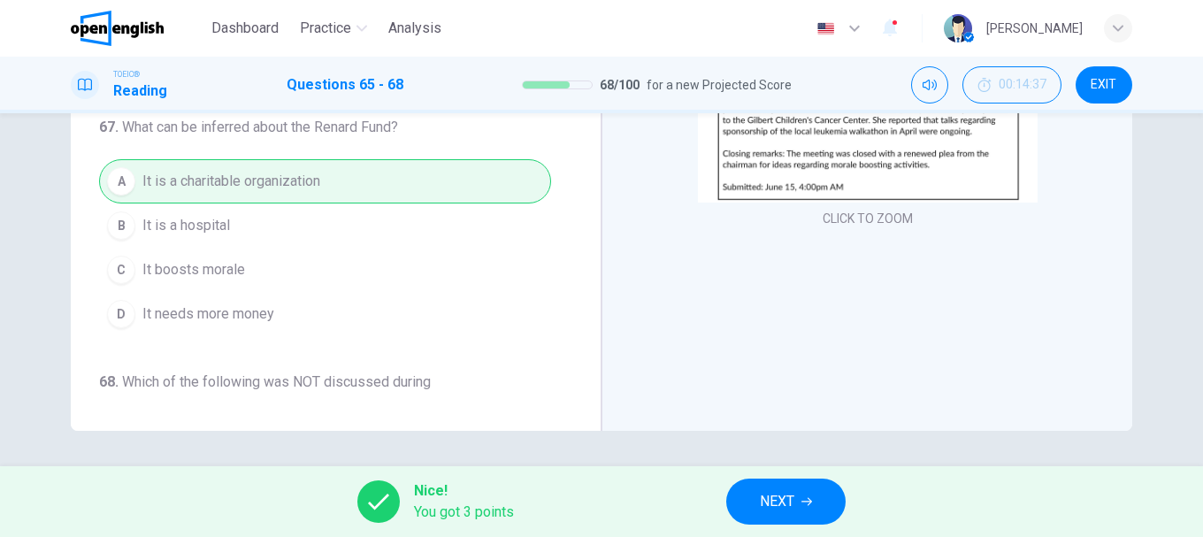
scroll to position [482, 0]
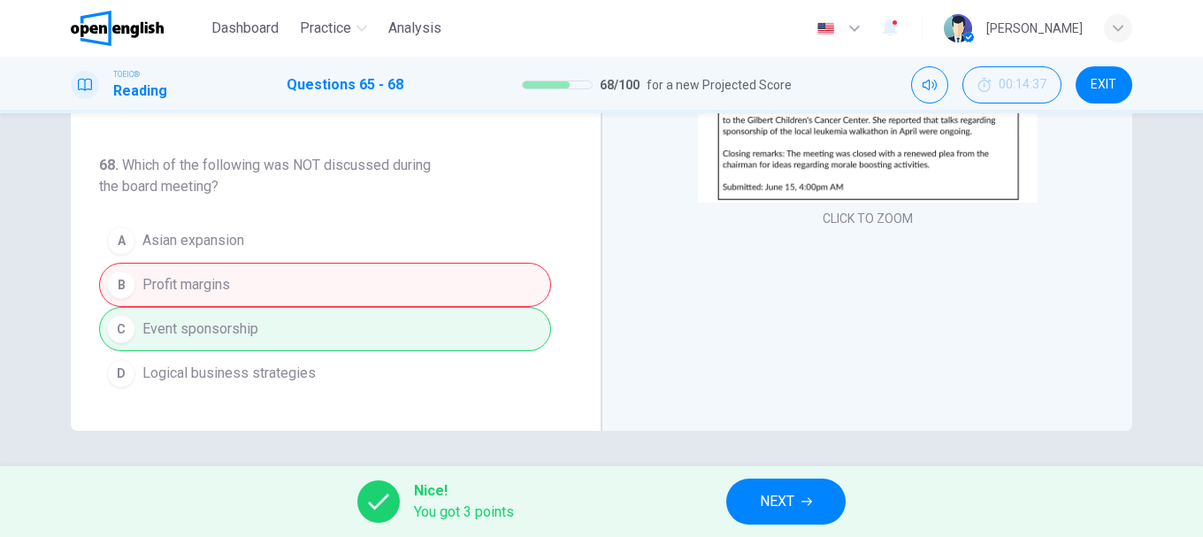
click at [811, 485] on button "NEXT" at bounding box center [785, 502] width 119 height 46
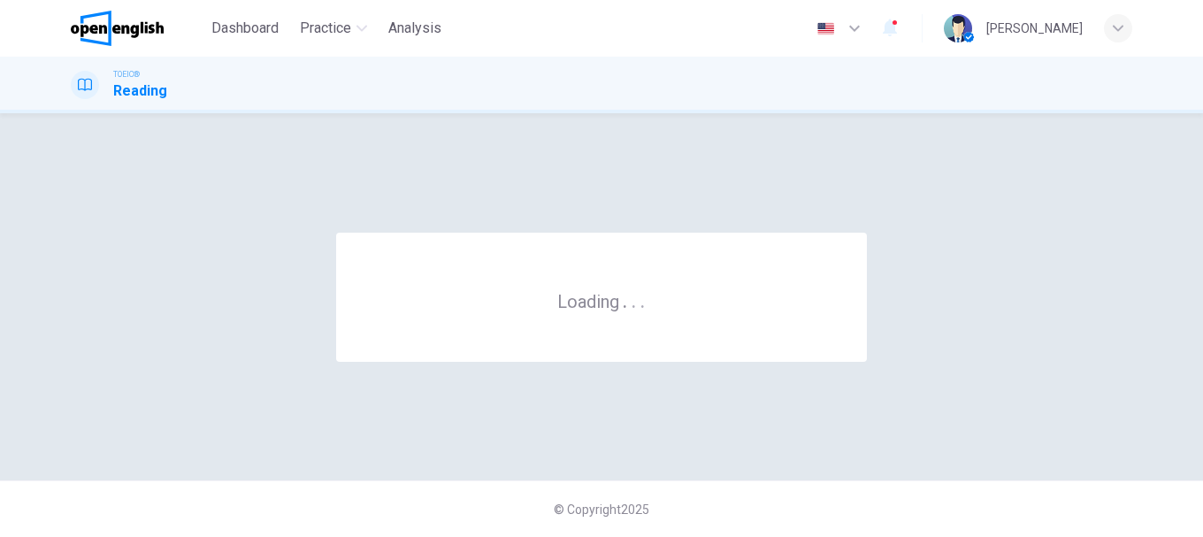
scroll to position [0, 0]
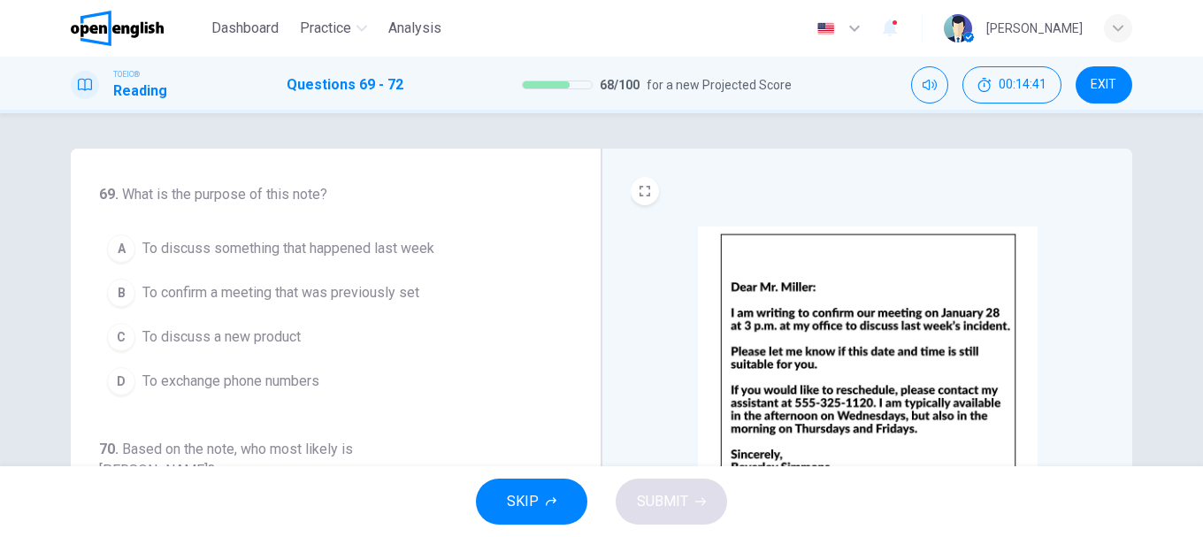
click at [255, 290] on span "To confirm a meeting that was previously set" at bounding box center [280, 292] width 277 height 21
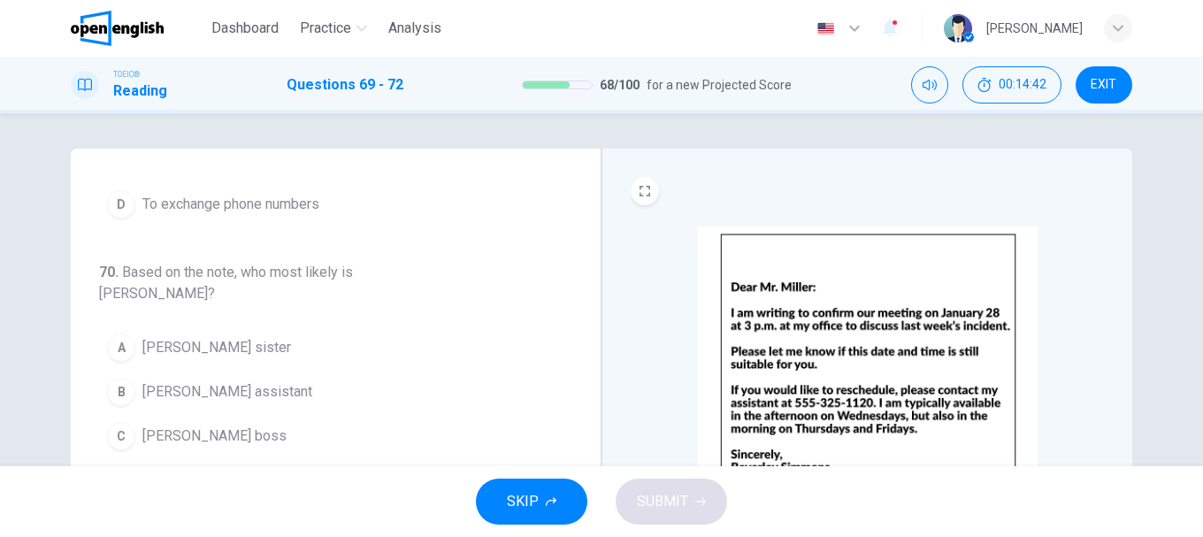
scroll to position [265, 0]
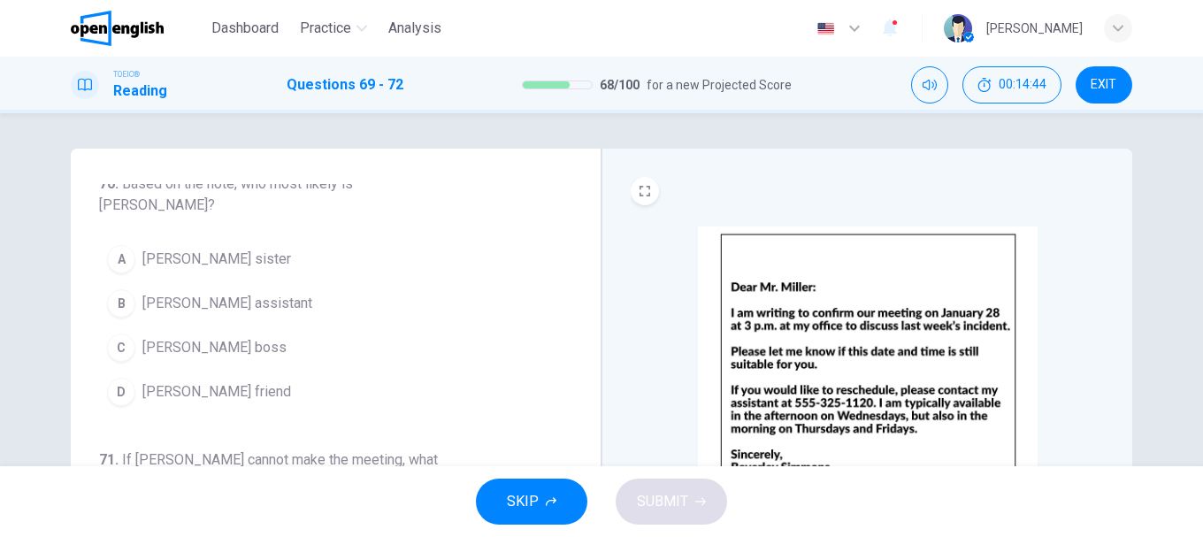
click at [220, 293] on span "[PERSON_NAME] assistant" at bounding box center [227, 303] width 170 height 21
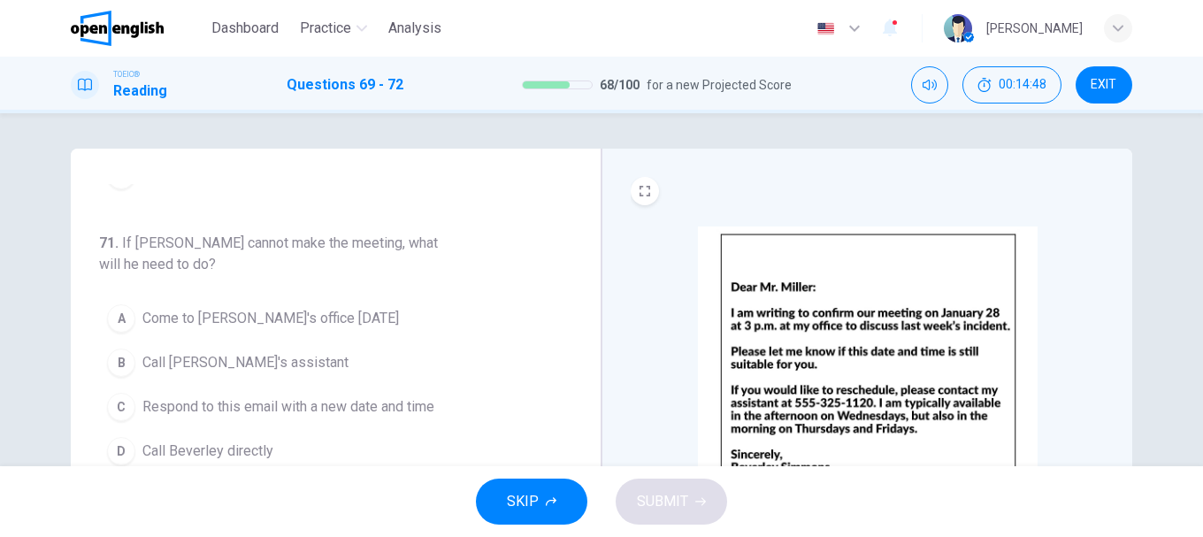
scroll to position [305, 0]
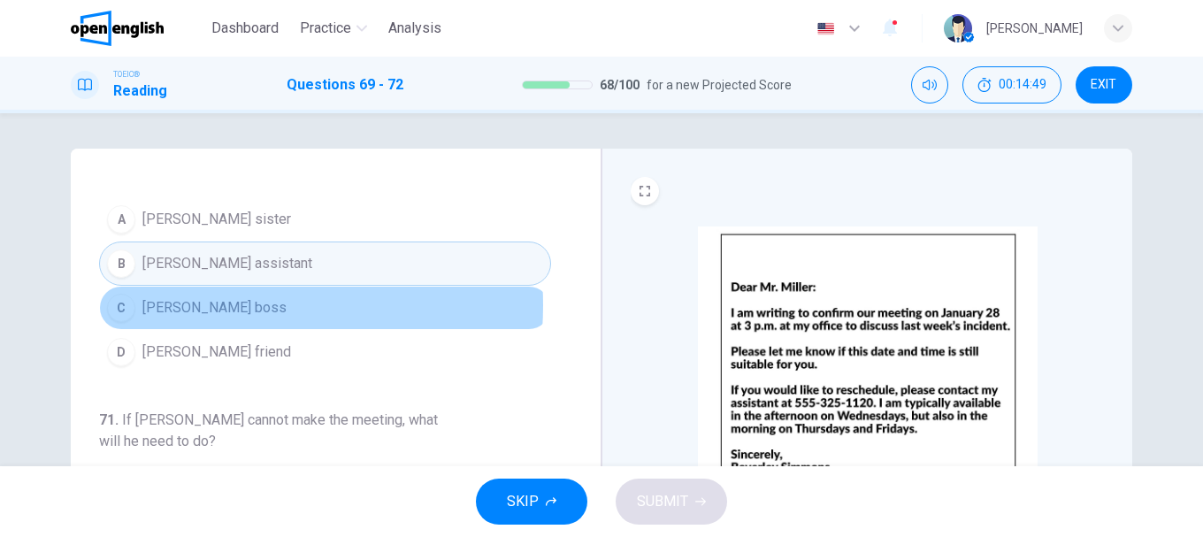
click at [201, 297] on span "[PERSON_NAME] boss" at bounding box center [214, 307] width 144 height 21
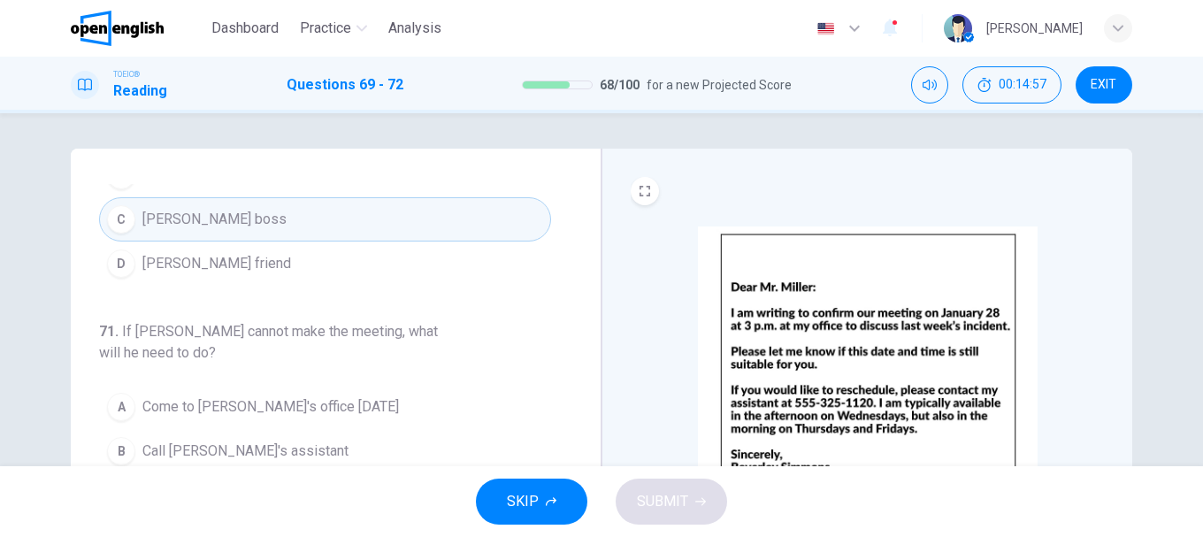
scroll to position [482, 0]
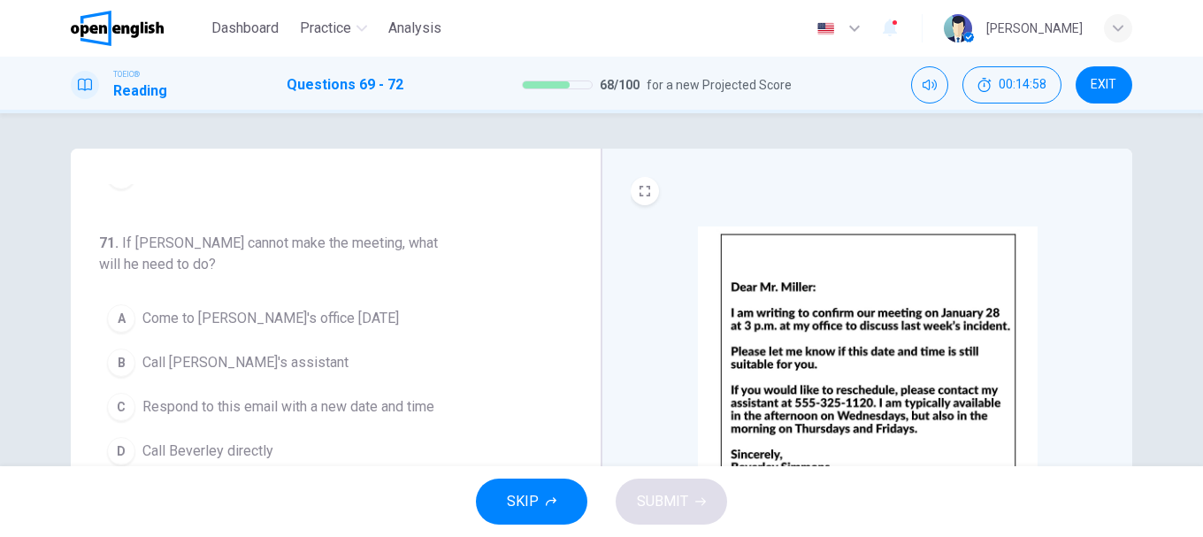
click at [227, 352] on span "Call [PERSON_NAME]'s assistant" at bounding box center [245, 362] width 206 height 21
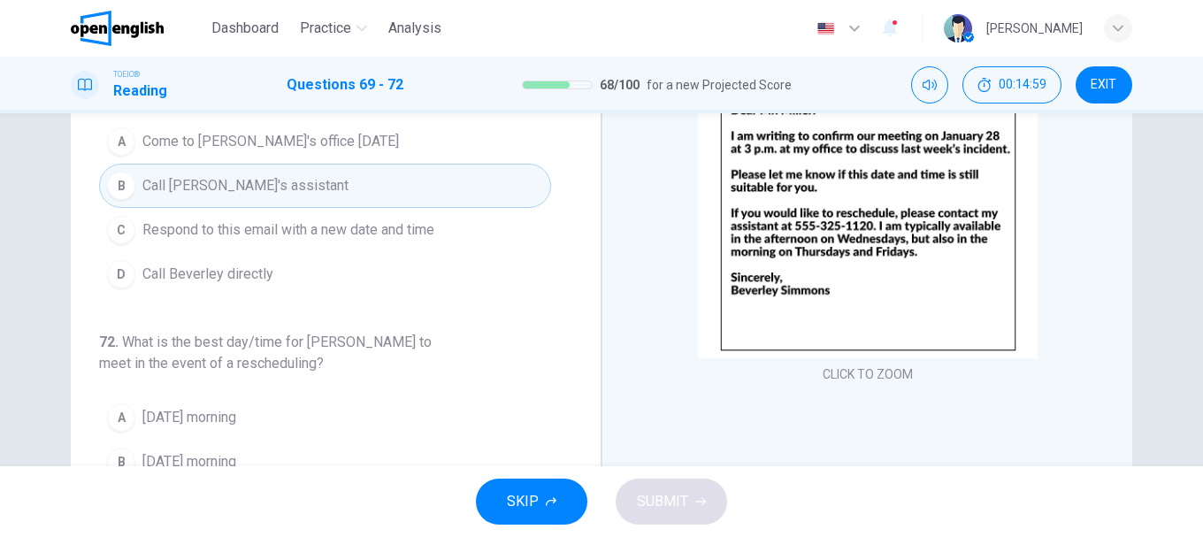
scroll to position [265, 0]
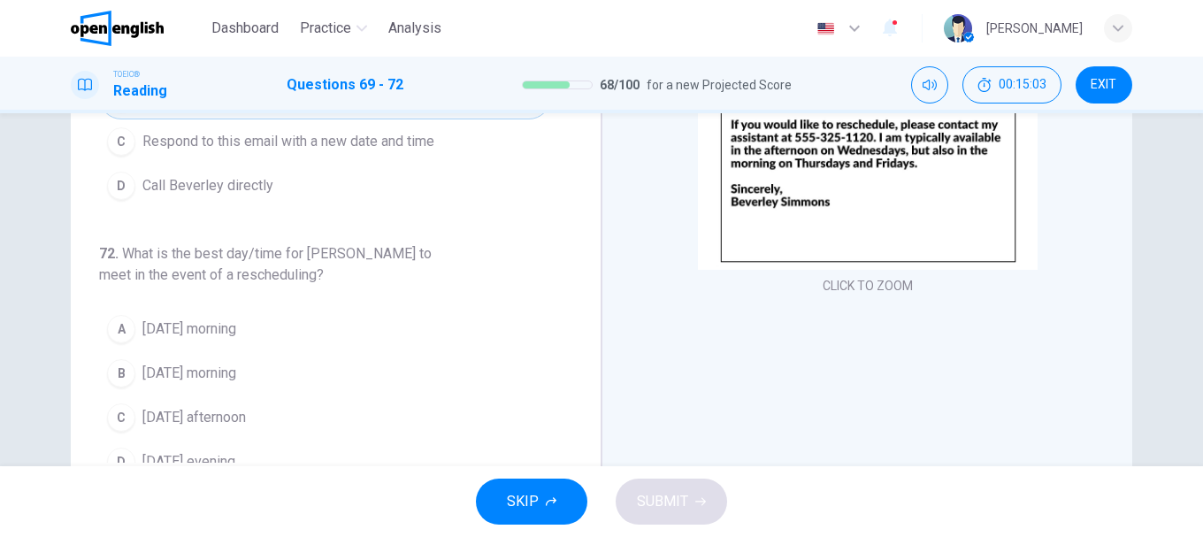
click at [217, 407] on span "[DATE] afternoon" at bounding box center [193, 417] width 103 height 21
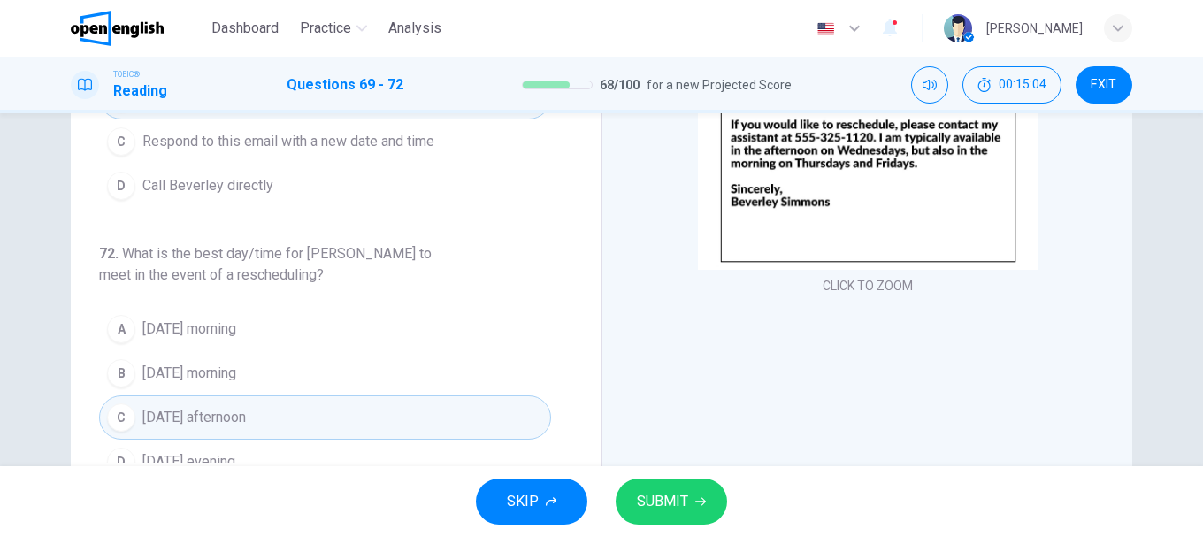
click at [666, 494] on span "SUBMIT" at bounding box center [662, 501] width 51 height 25
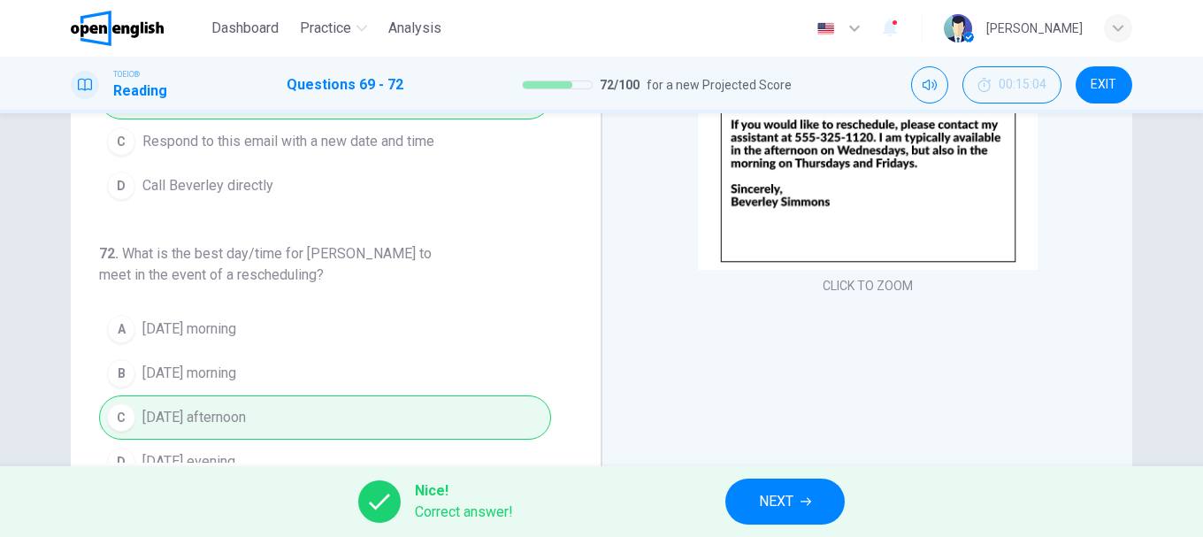
click at [784, 502] on span "NEXT" at bounding box center [776, 501] width 34 height 25
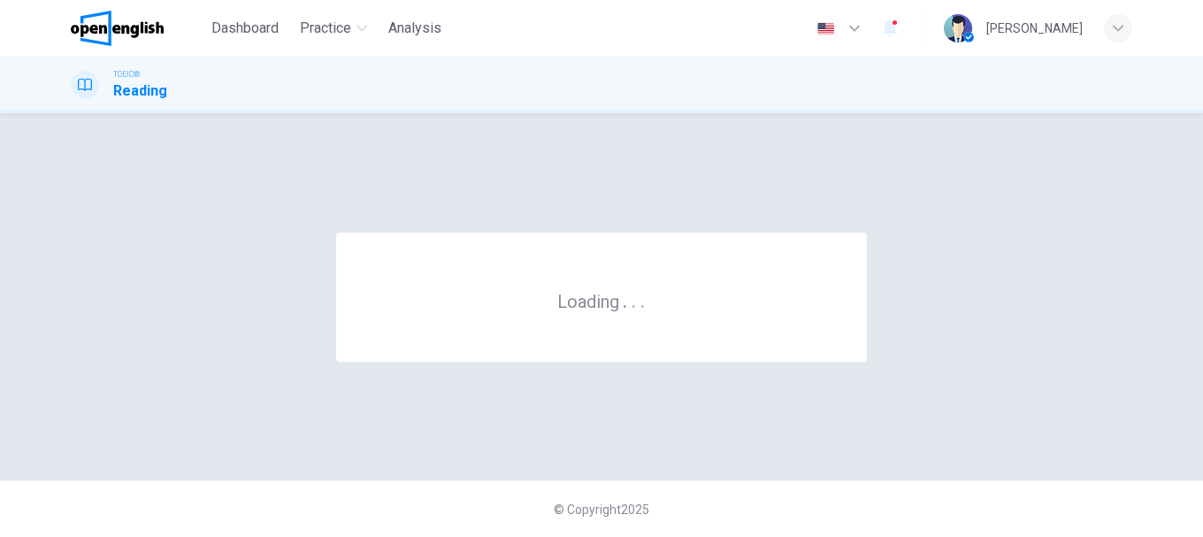
scroll to position [0, 0]
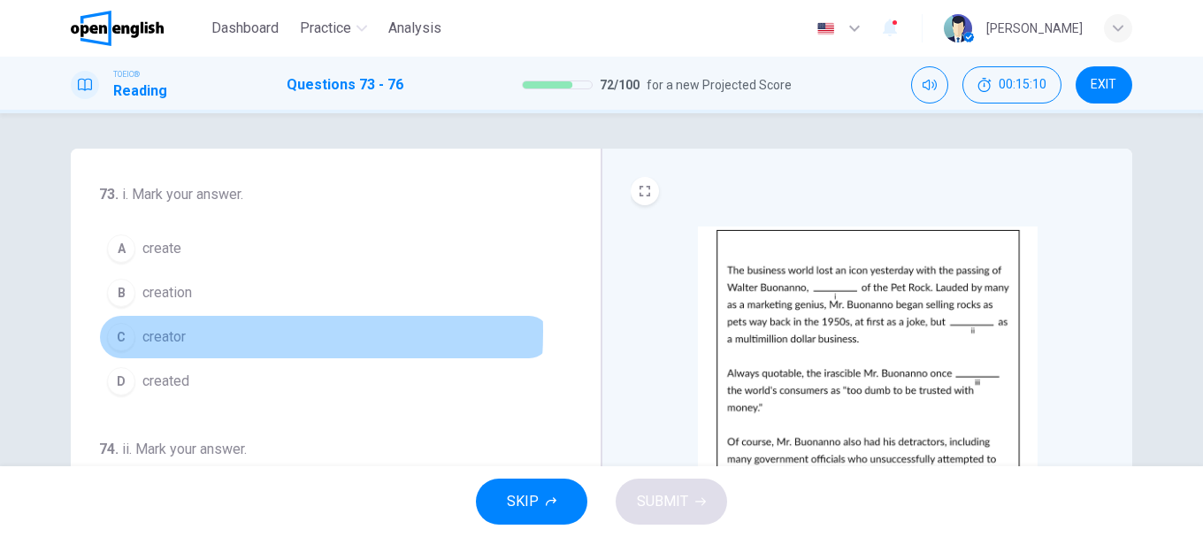
click at [161, 332] on span "creator" at bounding box center [163, 336] width 43 height 21
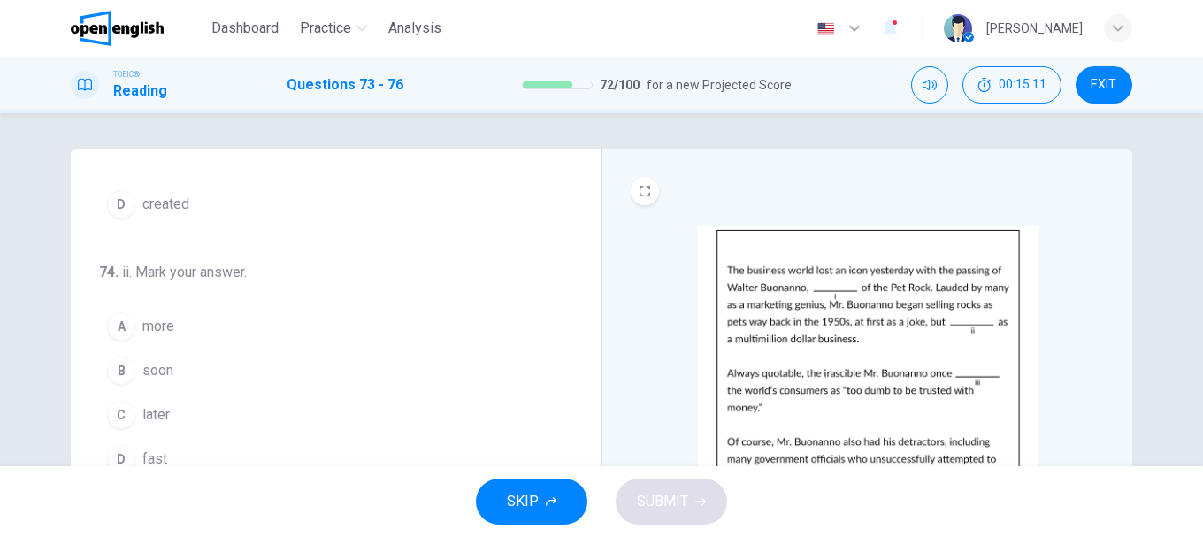
scroll to position [265, 0]
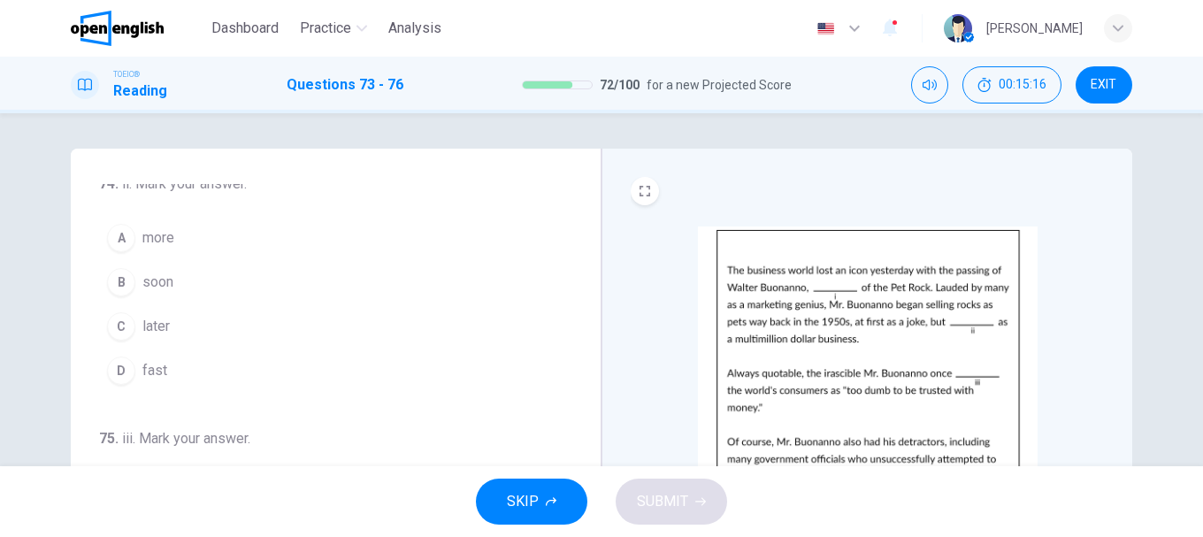
click at [151, 254] on button "A more" at bounding box center [325, 238] width 452 height 44
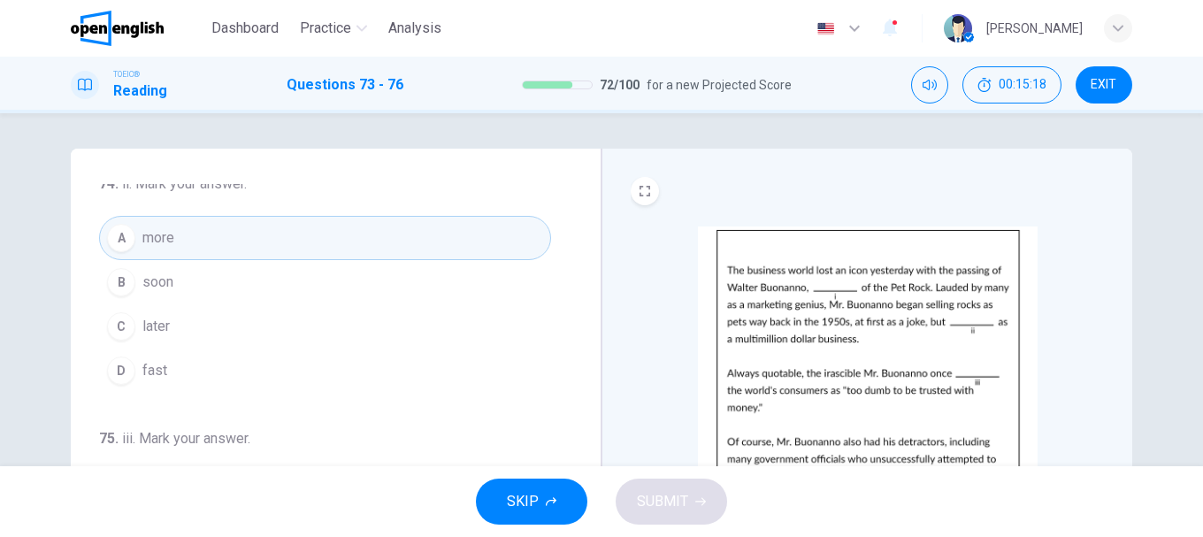
scroll to position [440, 0]
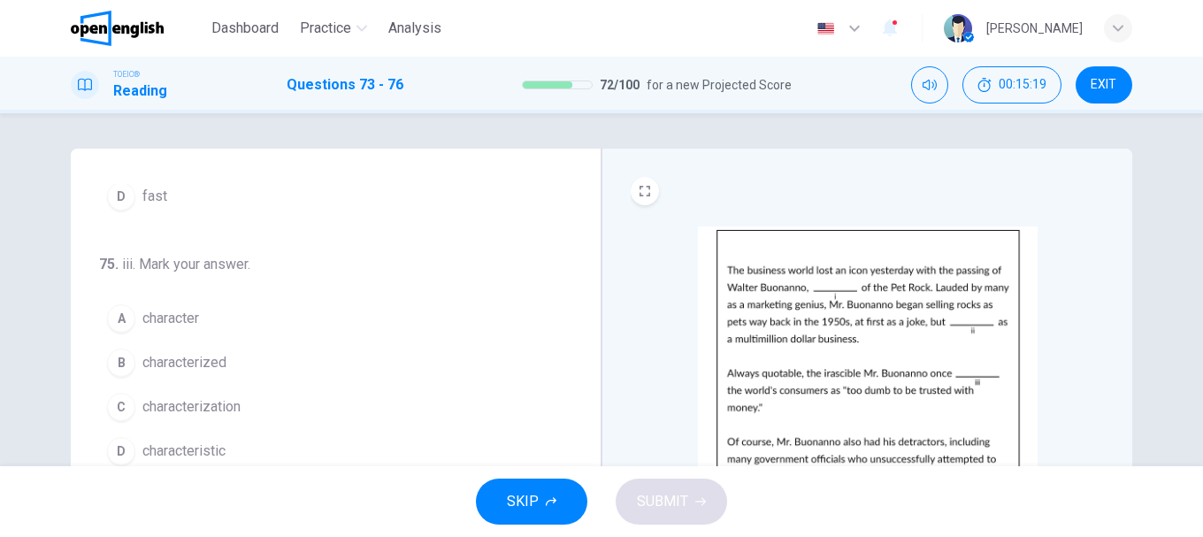
click at [194, 361] on span "characterized" at bounding box center [184, 362] width 84 height 21
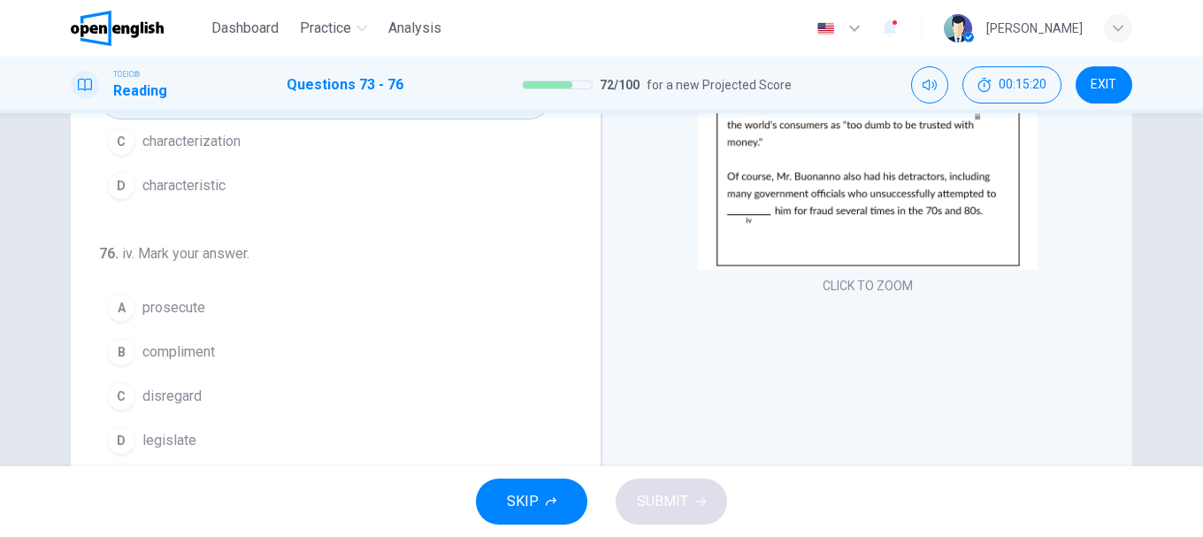
scroll to position [333, 0]
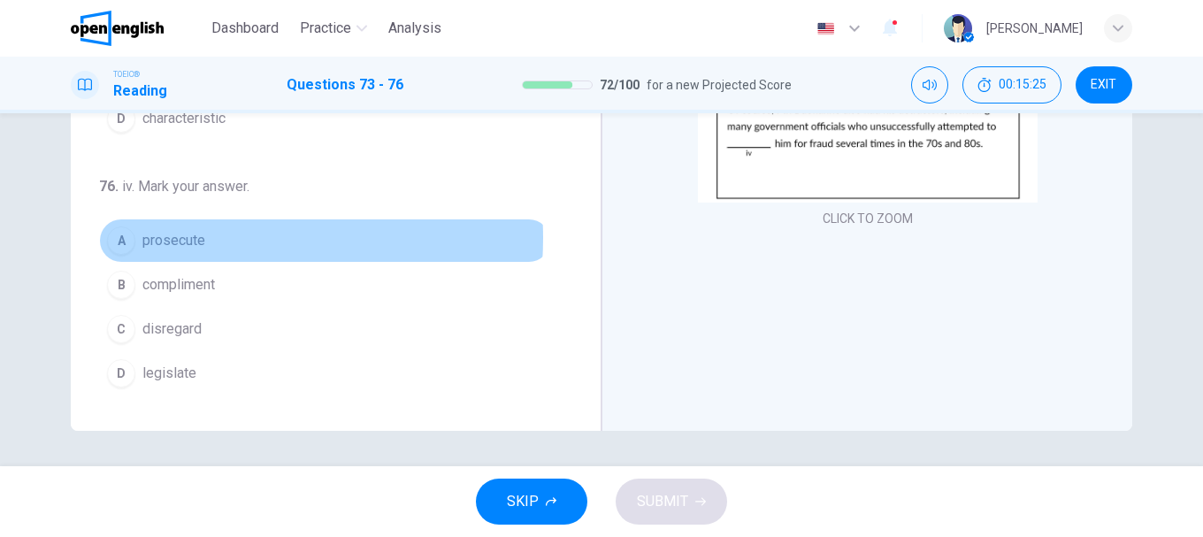
click at [189, 238] on span "prosecute" at bounding box center [173, 240] width 63 height 21
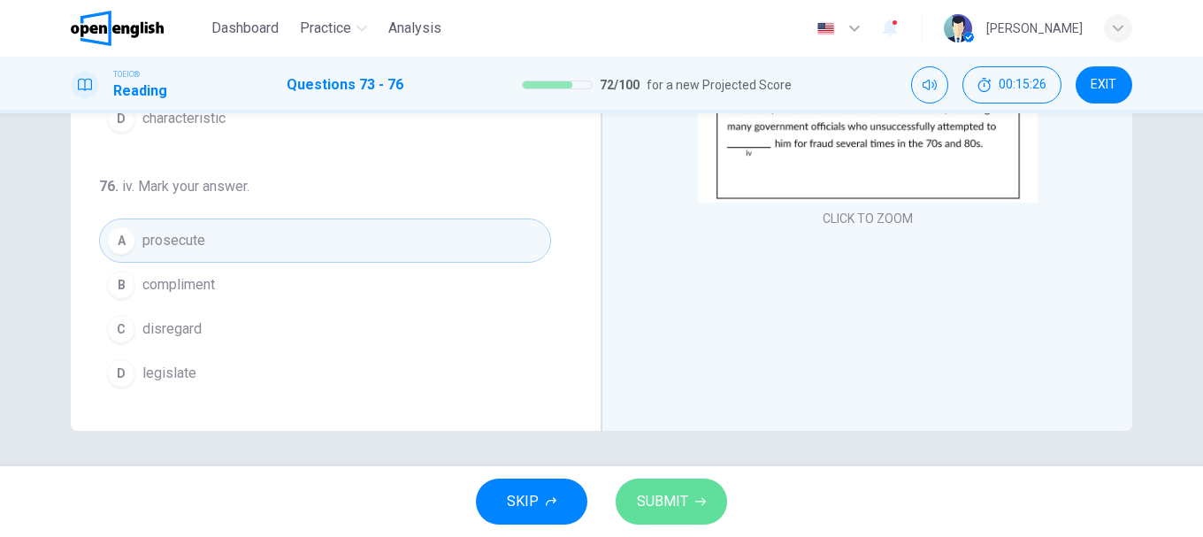
click at [639, 487] on button "SUBMIT" at bounding box center [671, 502] width 111 height 46
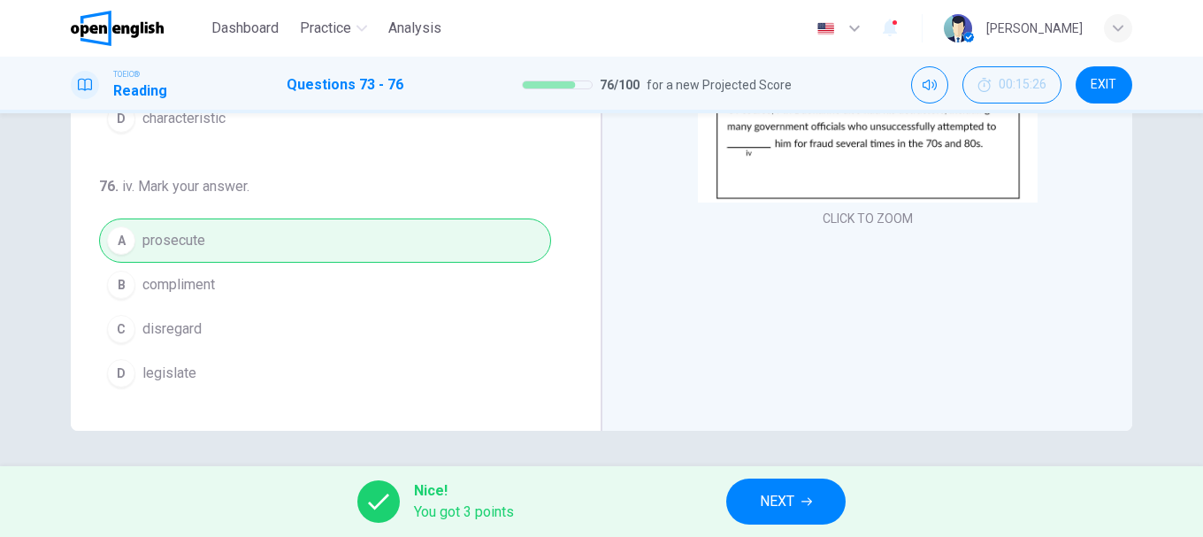
click at [800, 502] on button "NEXT" at bounding box center [785, 502] width 119 height 46
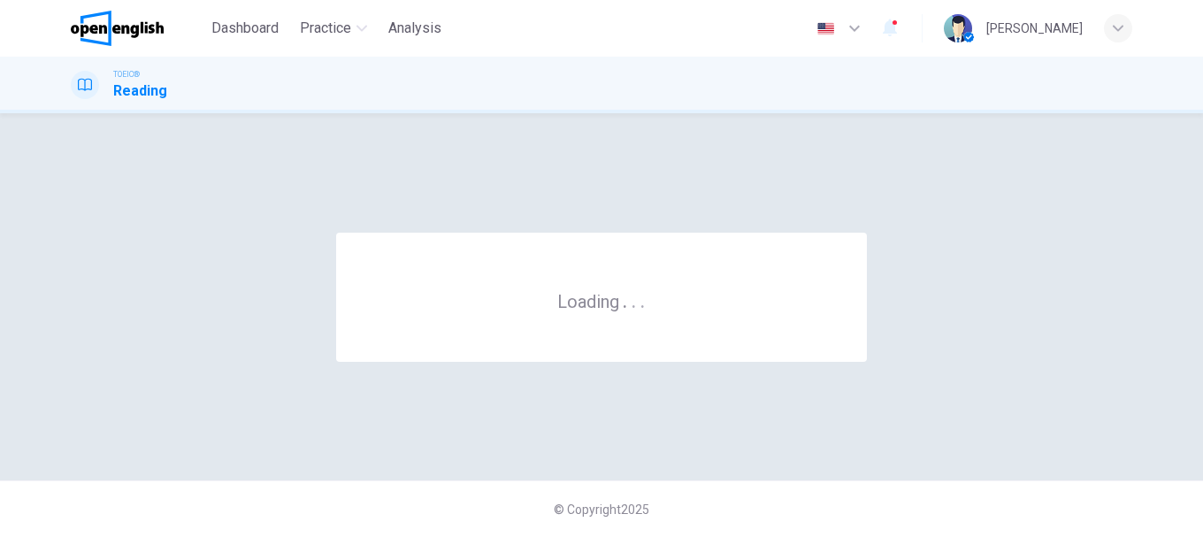
scroll to position [0, 0]
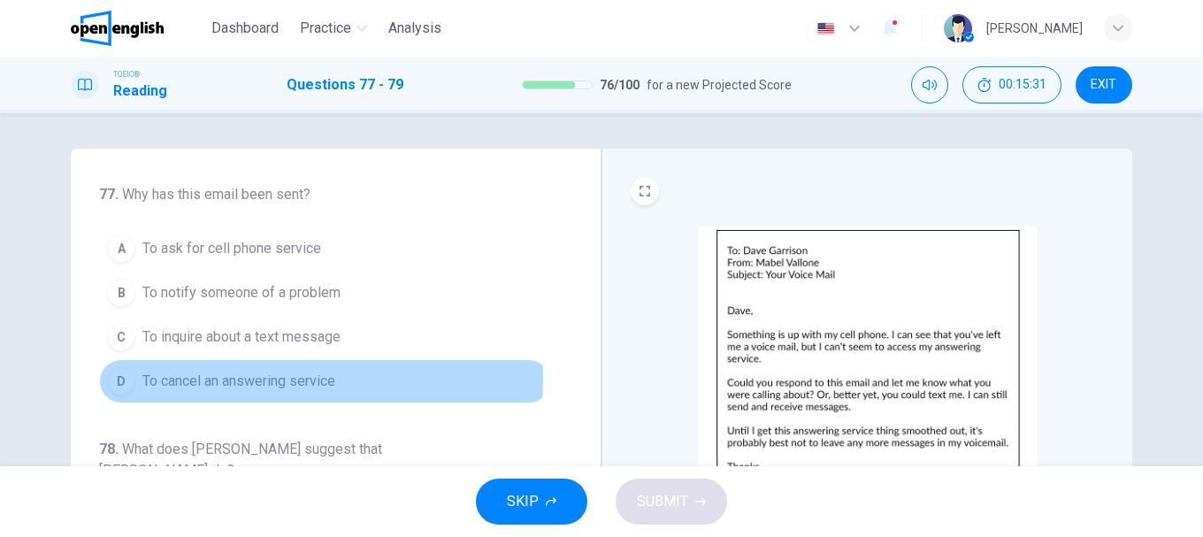
click at [247, 379] on span "To cancel an answering service" at bounding box center [238, 381] width 193 height 21
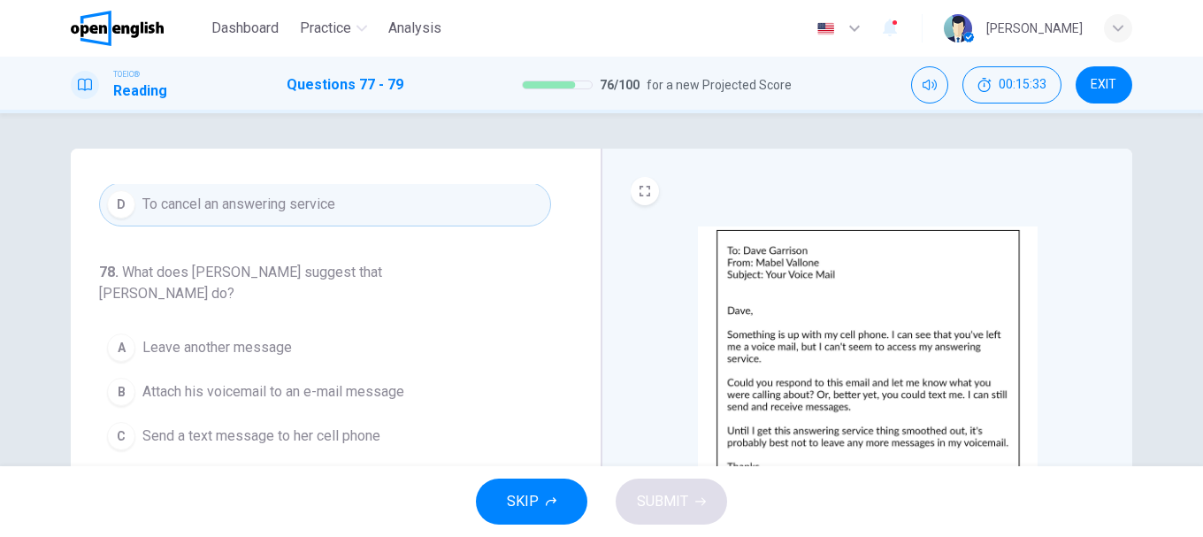
scroll to position [88, 0]
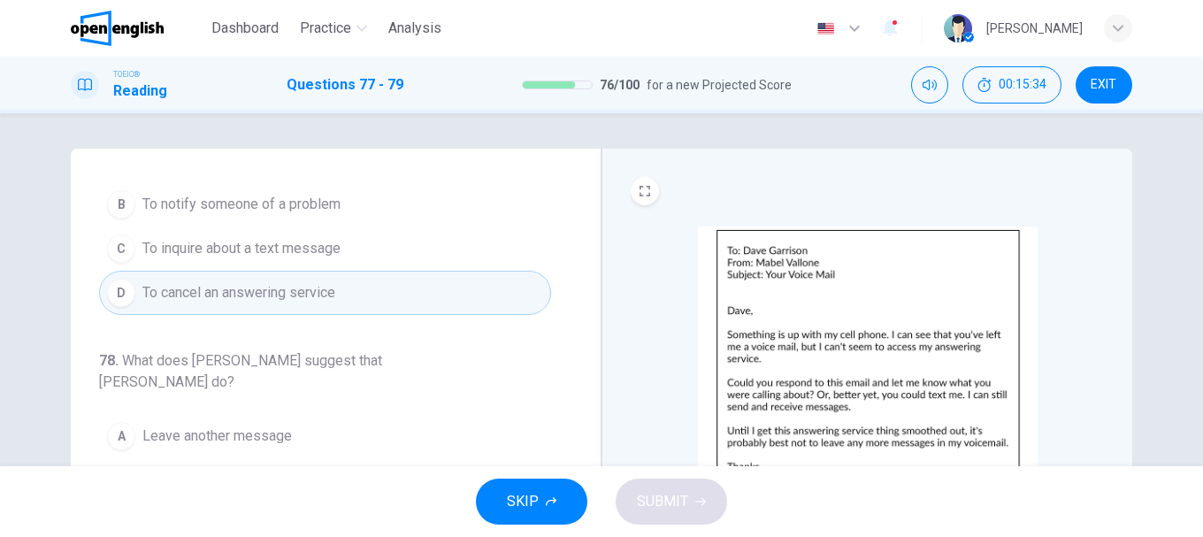
click at [280, 244] on span "To inquire about a text message" at bounding box center [241, 248] width 198 height 21
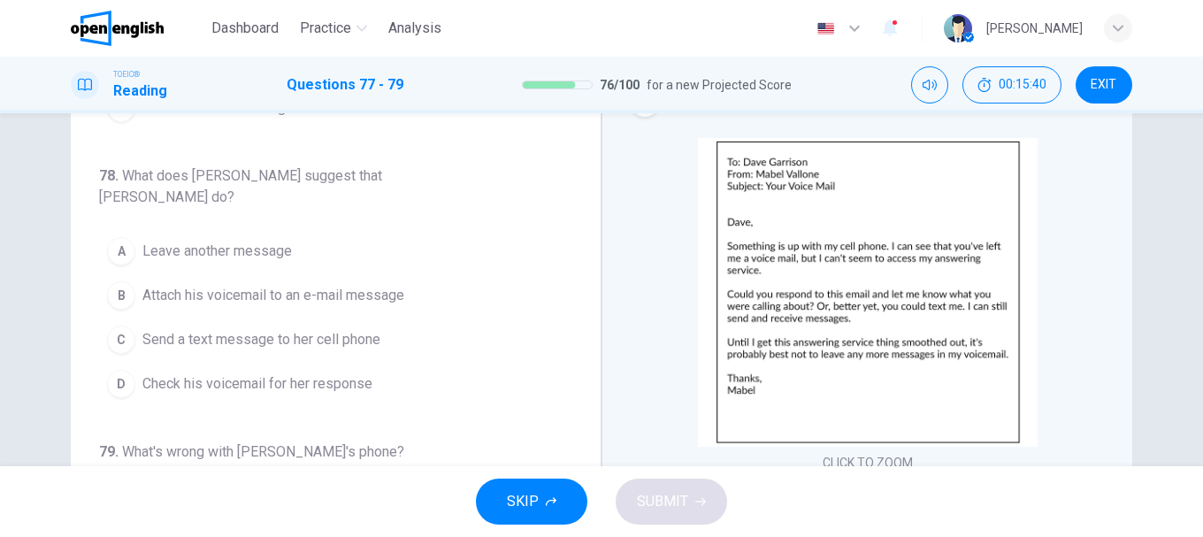
click at [274, 362] on button "D Check his voicemail for her response" at bounding box center [325, 384] width 452 height 44
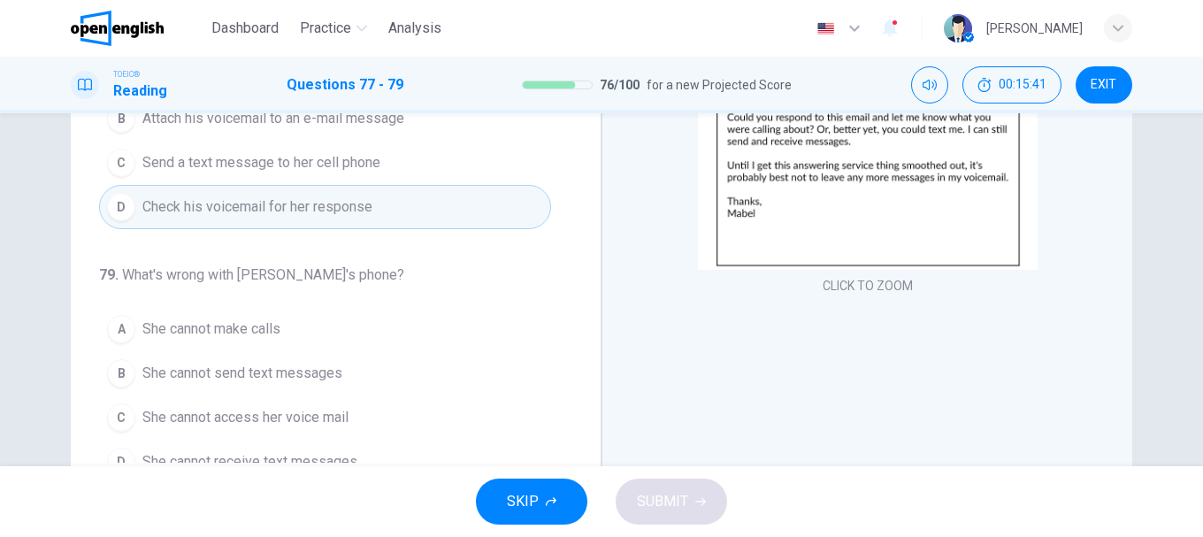
scroll to position [333, 0]
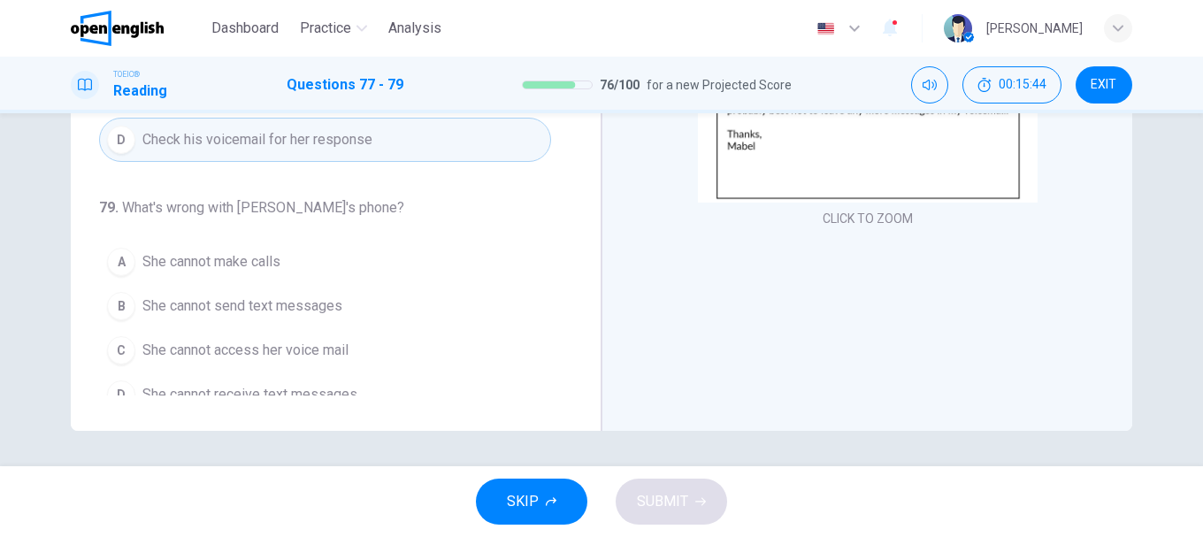
click at [289, 328] on button "C She cannot access her voice mail" at bounding box center [325, 350] width 452 height 44
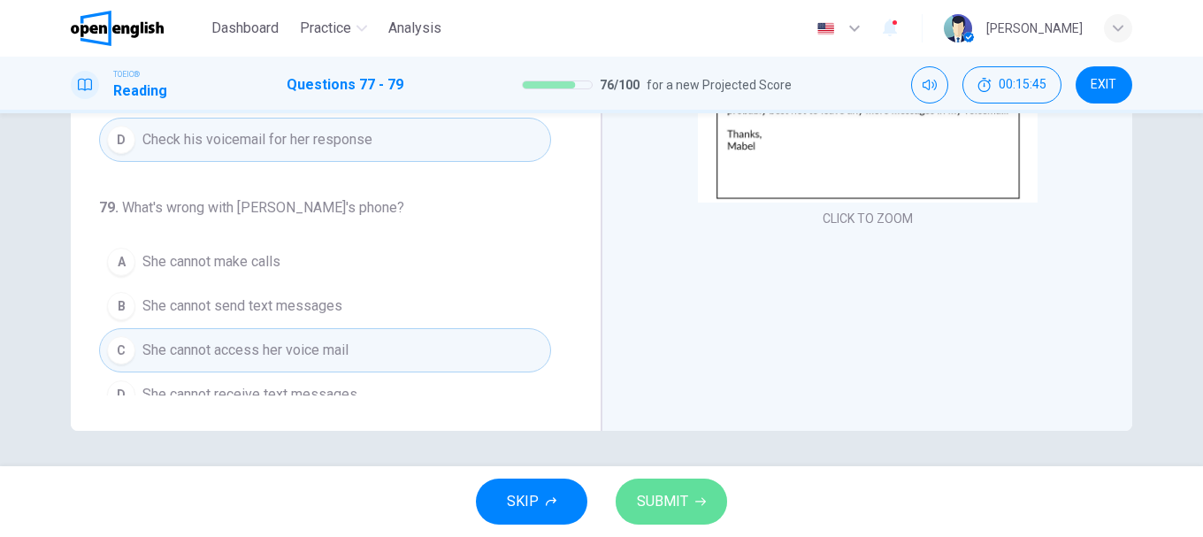
click at [681, 490] on span "SUBMIT" at bounding box center [662, 501] width 51 height 25
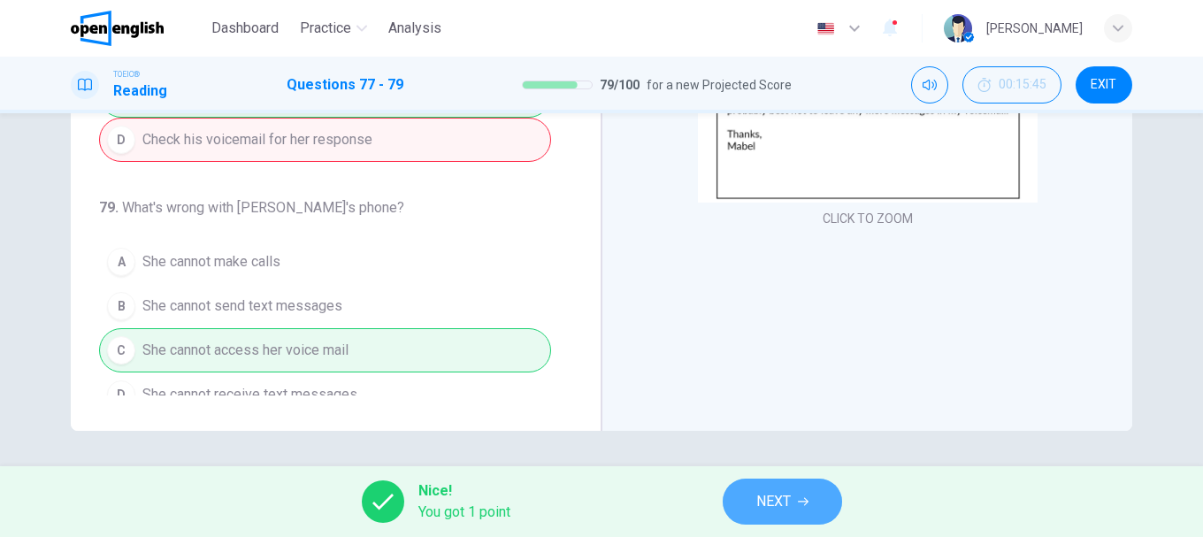
click at [769, 494] on span "NEXT" at bounding box center [773, 501] width 34 height 25
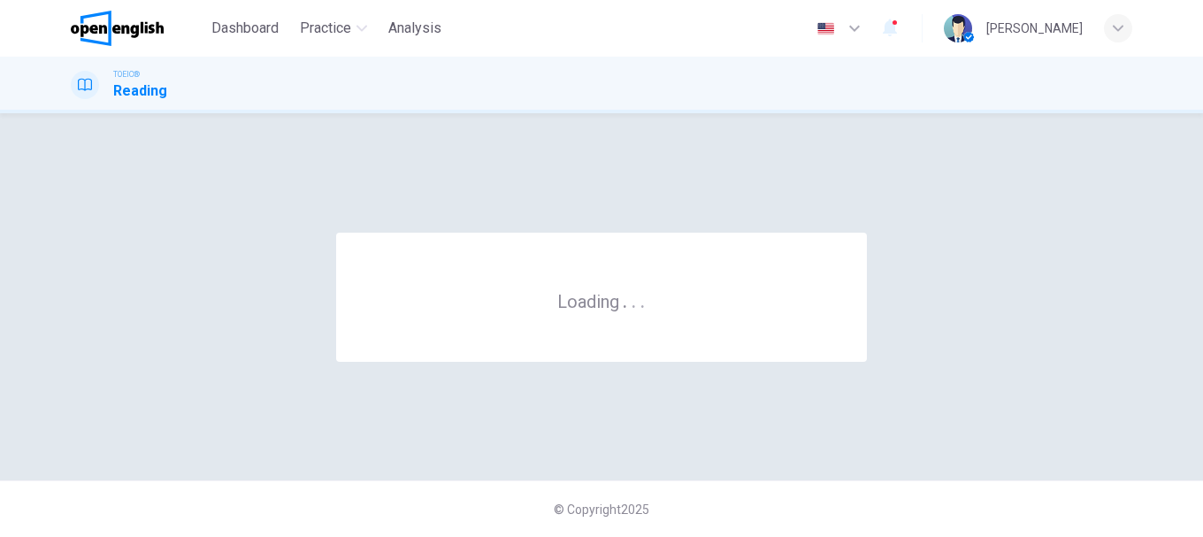
scroll to position [0, 0]
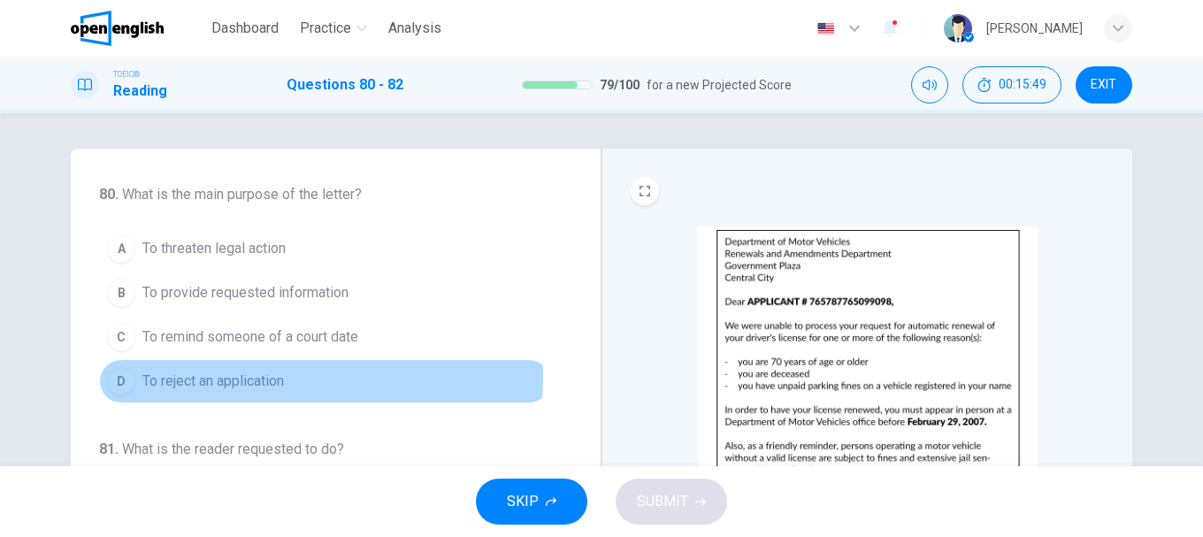
click at [246, 377] on span "To reject an application" at bounding box center [213, 381] width 142 height 21
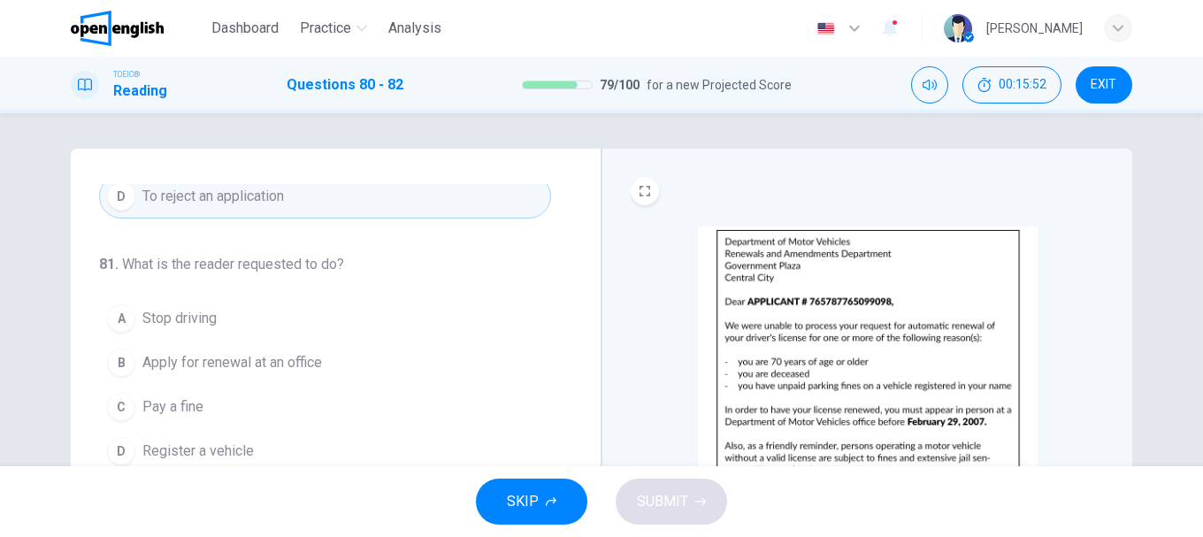
scroll to position [88, 0]
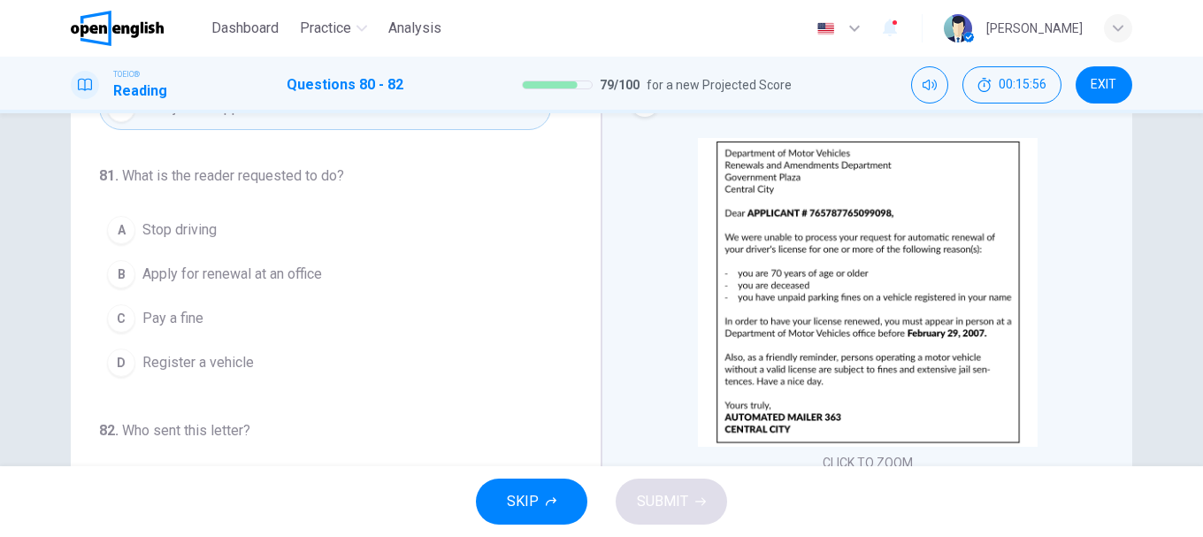
click at [188, 324] on span "Pay a fine" at bounding box center [172, 318] width 61 height 21
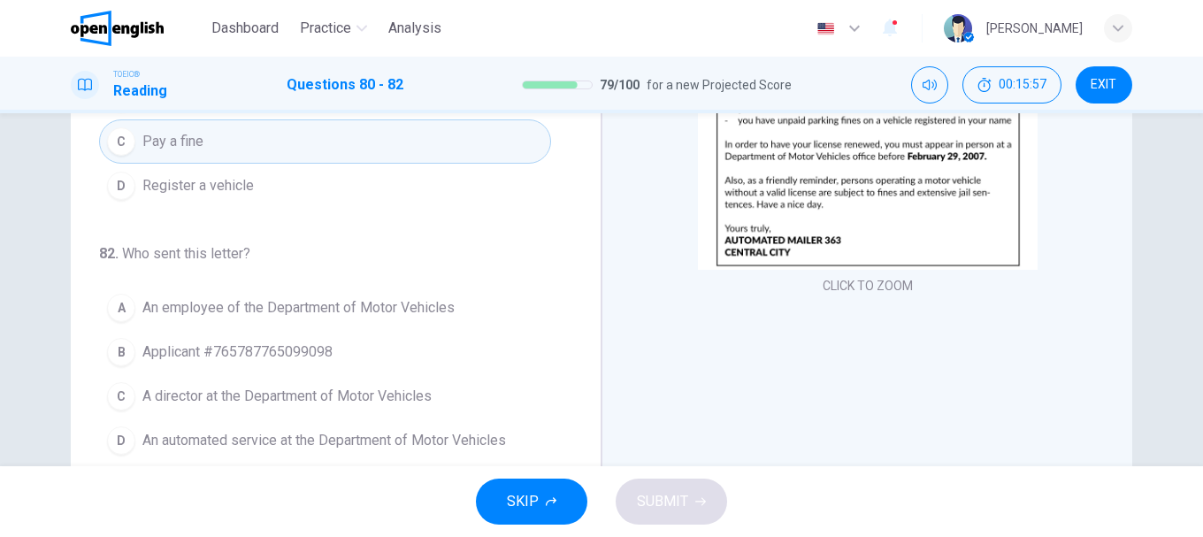
scroll to position [333, 0]
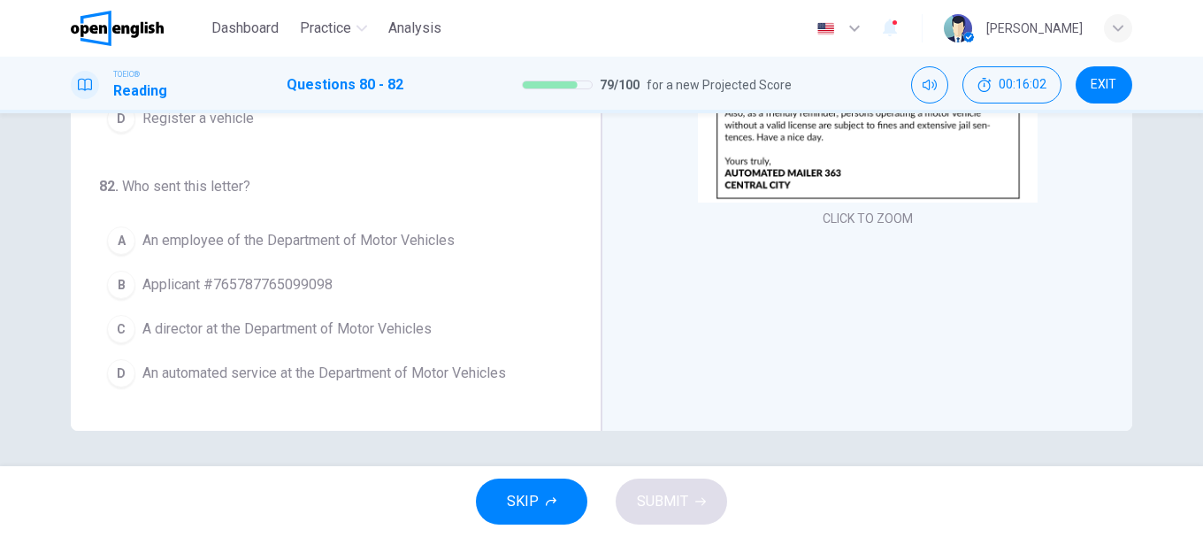
click at [312, 358] on button "D An automated service at the Department of Motor Vehicles" at bounding box center [325, 373] width 452 height 44
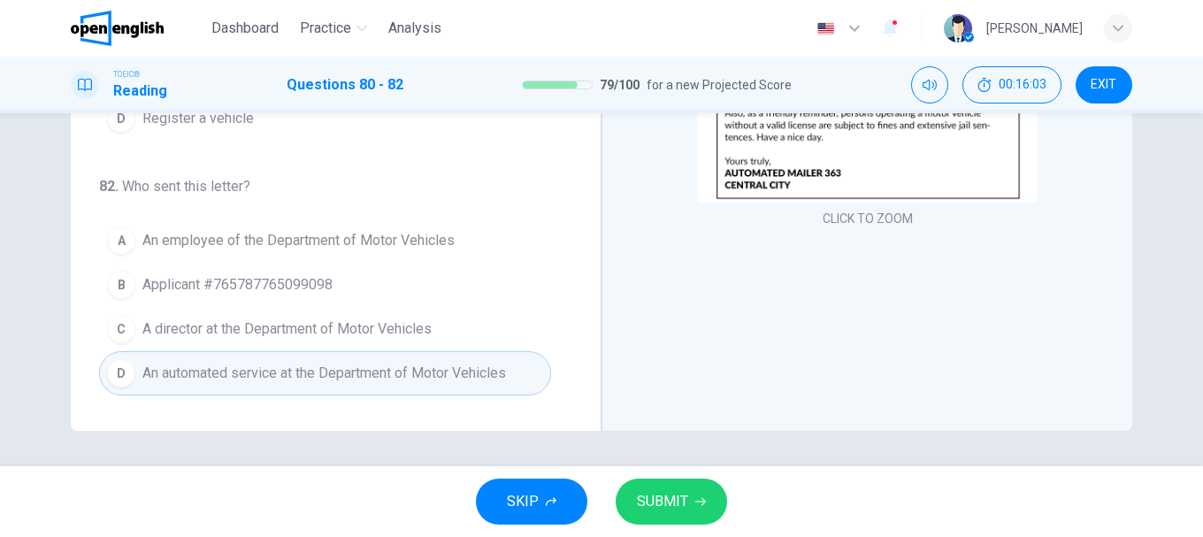
click at [665, 474] on div "SKIP SUBMIT" at bounding box center [601, 501] width 1203 height 71
click at [681, 486] on button "SUBMIT" at bounding box center [671, 502] width 111 height 46
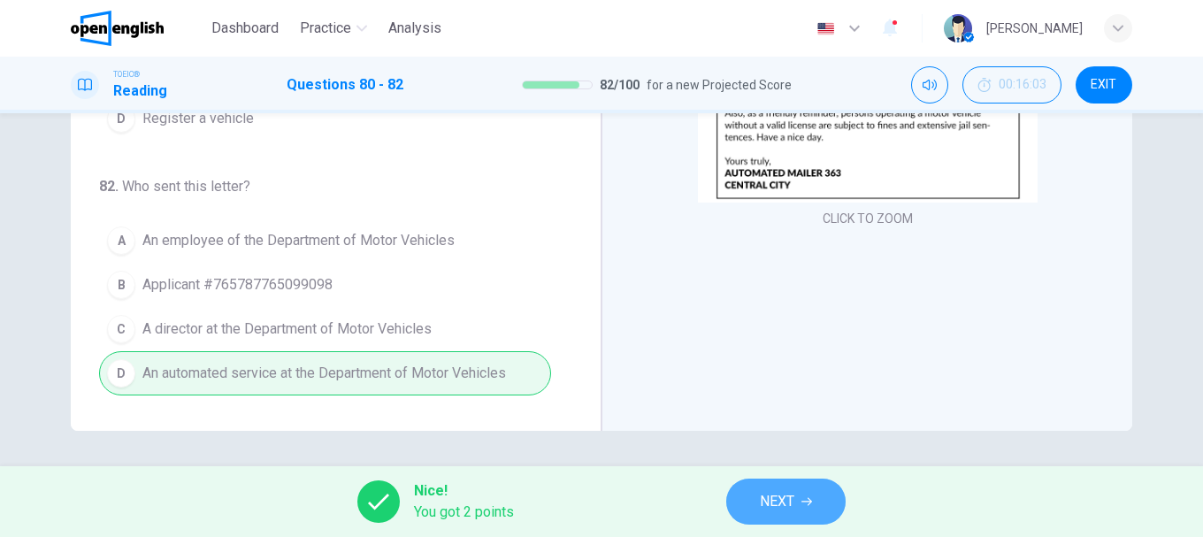
click at [768, 498] on span "NEXT" at bounding box center [777, 501] width 34 height 25
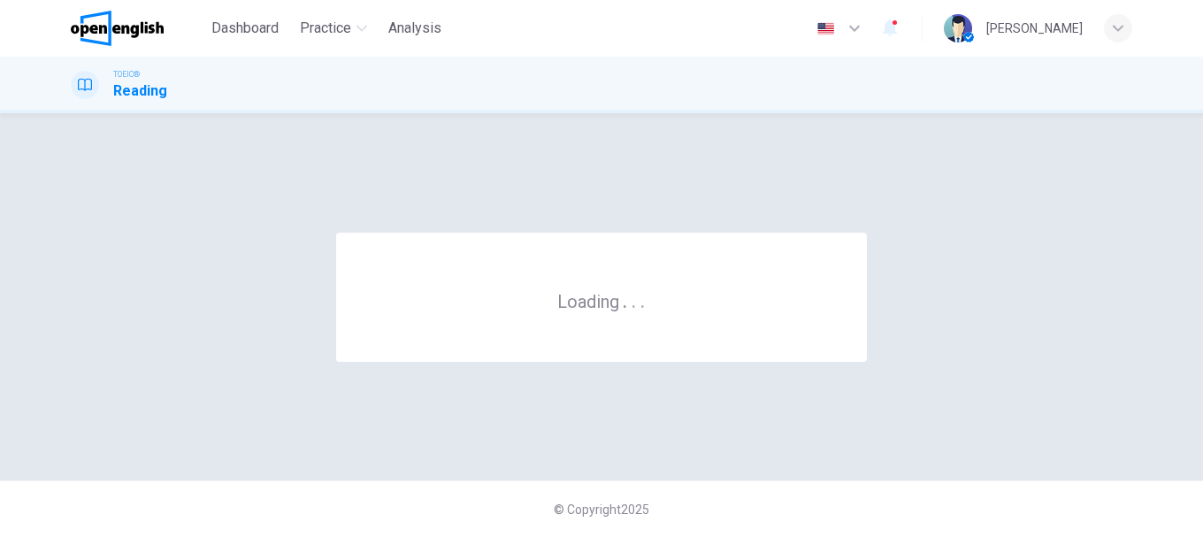
scroll to position [0, 0]
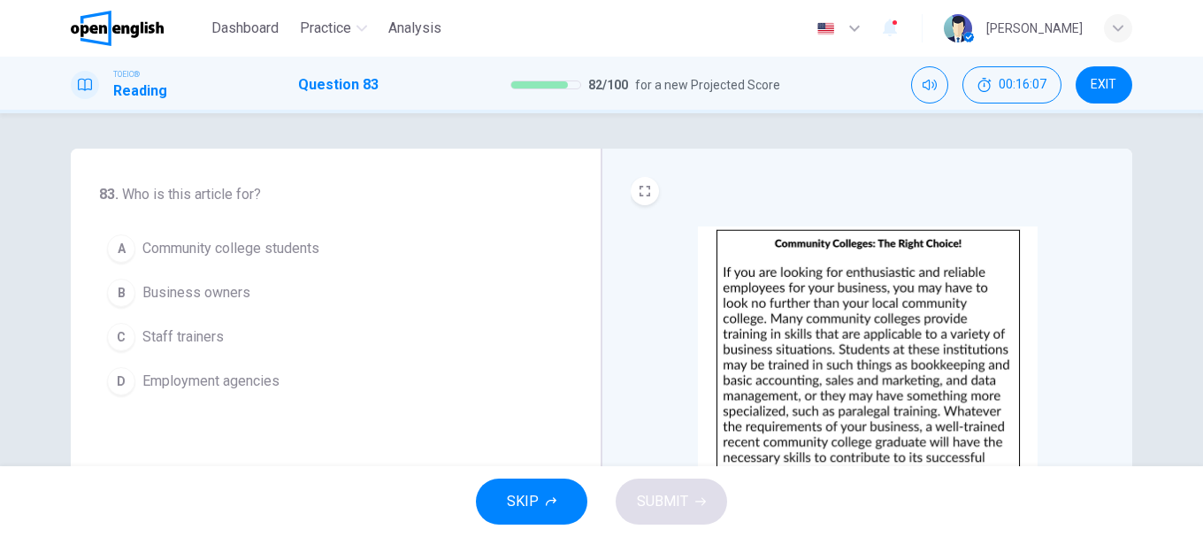
click at [189, 326] on span "Staff trainers" at bounding box center [182, 336] width 81 height 21
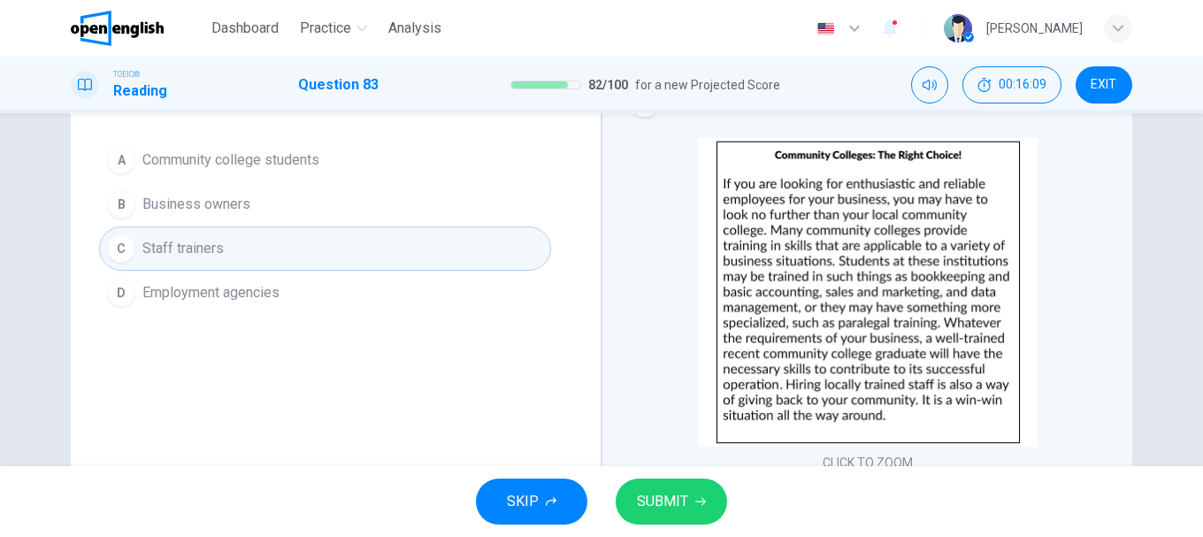
scroll to position [177, 0]
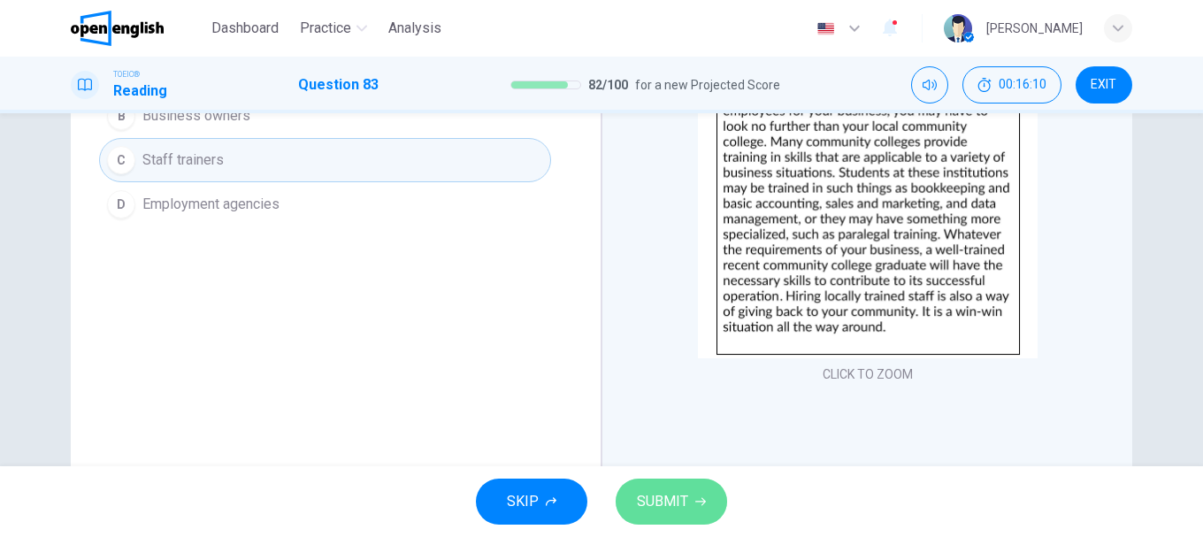
click at [673, 497] on span "SUBMIT" at bounding box center [662, 501] width 51 height 25
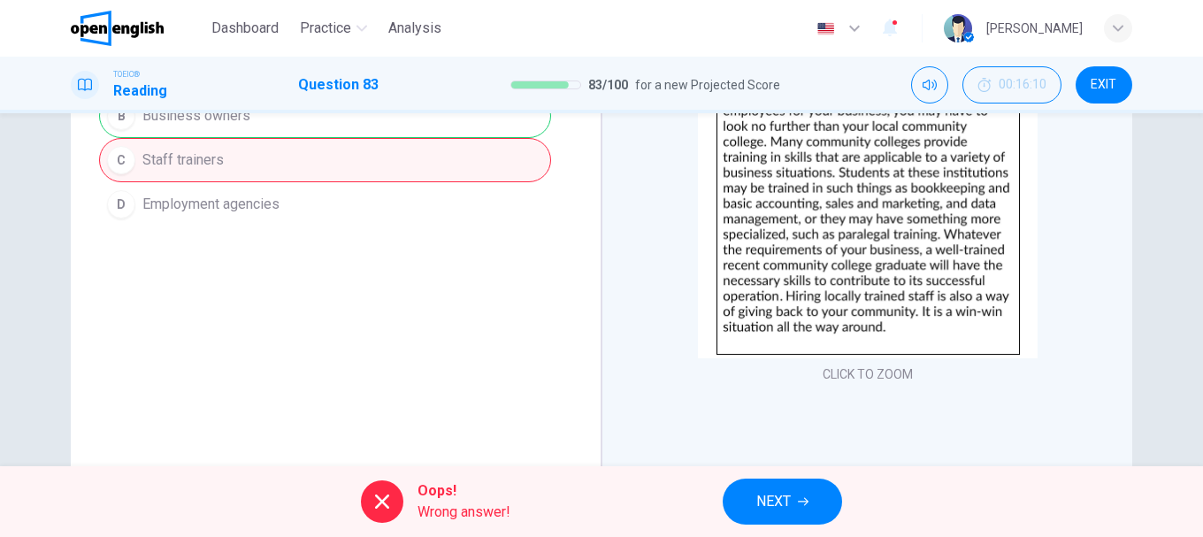
click at [758, 504] on span "NEXT" at bounding box center [773, 501] width 34 height 25
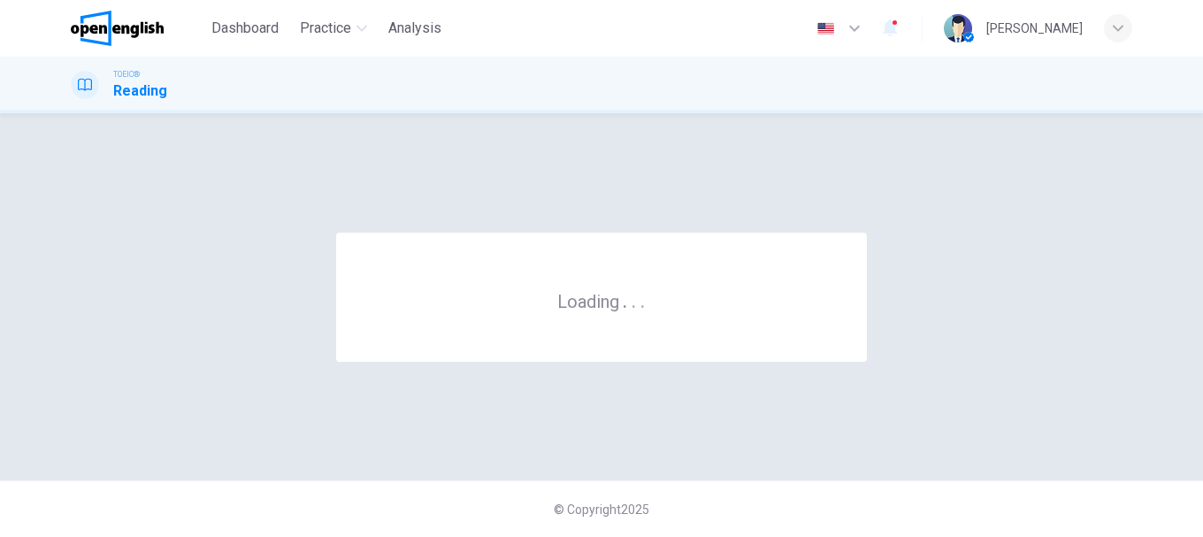
scroll to position [0, 0]
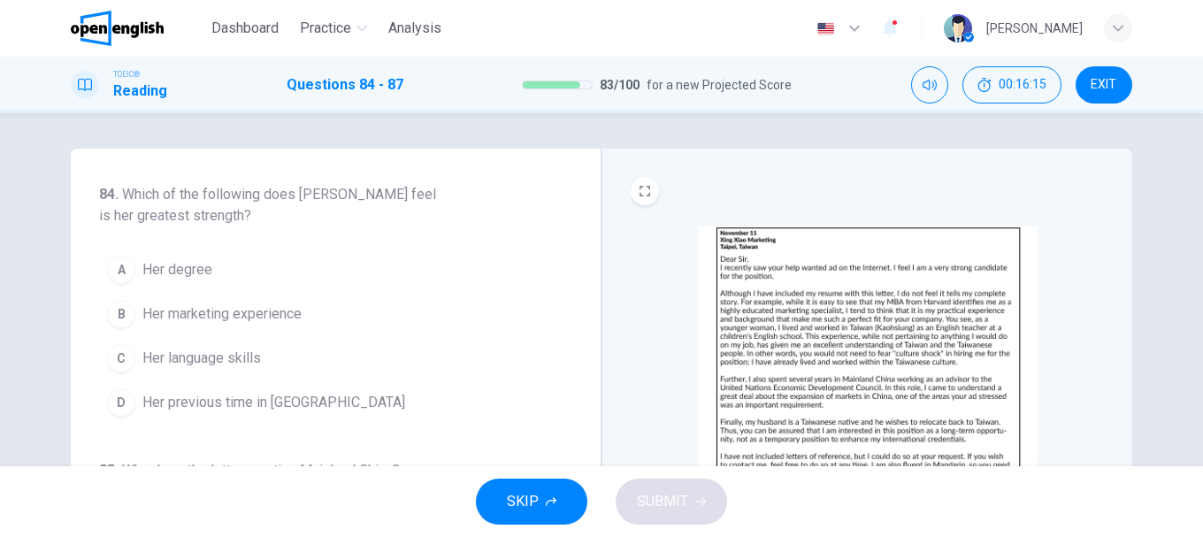
click at [218, 315] on span "Her marketing experience" at bounding box center [221, 313] width 159 height 21
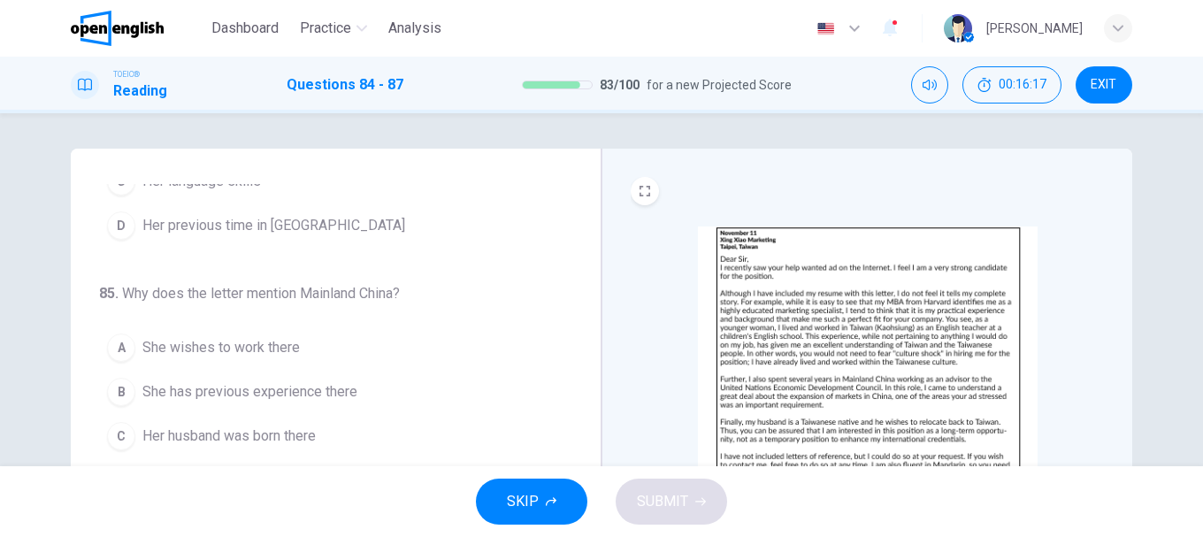
scroll to position [265, 0]
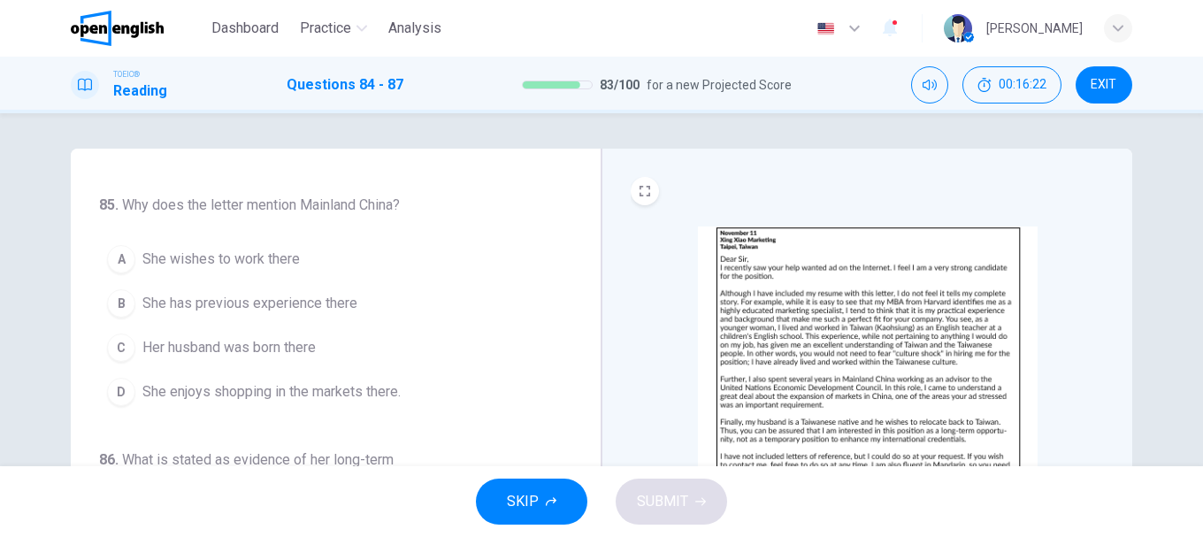
click at [218, 311] on span "She has previous experience there" at bounding box center [249, 303] width 215 height 21
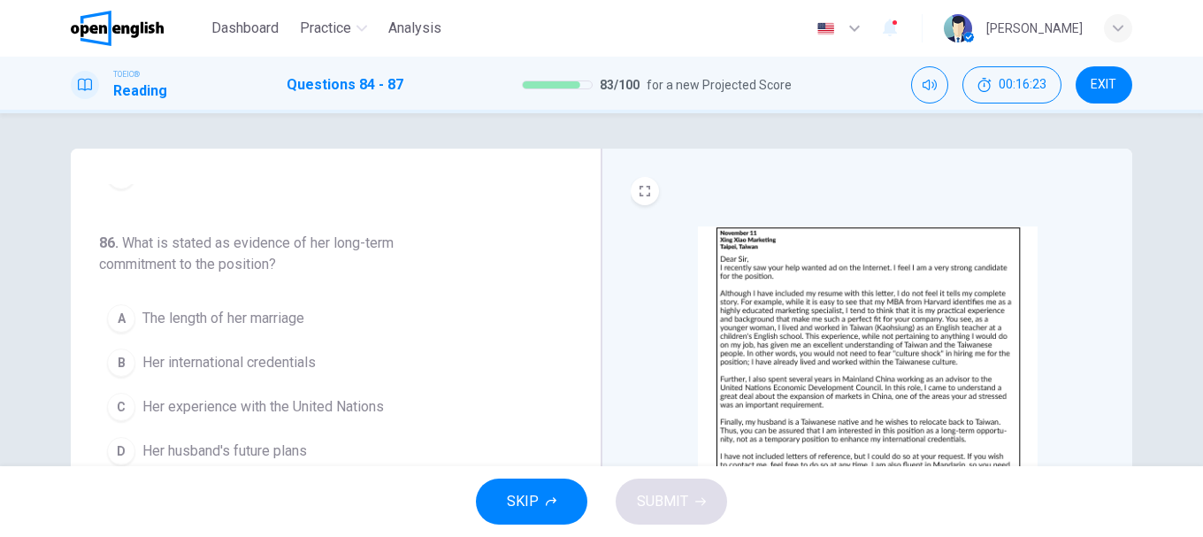
scroll to position [88, 0]
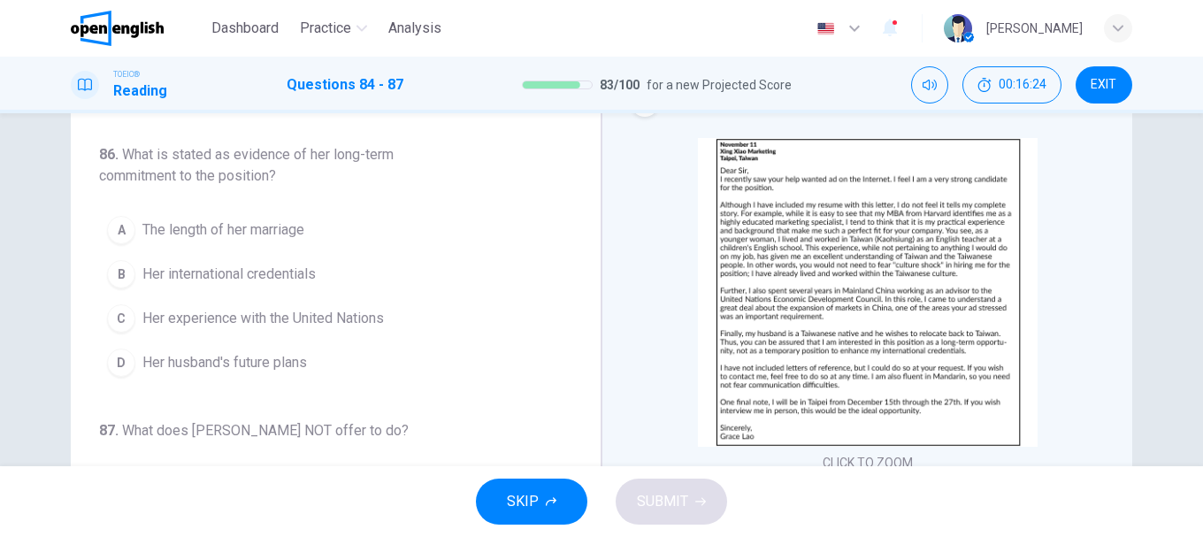
click at [267, 363] on span "Her husband's future plans" at bounding box center [224, 362] width 165 height 21
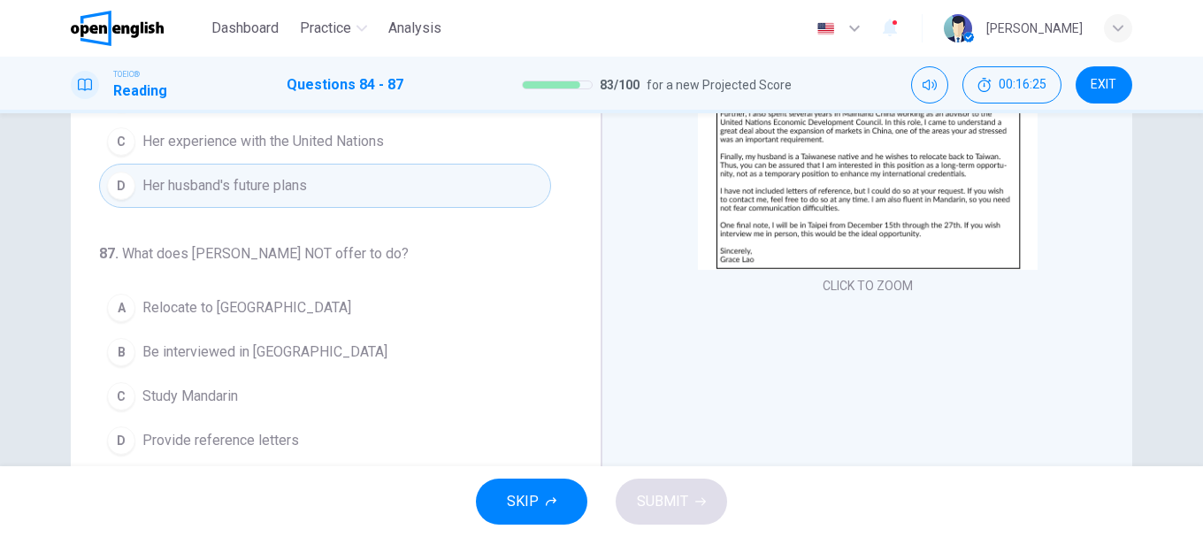
scroll to position [333, 0]
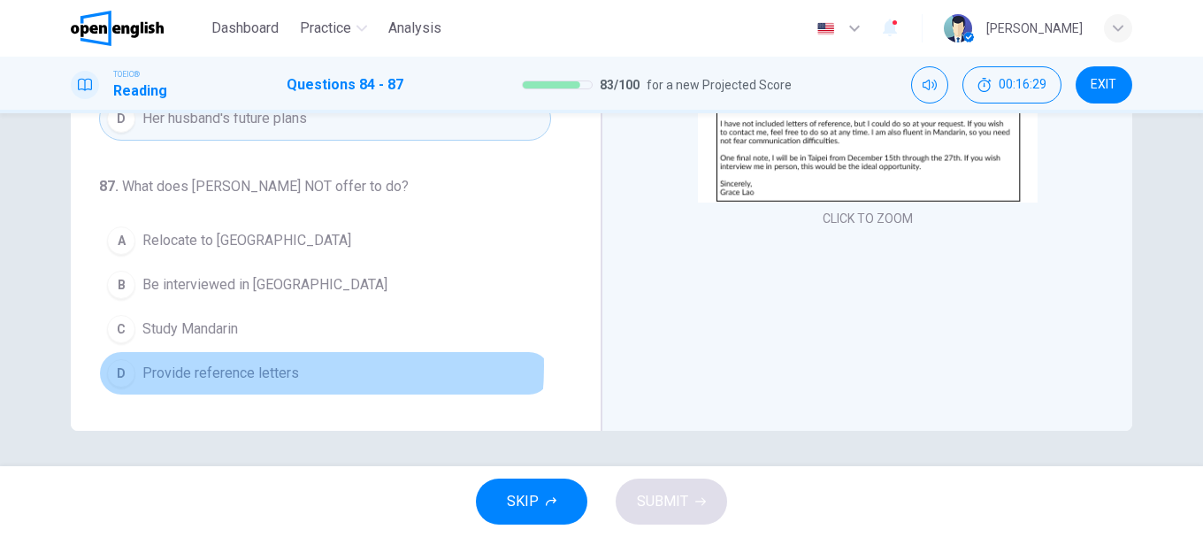
click at [240, 366] on span "Provide reference letters" at bounding box center [220, 373] width 157 height 21
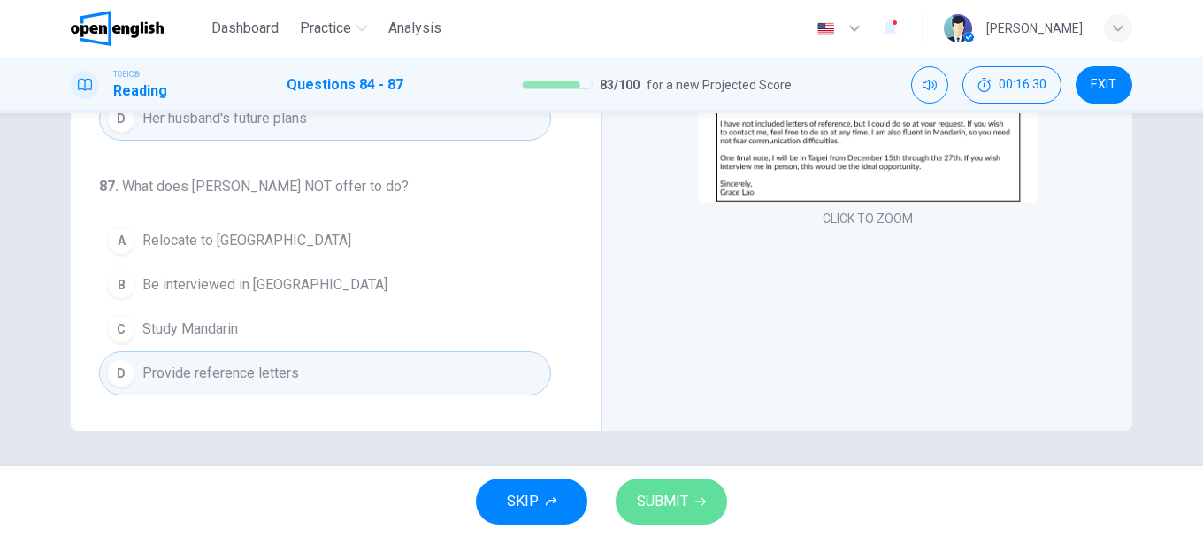
click at [649, 482] on button "SUBMIT" at bounding box center [671, 502] width 111 height 46
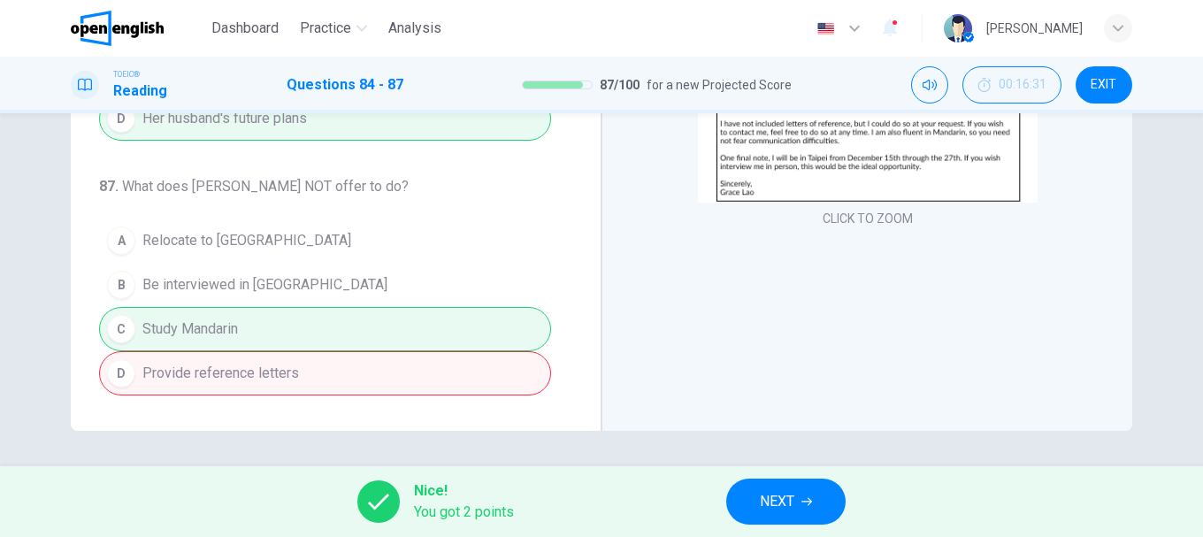
click at [800, 496] on button "NEXT" at bounding box center [785, 502] width 119 height 46
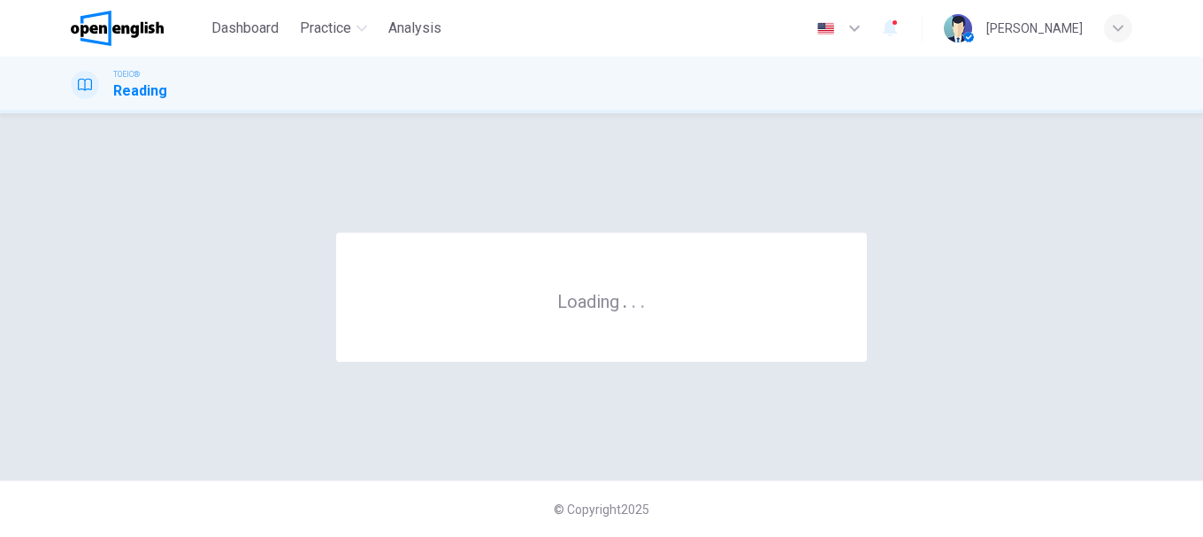
scroll to position [0, 0]
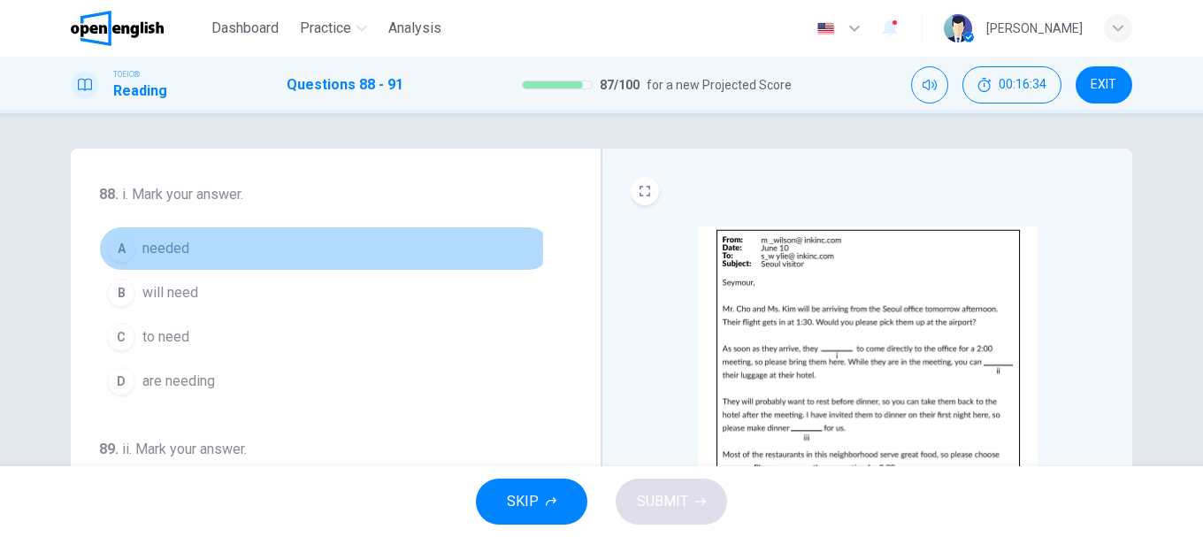
click at [149, 249] on span "needed" at bounding box center [165, 248] width 47 height 21
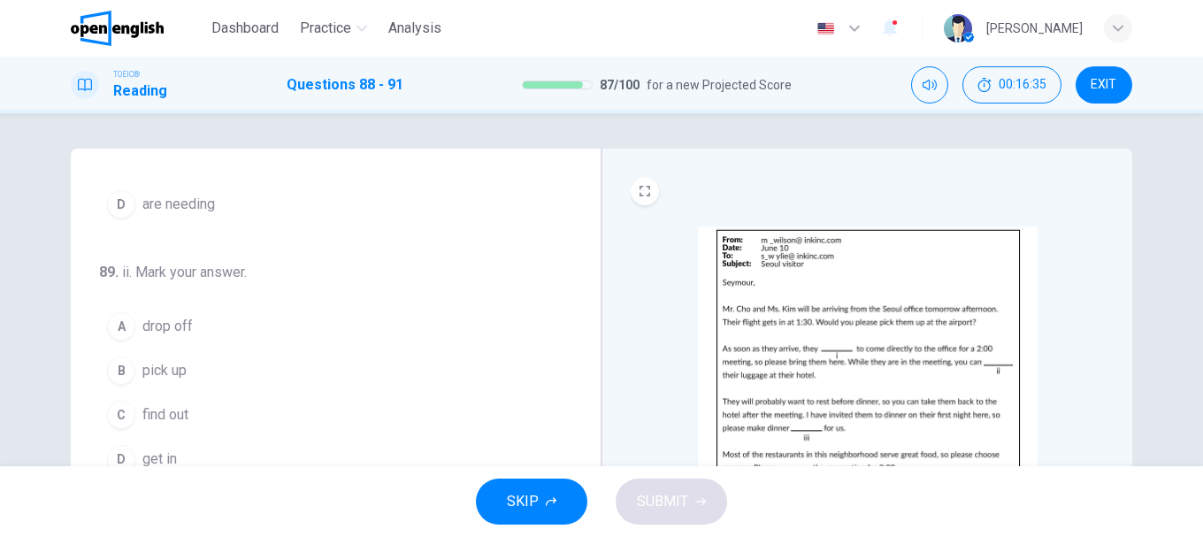
scroll to position [265, 0]
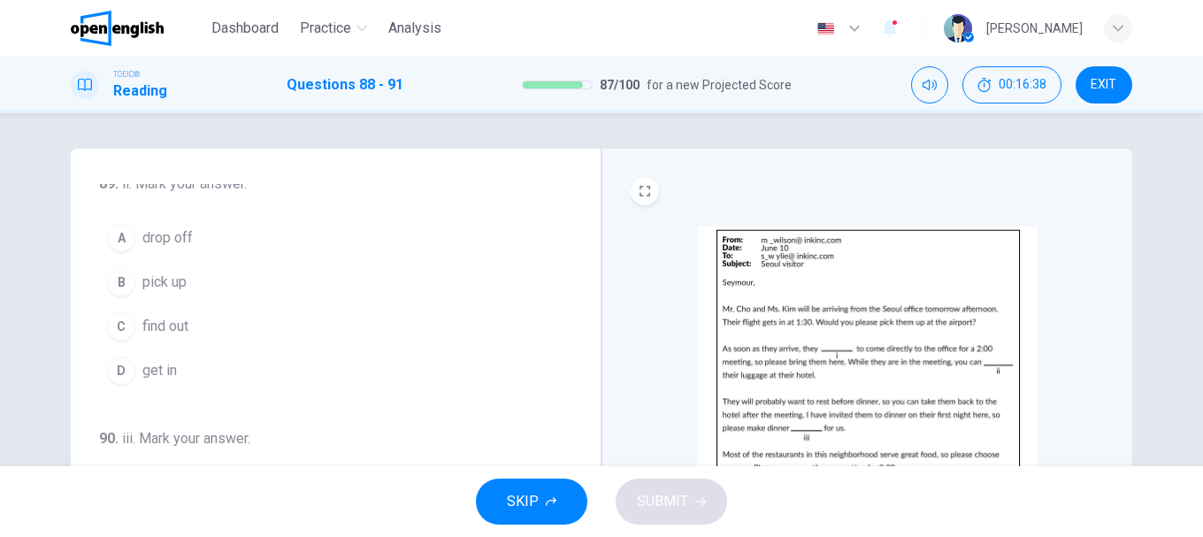
click at [165, 286] on span "pick up" at bounding box center [164, 282] width 44 height 21
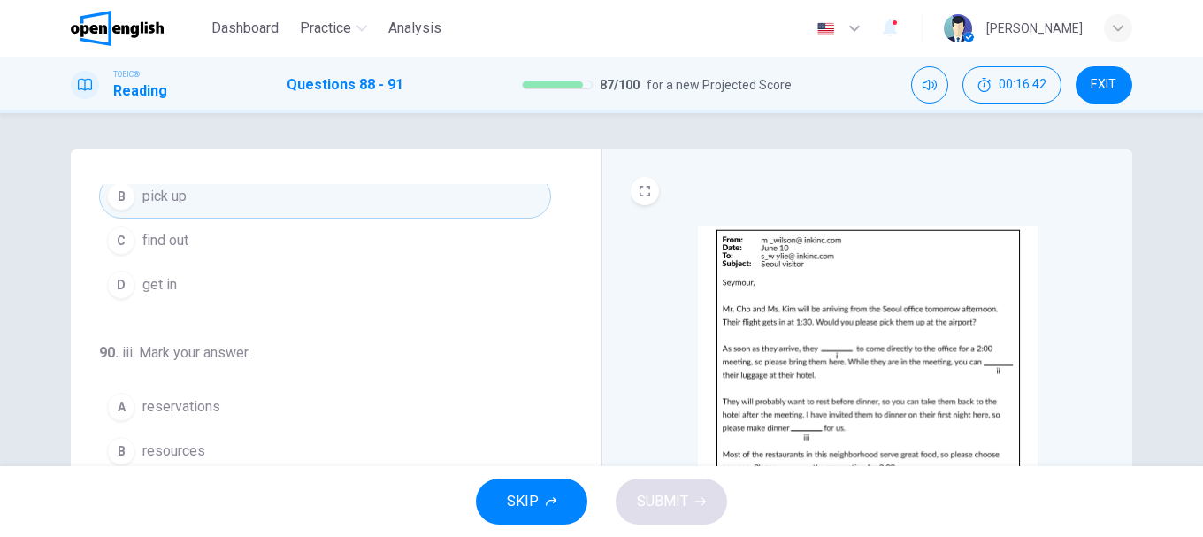
scroll to position [263, 0]
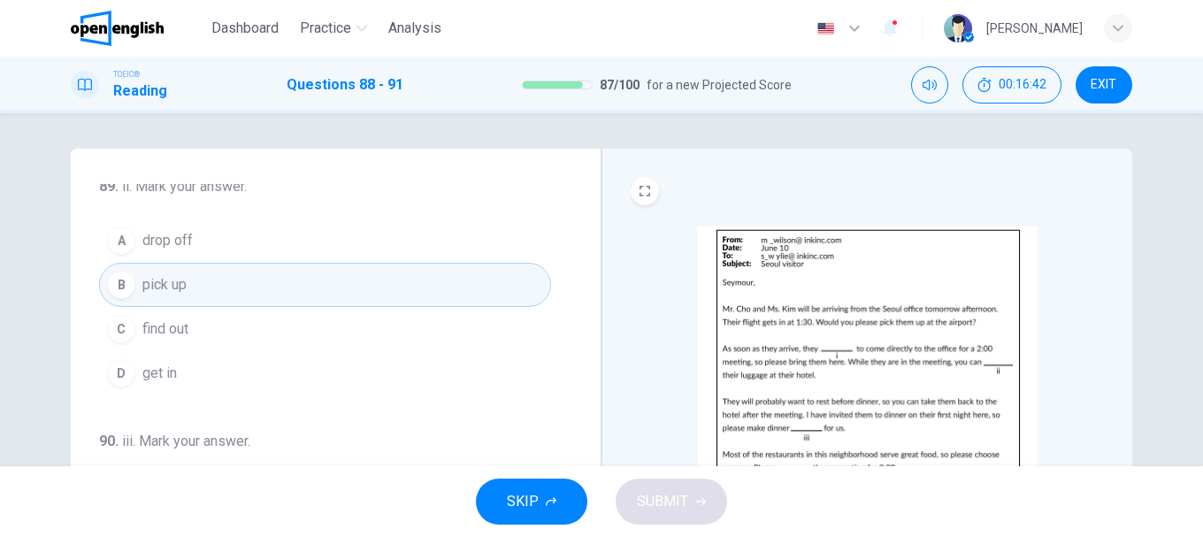
click at [187, 239] on span "drop off" at bounding box center [167, 240] width 50 height 21
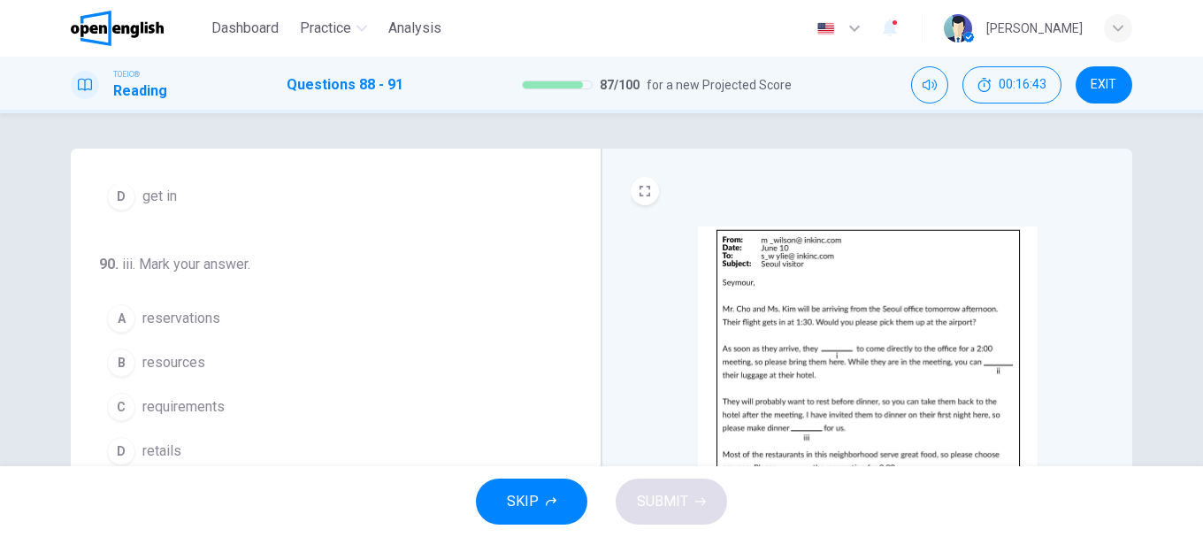
scroll to position [88, 0]
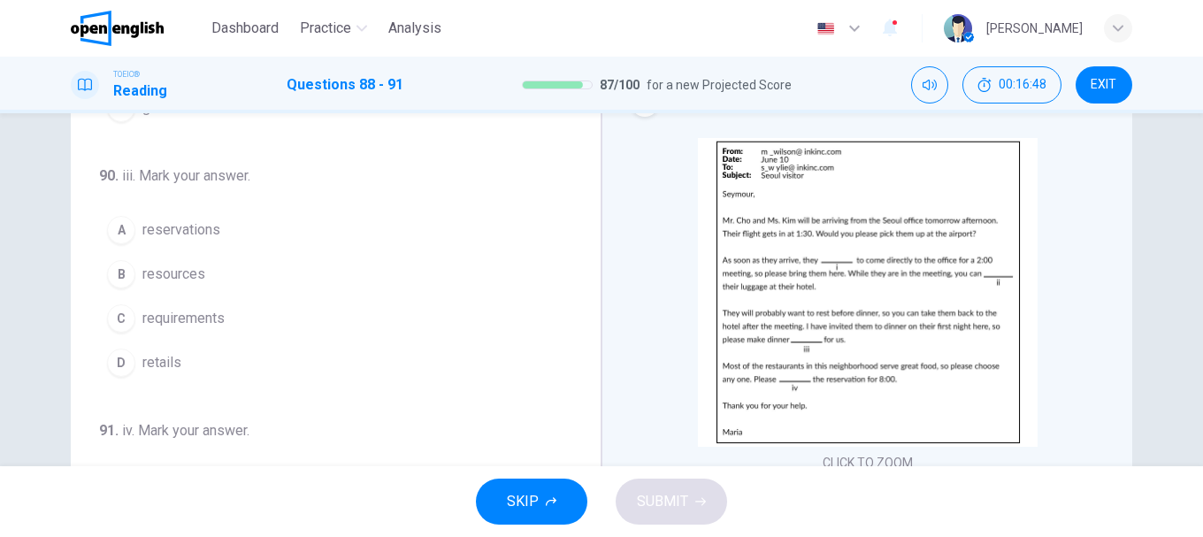
click at [169, 237] on span "reservations" at bounding box center [181, 229] width 78 height 21
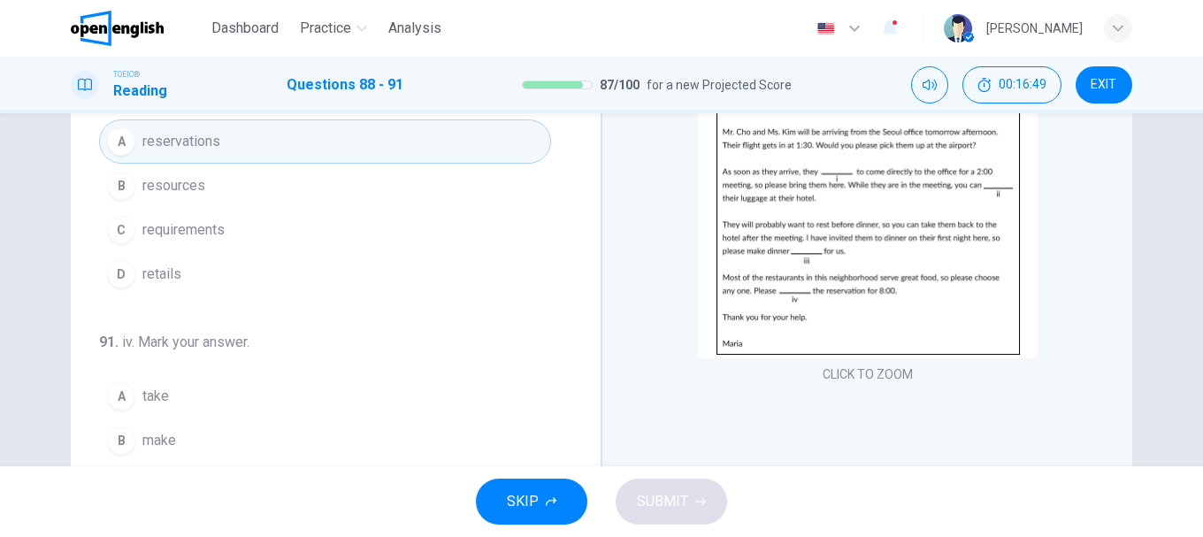
scroll to position [265, 0]
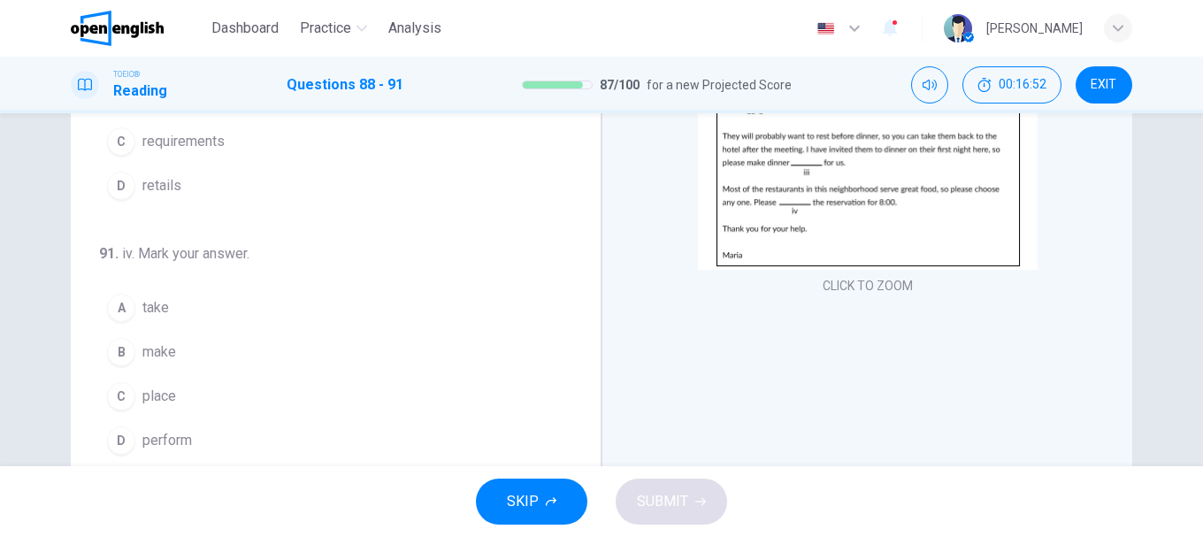
click at [159, 346] on span "make" at bounding box center [159, 351] width 34 height 21
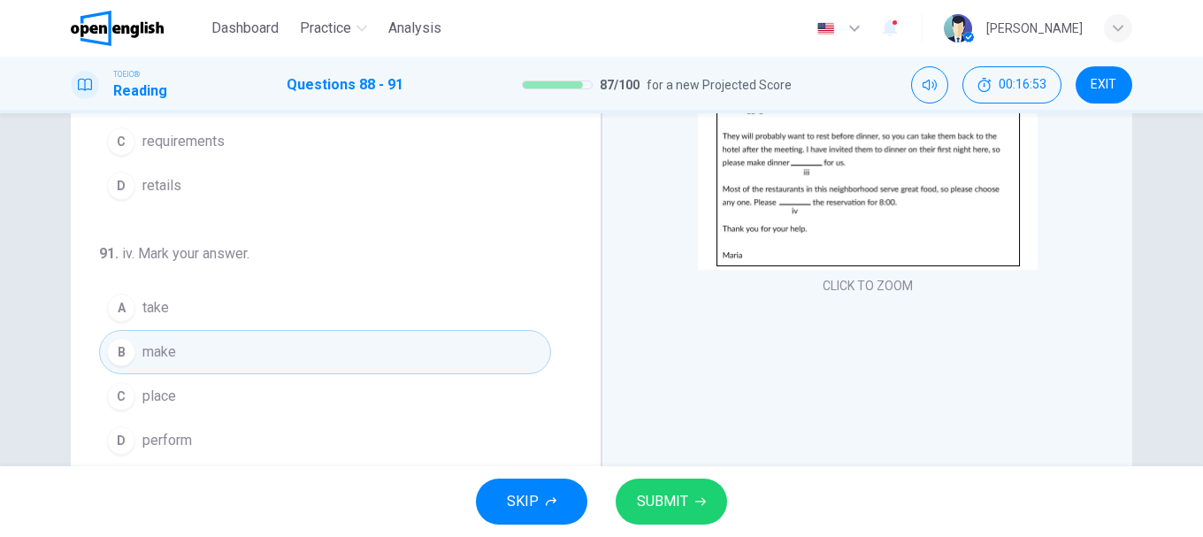
click at [668, 485] on button "SUBMIT" at bounding box center [671, 502] width 111 height 46
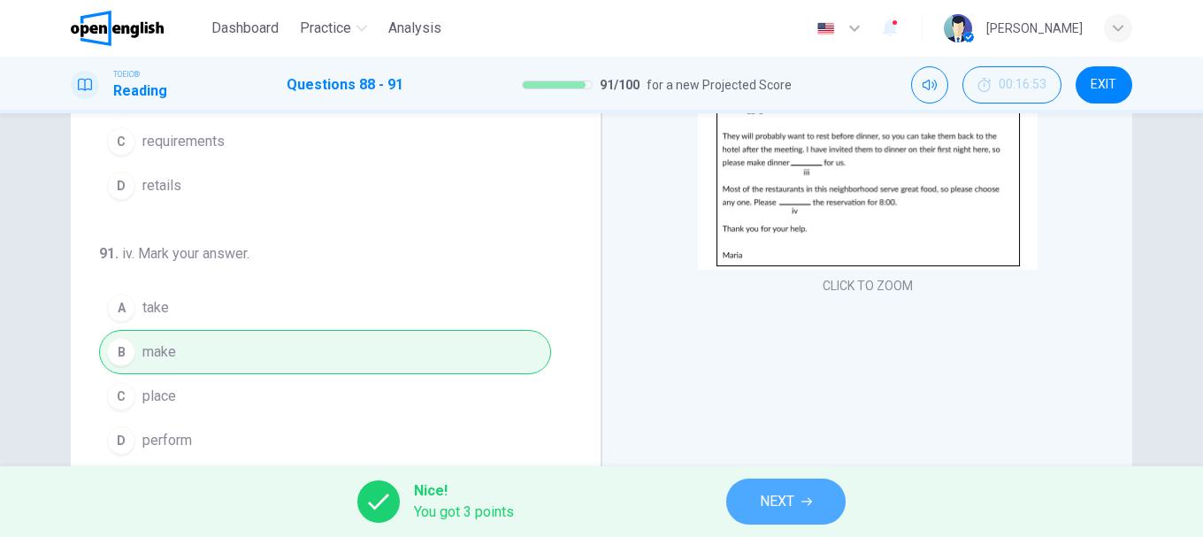
click at [786, 486] on button "NEXT" at bounding box center [785, 502] width 119 height 46
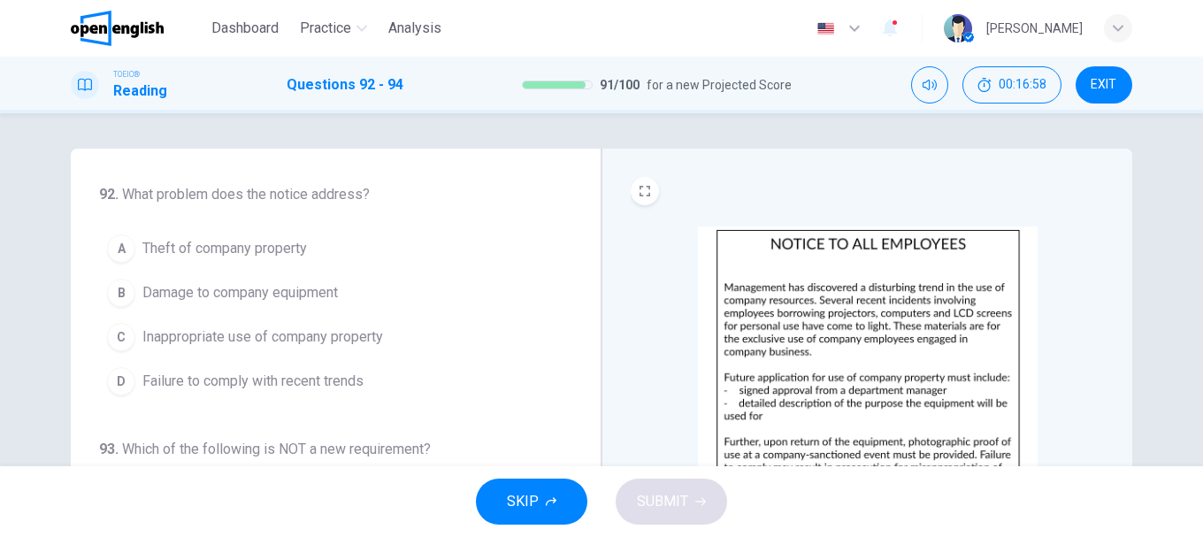
click at [257, 342] on span "Inappropriate use of company property" at bounding box center [262, 336] width 241 height 21
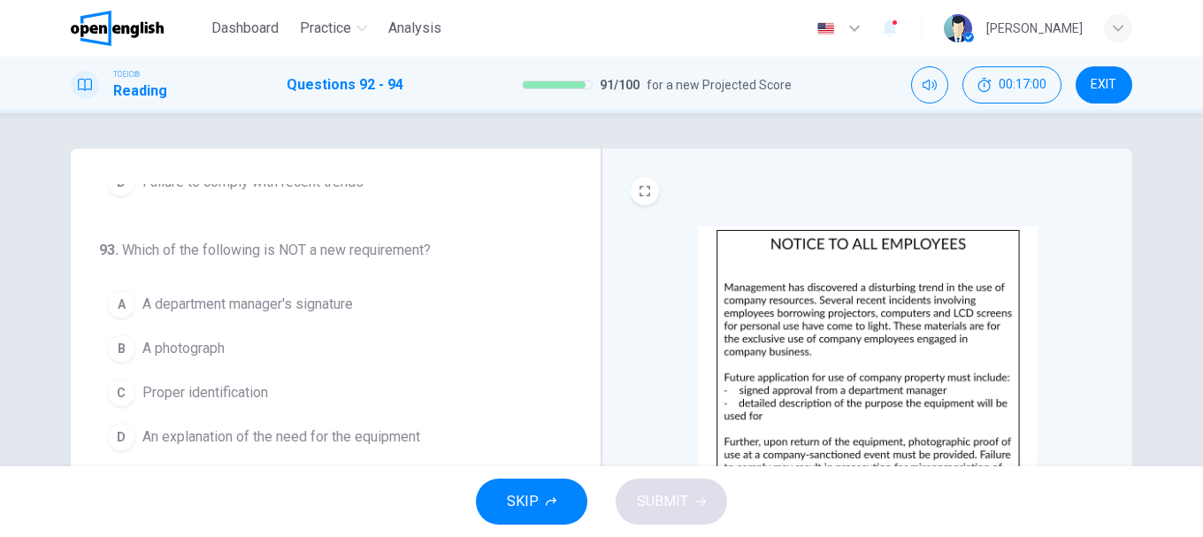
scroll to position [88, 0]
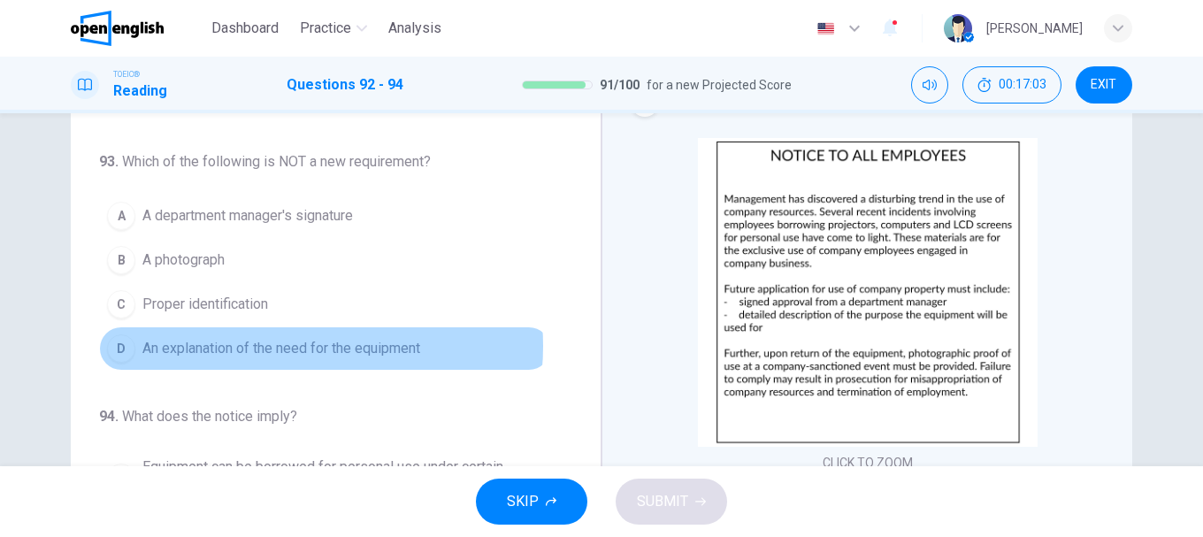
click at [276, 346] on span "An explanation of the need for the equipment" at bounding box center [281, 348] width 278 height 21
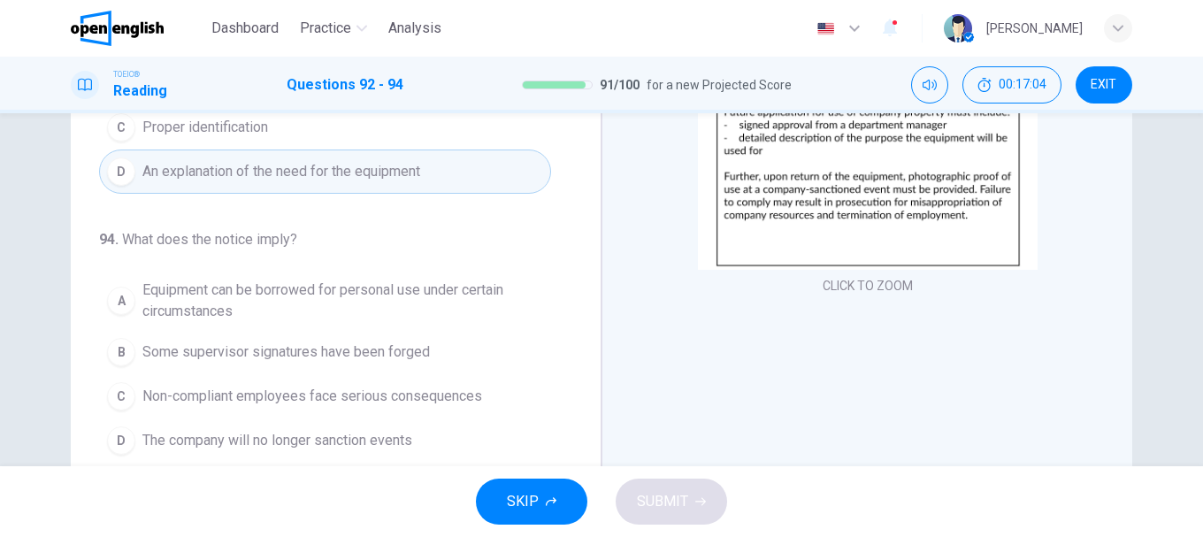
scroll to position [333, 0]
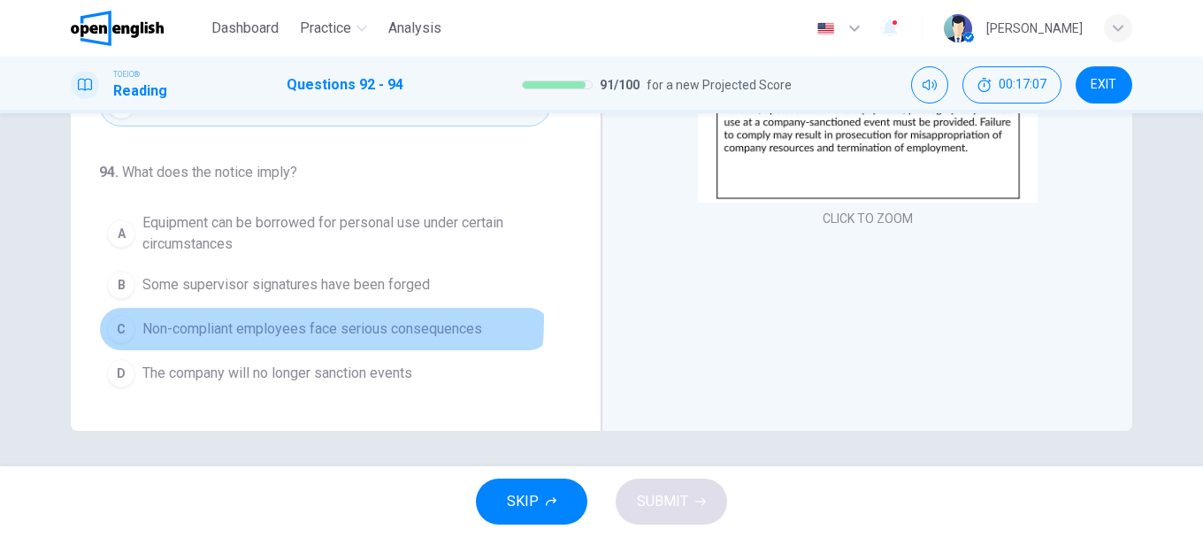
click at [314, 321] on span "Non-compliant employees face serious consequences" at bounding box center [312, 328] width 340 height 21
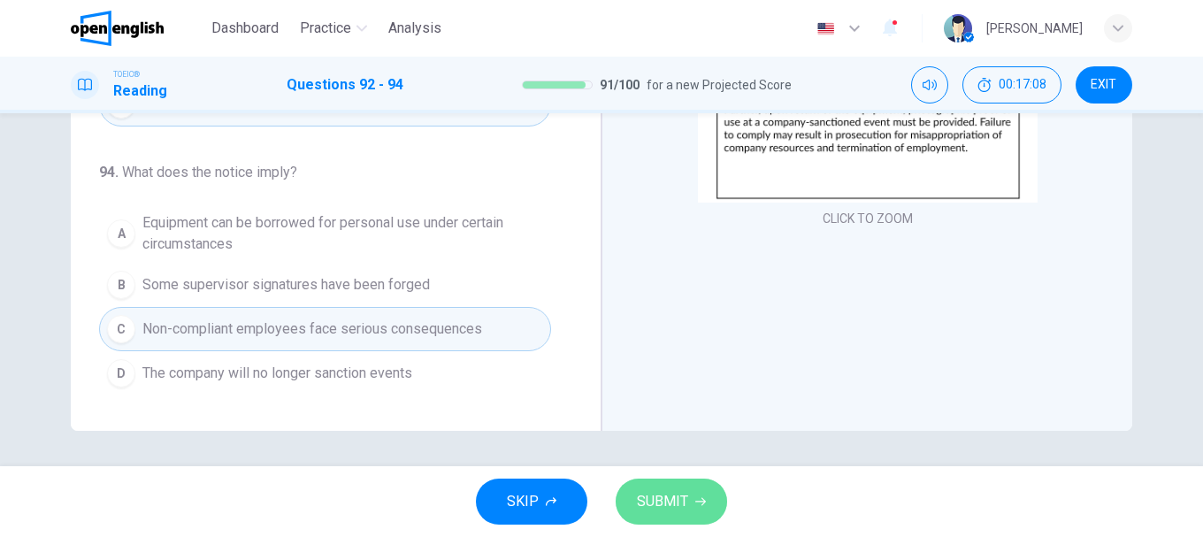
click at [680, 503] on span "SUBMIT" at bounding box center [662, 501] width 51 height 25
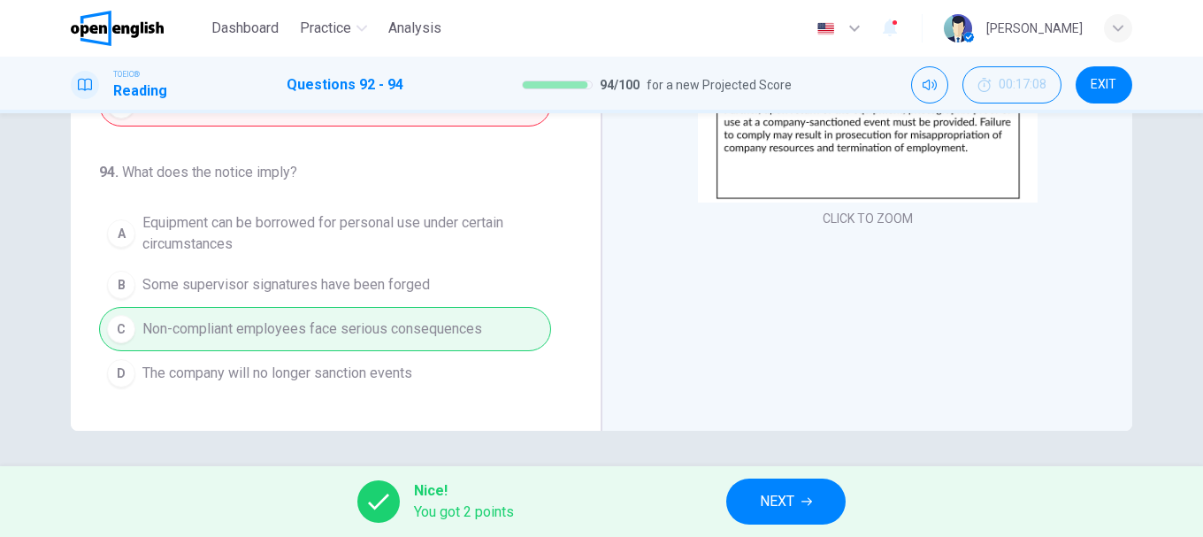
click at [794, 503] on span "NEXT" at bounding box center [777, 501] width 34 height 25
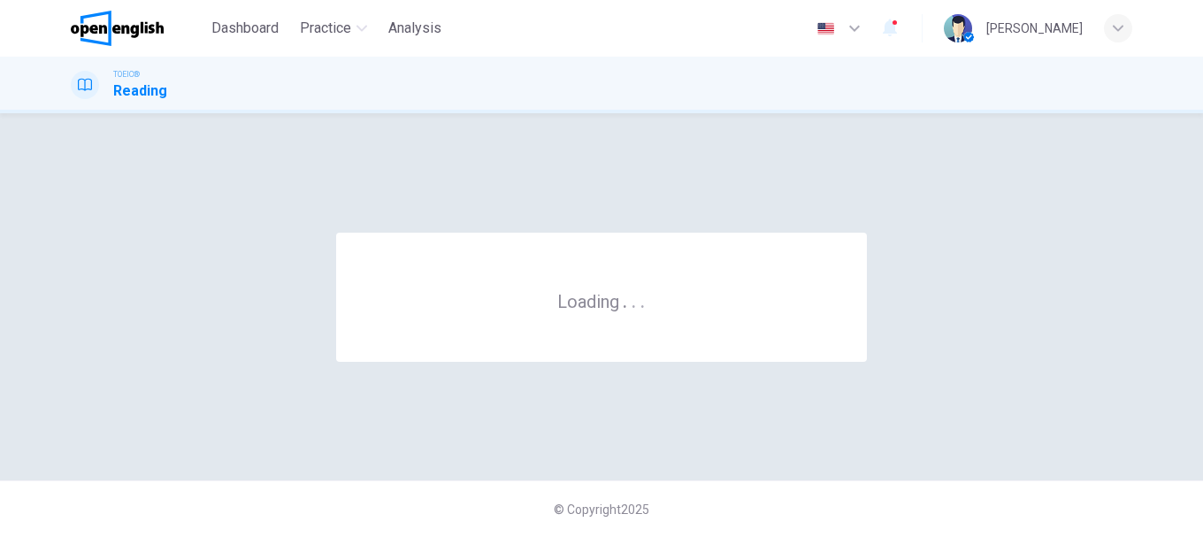
scroll to position [0, 0]
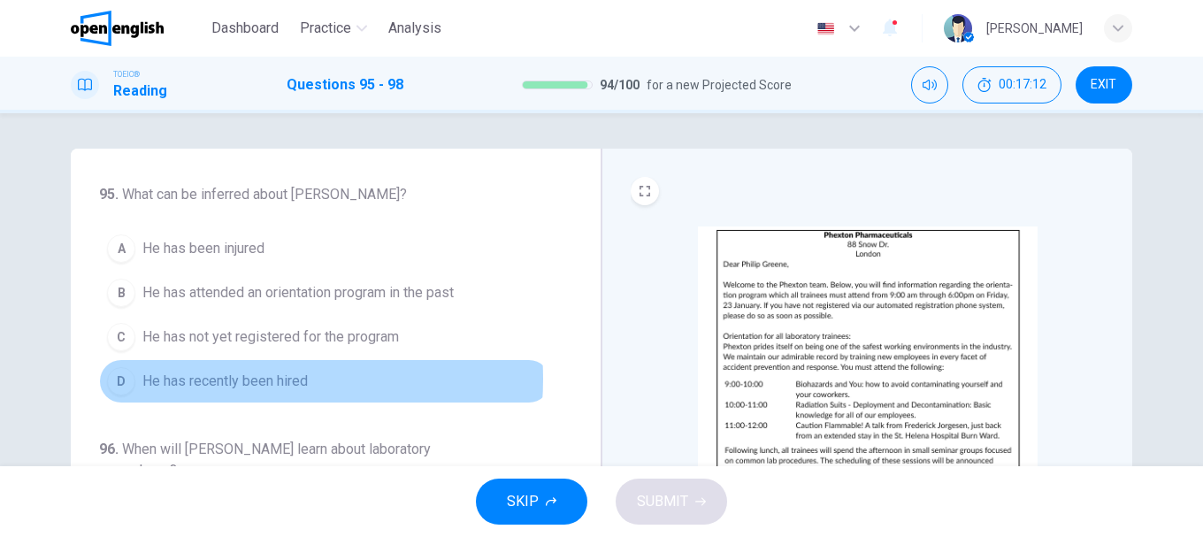
click at [226, 379] on span "He has recently been hired" at bounding box center [224, 381] width 165 height 21
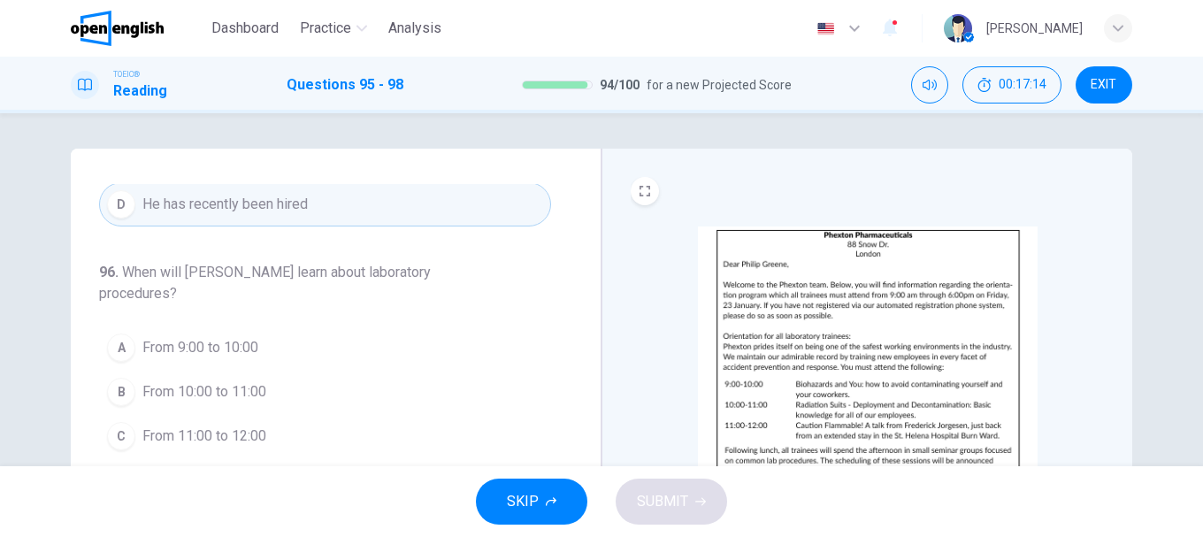
scroll to position [265, 0]
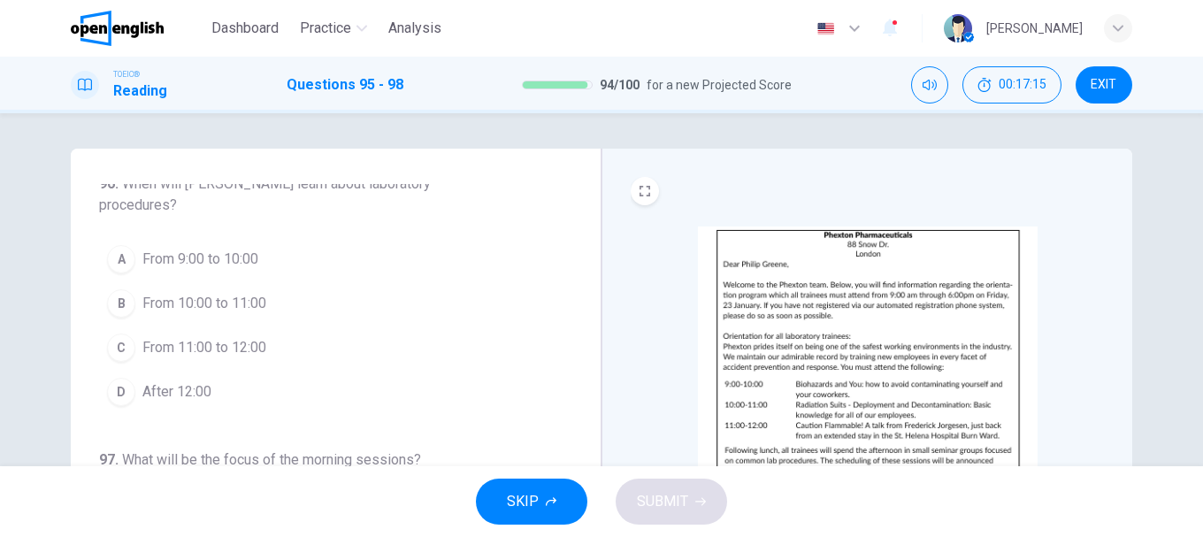
click at [186, 387] on span "After 12:00" at bounding box center [176, 391] width 69 height 21
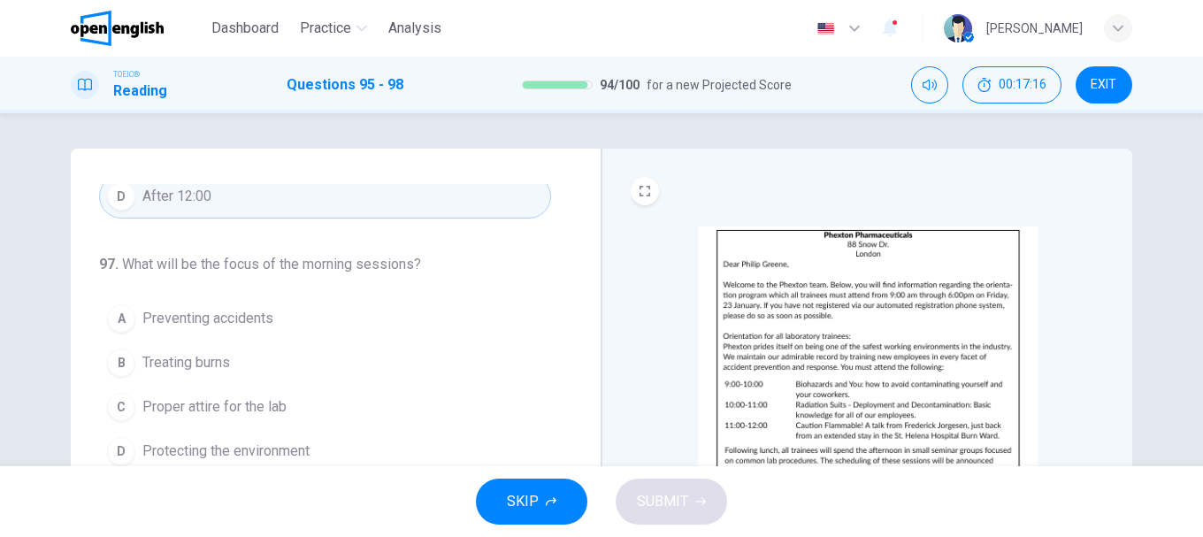
scroll to position [88, 0]
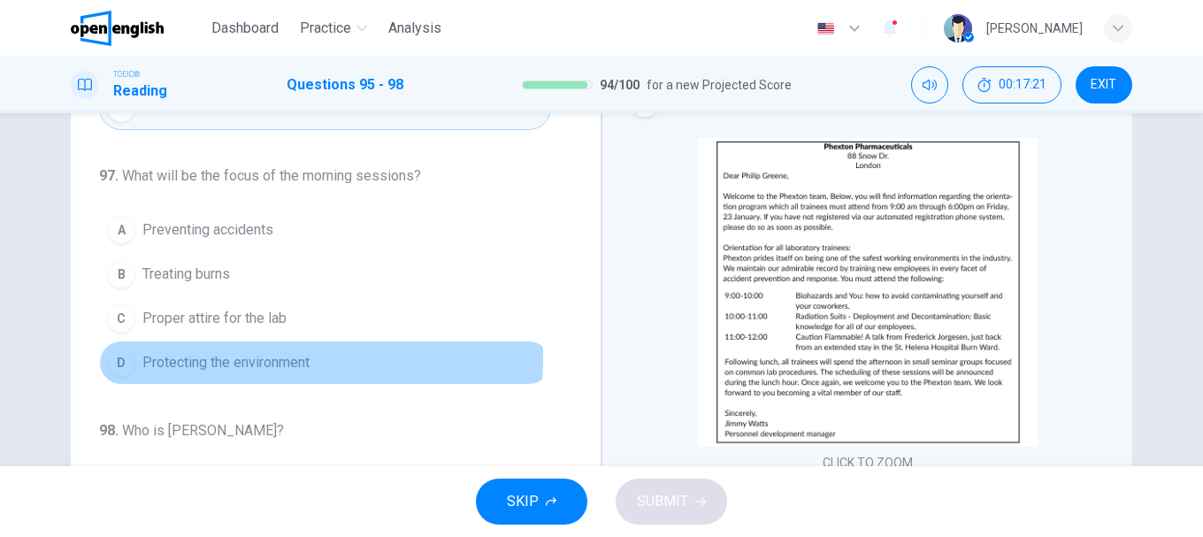
click at [226, 358] on span "Protecting the environment" at bounding box center [225, 362] width 167 height 21
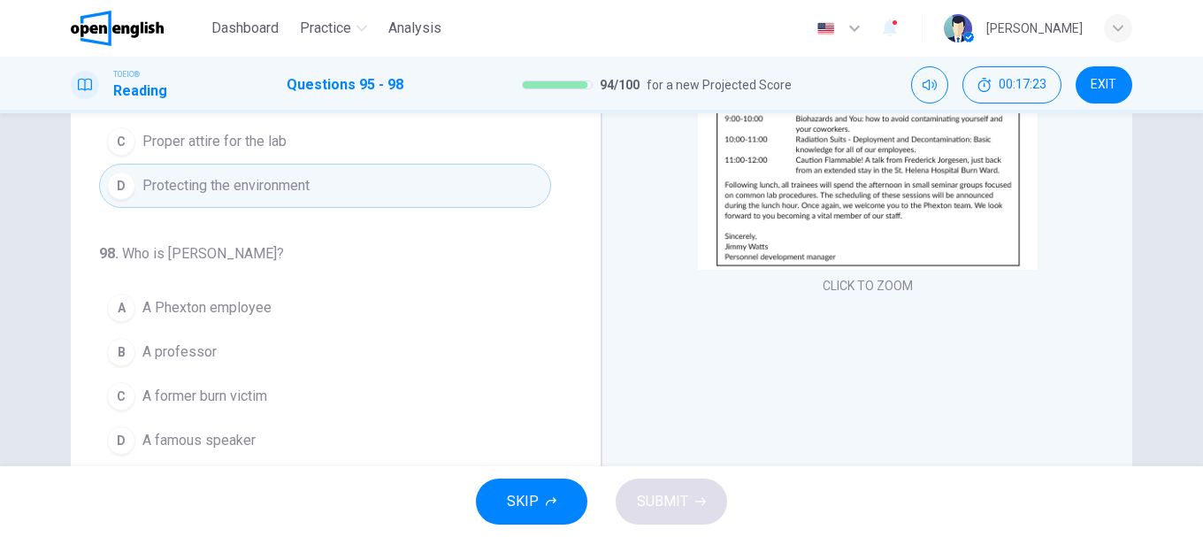
scroll to position [333, 0]
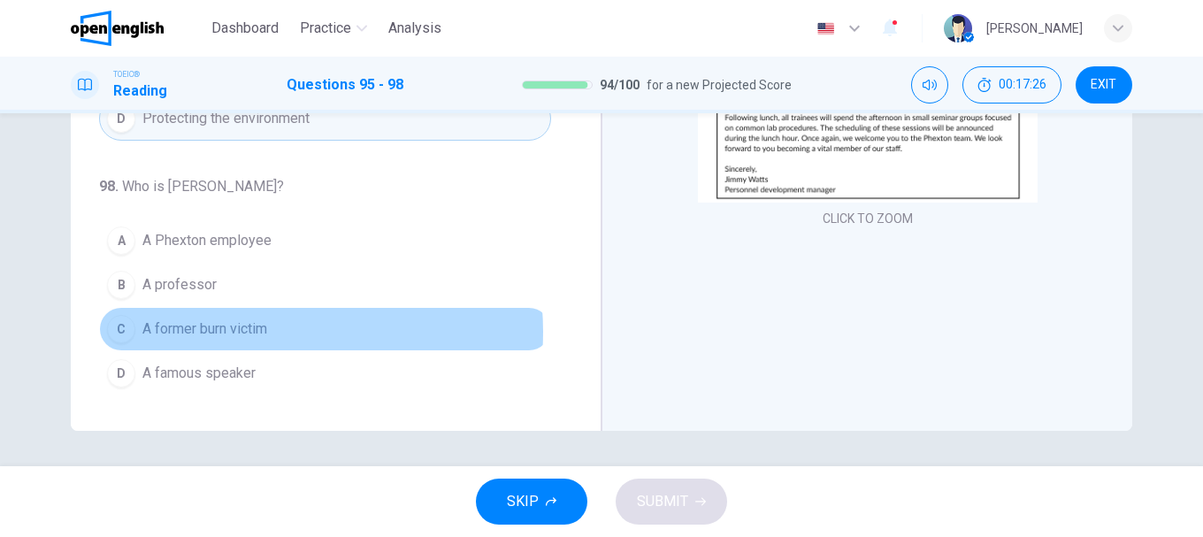
click at [246, 332] on span "A former burn victim" at bounding box center [204, 328] width 125 height 21
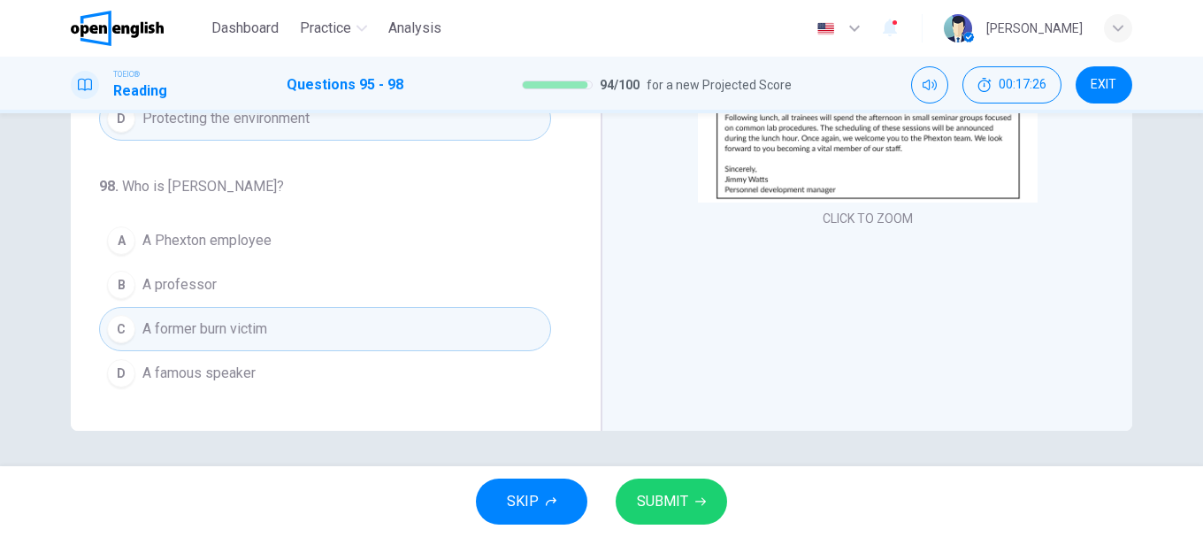
click at [690, 494] on button "SUBMIT" at bounding box center [671, 502] width 111 height 46
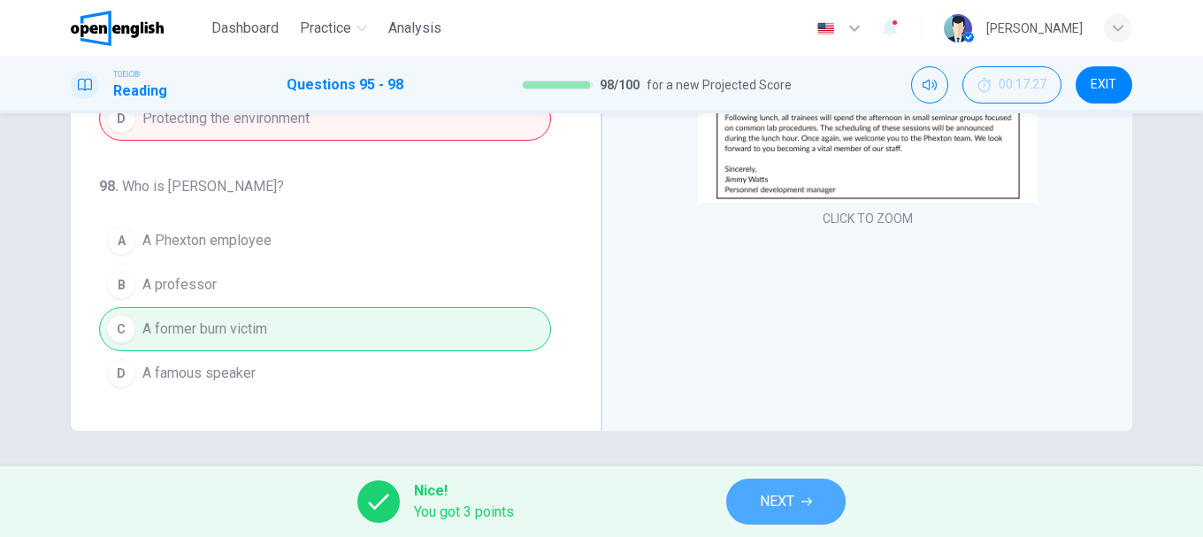
click at [772, 496] on span "NEXT" at bounding box center [777, 501] width 34 height 25
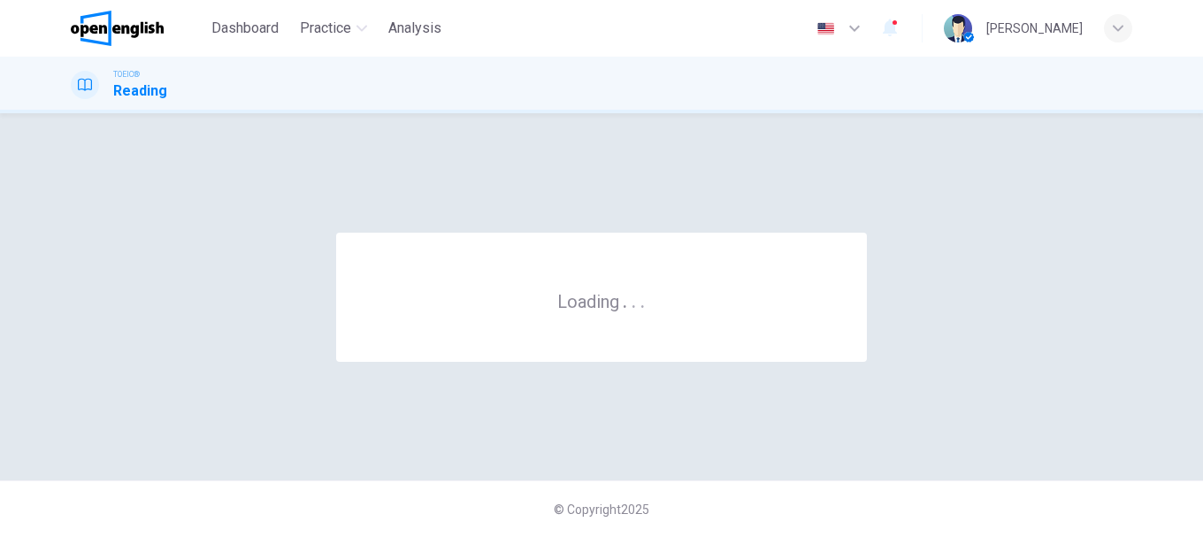
scroll to position [0, 0]
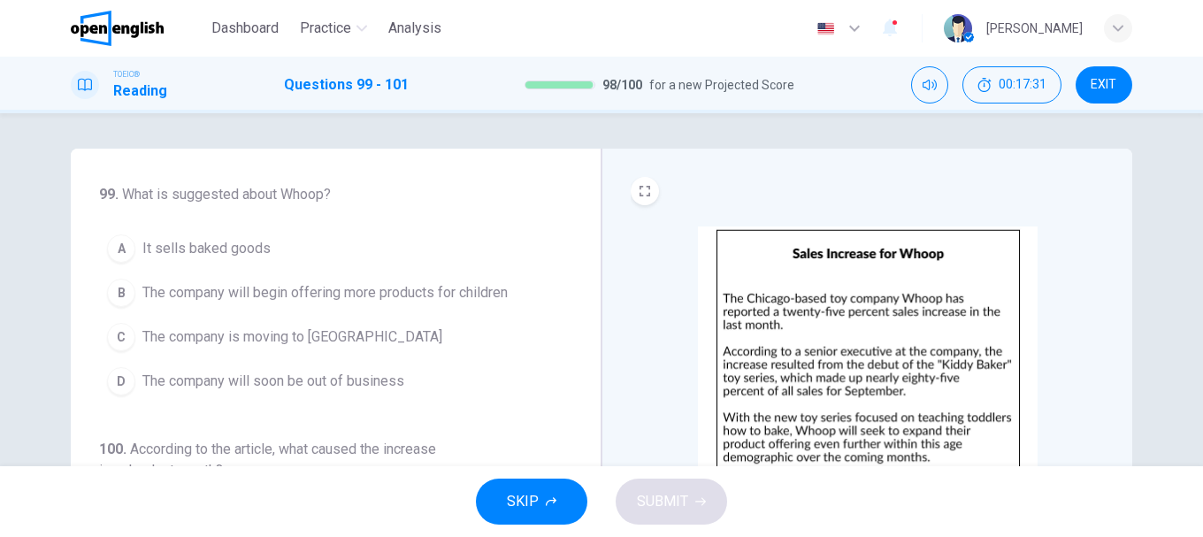
click at [218, 251] on span "It sells baked goods" at bounding box center [206, 248] width 128 height 21
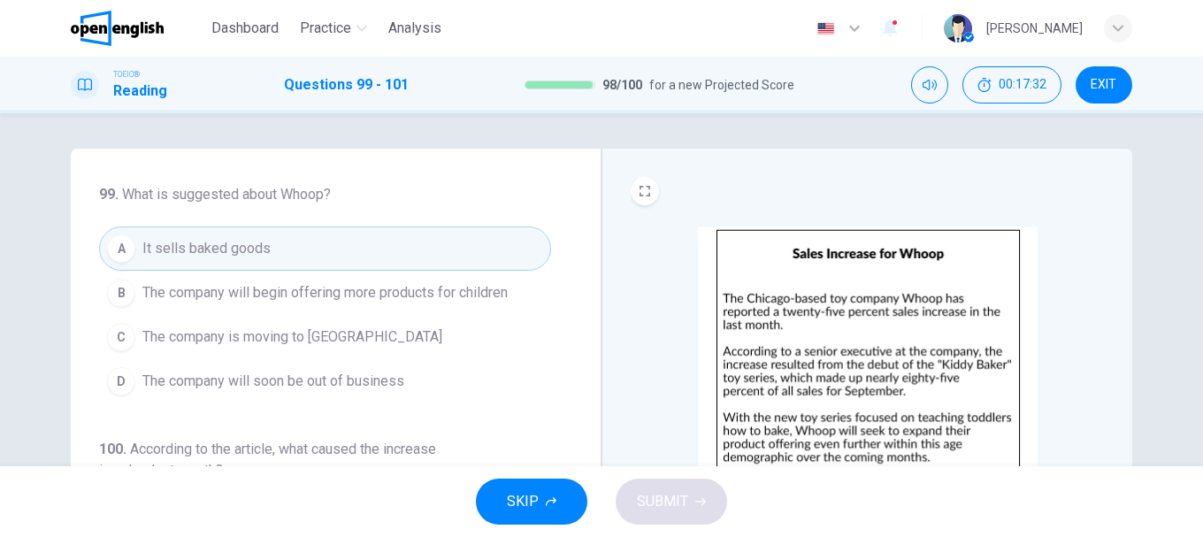
click at [297, 295] on span "The company will begin offering more products for children" at bounding box center [324, 292] width 365 height 21
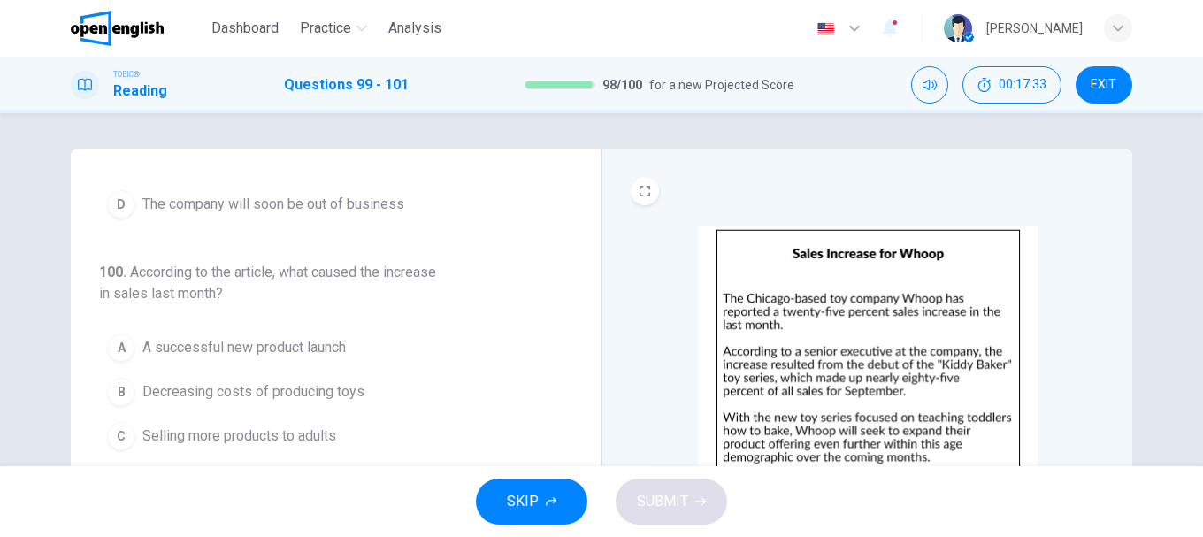
scroll to position [227, 0]
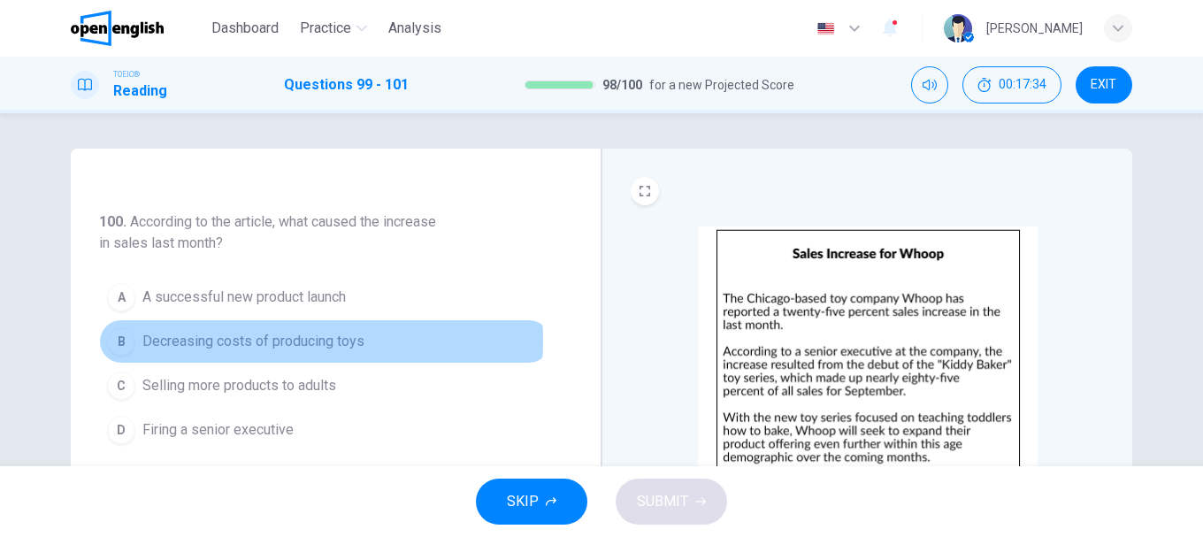
click at [275, 341] on span "Decreasing costs of producing toys" at bounding box center [253, 341] width 222 height 21
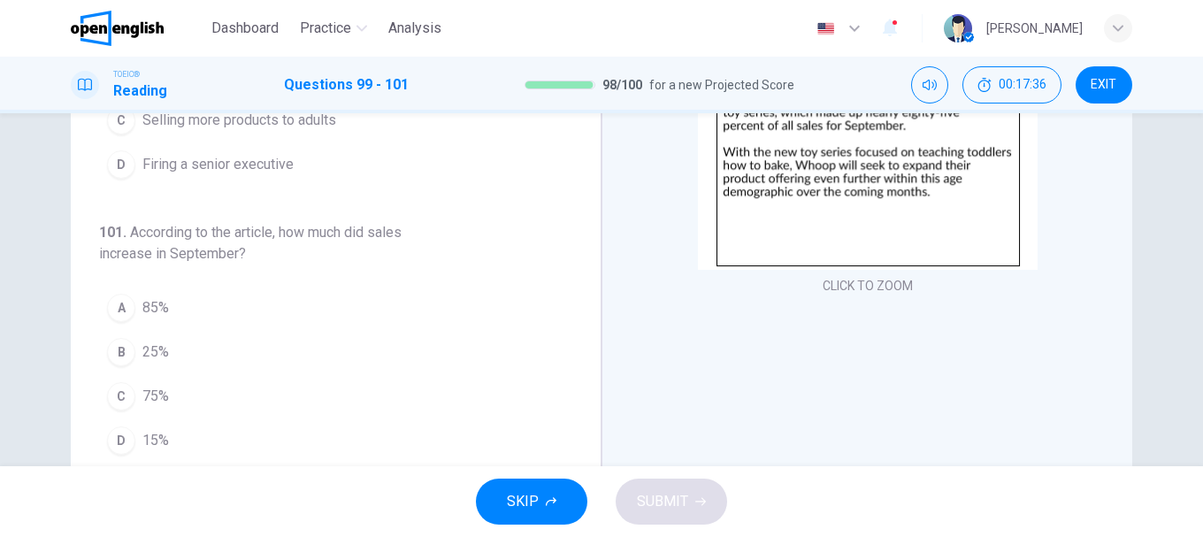
scroll to position [333, 0]
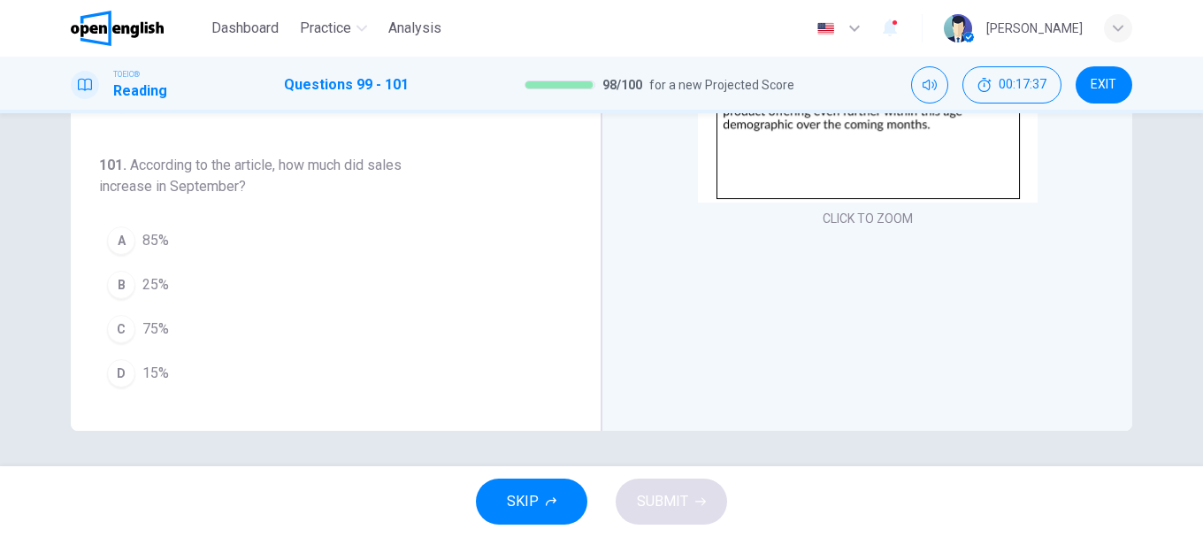
click at [148, 291] on span "25%" at bounding box center [155, 284] width 27 height 21
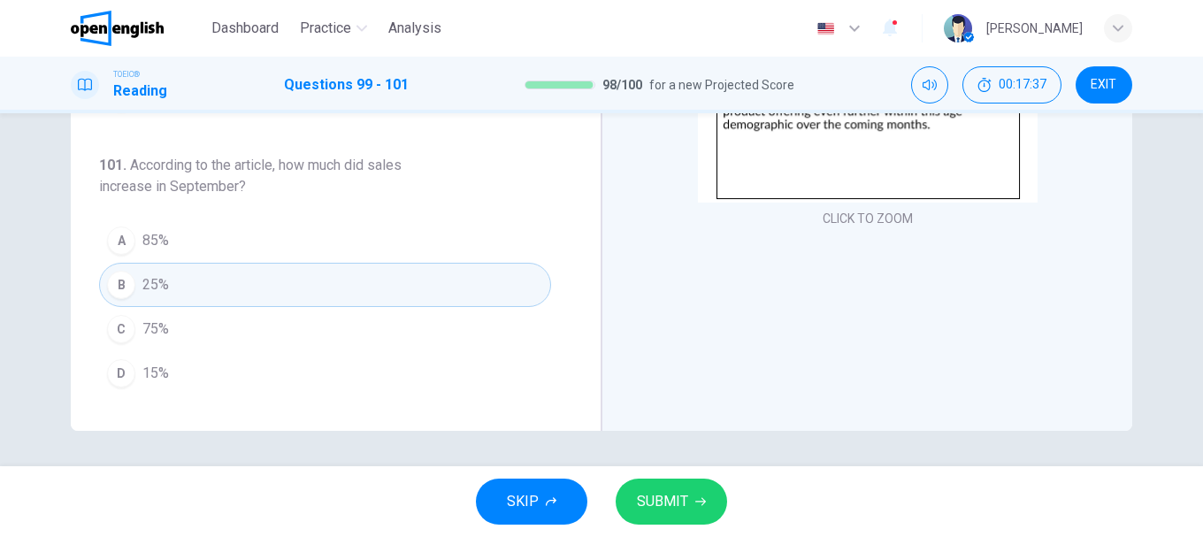
click at [712, 508] on button "SUBMIT" at bounding box center [671, 502] width 111 height 46
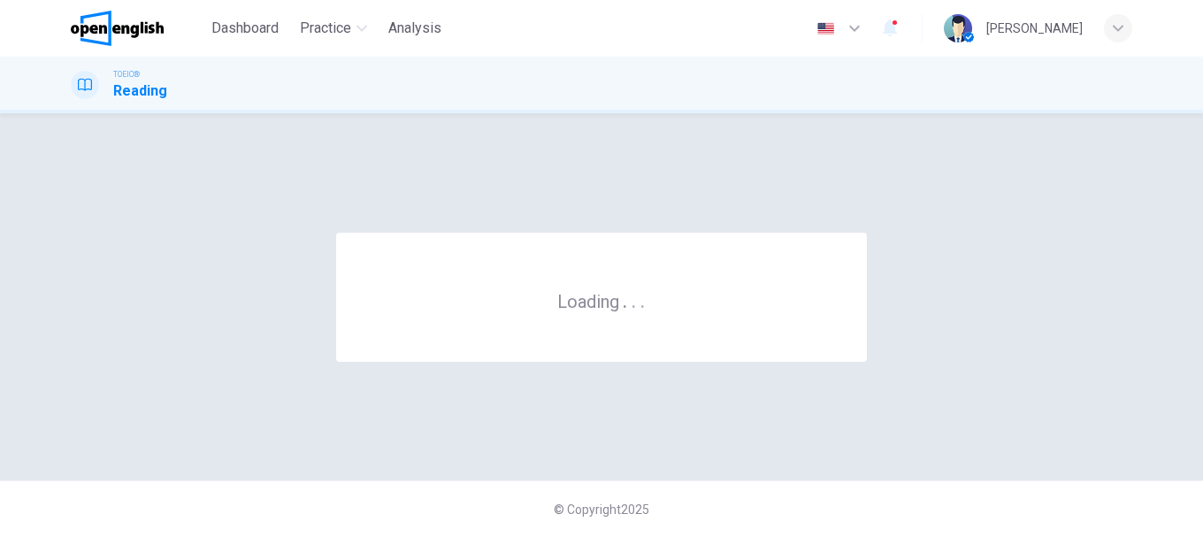
scroll to position [0, 0]
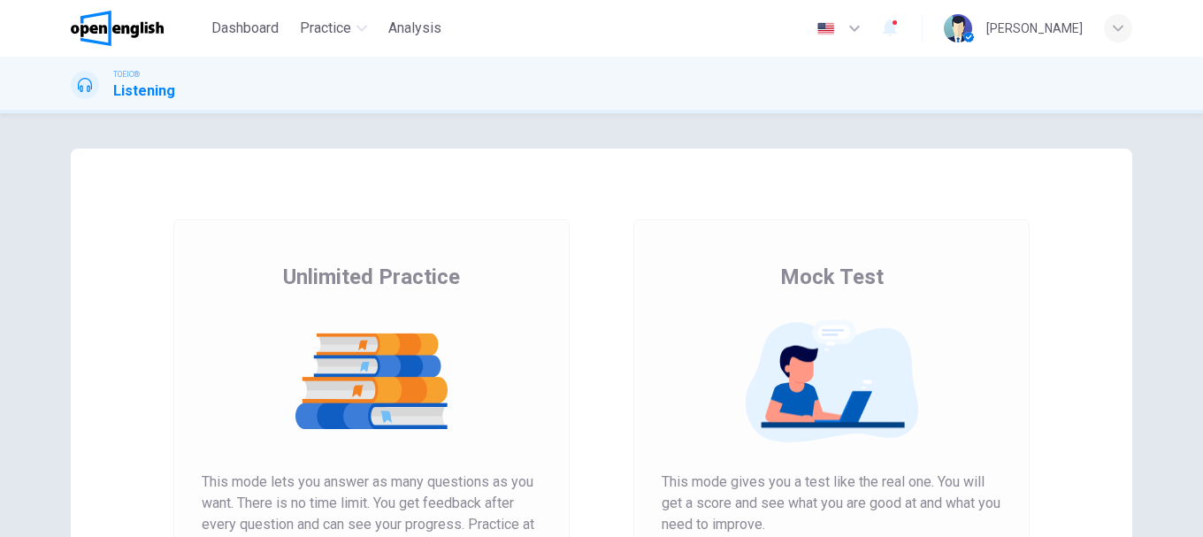
click at [117, 37] on img at bounding box center [117, 28] width 93 height 35
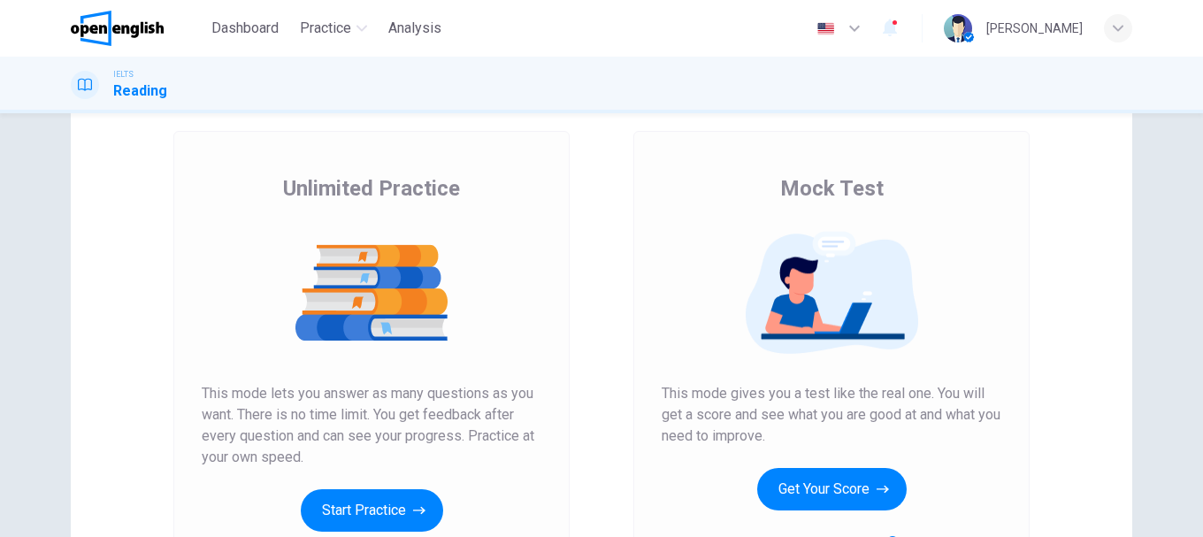
scroll to position [177, 0]
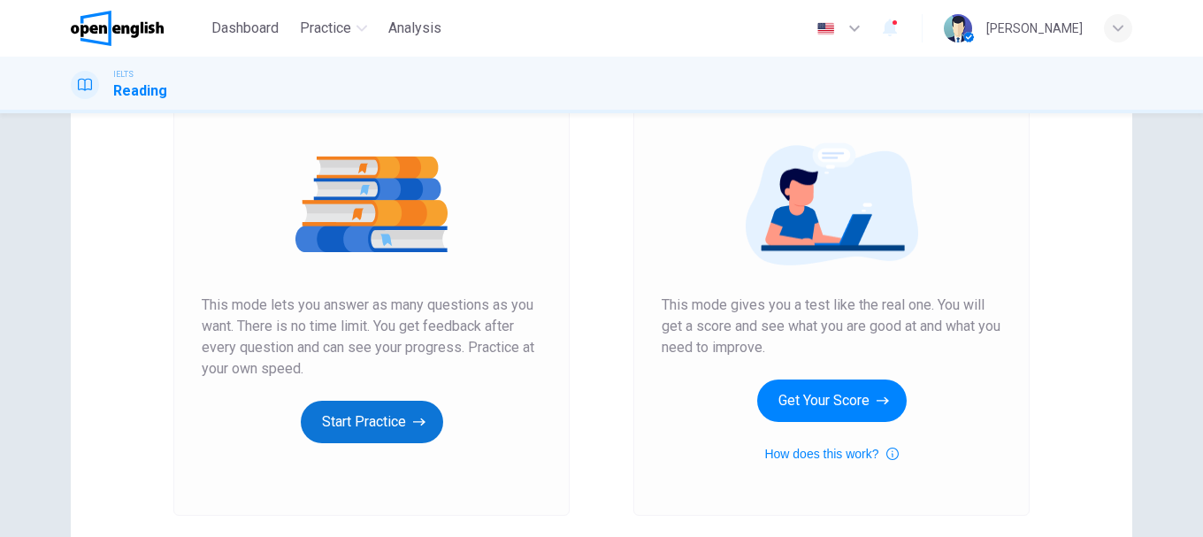
click at [400, 426] on button "Start Practice" at bounding box center [372, 422] width 142 height 42
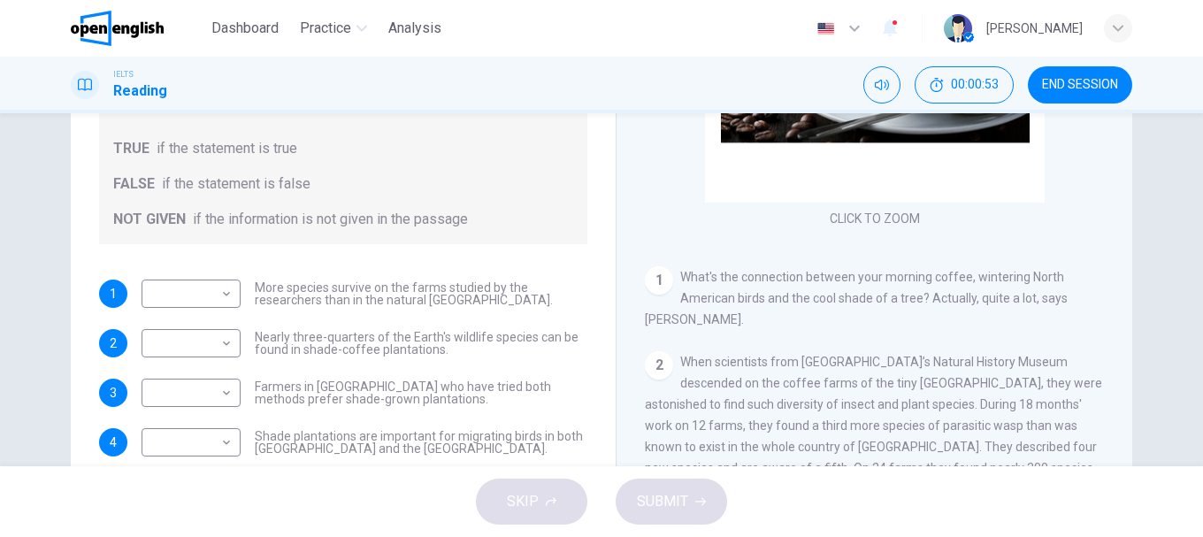
scroll to position [0, 0]
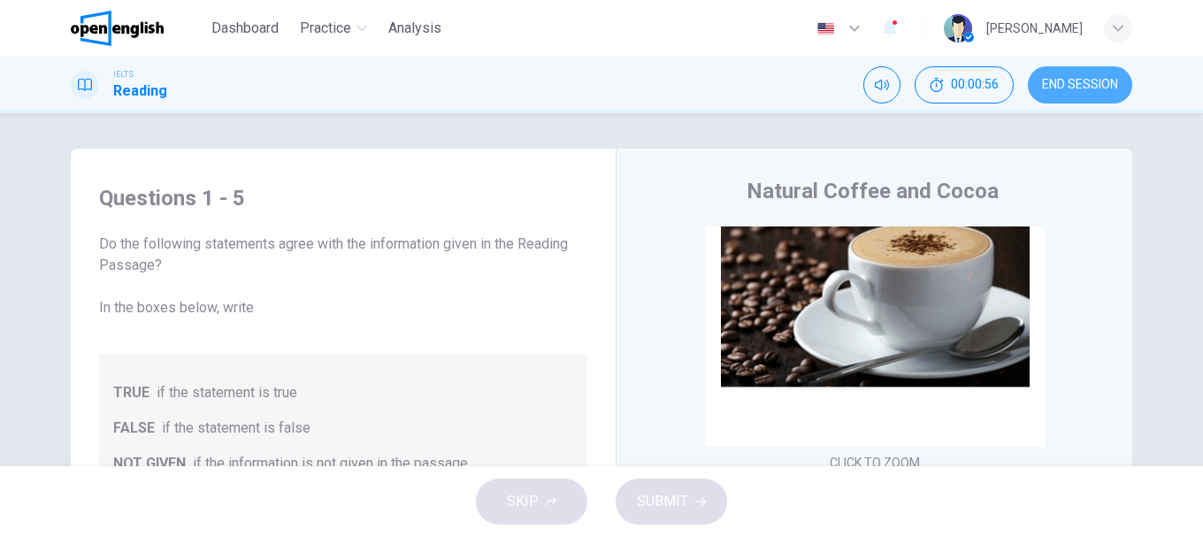
click at [1060, 80] on span "END SESSION" at bounding box center [1080, 85] width 76 height 14
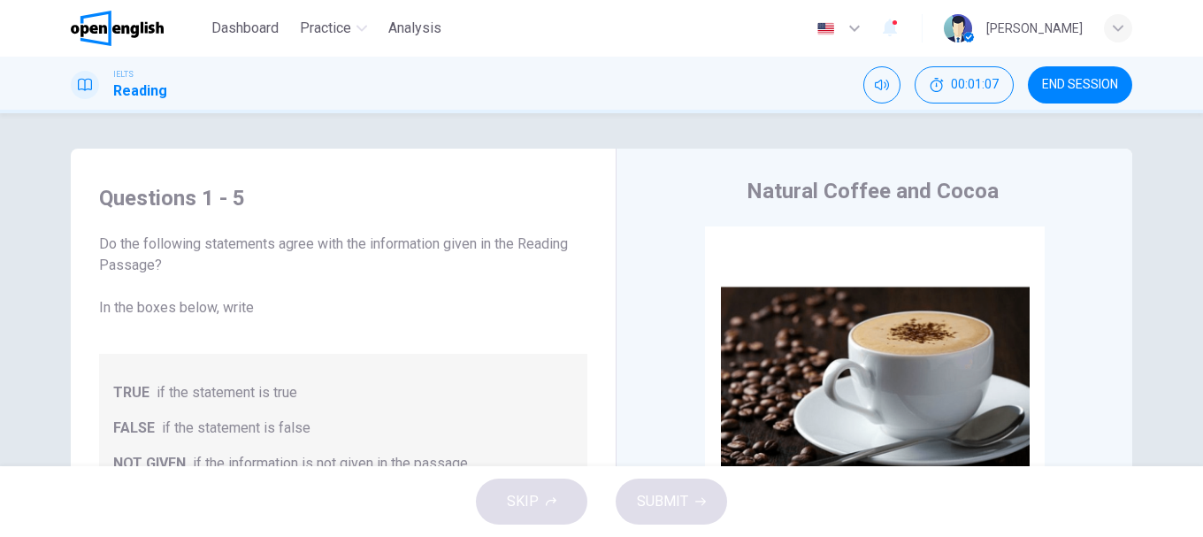
click at [1047, 82] on span "END SESSION" at bounding box center [1080, 85] width 76 height 14
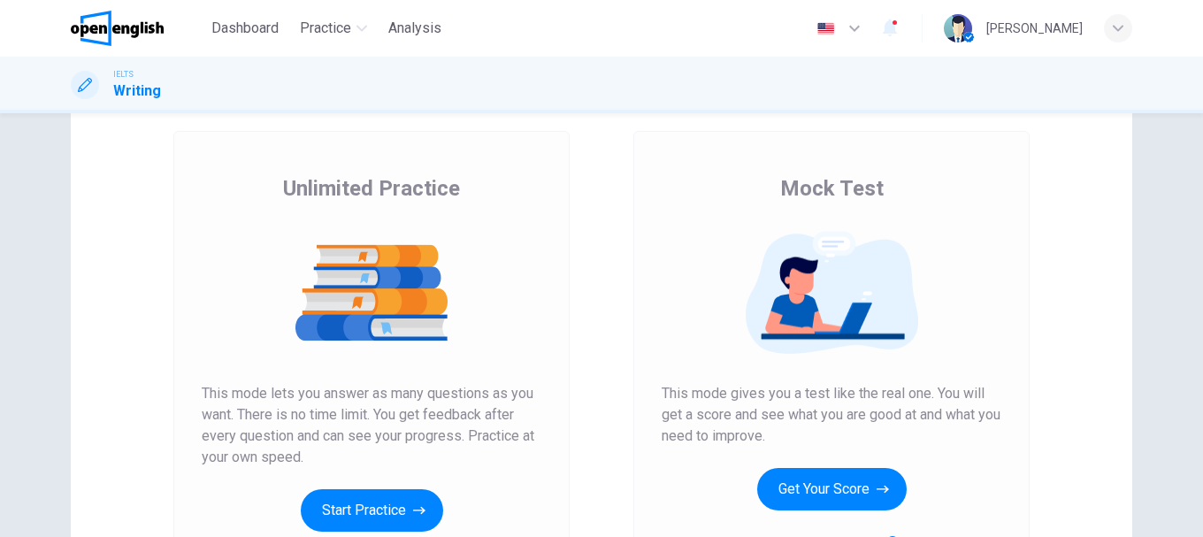
scroll to position [177, 0]
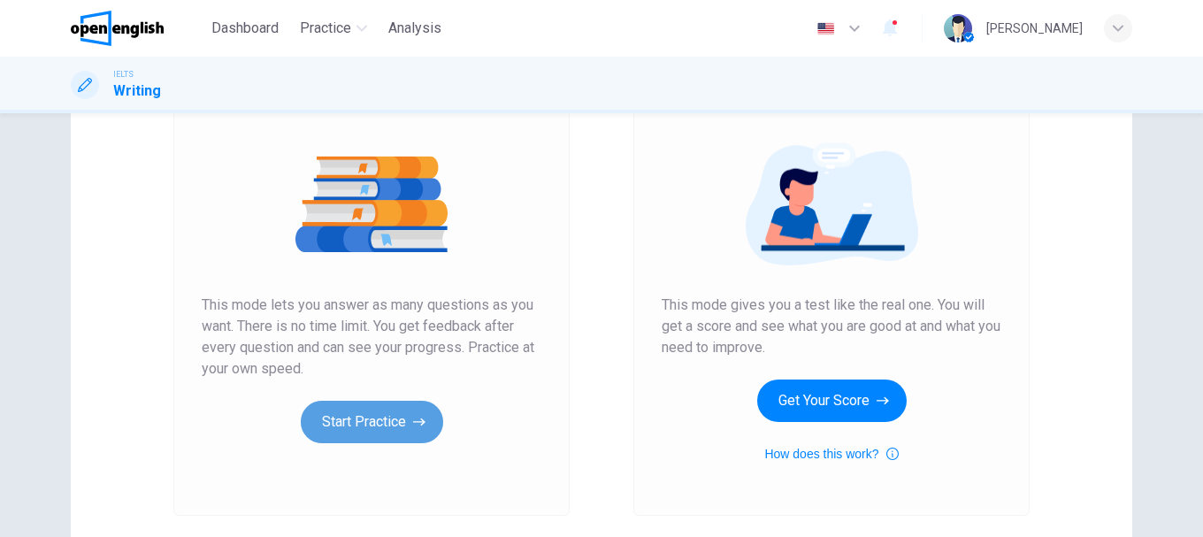
click at [404, 427] on button "Start Practice" at bounding box center [372, 422] width 142 height 42
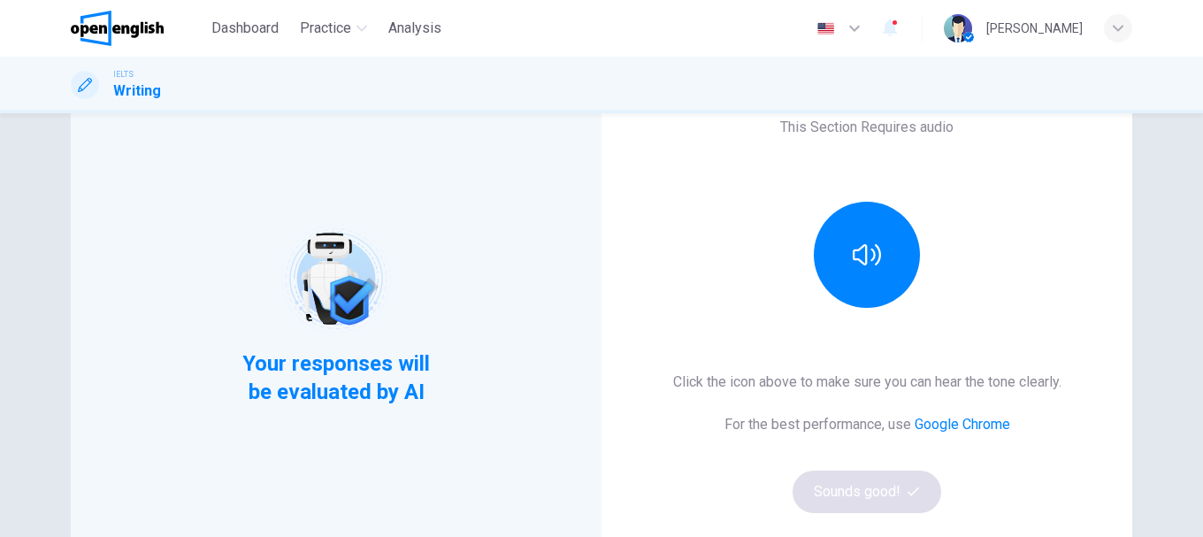
scroll to position [53, 0]
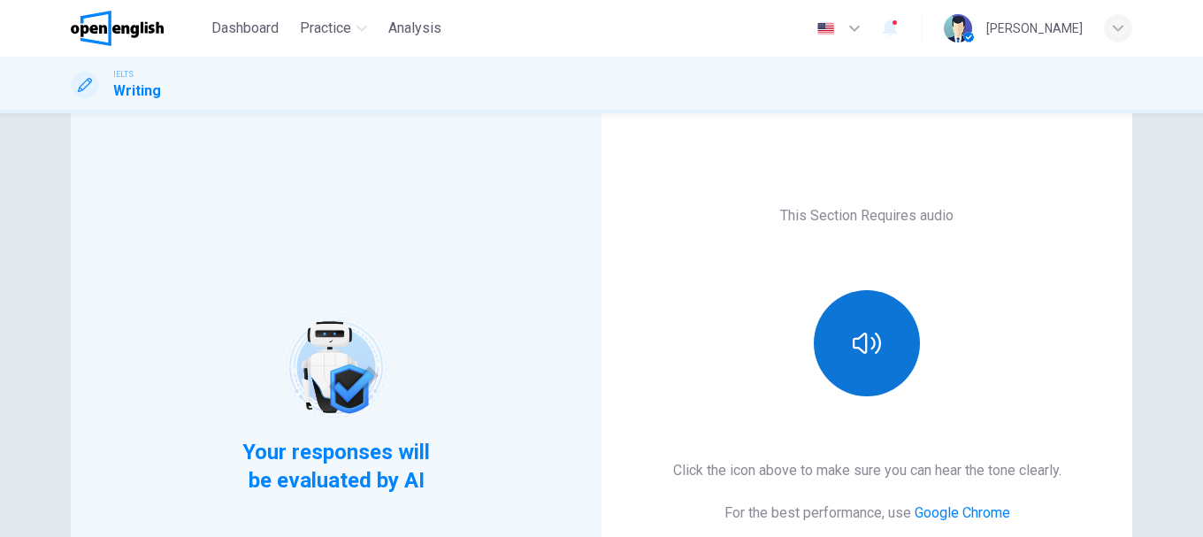
click at [867, 318] on button "button" at bounding box center [867, 343] width 106 height 106
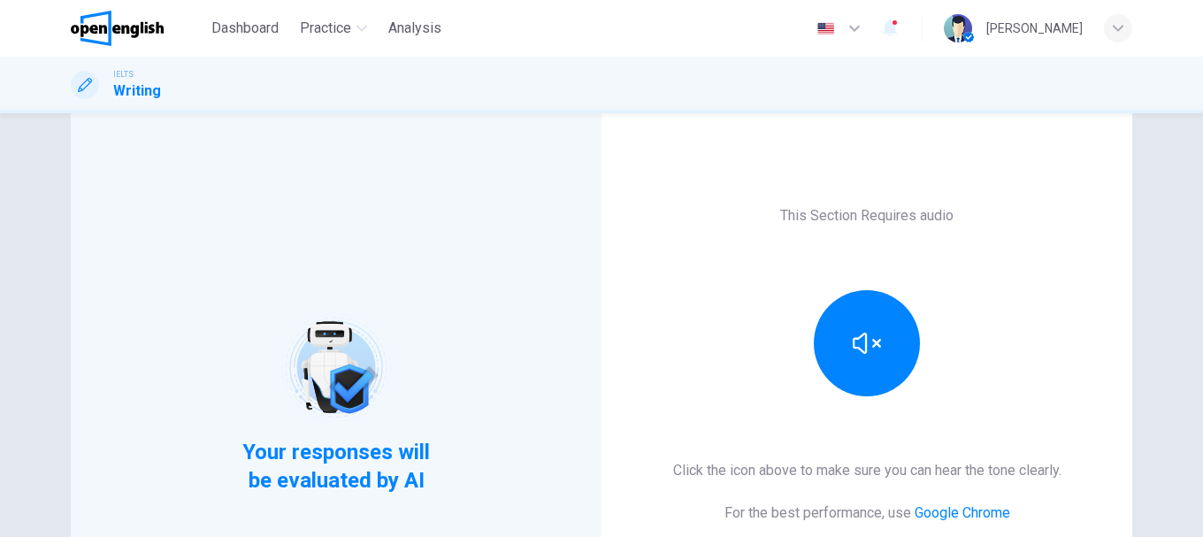
scroll to position [142, 0]
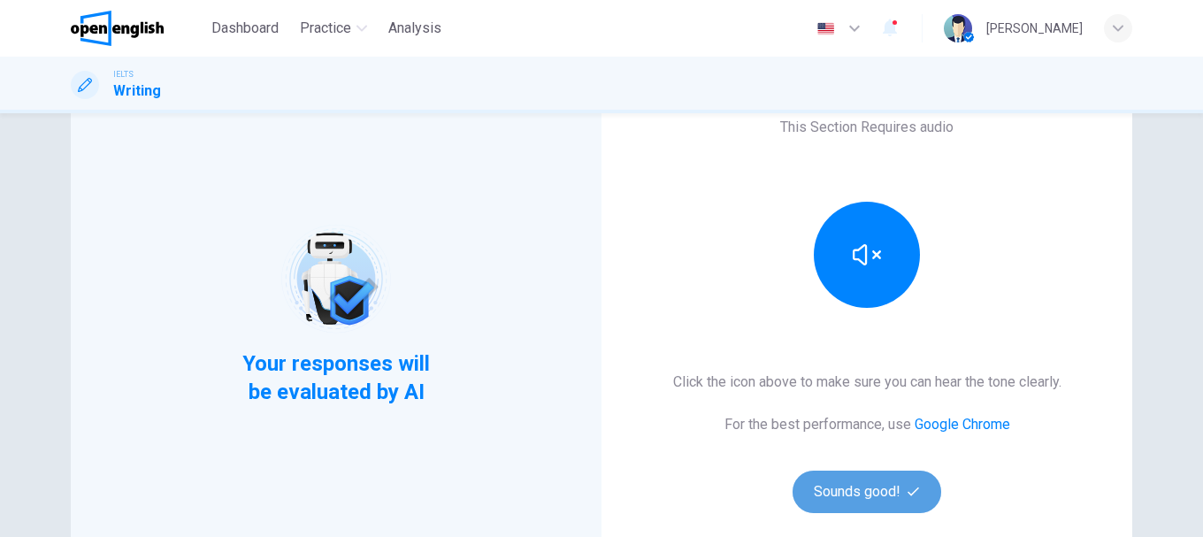
click at [887, 486] on button "Sounds good!" at bounding box center [866, 492] width 149 height 42
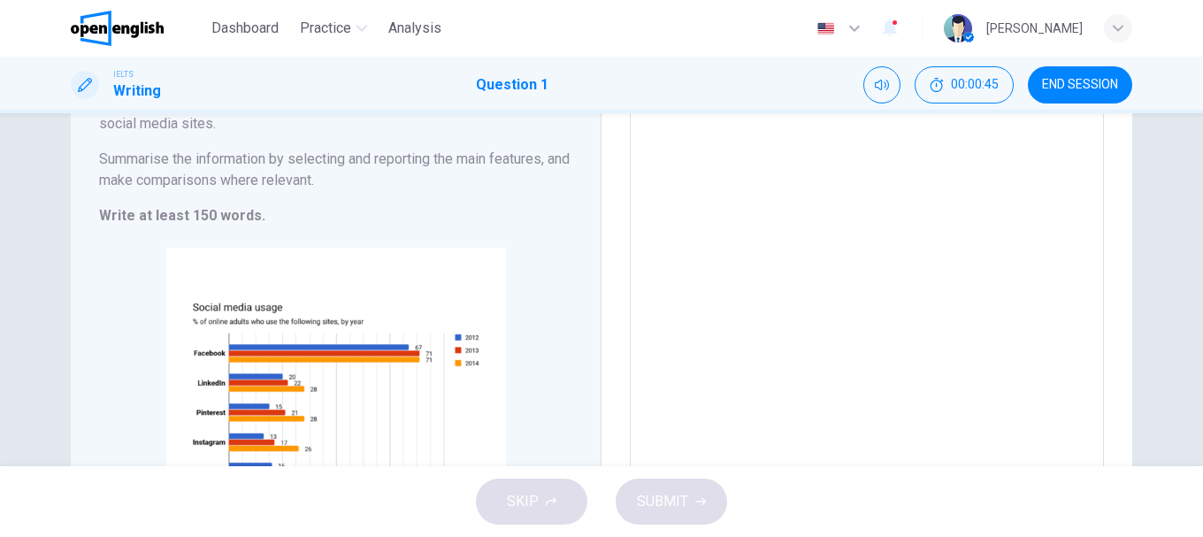
scroll to position [265, 0]
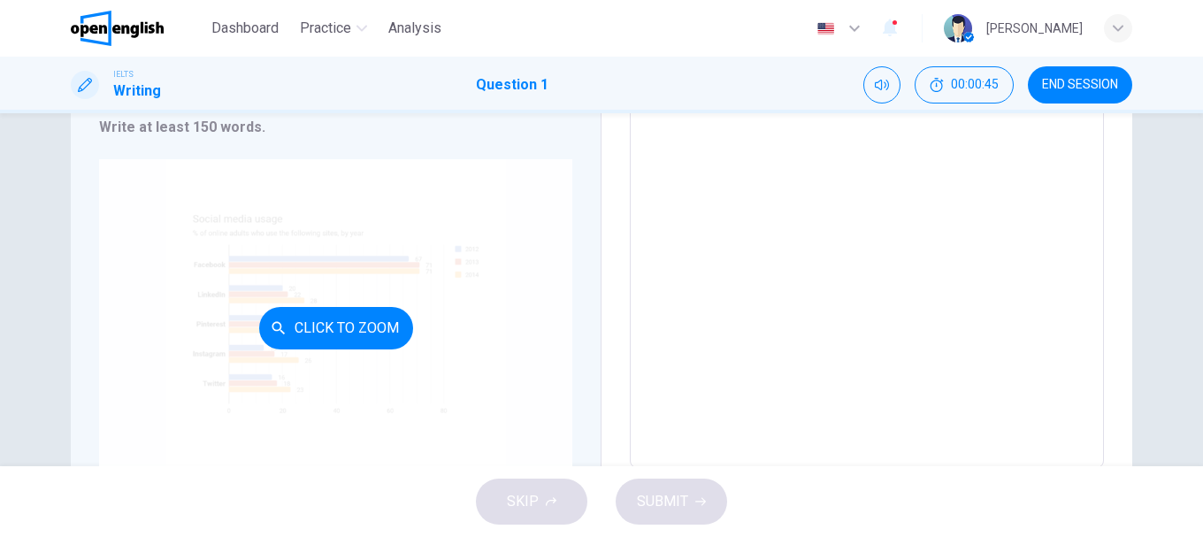
click at [318, 271] on div "Click to Zoom" at bounding box center [335, 327] width 473 height 337
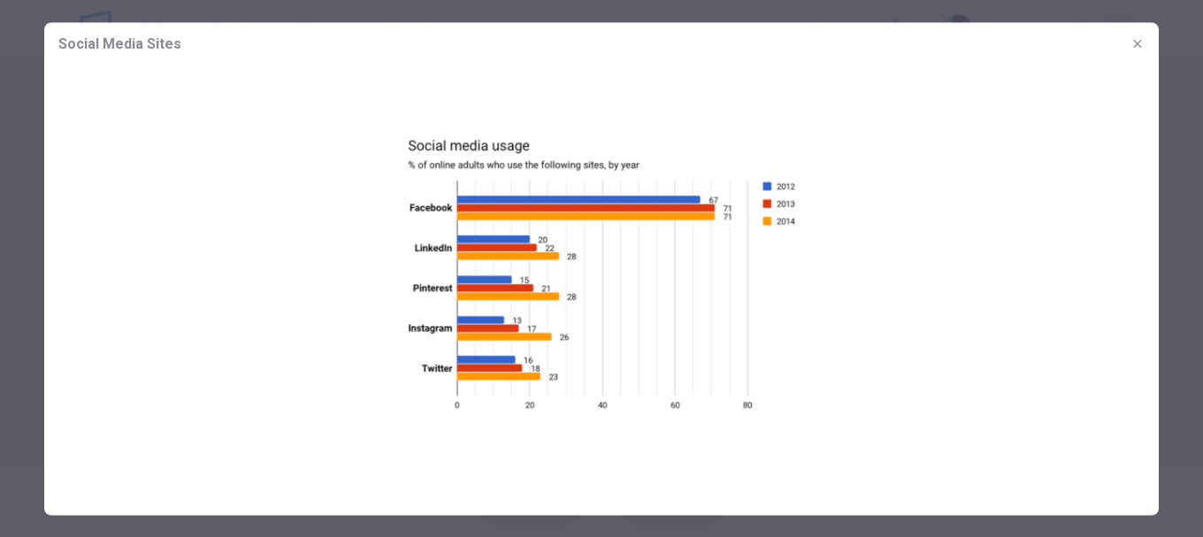
click at [348, 286] on img at bounding box center [601, 273] width 1114 height 417
click at [1137, 45] on icon "button" at bounding box center [1137, 43] width 14 height 14
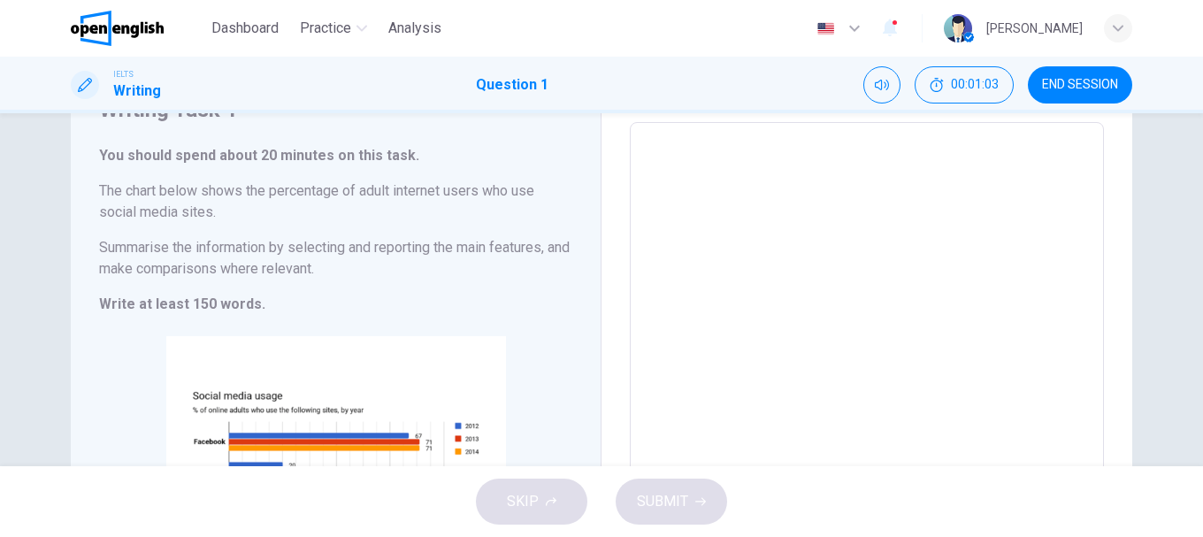
scroll to position [0, 0]
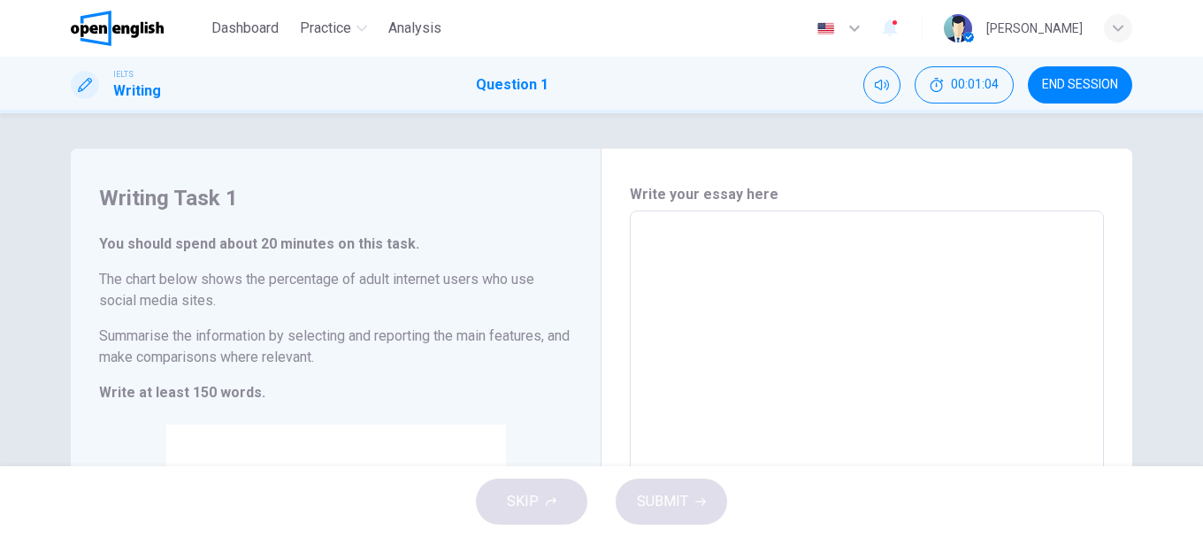
click at [713, 231] on textarea at bounding box center [866, 473] width 449 height 494
type textarea "*"
type textarea "**"
type textarea "*"
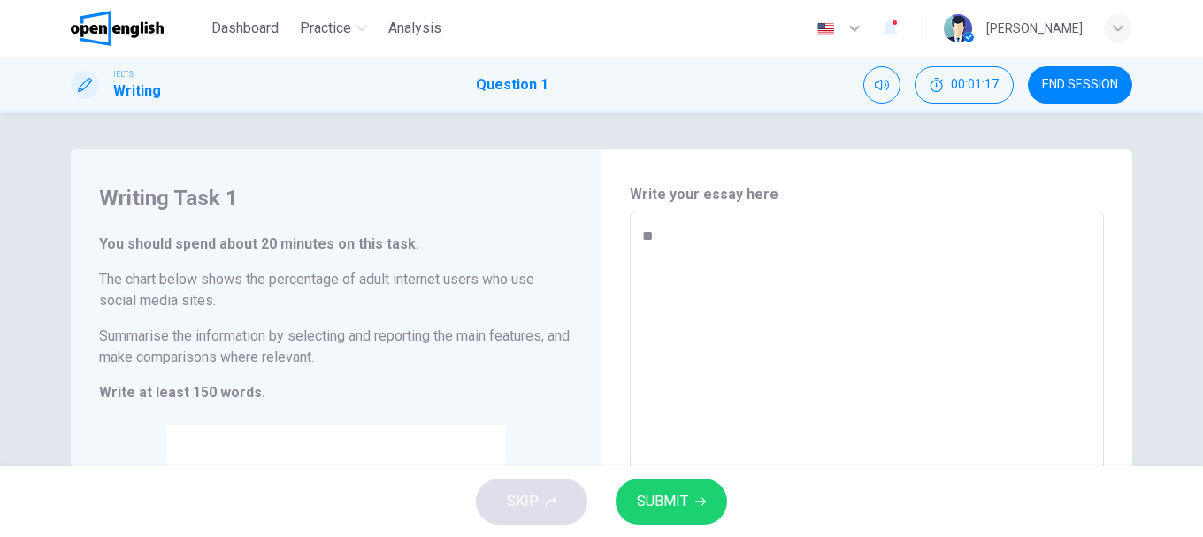
type textarea "**"
type textarea "*"
type textarea "****"
type textarea "*"
type textarea "*****"
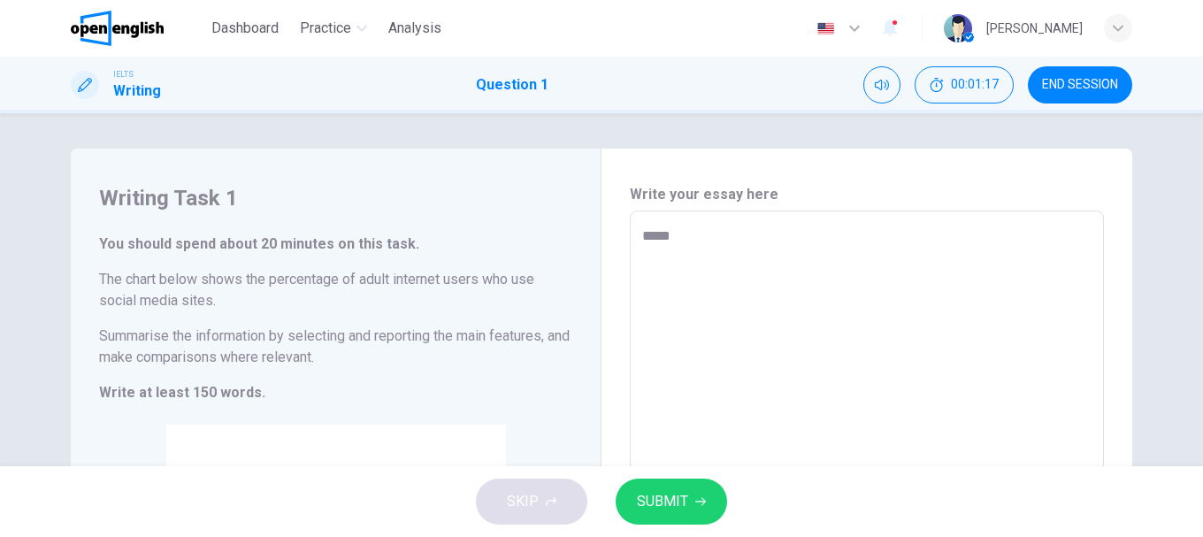
type textarea "*"
type textarea "******"
type textarea "*"
type textarea "******"
type textarea "*"
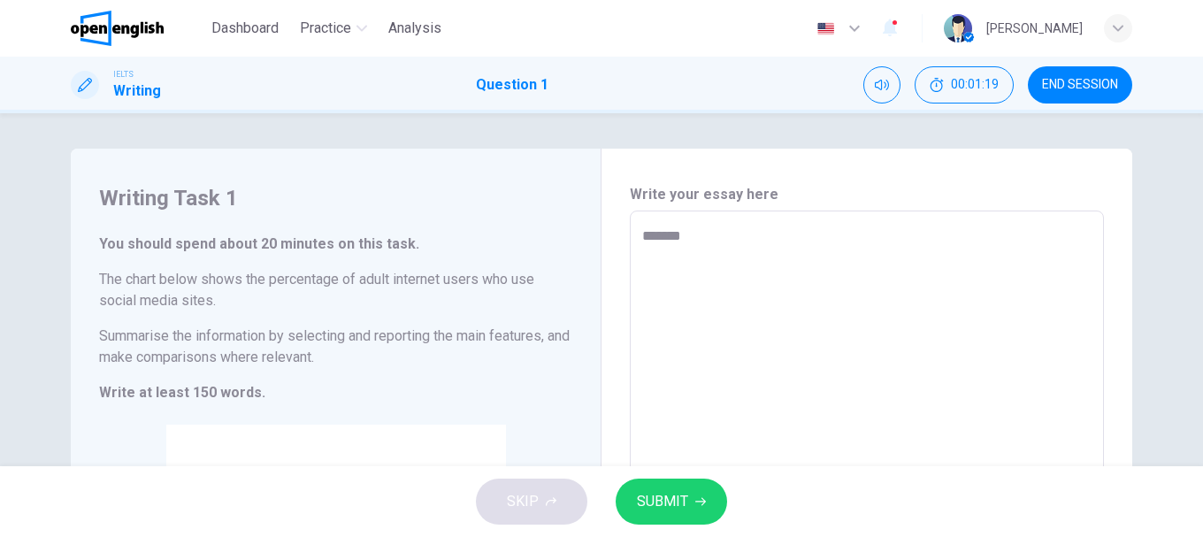
type textarea "********"
type textarea "*"
type textarea "*********"
type textarea "*"
type textarea "**********"
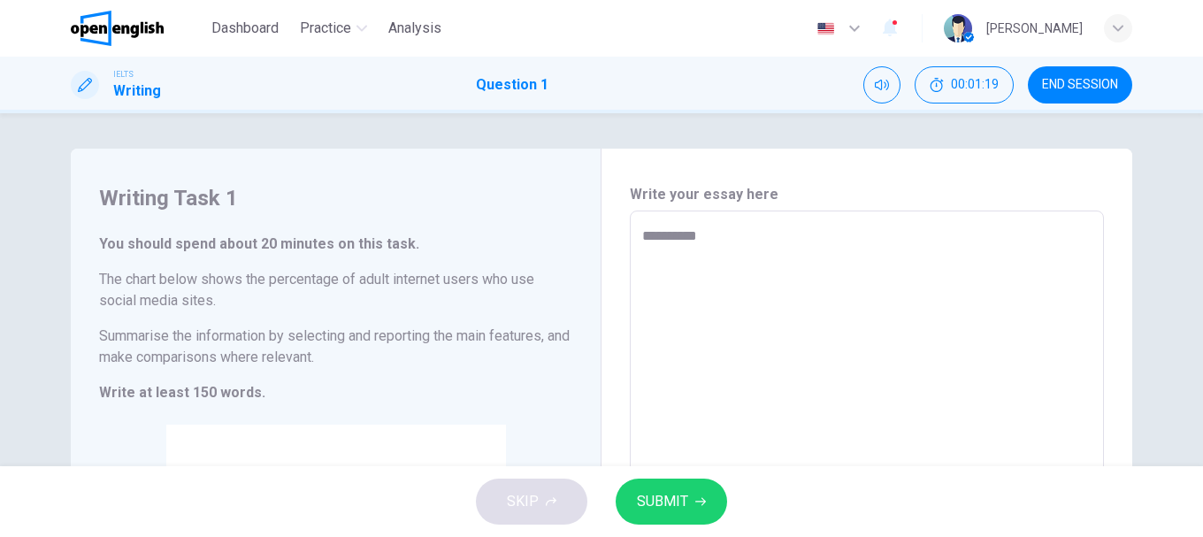
type textarea "*"
type textarea "**********"
type textarea "*"
type textarea "**********"
type textarea "*"
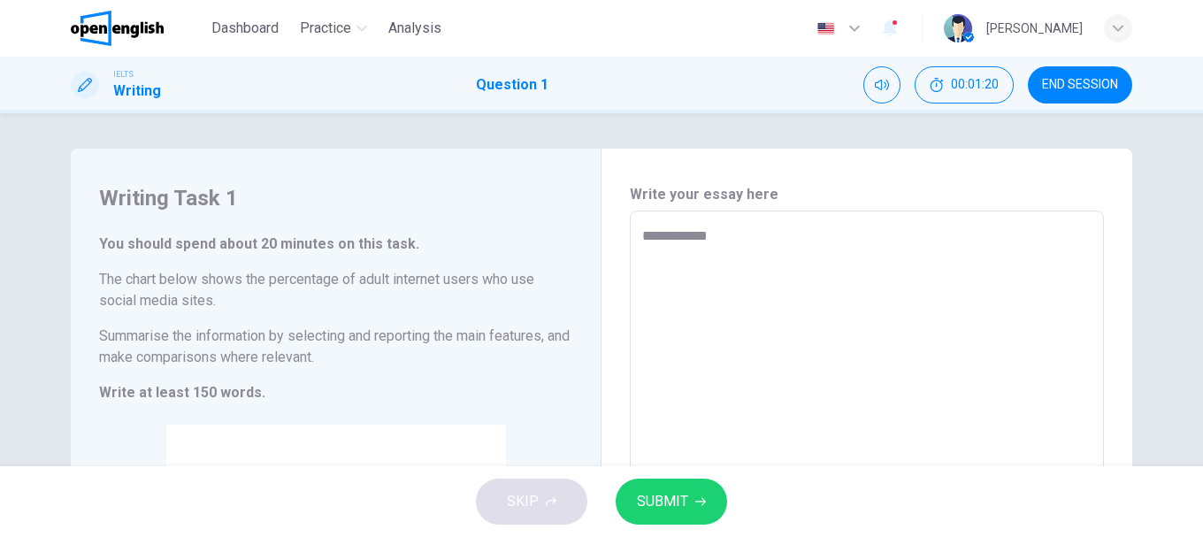
type textarea "**********"
type textarea "*"
type textarea "**********"
type textarea "*"
type textarea "**********"
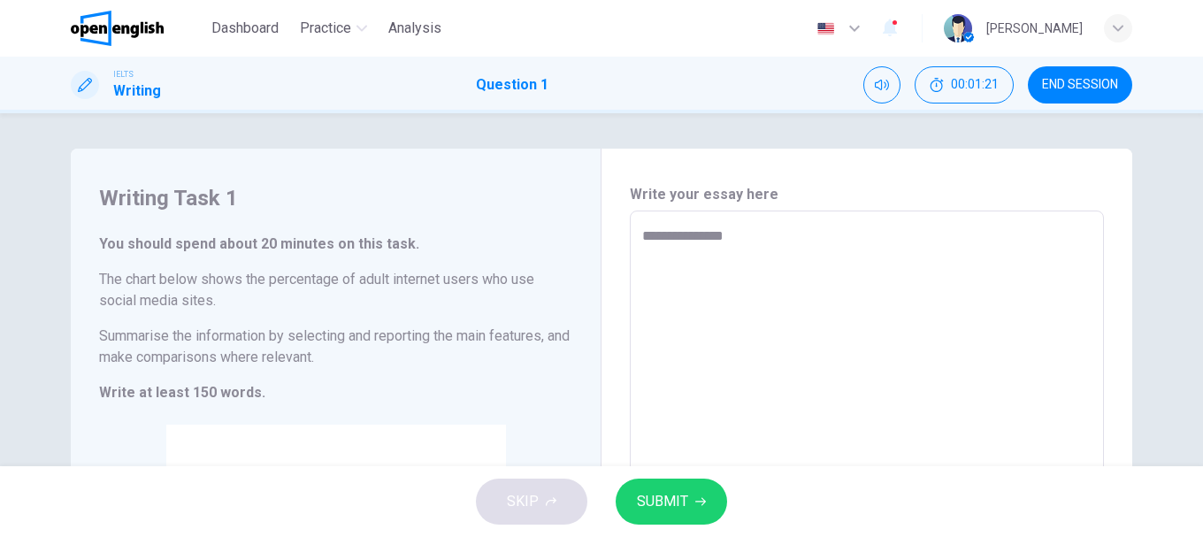
type textarea "*"
type textarea "**********"
type textarea "*"
type textarea "**********"
type textarea "*"
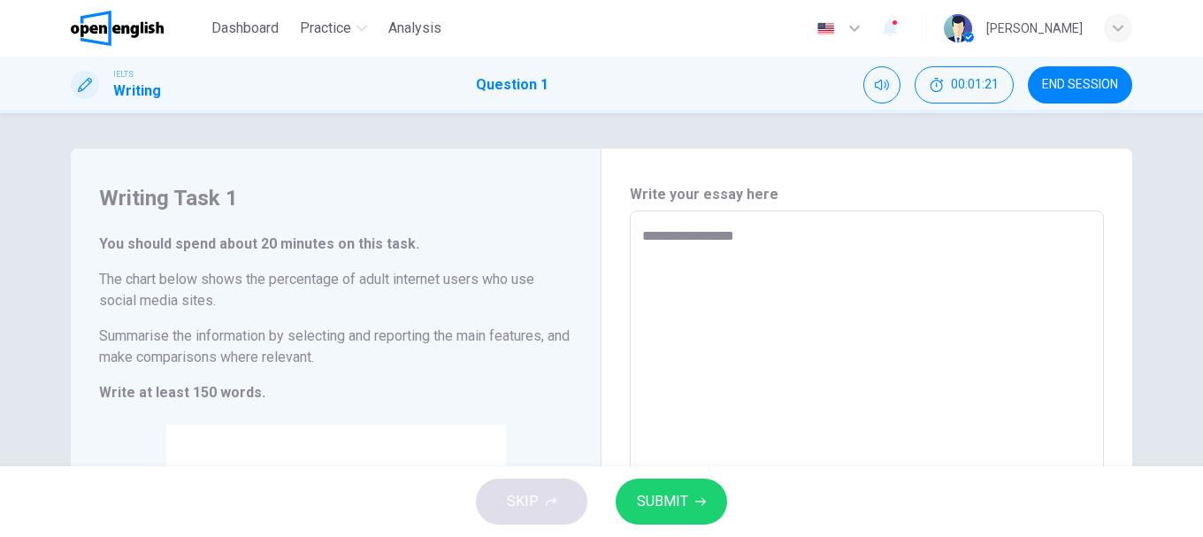
type textarea "**********"
type textarea "*"
type textarea "**********"
type textarea "*"
type textarea "**********"
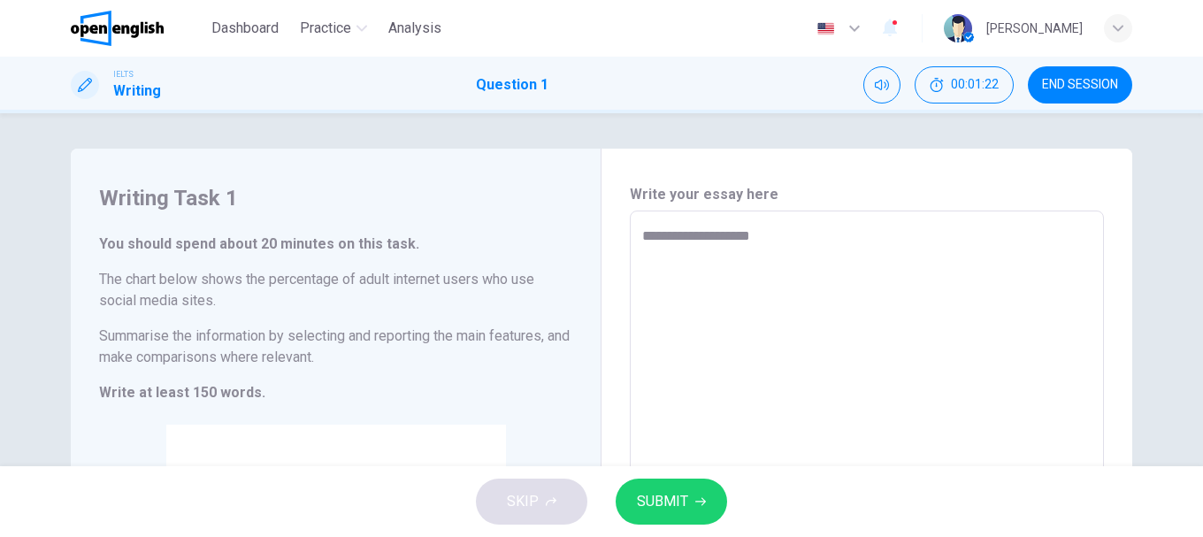
type textarea "*"
type textarea "**********"
type textarea "*"
type textarea "**********"
type textarea "*"
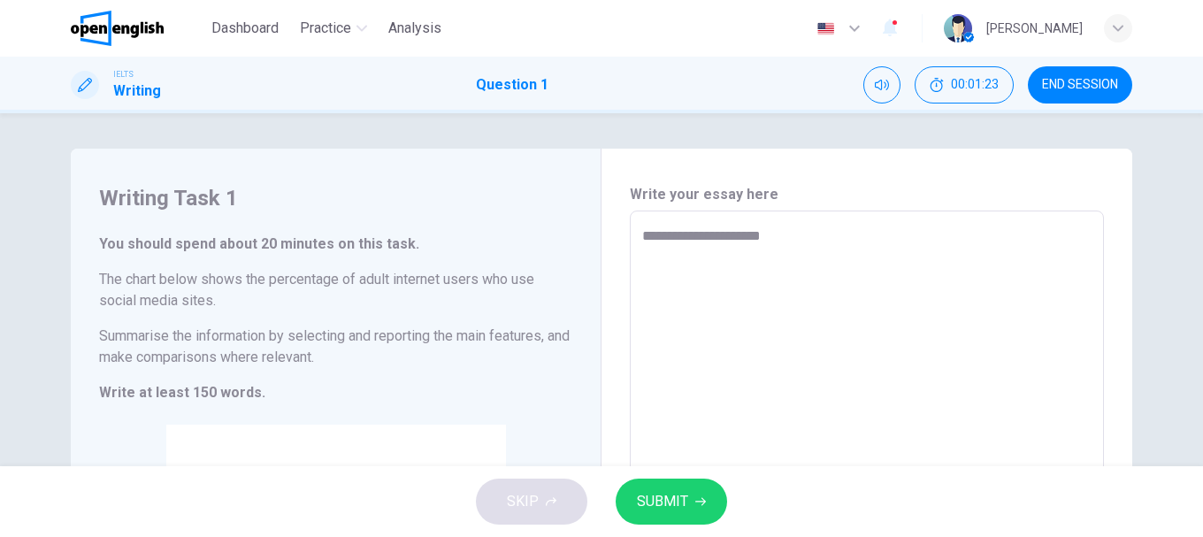
type textarea "**********"
type textarea "*"
type textarea "**********"
type textarea "*"
type textarea "**********"
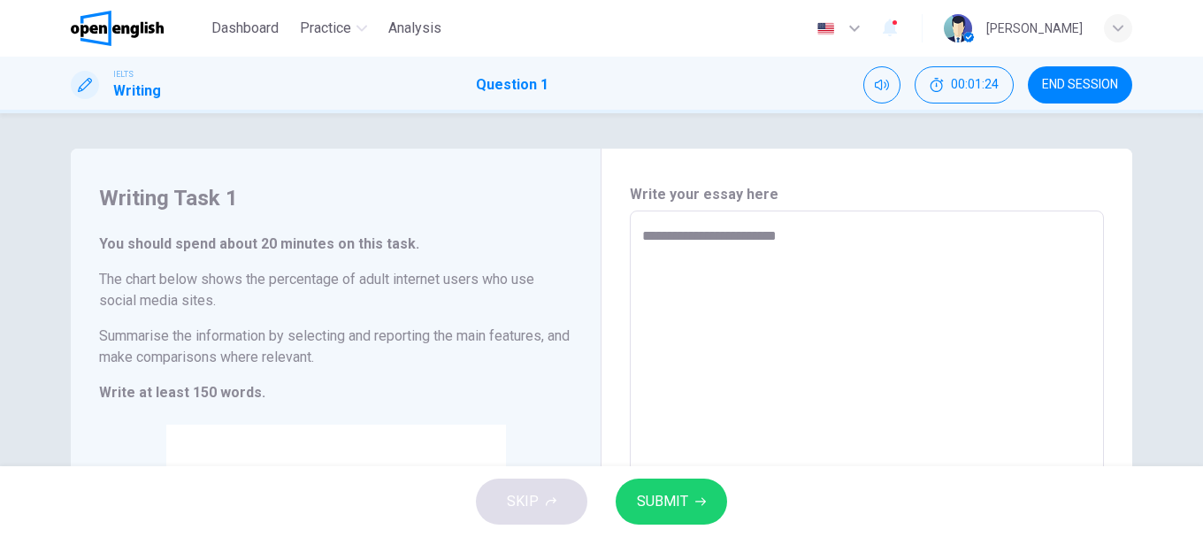
type textarea "*"
type textarea "**********"
type textarea "*"
type textarea "**********"
type textarea "*"
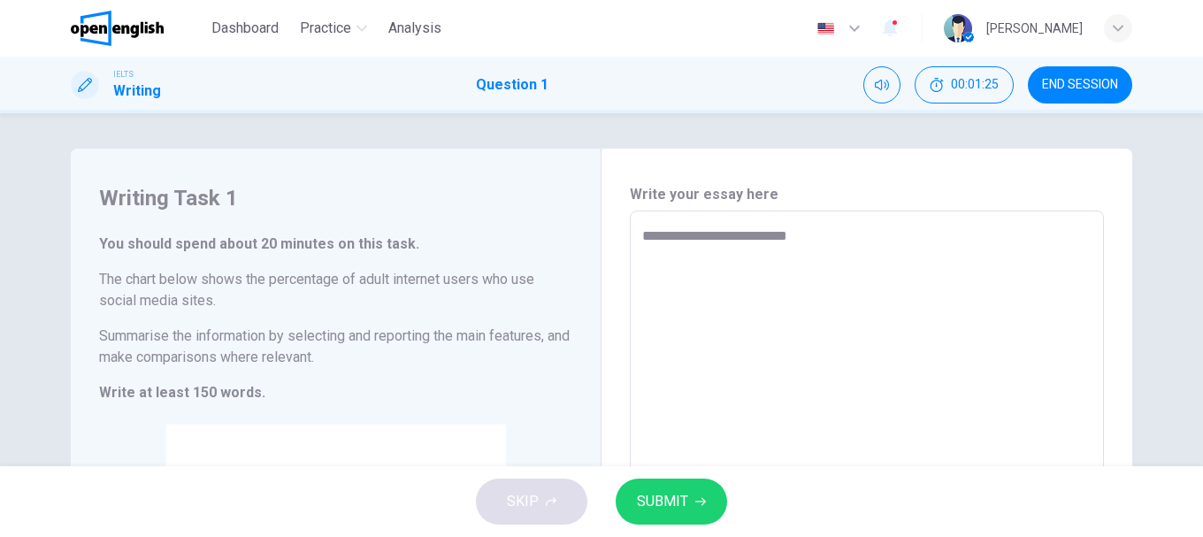
type textarea "**********"
type textarea "*"
type textarea "**********"
type textarea "*"
type textarea "**********"
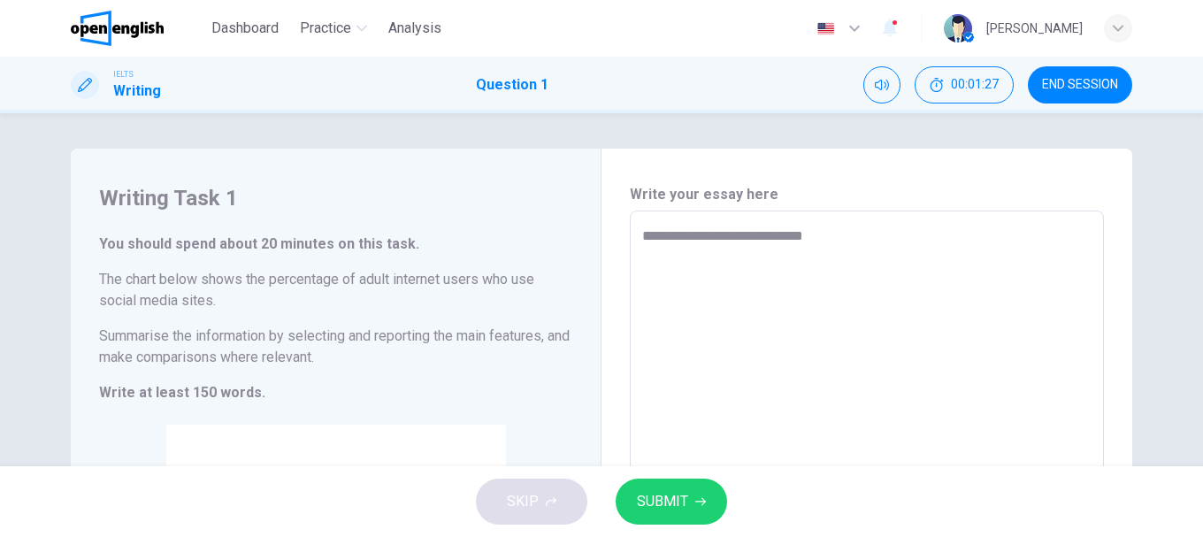
type textarea "*"
type textarea "**********"
type textarea "*"
type textarea "**********"
type textarea "*"
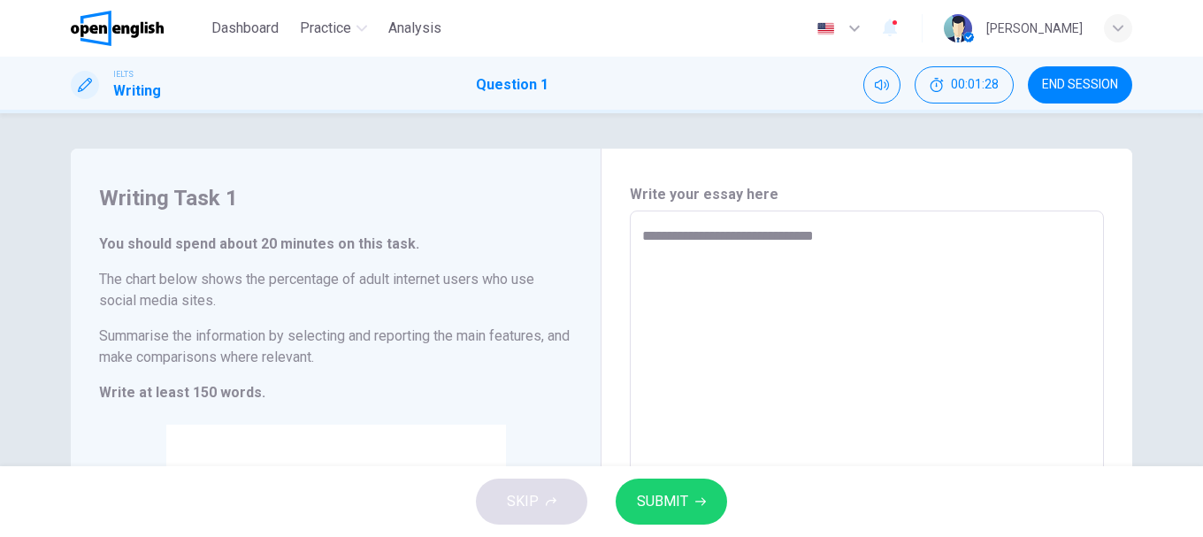
type textarea "**********"
type textarea "*"
type textarea "**********"
type textarea "*"
type textarea "**********"
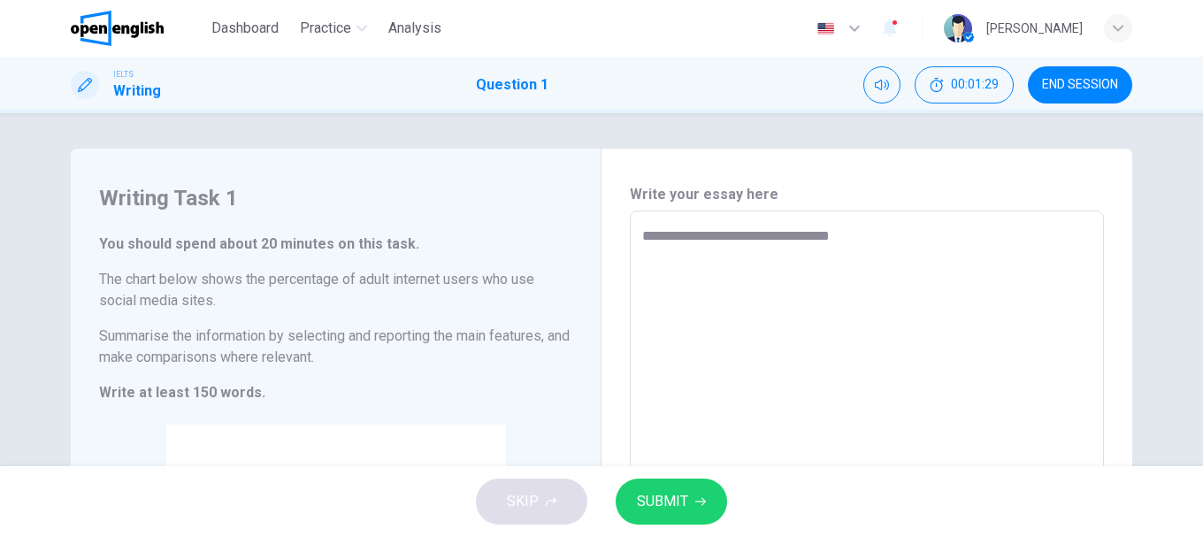
type textarea "*"
type textarea "**********"
type textarea "*"
type textarea "**********"
type textarea "*"
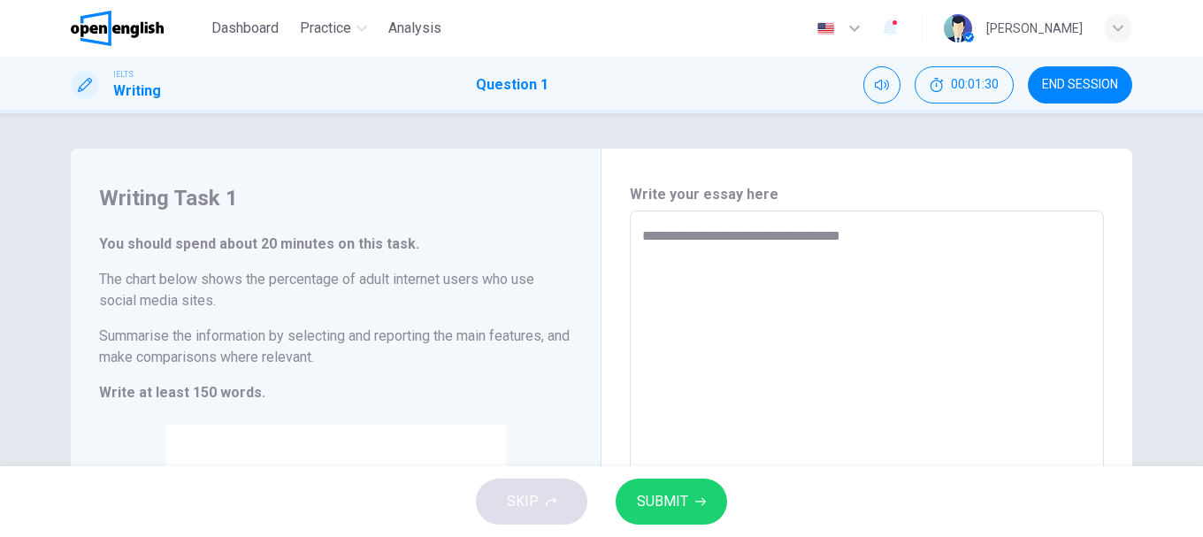
type textarea "**********"
type textarea "*"
type textarea "**********"
type textarea "*"
type textarea "**********"
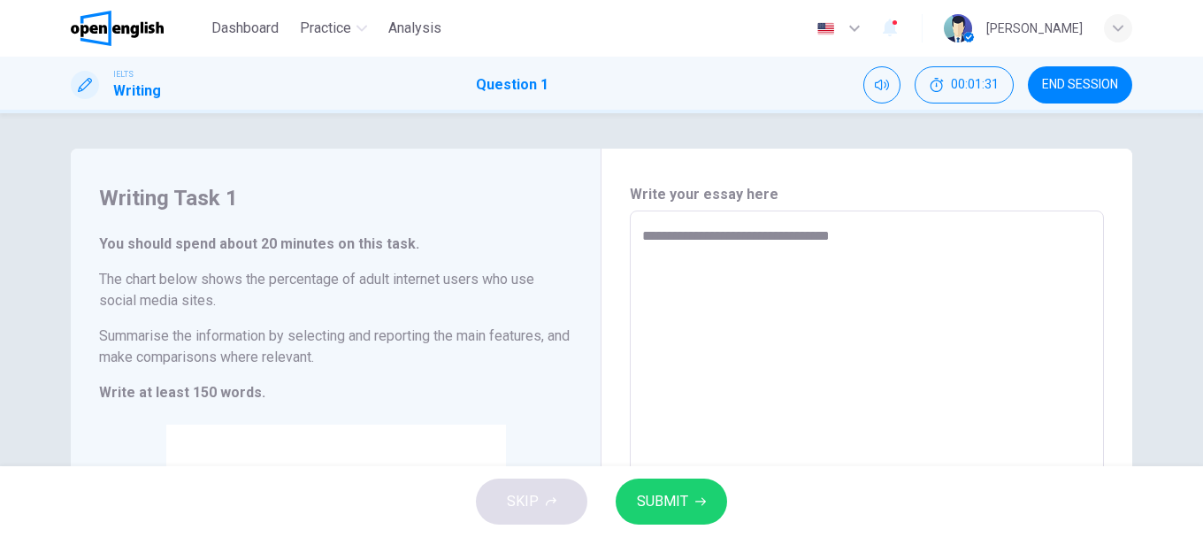
type textarea "*"
type textarea "**********"
type textarea "*"
type textarea "**********"
type textarea "*"
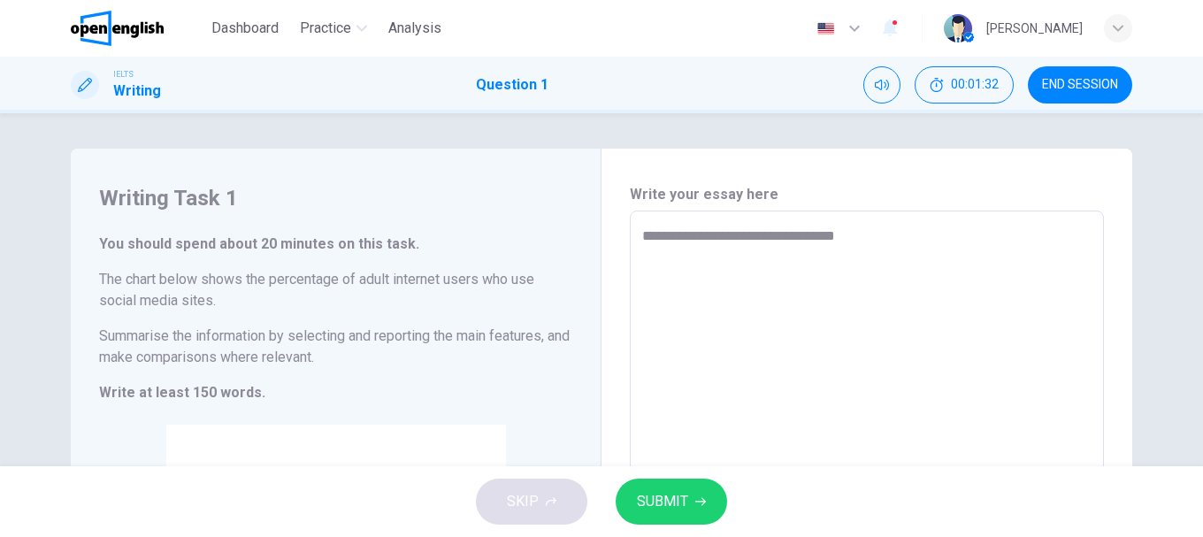
type textarea "**********"
type textarea "*"
type textarea "**********"
type textarea "*"
type textarea "**********"
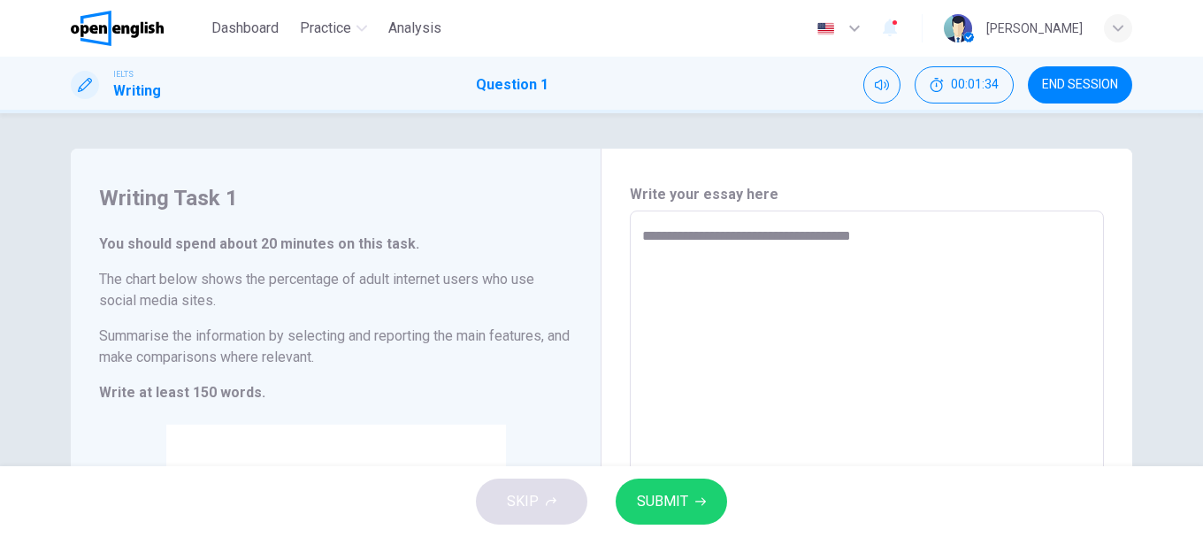
type textarea "*"
type textarea "**********"
type textarea "*"
type textarea "**********"
type textarea "*"
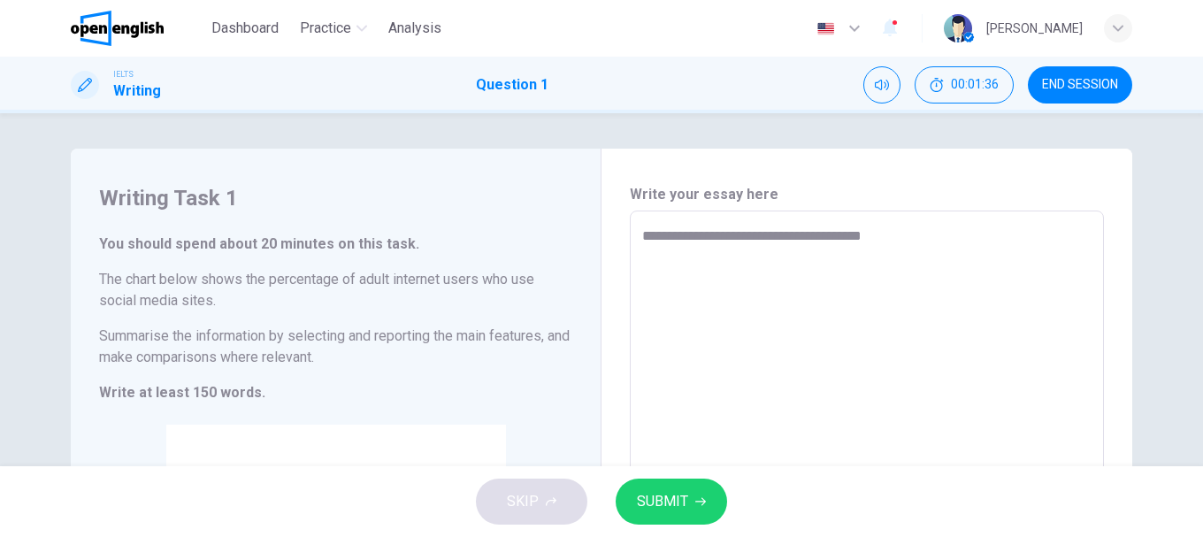
type textarea "**********"
type textarea "*"
type textarea "**********"
type textarea "*"
type textarea "**********"
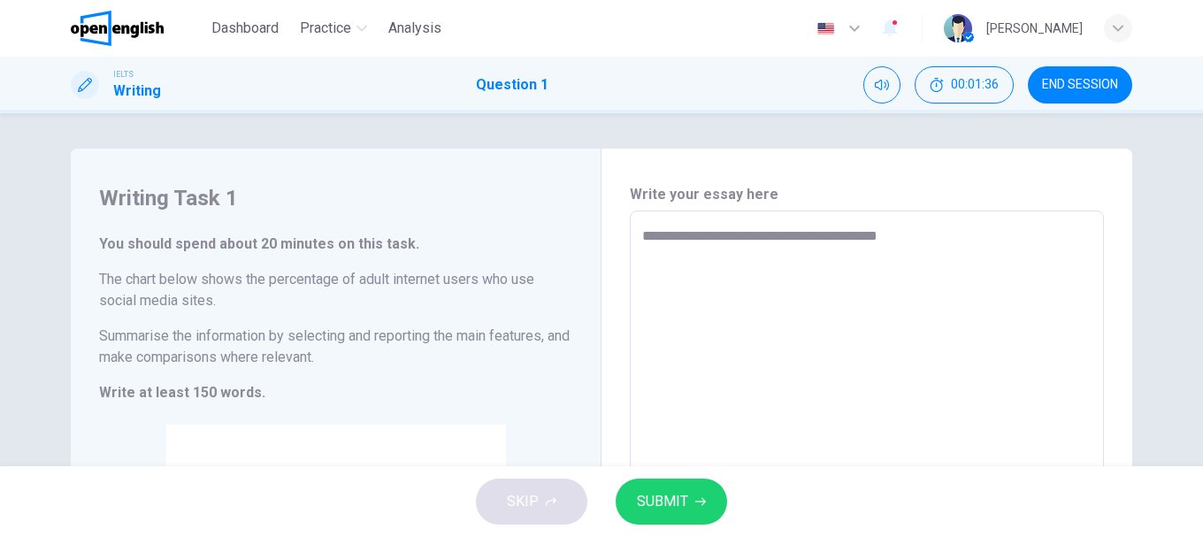
type textarea "*"
type textarea "**********"
type textarea "*"
type textarea "**********"
type textarea "*"
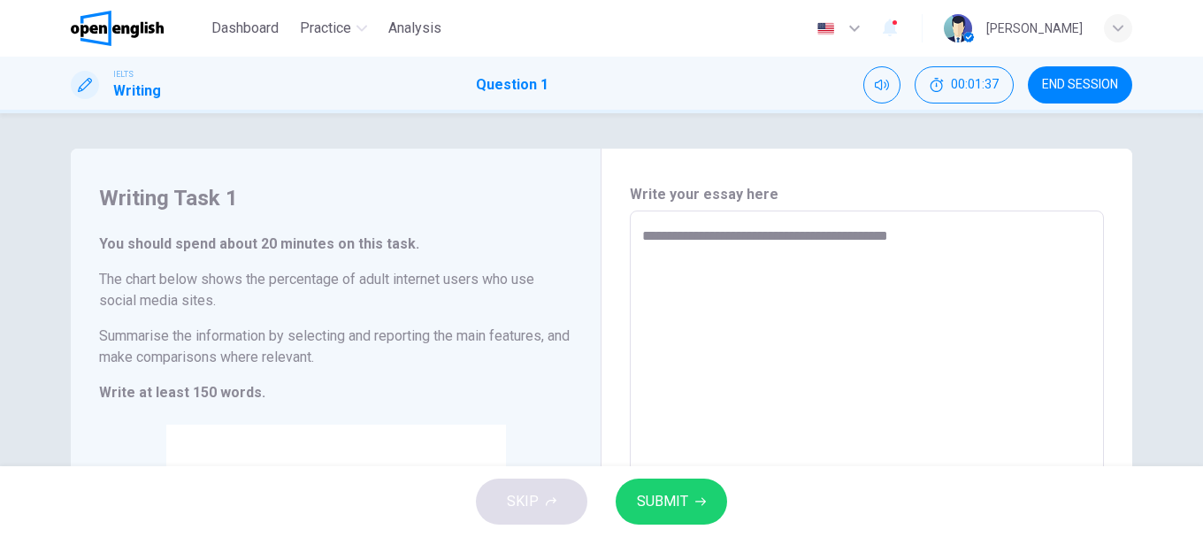
type textarea "**********"
type textarea "*"
type textarea "**********"
type textarea "*"
type textarea "**********"
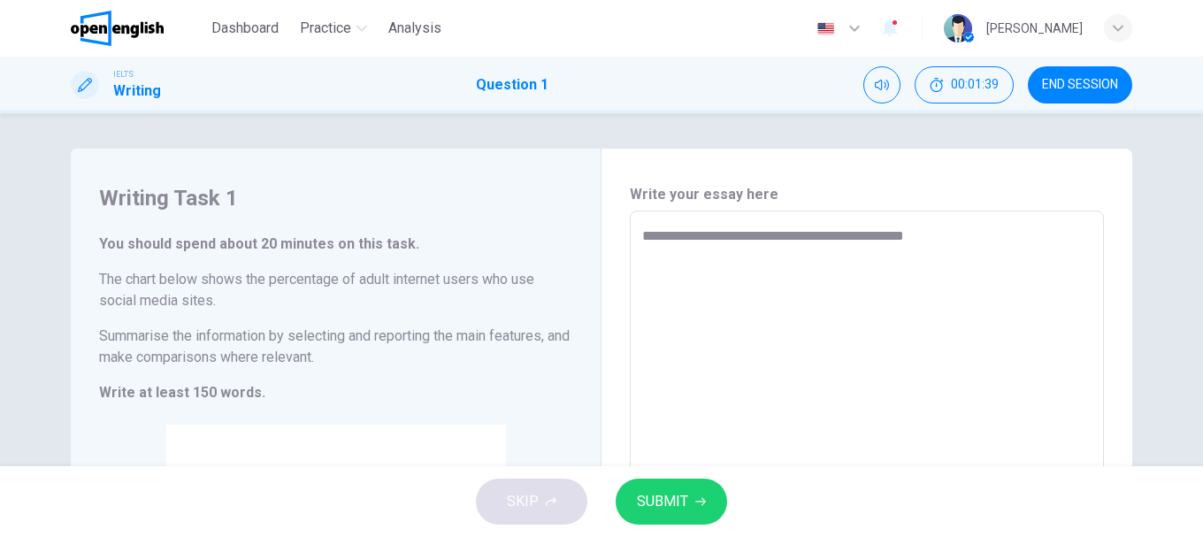
type textarea "*"
type textarea "**********"
type textarea "*"
type textarea "**********"
type textarea "*"
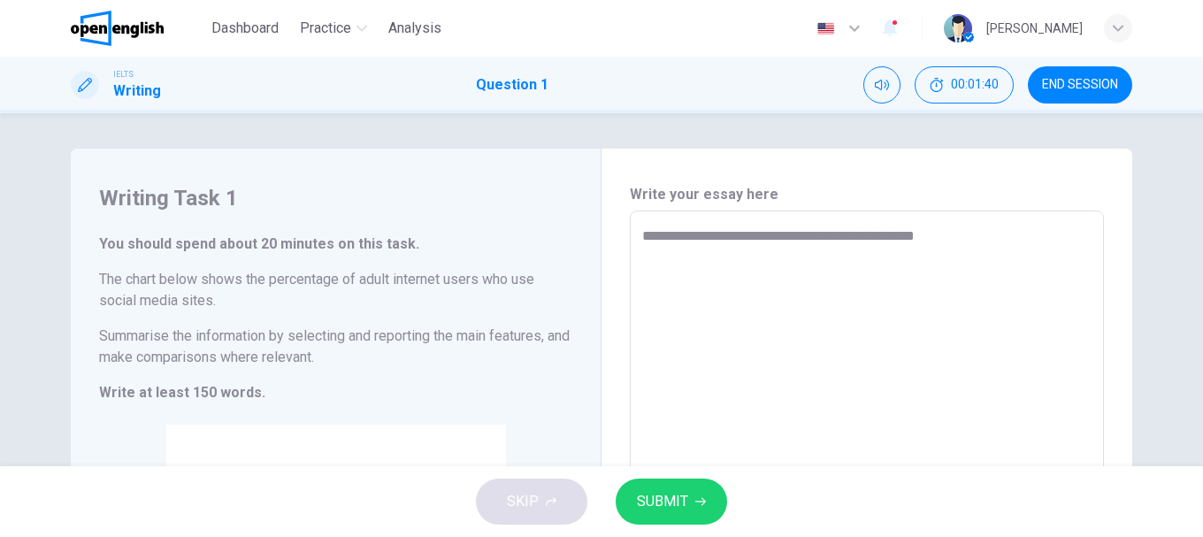
type textarea "**********"
type textarea "*"
type textarea "**********"
type textarea "*"
type textarea "**********"
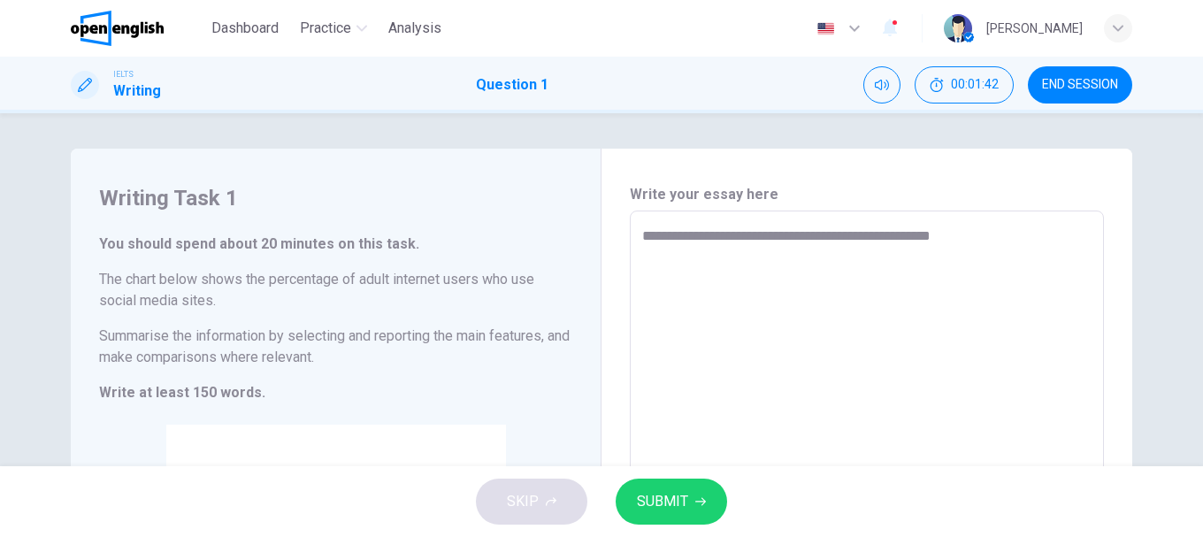
type textarea "*"
type textarea "**********"
type textarea "*"
type textarea "**********"
type textarea "*"
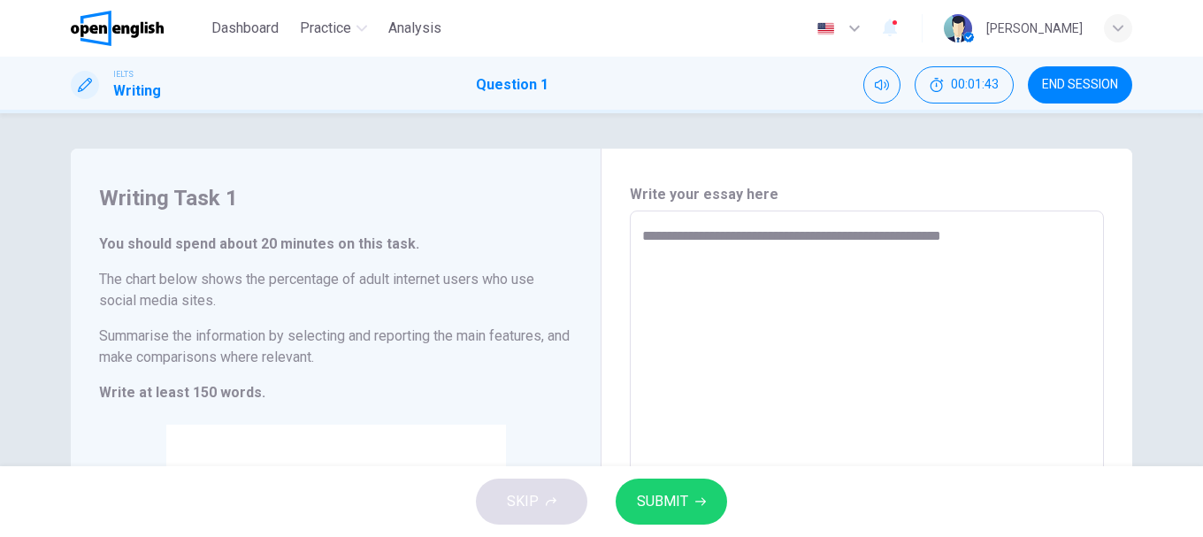
type textarea "**********"
type textarea "*"
type textarea "**********"
type textarea "*"
type textarea "**********"
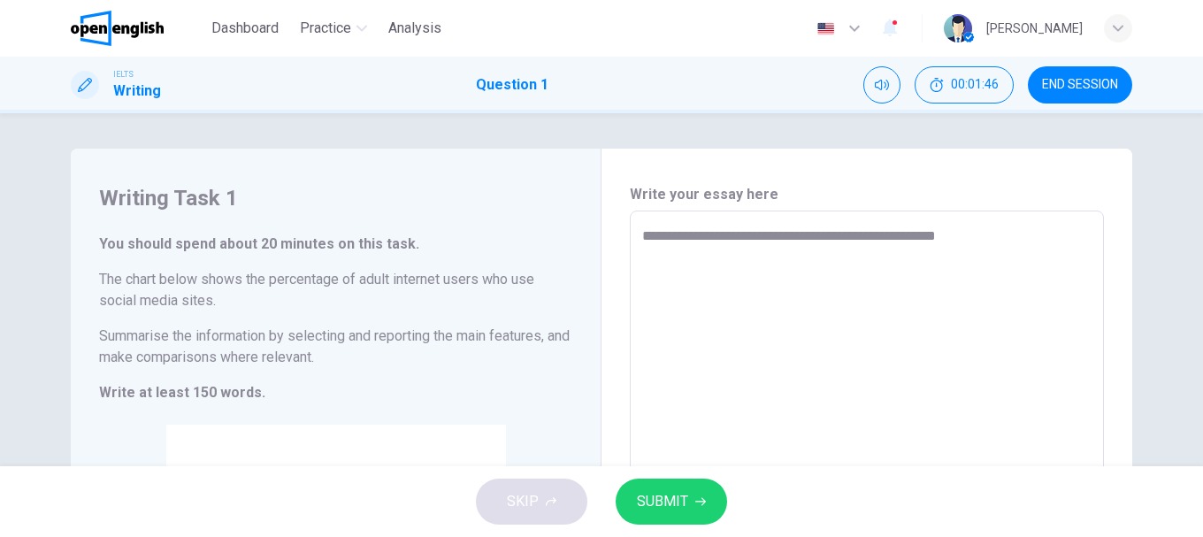
type textarea "*"
type textarea "**********"
type textarea "*"
type textarea "**********"
type textarea "*"
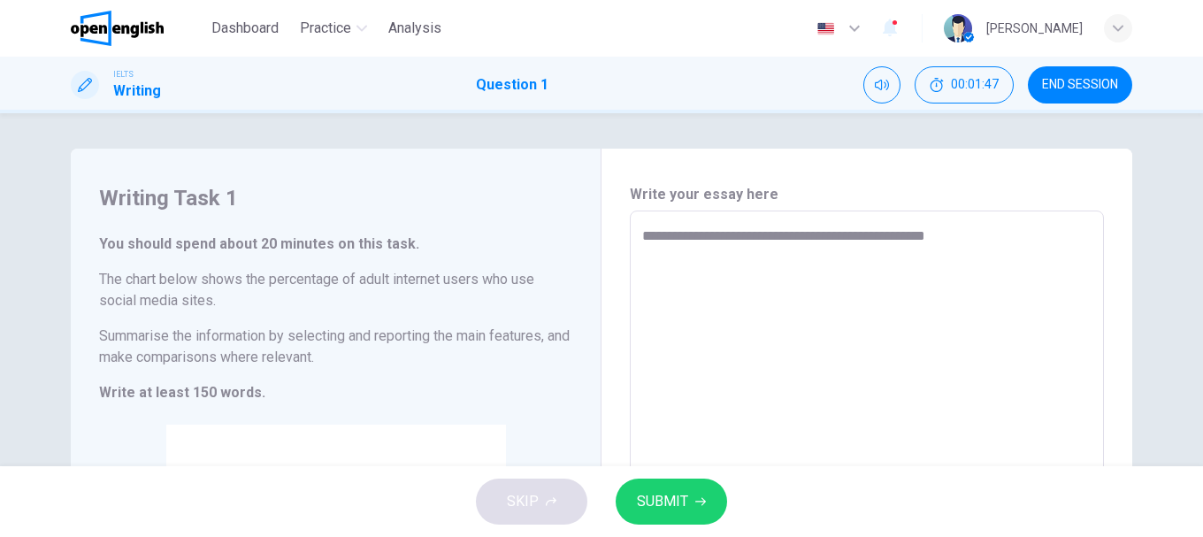
type textarea "**********"
type textarea "*"
type textarea "**********"
type textarea "*"
type textarea "**********"
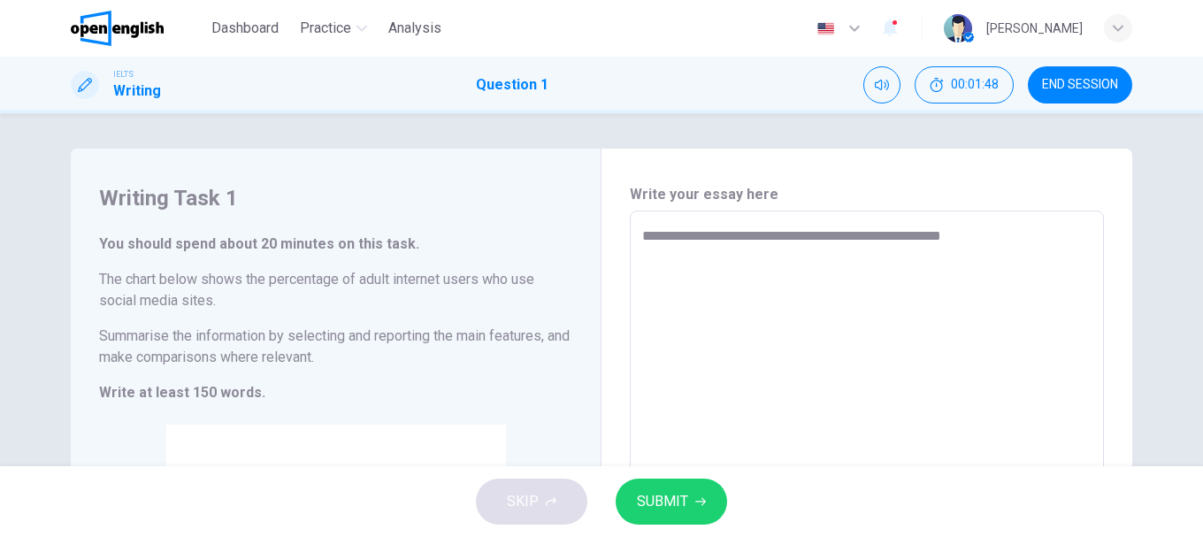
type textarea "*"
type textarea "**********"
type textarea "*"
type textarea "**********"
type textarea "*"
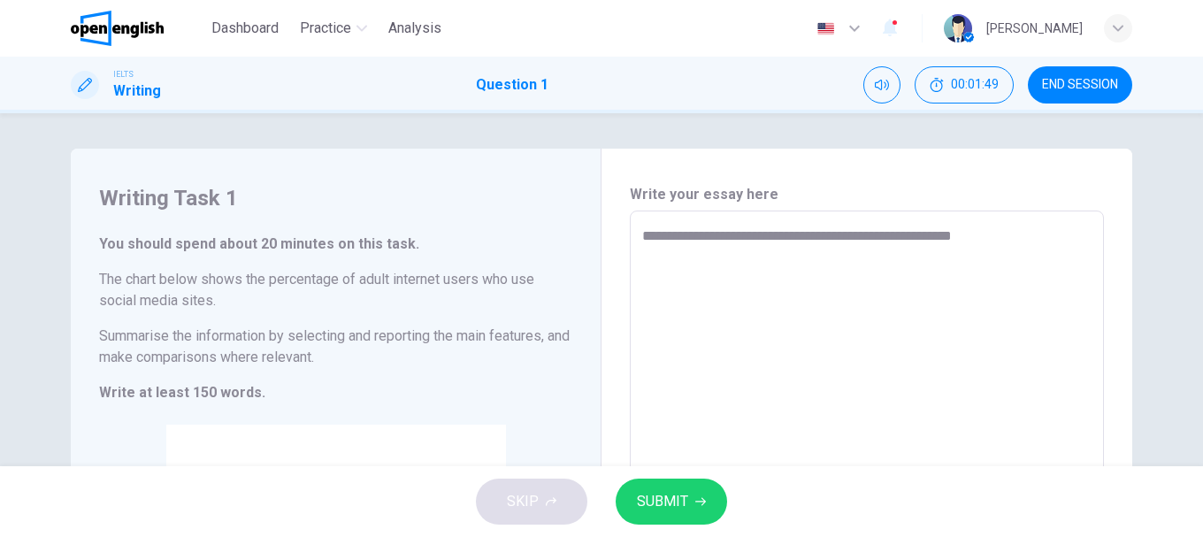
type textarea "**********"
type textarea "*"
type textarea "**********"
type textarea "*"
type textarea "**********"
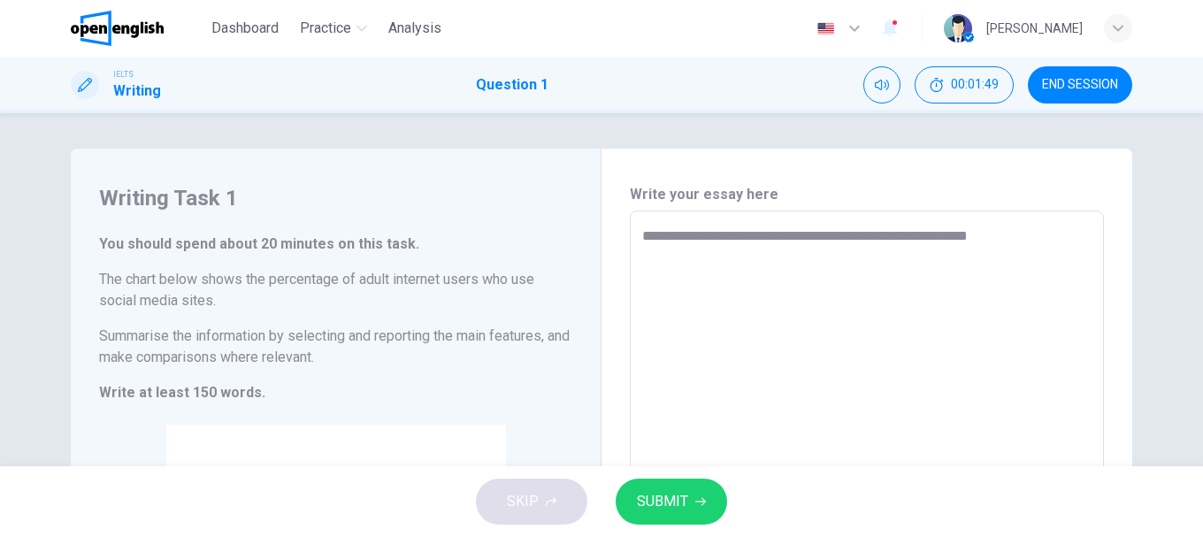
type textarea "*"
type textarea "**********"
type textarea "*"
type textarea "**********"
type textarea "*"
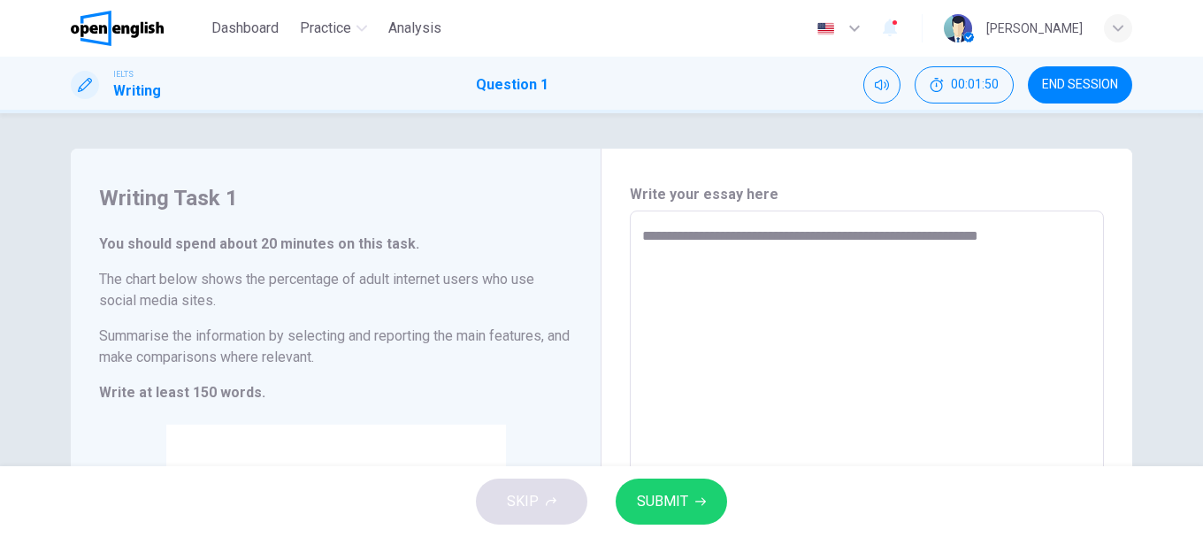
type textarea "**********"
type textarea "*"
type textarea "**********"
type textarea "*"
type textarea "**********"
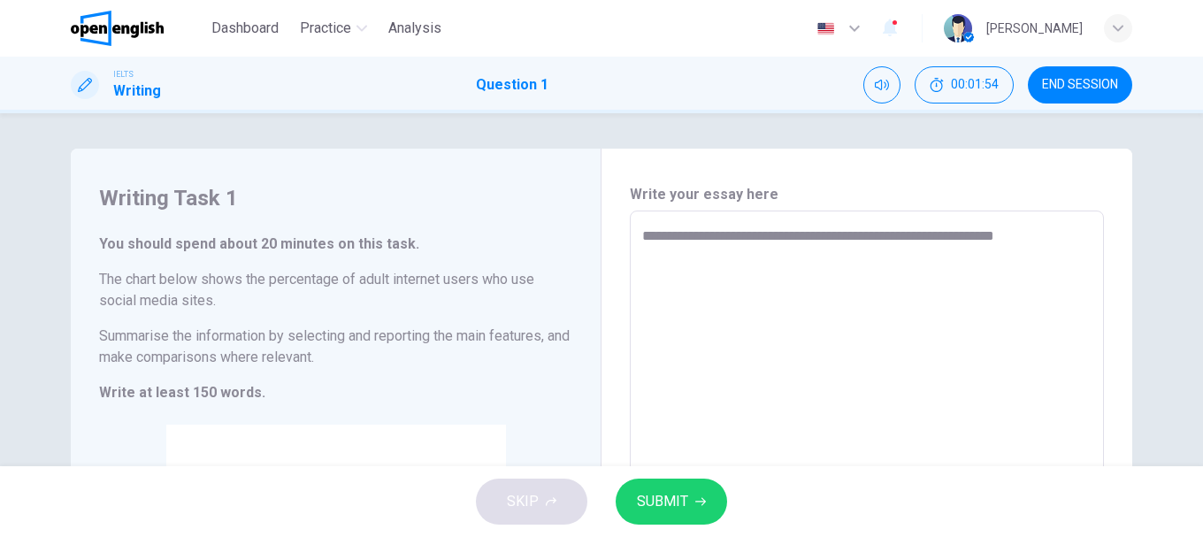
type textarea "*"
type textarea "**********"
type textarea "*"
type textarea "**********"
type textarea "*"
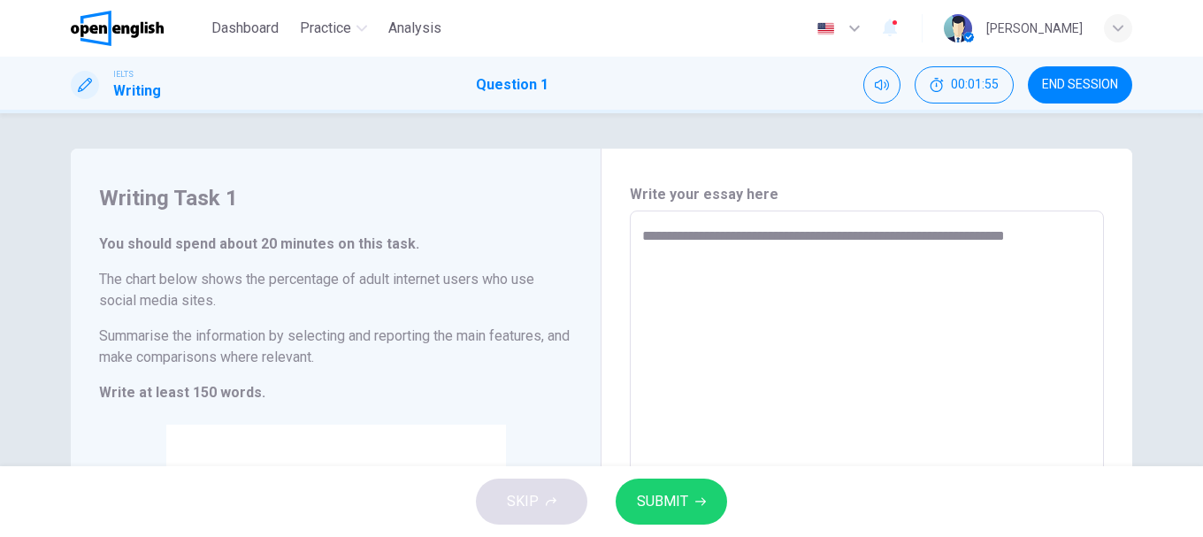
type textarea "**********"
type textarea "*"
type textarea "**********"
type textarea "*"
type textarea "**********"
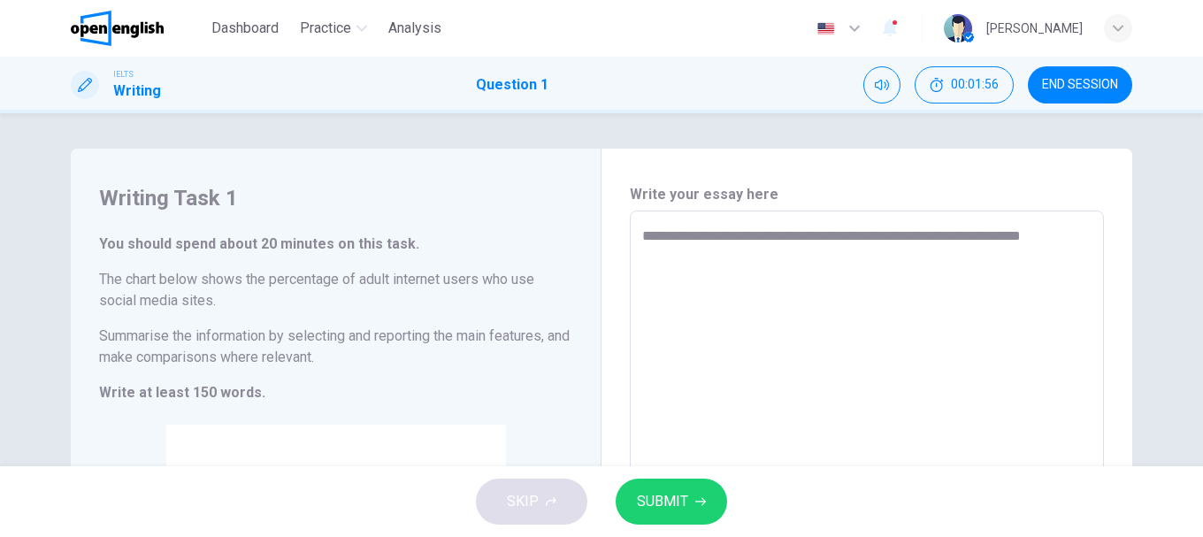
type textarea "*"
type textarea "**********"
type textarea "*"
type textarea "**********"
type textarea "*"
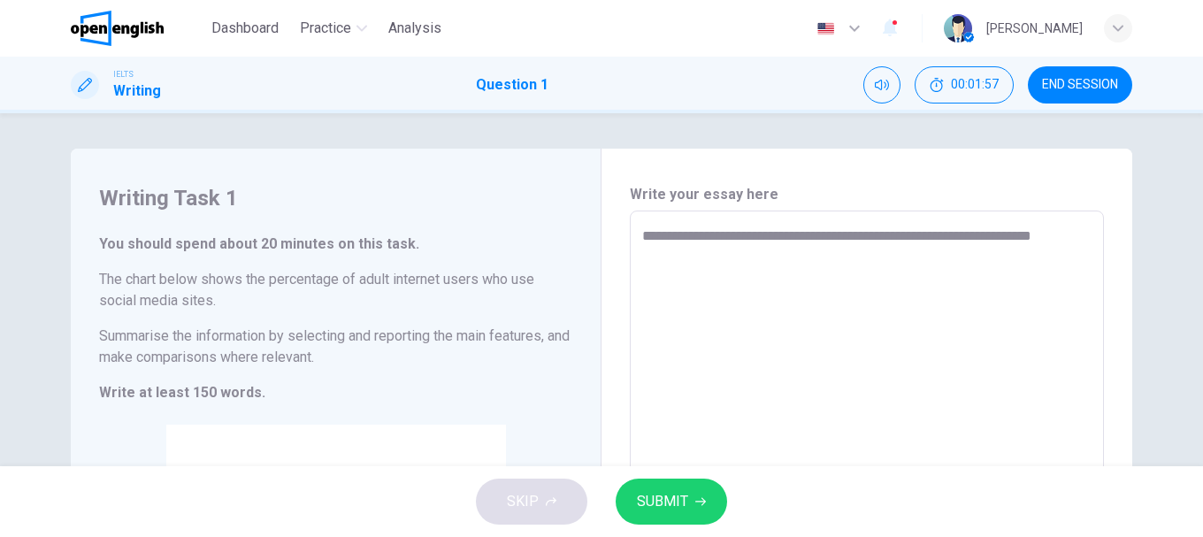
type textarea "**********"
type textarea "*"
type textarea "**********"
type textarea "*"
type textarea "**********"
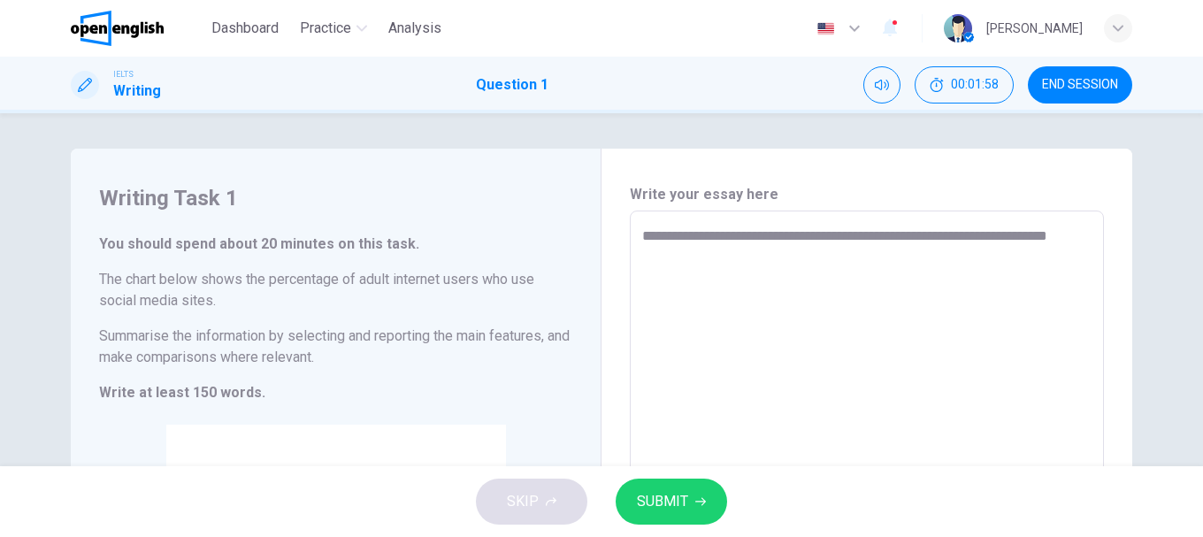
type textarea "*"
type textarea "**********"
type textarea "*"
type textarea "**********"
type textarea "*"
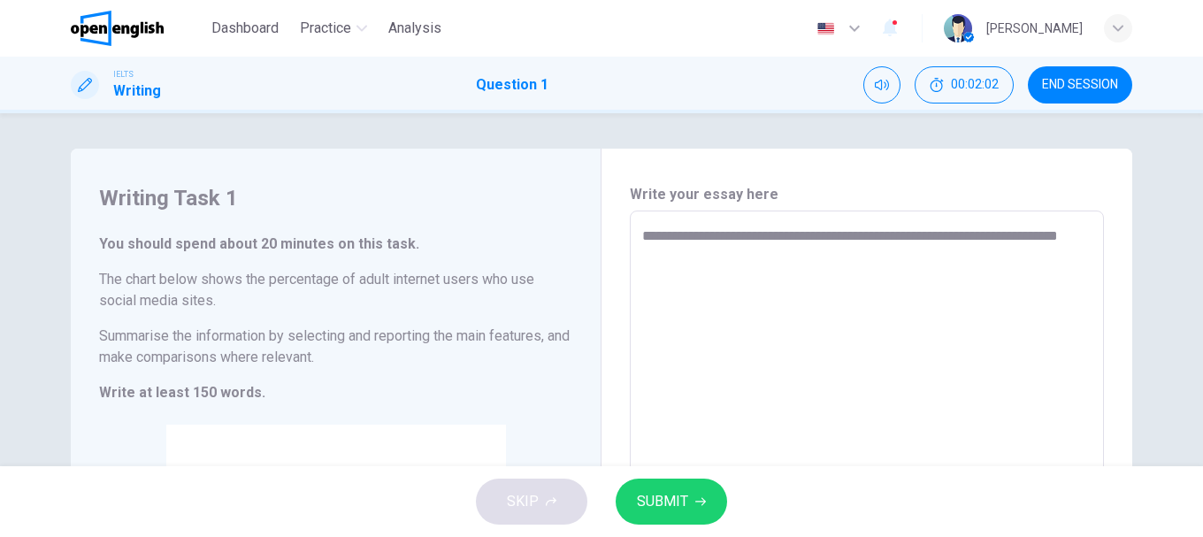
type textarea "**********"
type textarea "*"
type textarea "**********"
type textarea "*"
type textarea "**********"
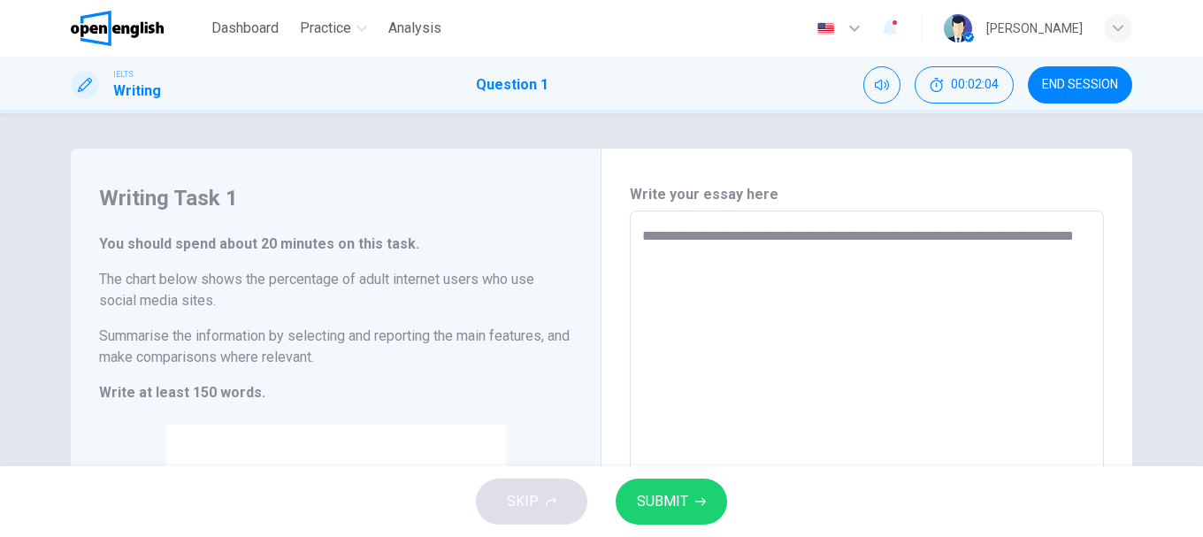
type textarea "*"
type textarea "**********"
type textarea "*"
type textarea "**********"
type textarea "*"
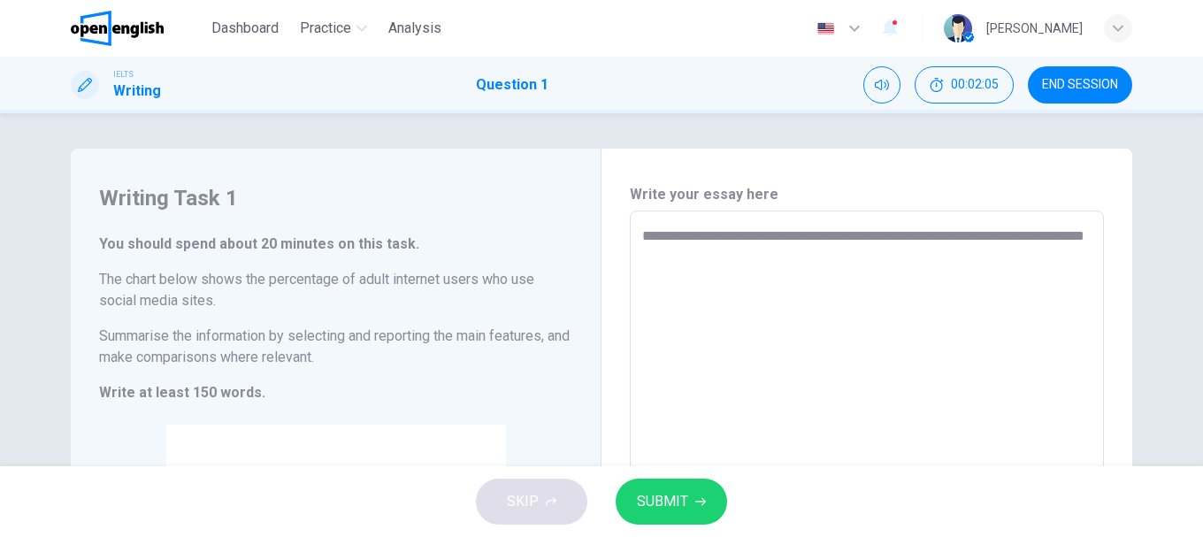
type textarea "**********"
type textarea "*"
type textarea "**********"
type textarea "*"
type textarea "**********"
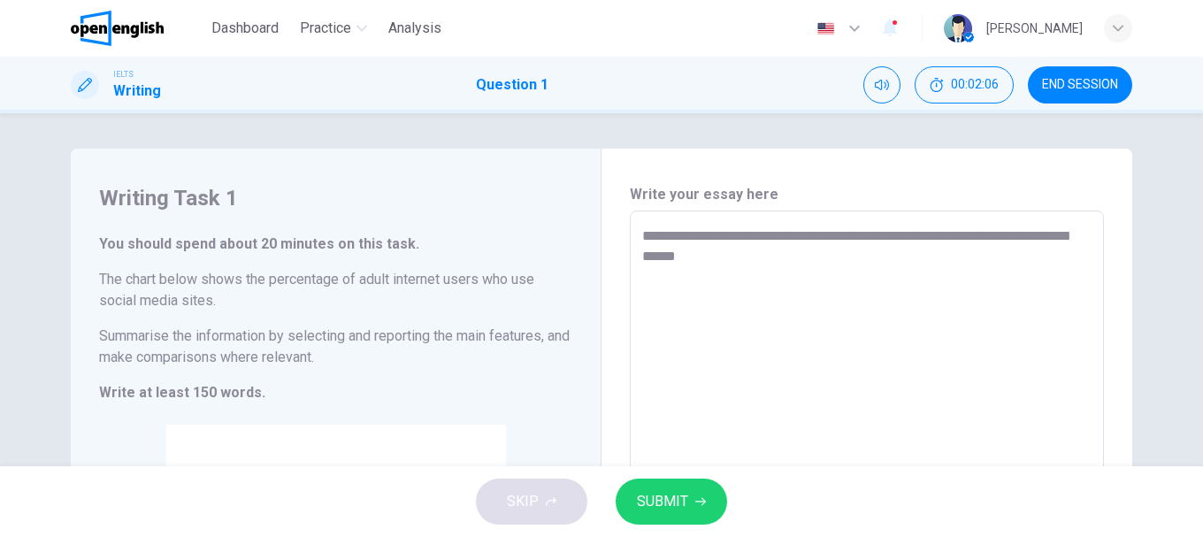
type textarea "*"
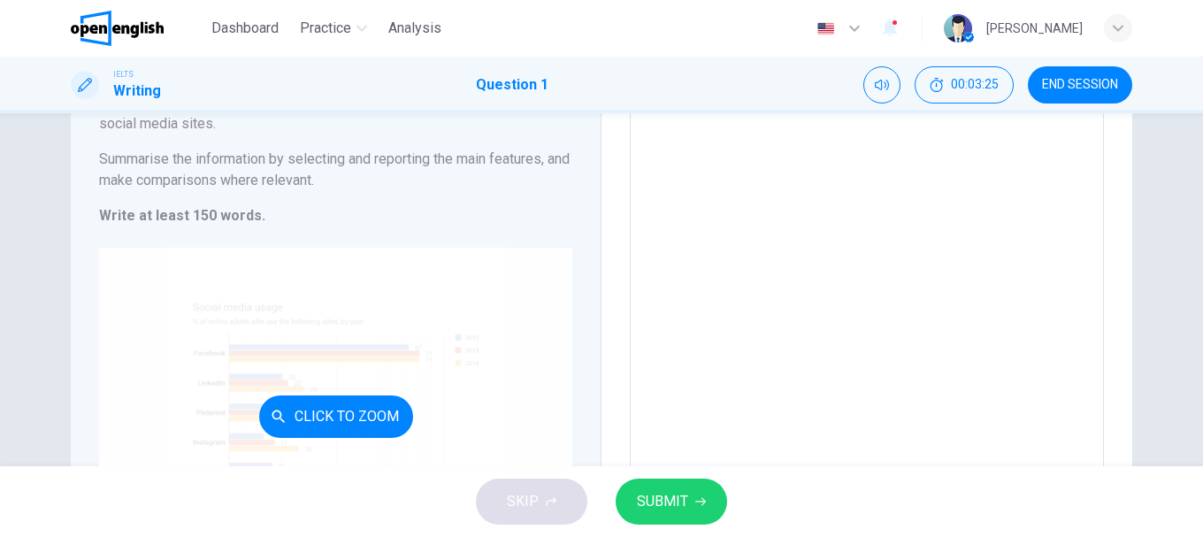
scroll to position [265, 0]
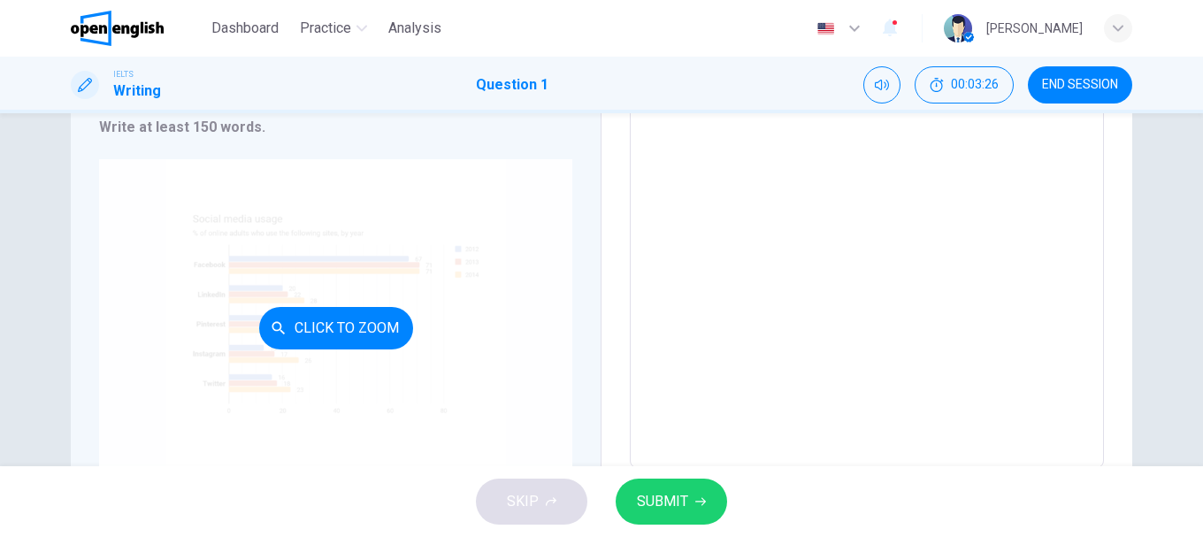
click at [323, 287] on div "Click to Zoom" at bounding box center [335, 327] width 473 height 337
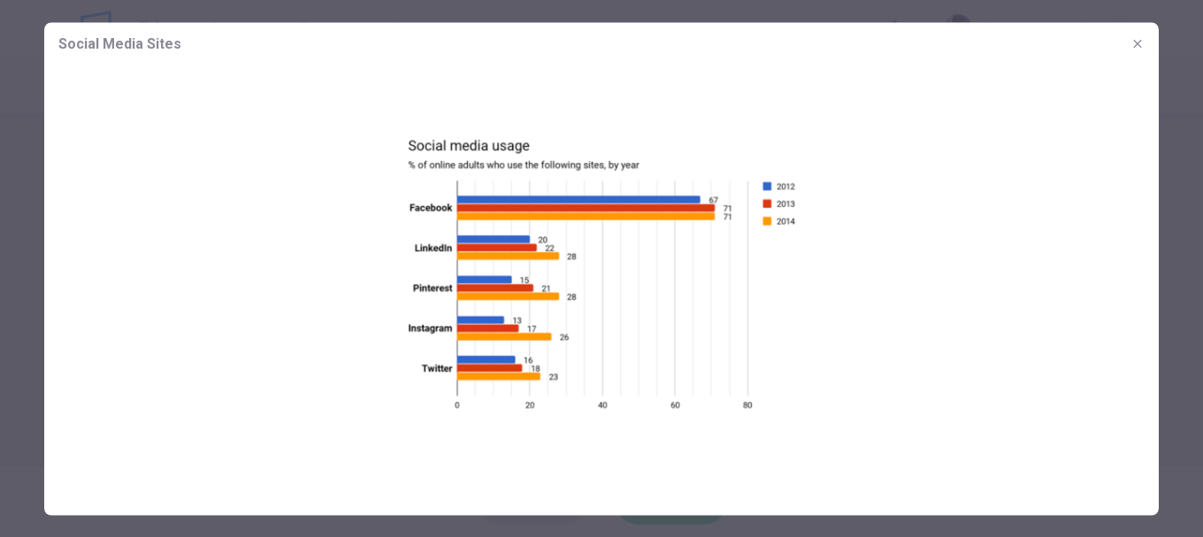
click at [1190, 136] on div at bounding box center [601, 268] width 1203 height 537
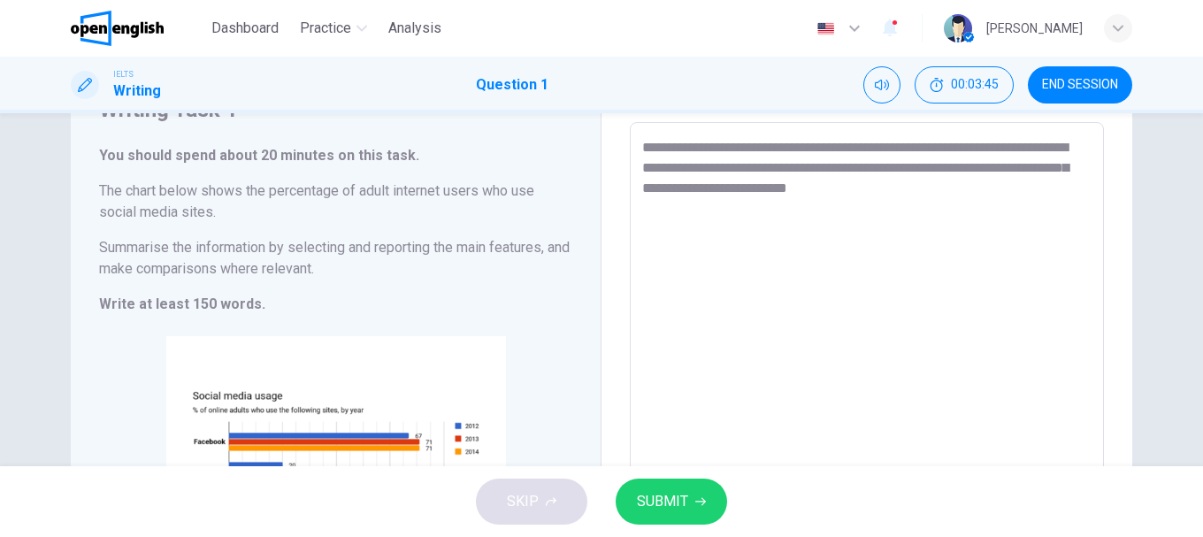
scroll to position [0, 0]
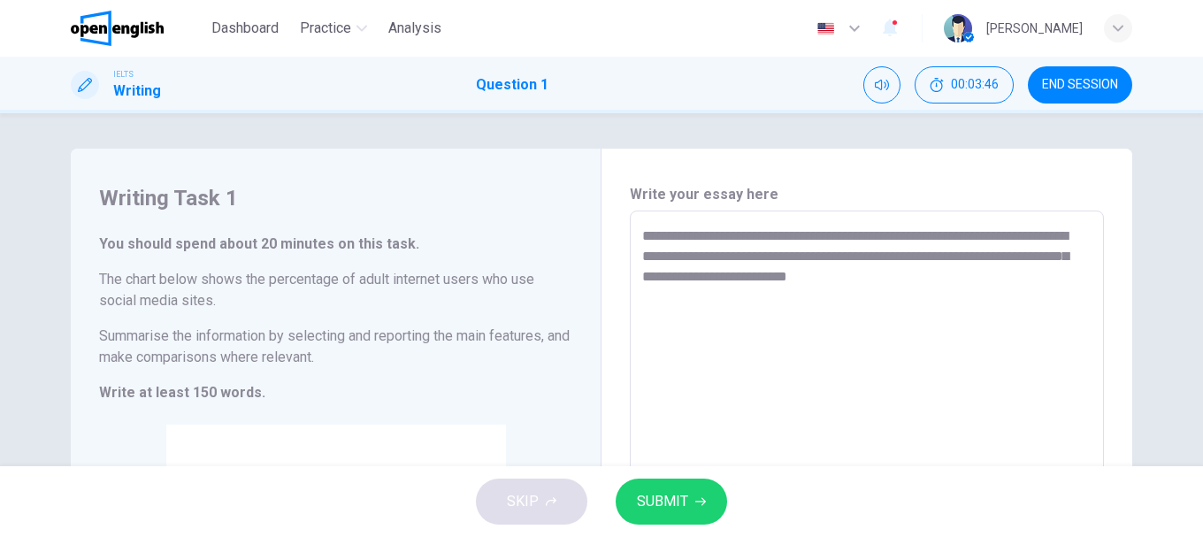
click at [947, 276] on textarea "**********" at bounding box center [866, 473] width 449 height 494
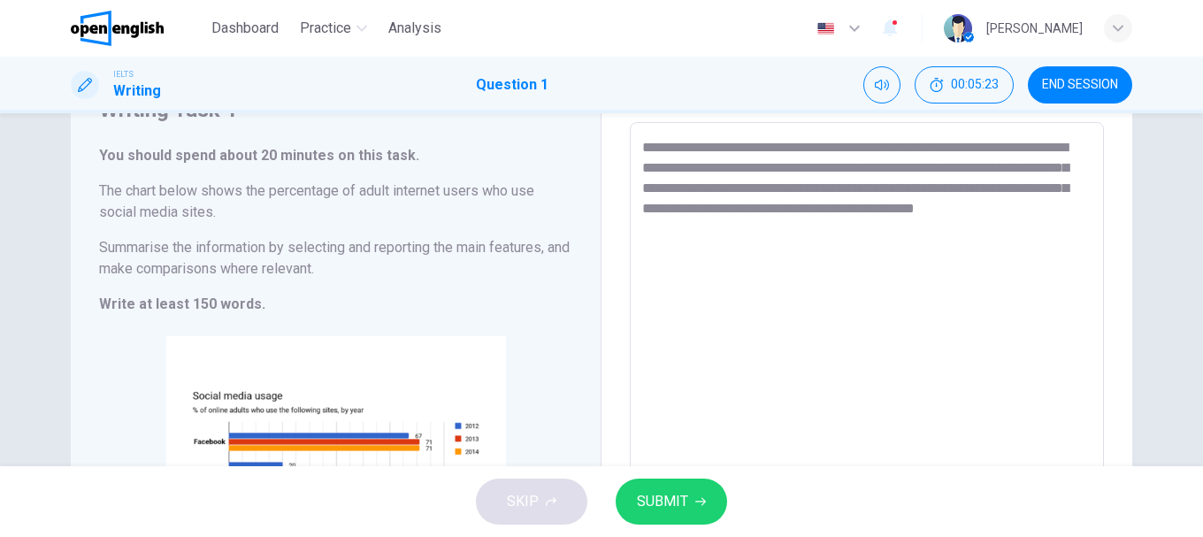
scroll to position [177, 0]
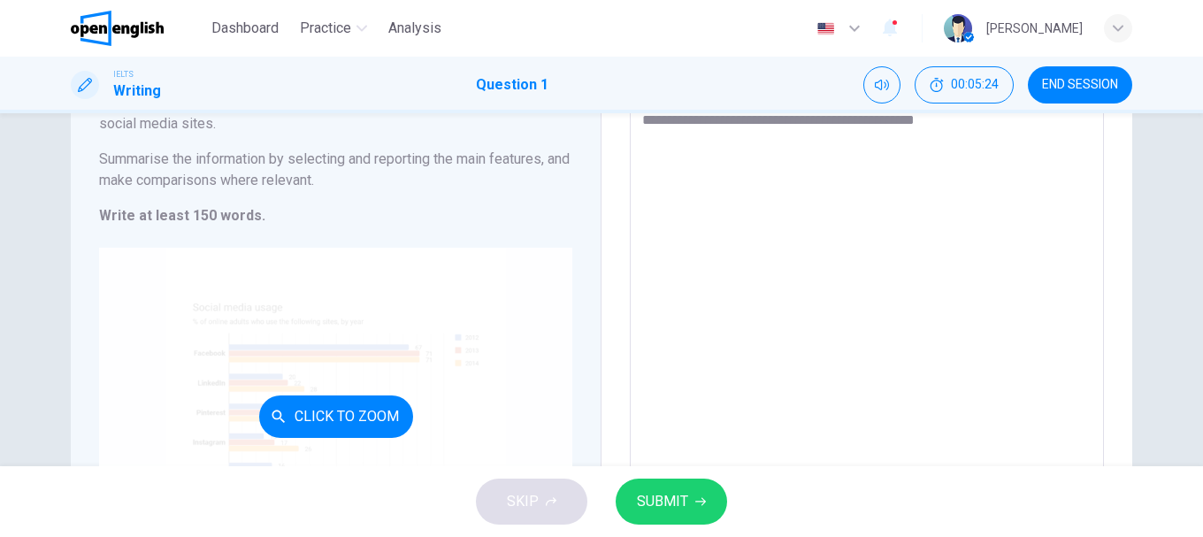
click at [433, 394] on div "Click to Zoom" at bounding box center [335, 416] width 473 height 337
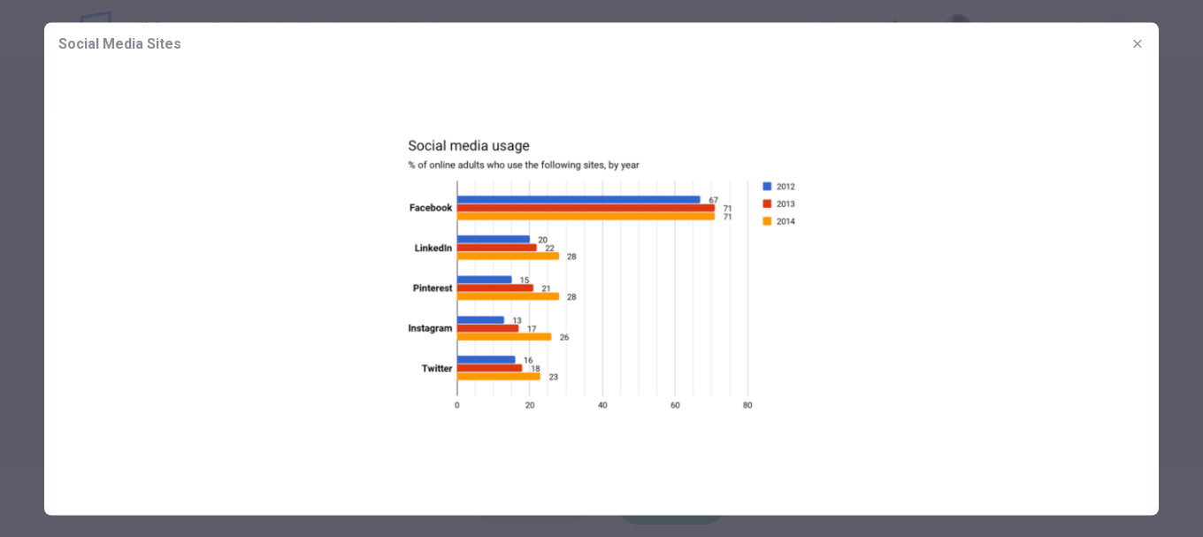
click at [1175, 160] on div at bounding box center [601, 268] width 1203 height 537
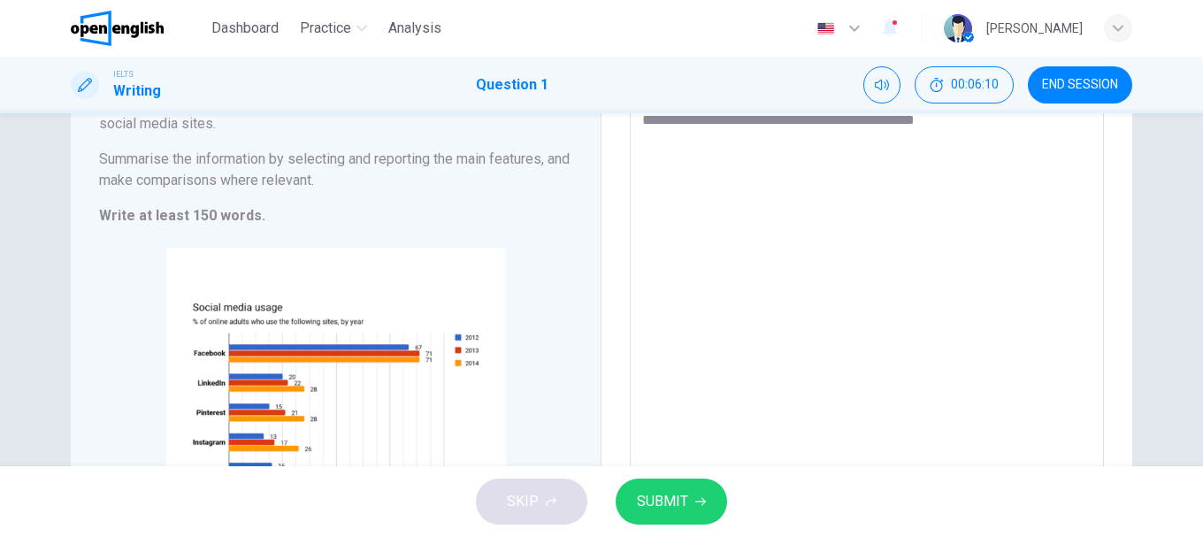
click at [773, 149] on textarea "**********" at bounding box center [866, 296] width 449 height 494
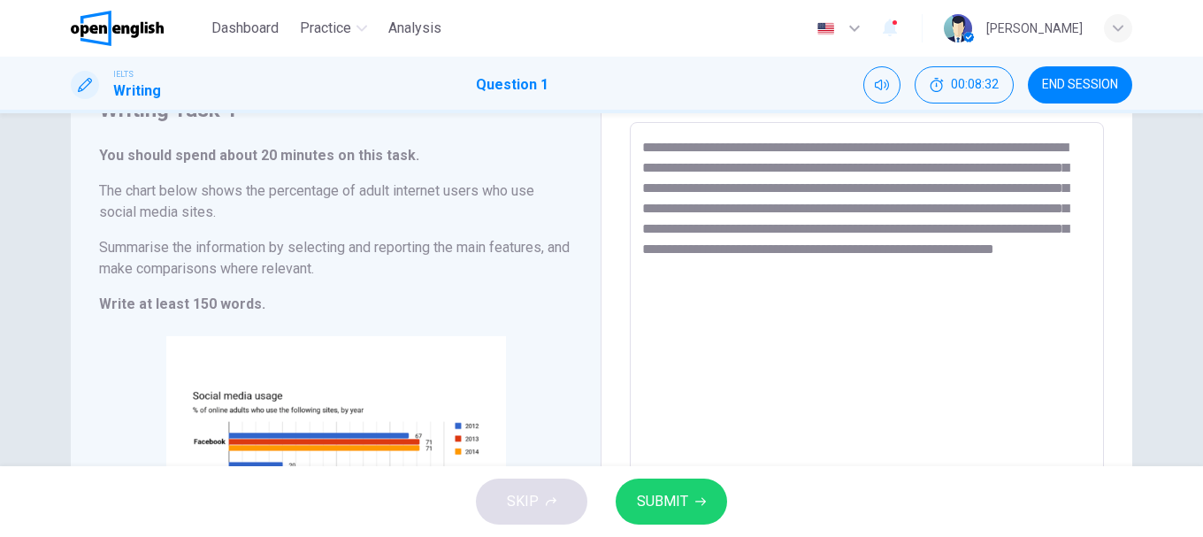
scroll to position [0, 0]
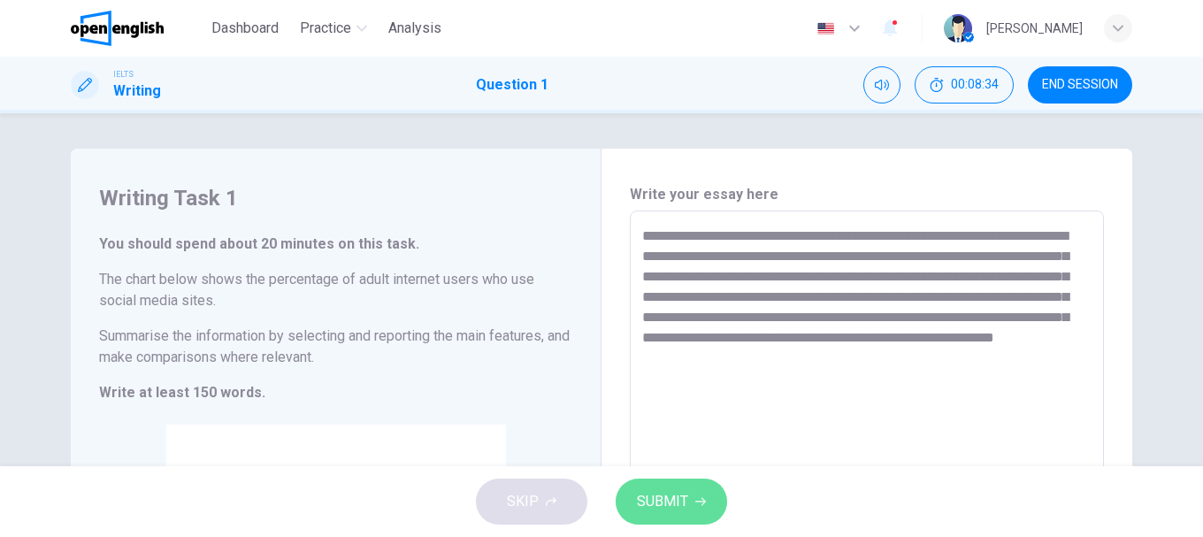
click at [672, 498] on span "SUBMIT" at bounding box center [662, 501] width 51 height 25
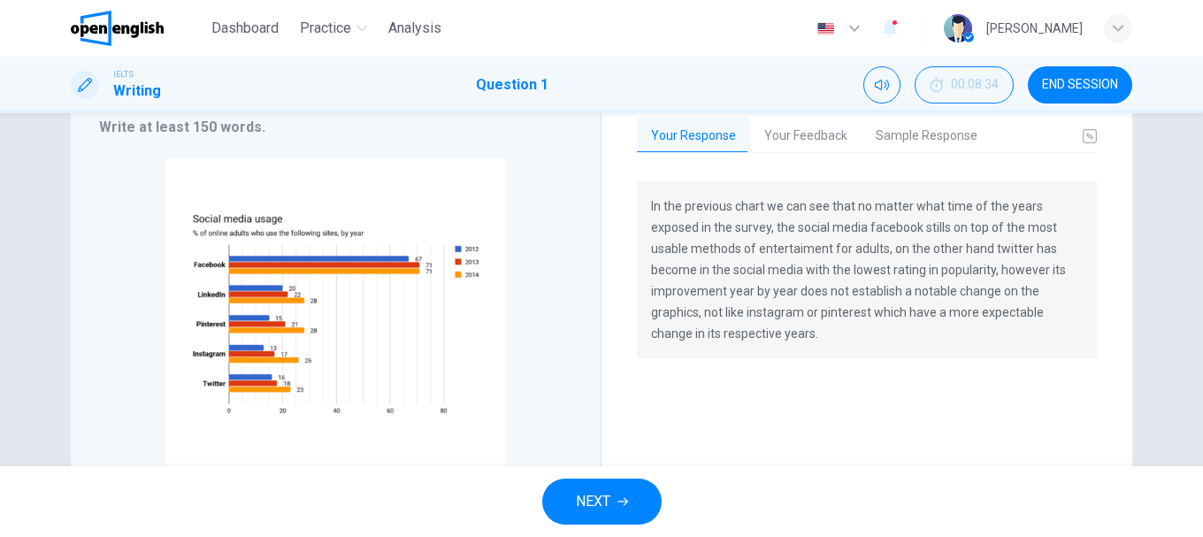
scroll to position [177, 0]
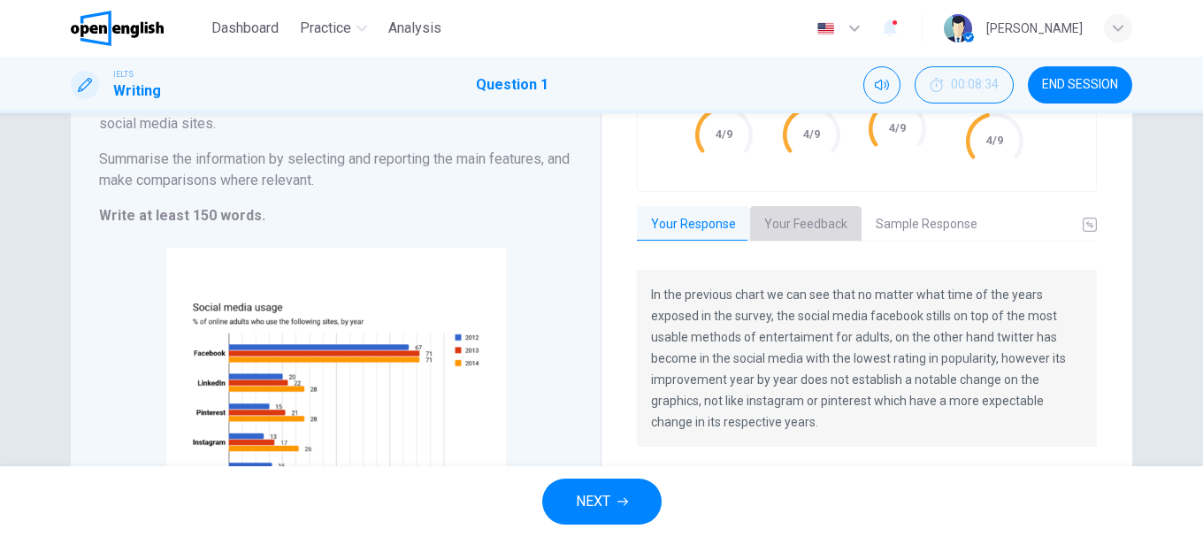
click at [784, 214] on button "Your Feedback" at bounding box center [805, 224] width 111 height 37
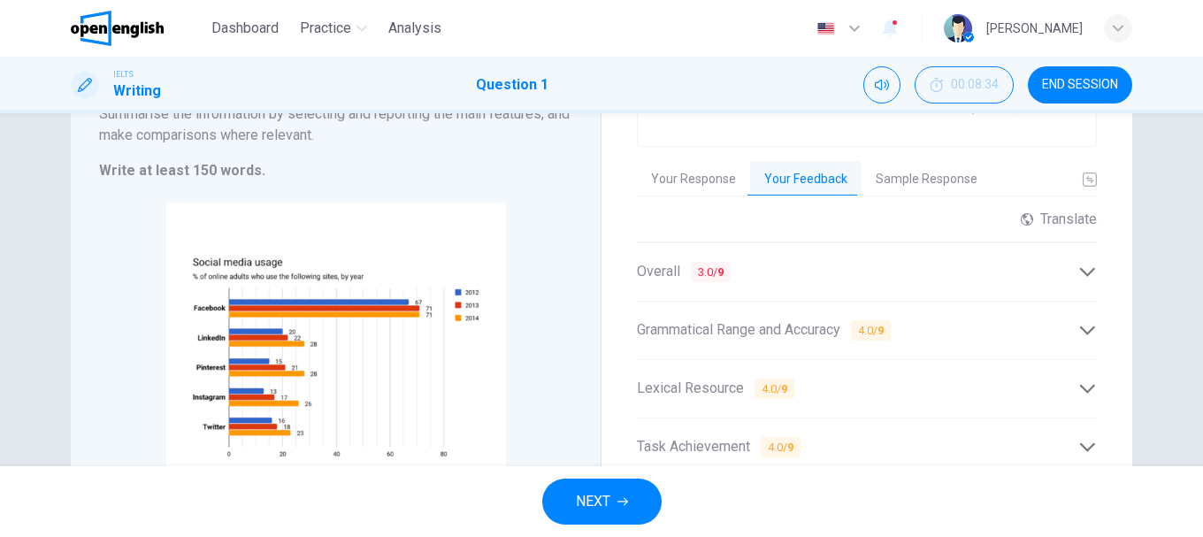
scroll to position [134, 0]
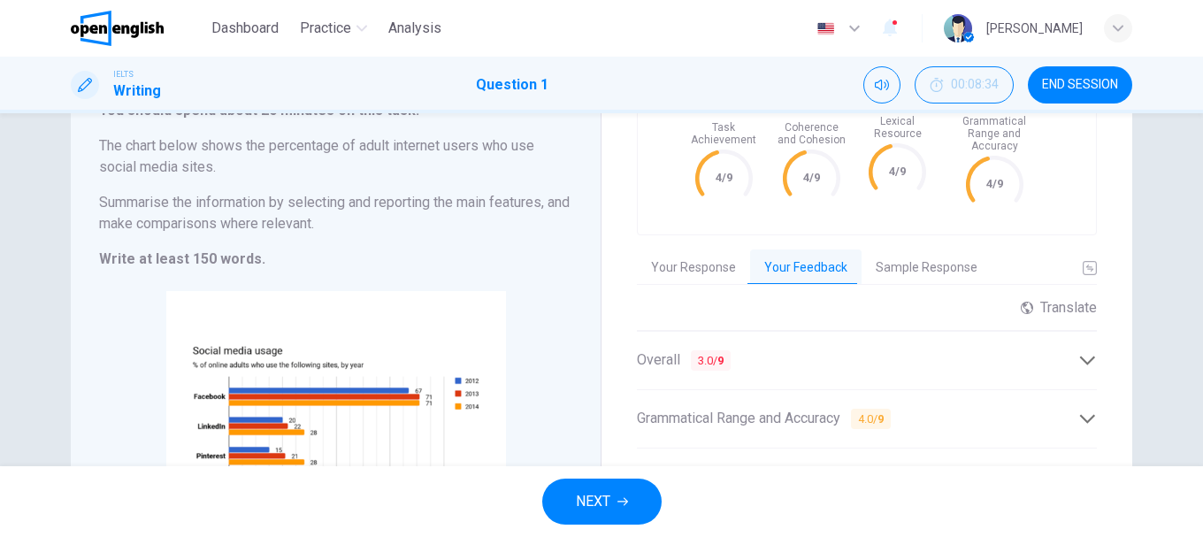
drag, startPoint x: 1087, startPoint y: 277, endPoint x: 932, endPoint y: 300, distance: 156.5
click at [932, 300] on div "Grade by Category Task Achievement 4/9 Coherence and Cohesion 4/9 Lexical Resou…" at bounding box center [867, 337] width 460 height 575
click at [1085, 356] on icon at bounding box center [1087, 360] width 19 height 19
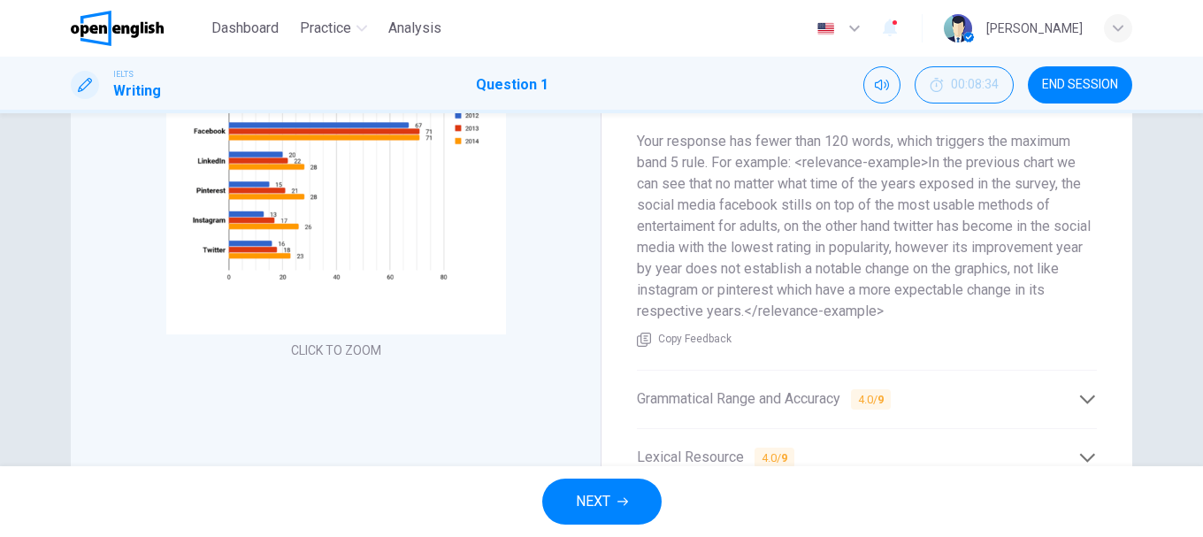
scroll to position [487, 0]
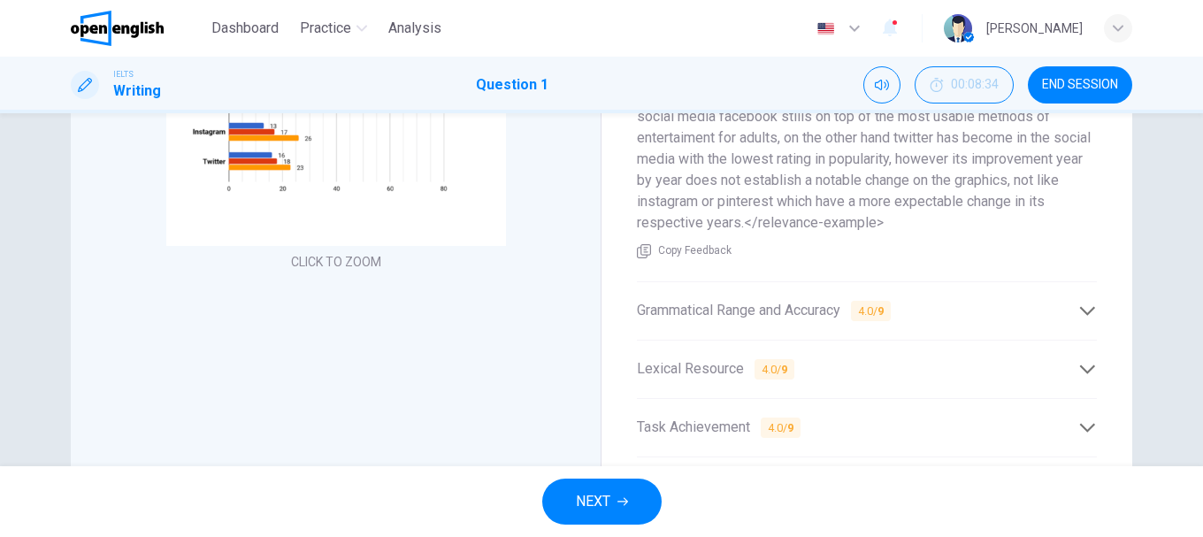
click at [1088, 309] on icon at bounding box center [1087, 310] width 15 height 9
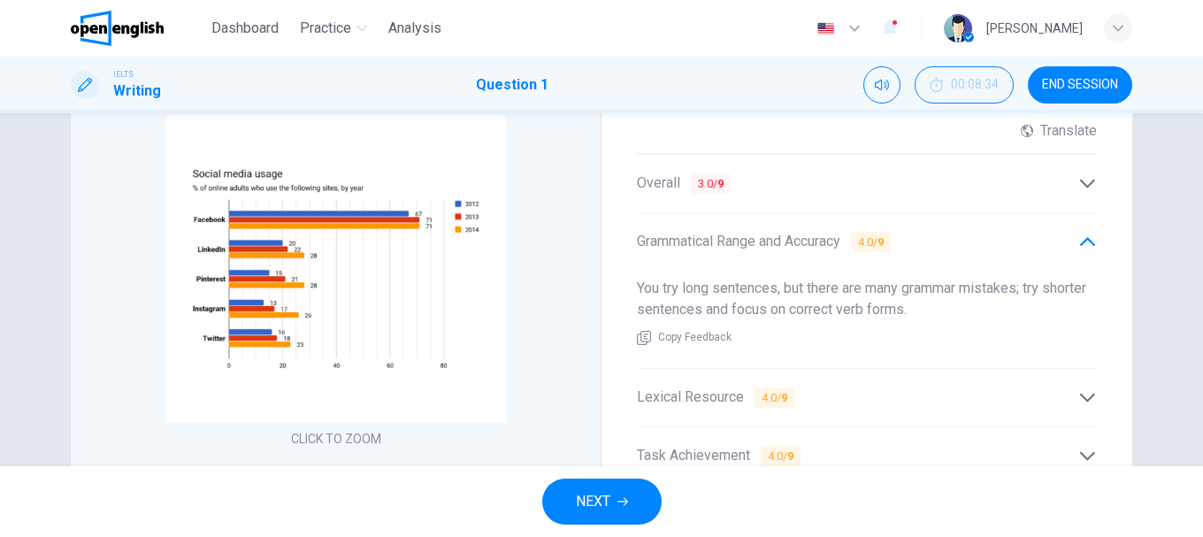
scroll to position [399, 0]
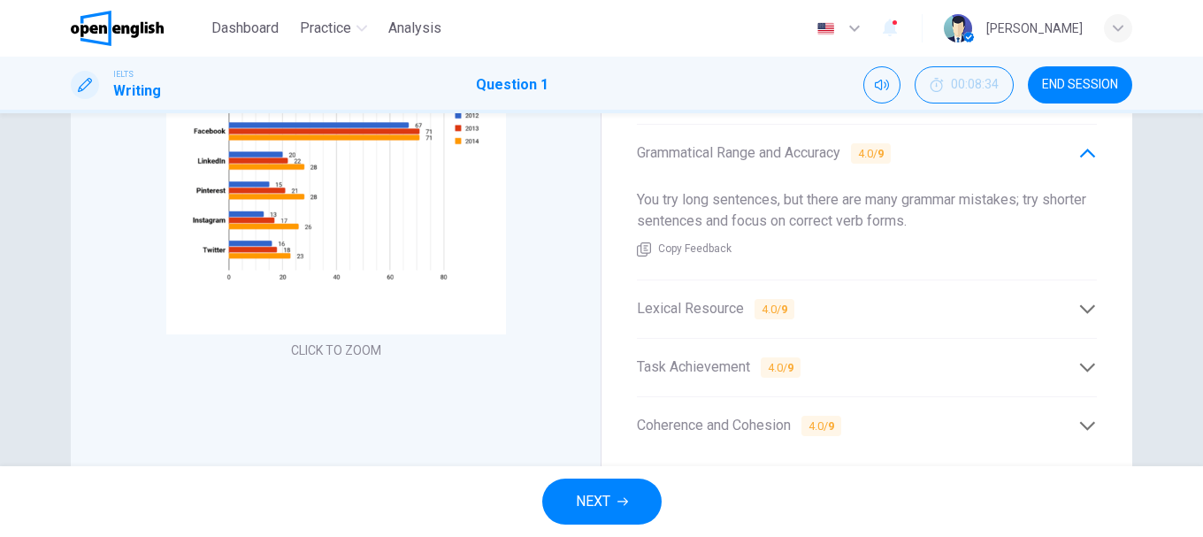
click at [1083, 295] on div "Lexical Resource 4.0 / 9" at bounding box center [867, 308] width 460 height 43
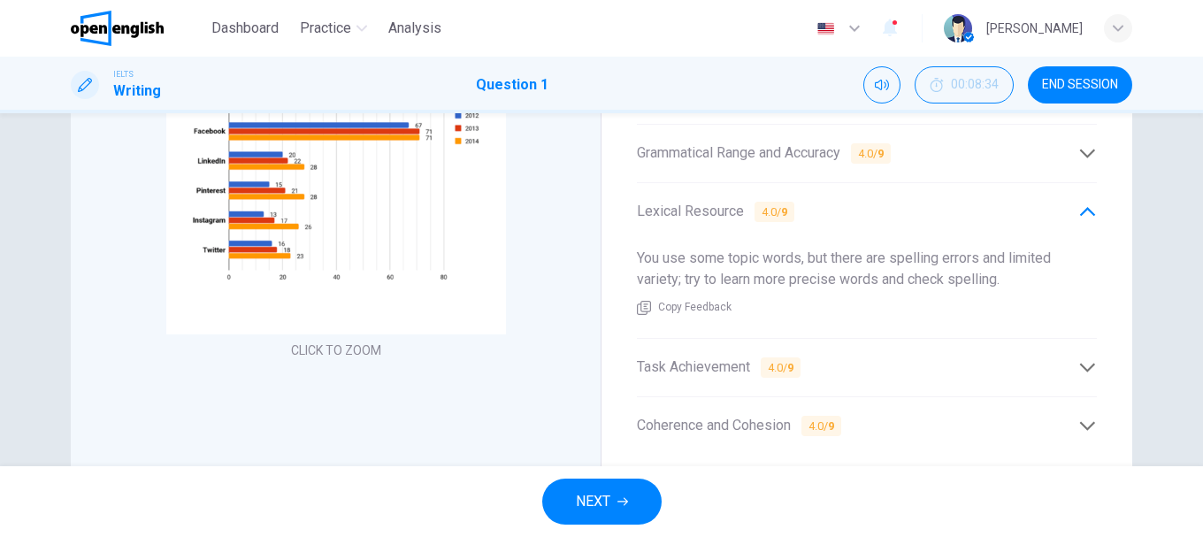
scroll to position [487, 0]
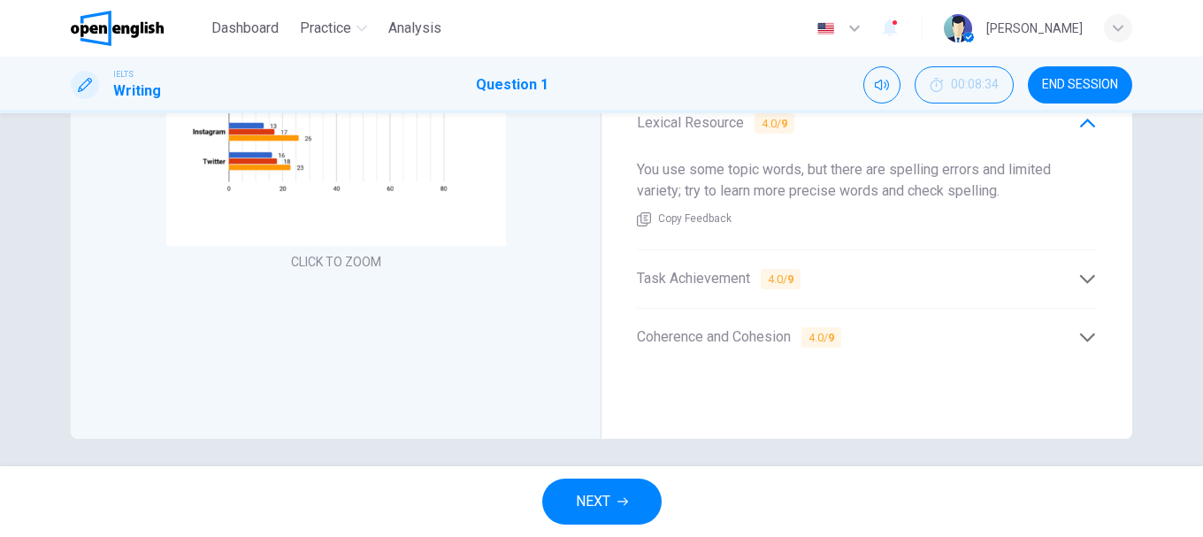
click at [1078, 280] on icon at bounding box center [1087, 279] width 19 height 19
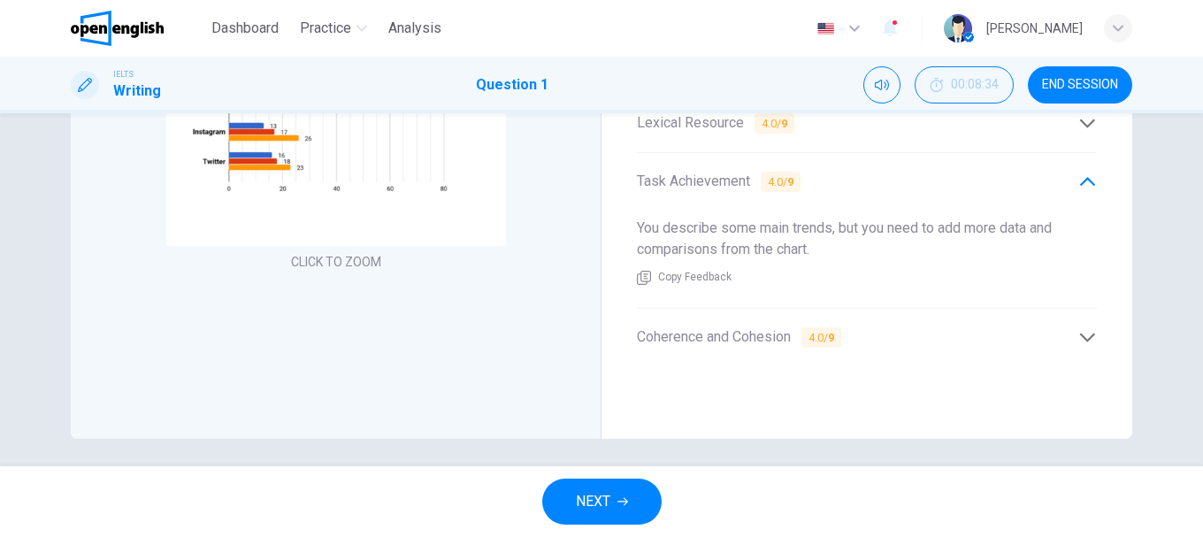
click at [1091, 341] on icon at bounding box center [1087, 337] width 19 height 19
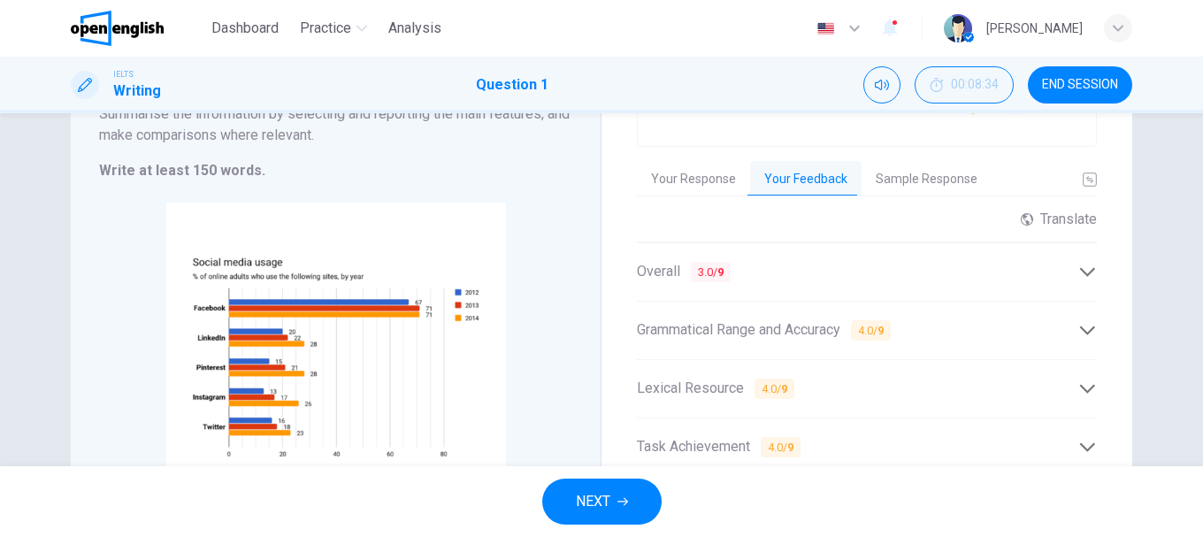
scroll to position [134, 0]
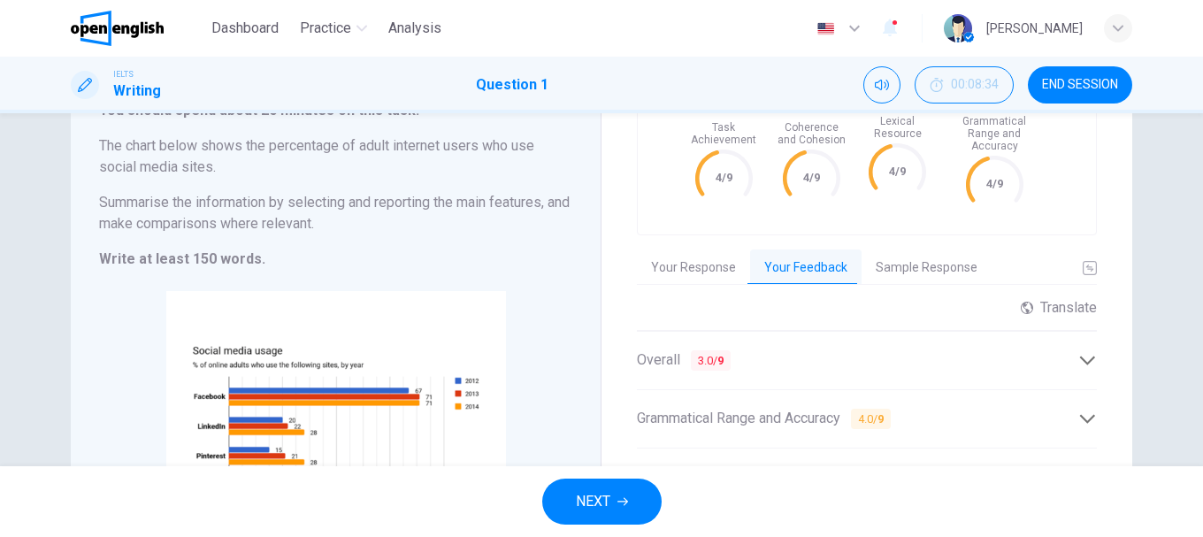
click at [927, 278] on button "Sample Response" at bounding box center [926, 267] width 130 height 37
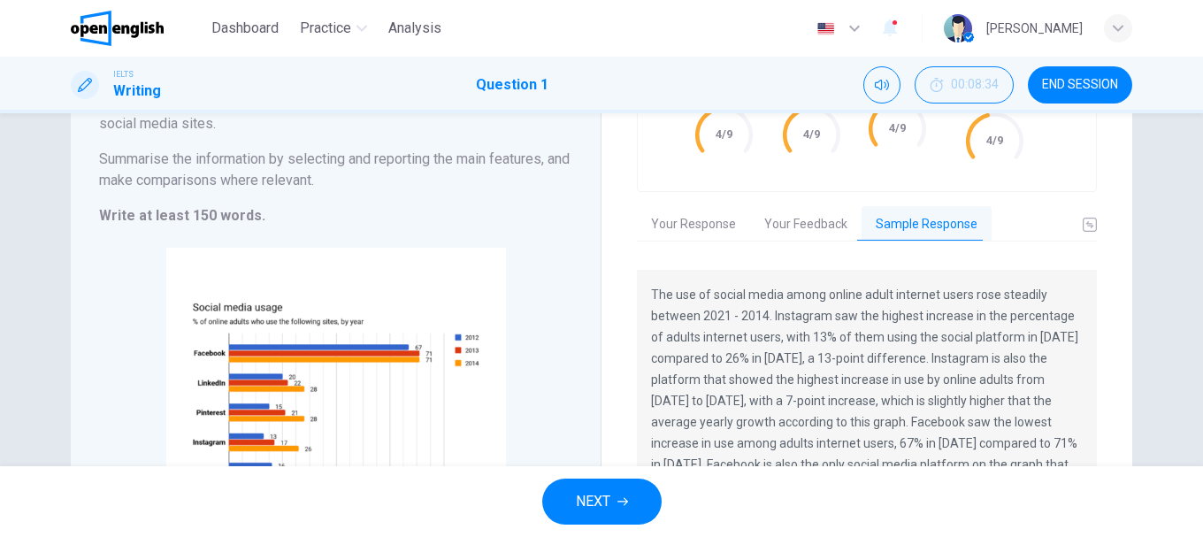
scroll to position [0, 0]
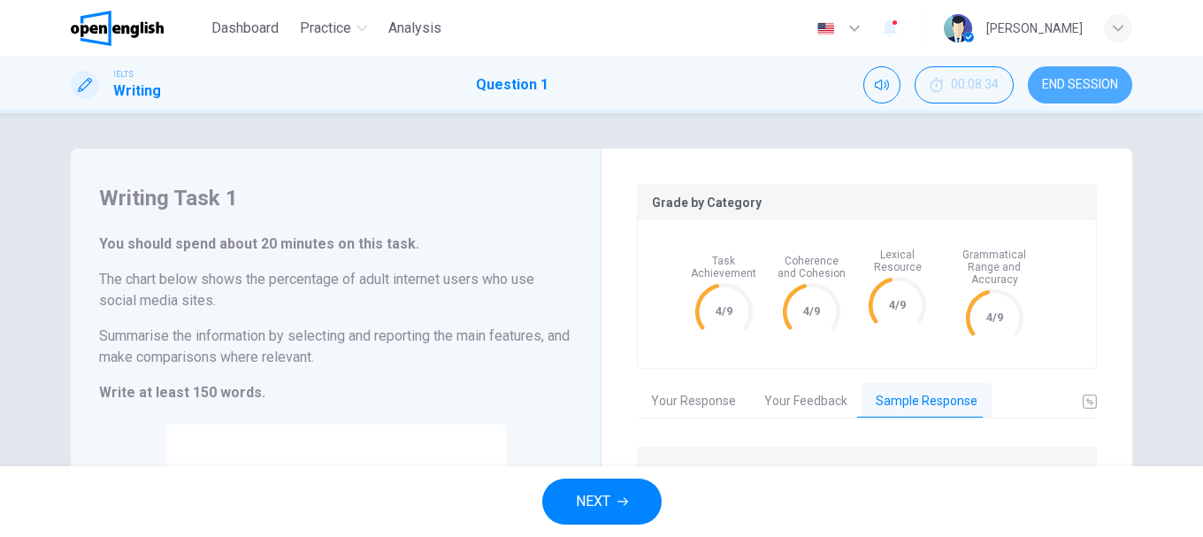
click at [1064, 78] on span "END SESSION" at bounding box center [1080, 85] width 76 height 14
